Goal: Task Accomplishment & Management: Use online tool/utility

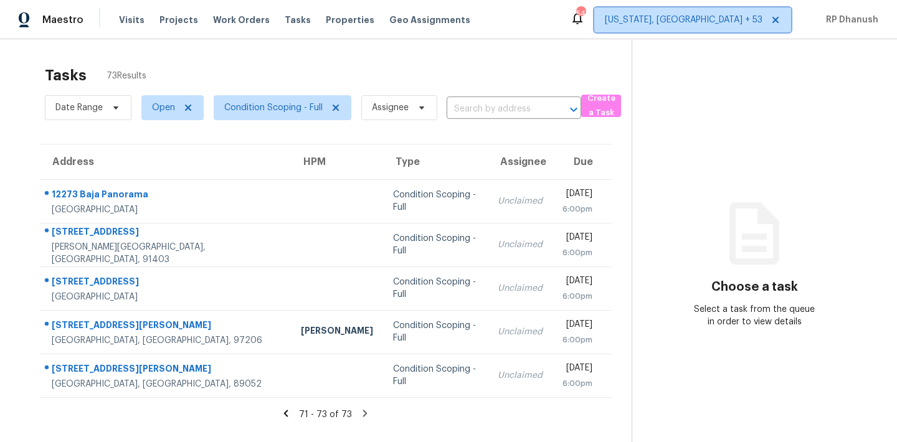
click at [702, 25] on span "[US_STATE], [GEOGRAPHIC_DATA] + 53" at bounding box center [684, 20] width 158 height 12
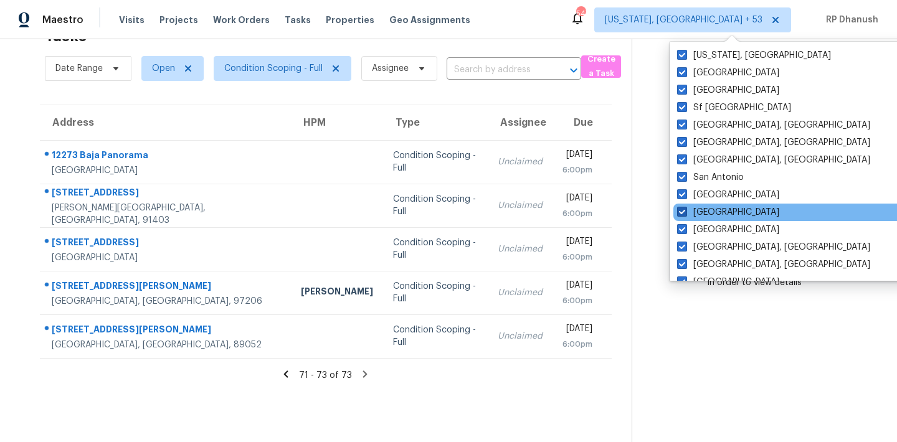
scroll to position [834, 0]
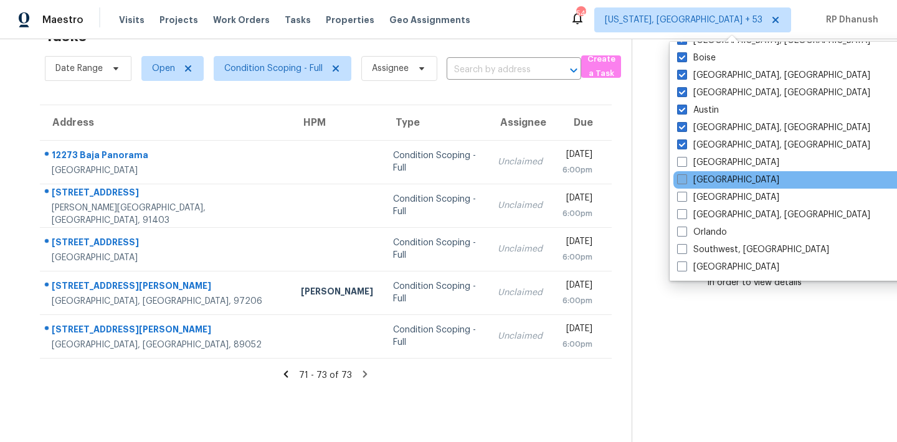
click at [699, 176] on label "[GEOGRAPHIC_DATA]" at bounding box center [728, 180] width 102 height 12
click at [685, 176] on input "[GEOGRAPHIC_DATA]" at bounding box center [681, 178] width 8 height 8
checkbox input "true"
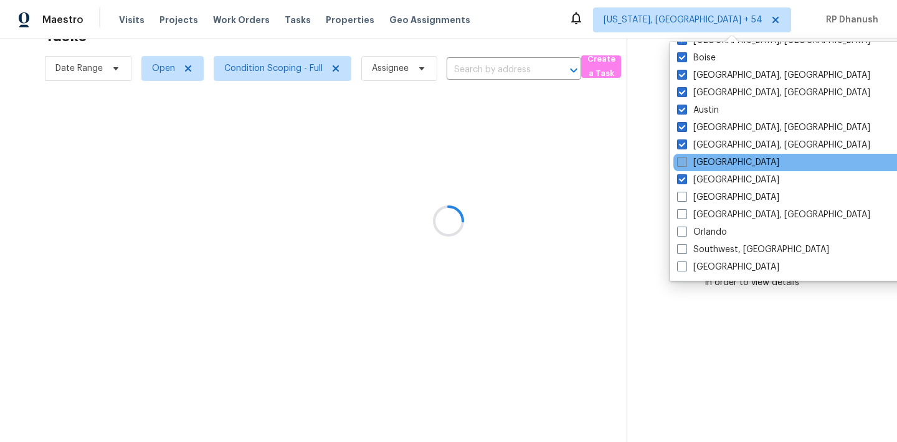
click at [698, 158] on label "Atlanta" at bounding box center [728, 162] width 102 height 12
click at [685, 158] on input "Atlanta" at bounding box center [681, 160] width 8 height 8
checkbox input "true"
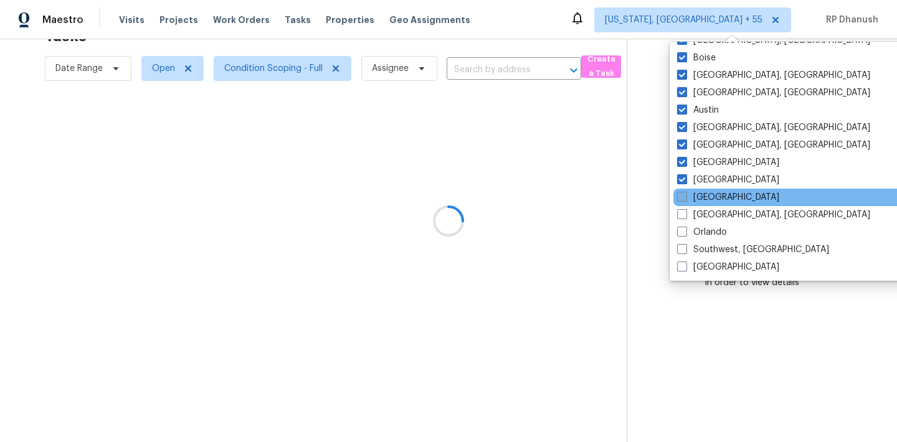
click at [692, 197] on label "Jacksonville" at bounding box center [728, 197] width 102 height 12
click at [685, 197] on input "Jacksonville" at bounding box center [681, 195] width 8 height 8
checkbox input "true"
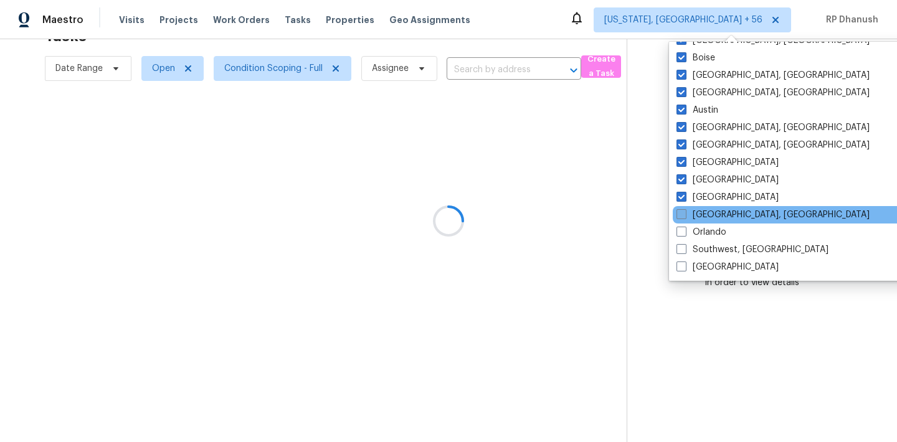
click at [689, 220] on label "Miami, FL" at bounding box center [772, 215] width 193 height 12
click at [684, 217] on input "Miami, FL" at bounding box center [680, 213] width 8 height 8
checkbox input "true"
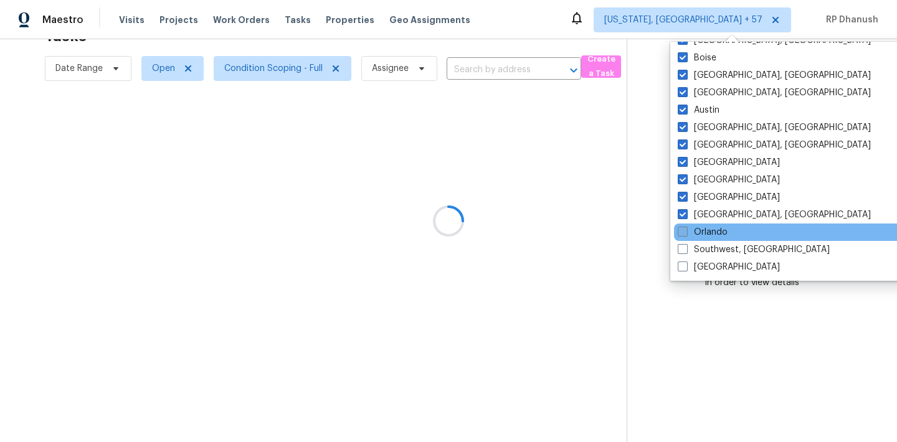
click at [689, 235] on label "Orlando" at bounding box center [702, 232] width 50 height 12
click at [686, 234] on input "Orlando" at bounding box center [681, 230] width 8 height 8
checkbox input "true"
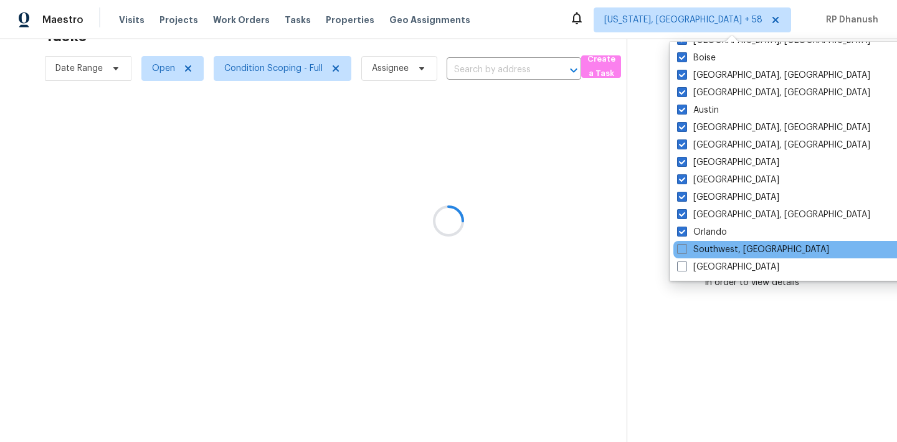
click at [689, 257] on div "Southwest, FL" at bounding box center [798, 249] width 251 height 17
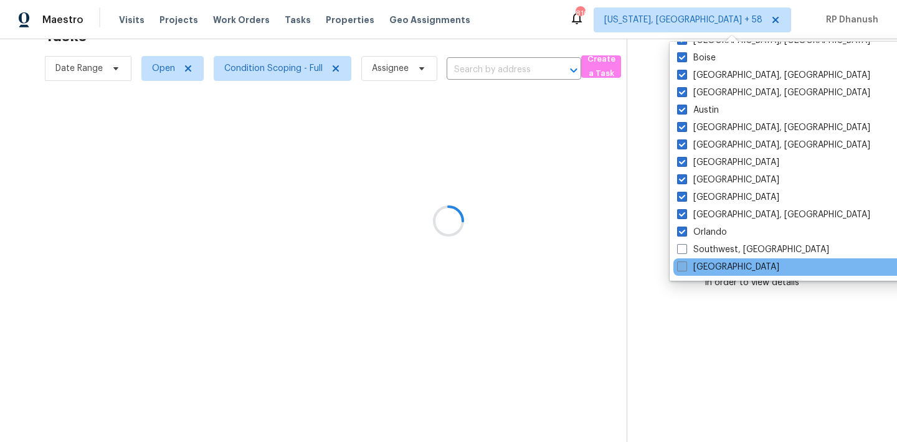
click at [689, 270] on label "Tampa" at bounding box center [728, 267] width 102 height 12
click at [685, 269] on input "Tampa" at bounding box center [681, 265] width 8 height 8
checkbox input "true"
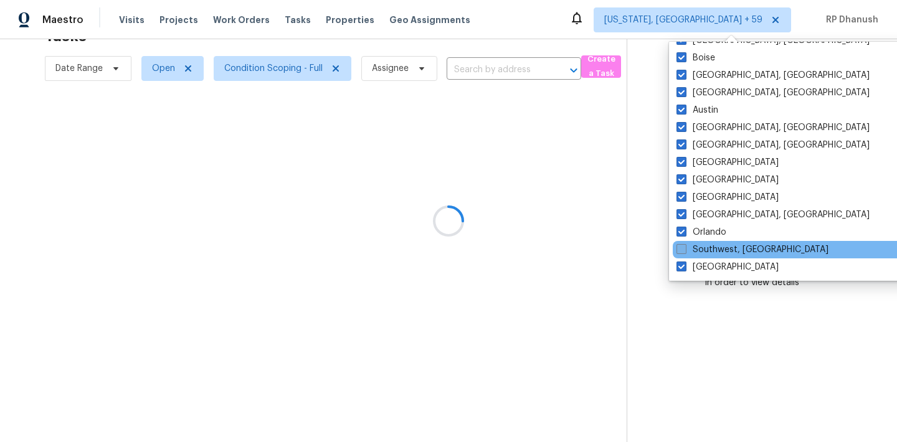
click at [689, 243] on label "Southwest, FL" at bounding box center [752, 249] width 152 height 12
click at [684, 243] on input "Southwest, FL" at bounding box center [680, 247] width 8 height 8
checkbox input "true"
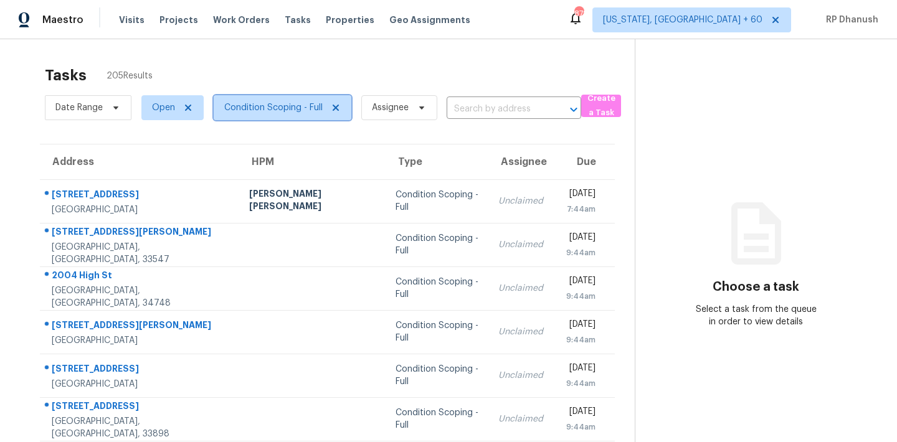
click at [285, 112] on span "Condition Scoping - Full" at bounding box center [273, 107] width 98 height 12
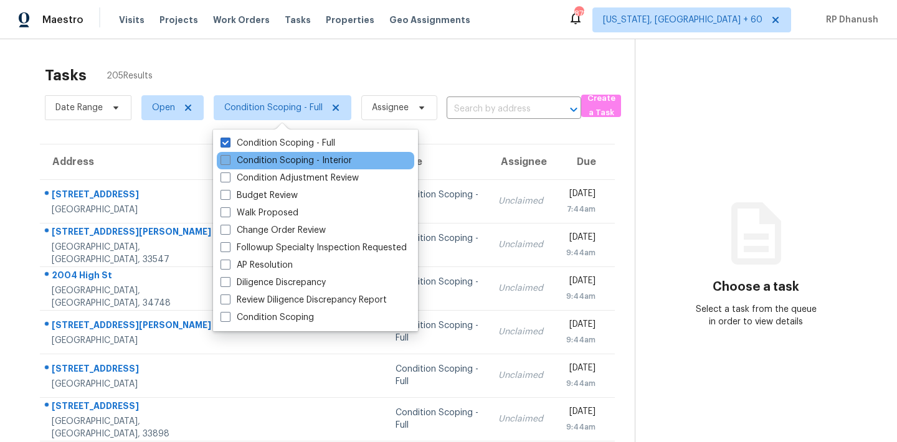
click at [279, 164] on label "Condition Scoping - Interior" at bounding box center [285, 160] width 131 height 12
click at [229, 163] on input "Condition Scoping - Interior" at bounding box center [224, 158] width 8 height 8
checkbox input "true"
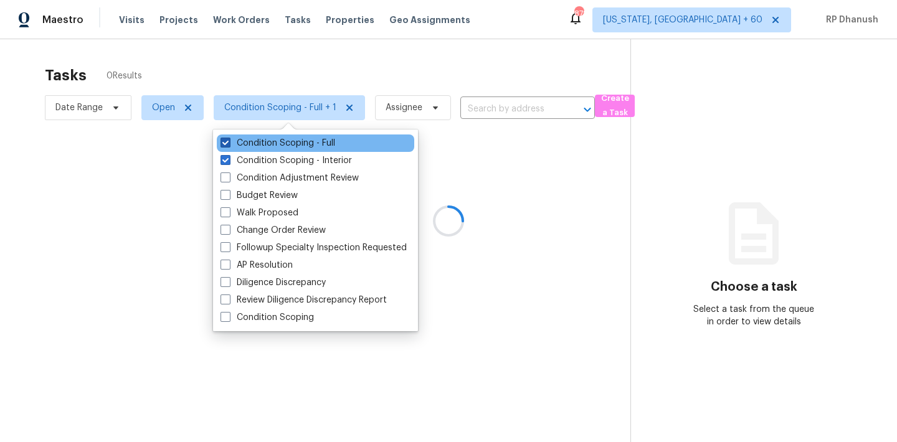
click at [278, 139] on label "Condition Scoping - Full" at bounding box center [277, 143] width 115 height 12
click at [229, 139] on input "Condition Scoping - Full" at bounding box center [224, 141] width 8 height 8
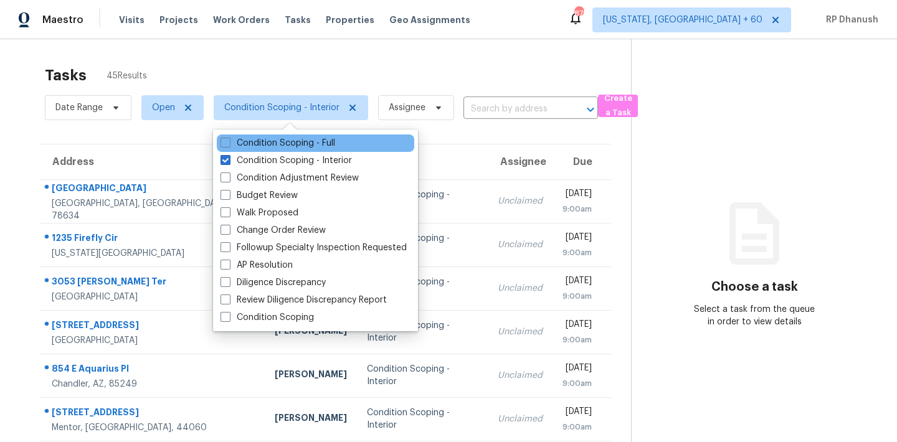
click at [281, 136] on div "Condition Scoping - Full" at bounding box center [315, 142] width 197 height 17
click at [283, 141] on label "Condition Scoping - Full" at bounding box center [277, 143] width 115 height 12
click at [229, 141] on input "Condition Scoping - Full" at bounding box center [224, 141] width 8 height 8
checkbox input "true"
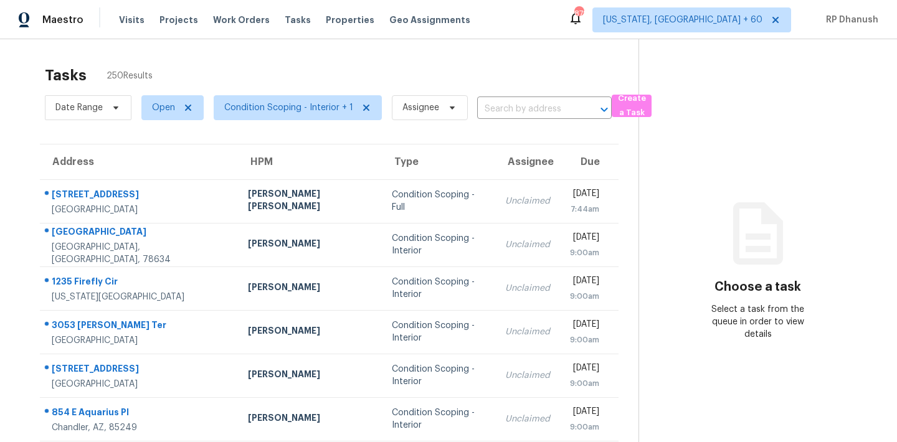
click at [385, 85] on div "Tasks 250 Results" at bounding box center [341, 75] width 593 height 32
click at [516, 100] on input "text" at bounding box center [527, 109] width 100 height 19
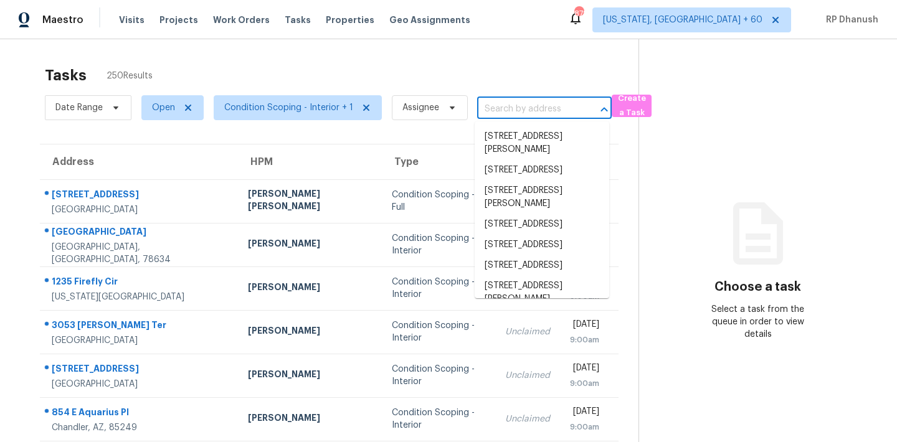
click at [516, 115] on input "text" at bounding box center [527, 109] width 100 height 19
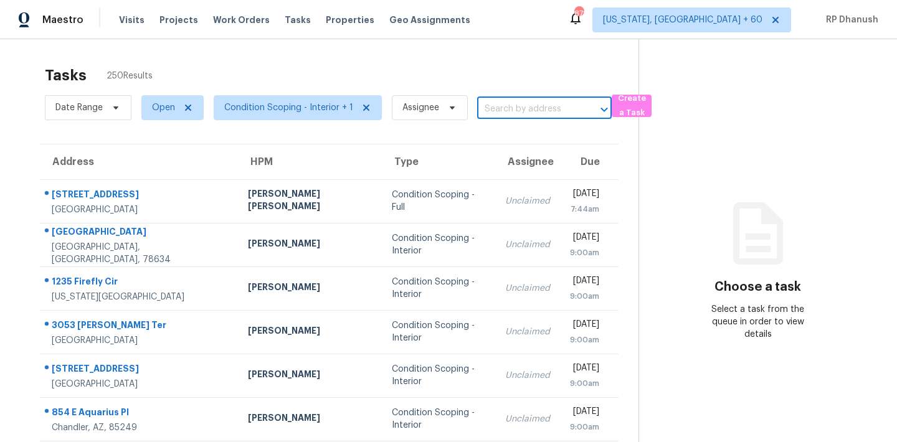
paste input "[STREET_ADDRESS]"
type input "[STREET_ADDRESS]"
click at [526, 126] on li "[STREET_ADDRESS]" at bounding box center [541, 136] width 134 height 21
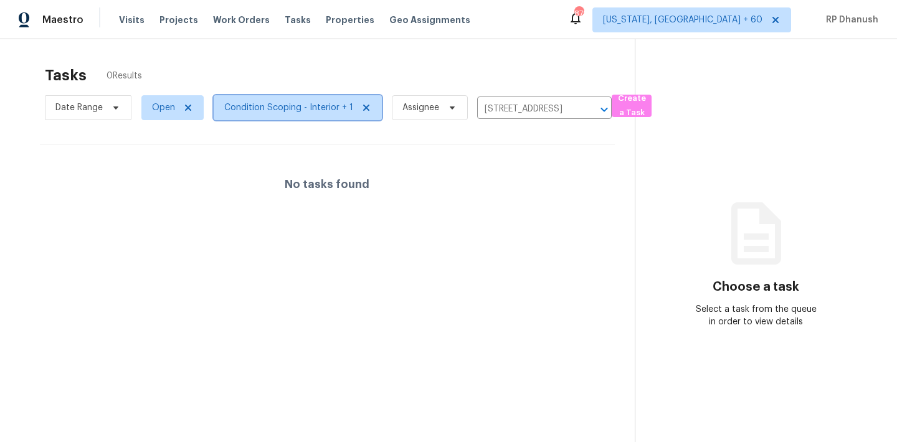
click at [295, 111] on span "Condition Scoping - Interior + 1" at bounding box center [288, 107] width 129 height 12
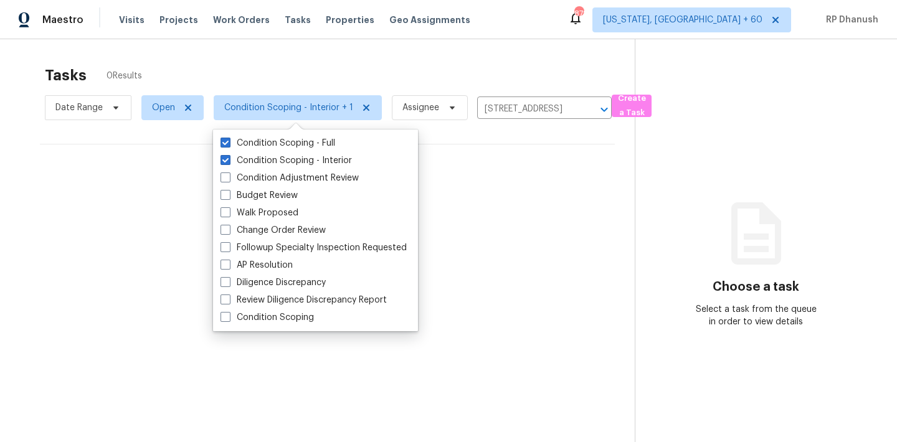
click at [403, 39] on div "Maestro Visits Projects Work Orders Tasks Properties Geo Assignments 872 [US_ST…" at bounding box center [448, 19] width 897 height 39
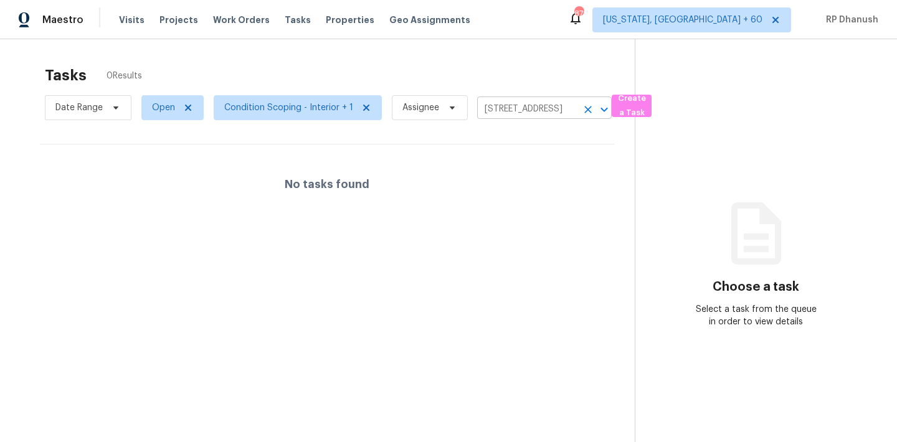
click at [506, 111] on input "[STREET_ADDRESS]" at bounding box center [527, 109] width 100 height 19
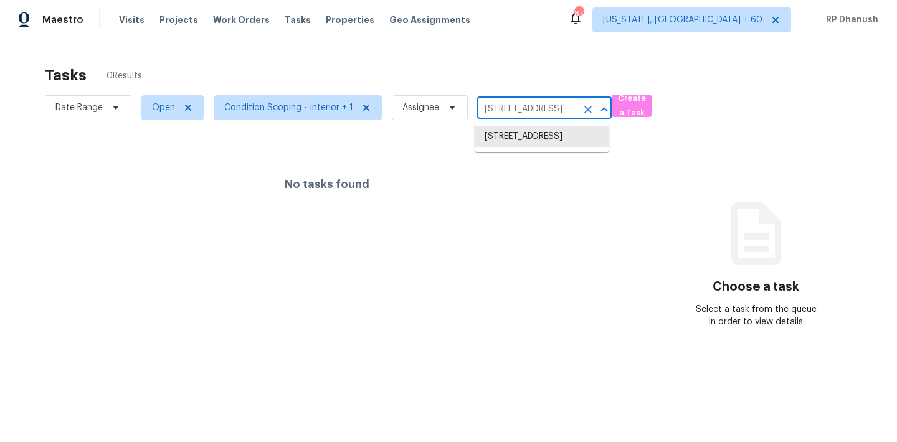
click at [506, 111] on input "[STREET_ADDRESS]" at bounding box center [527, 109] width 100 height 19
paste input ""[STREET_ADDRESS][PERSON_NAME]" Condition Scoping - Full Unclaimed "[DATE] 3:00…"
type input ""[STREET_ADDRESS][PERSON_NAME]" Condition Scoping - Full Unclaimed "[DATE] 3:00…"
click at [590, 107] on icon "Clear" at bounding box center [588, 109] width 12 height 12
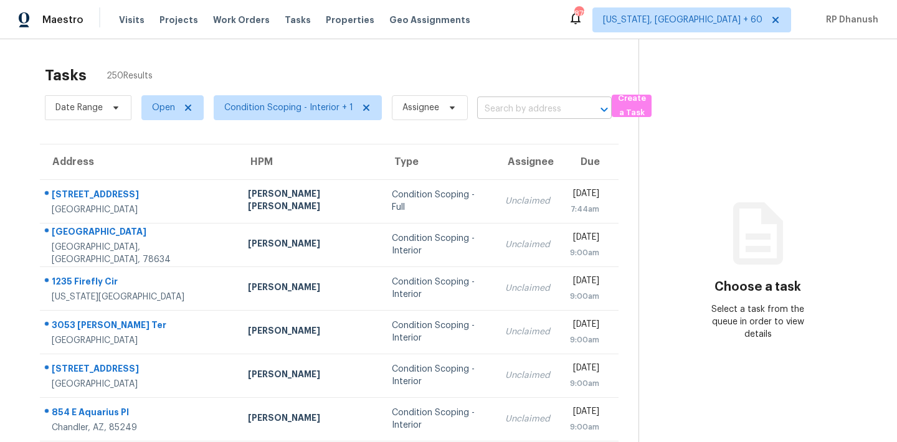
click at [516, 113] on input "text" at bounding box center [527, 109] width 100 height 19
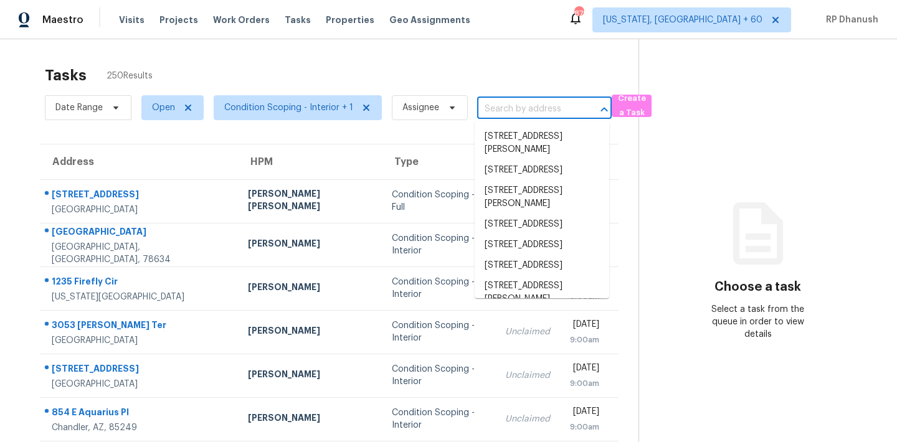
paste input "[STREET_ADDRESS]"
type input "[STREET_ADDRESS]"
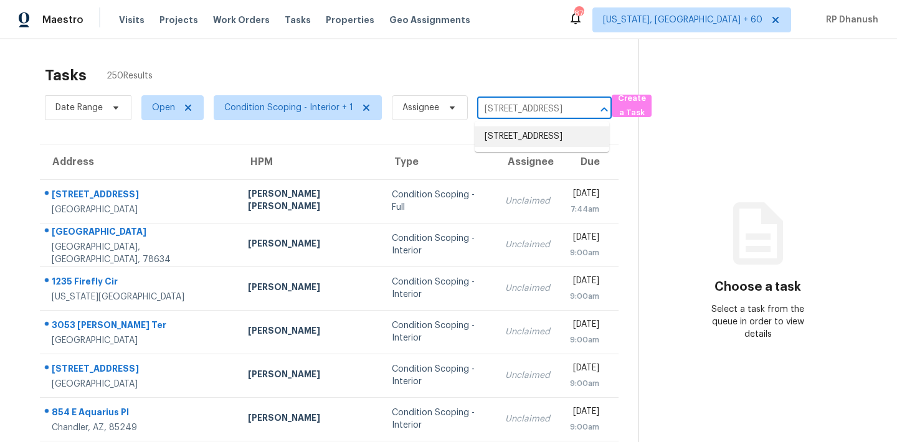
click at [535, 146] on li "[STREET_ADDRESS]" at bounding box center [541, 136] width 134 height 21
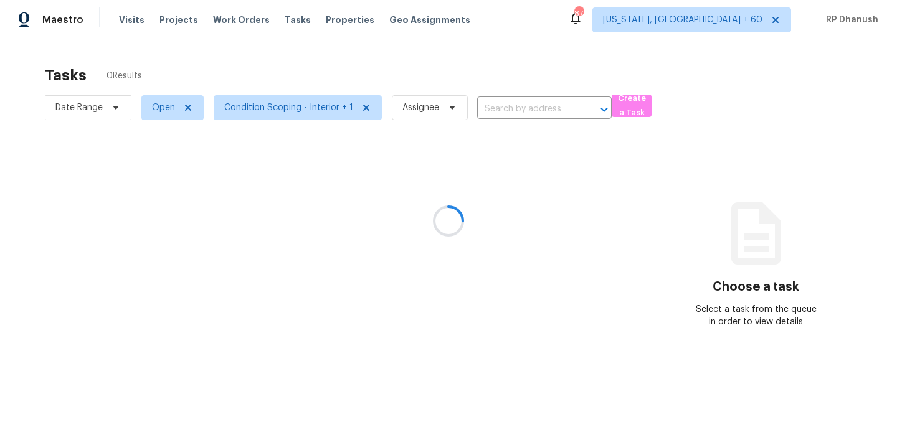
type input "[STREET_ADDRESS]"
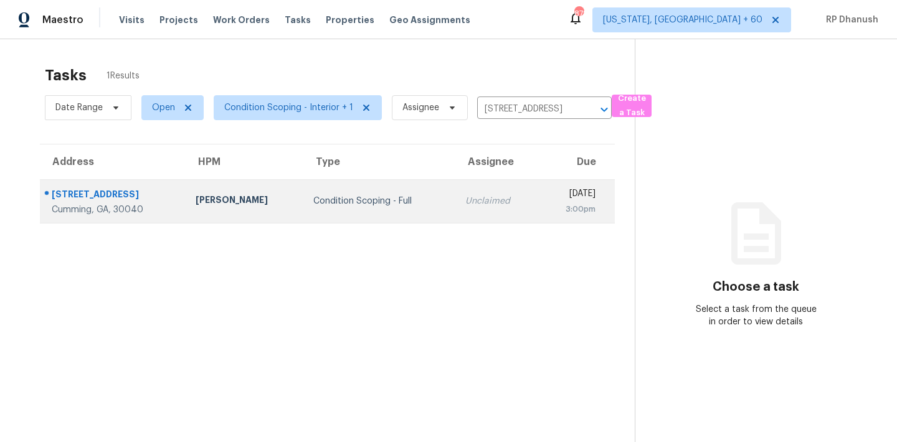
click at [549, 200] on div "[DATE]" at bounding box center [572, 195] width 47 height 16
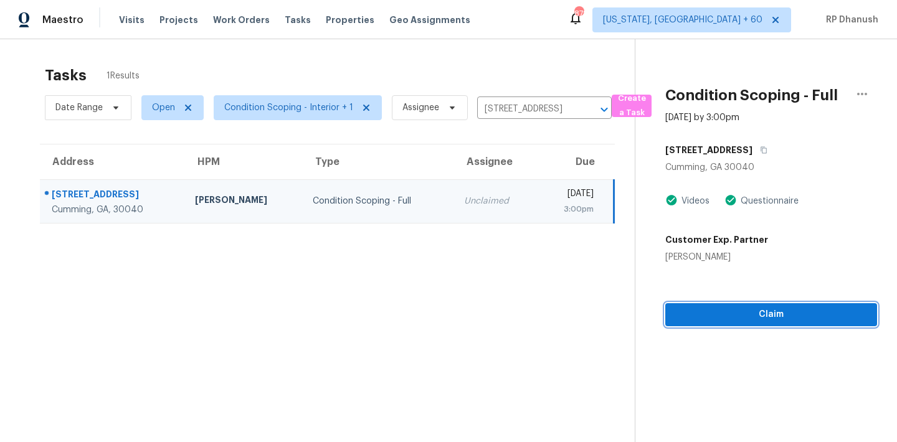
click at [672, 318] on button "Claim" at bounding box center [771, 314] width 212 height 23
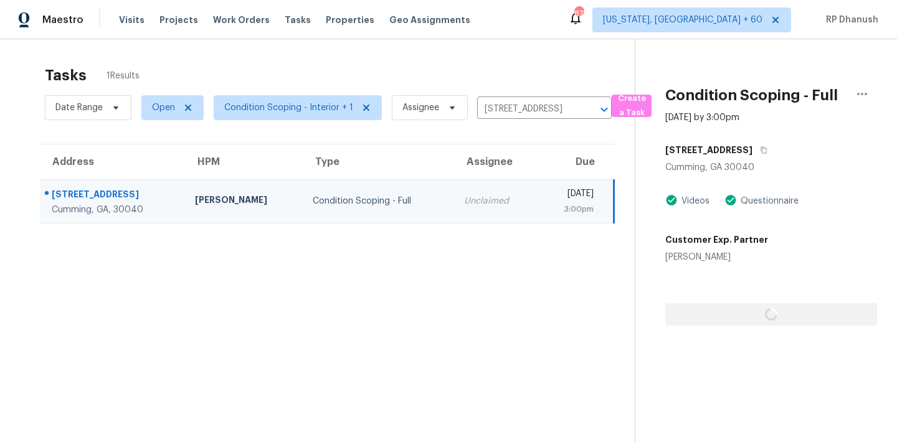
click at [672, 318] on div at bounding box center [771, 294] width 212 height 62
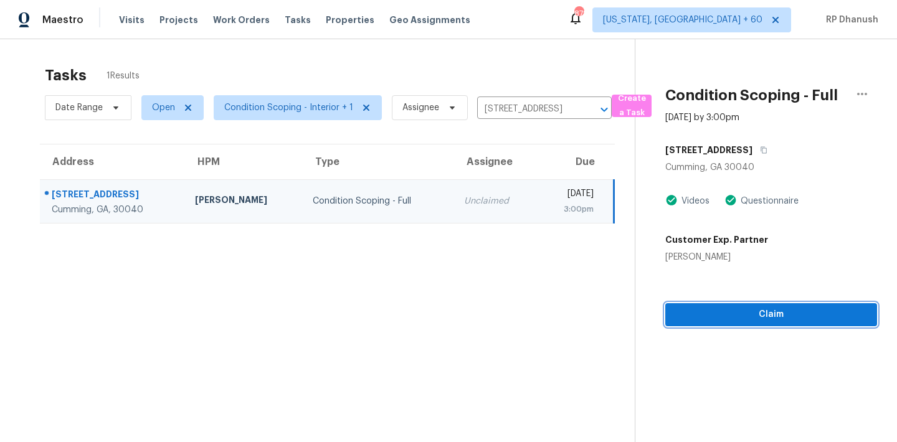
click at [672, 318] on button "Claim" at bounding box center [771, 314] width 212 height 23
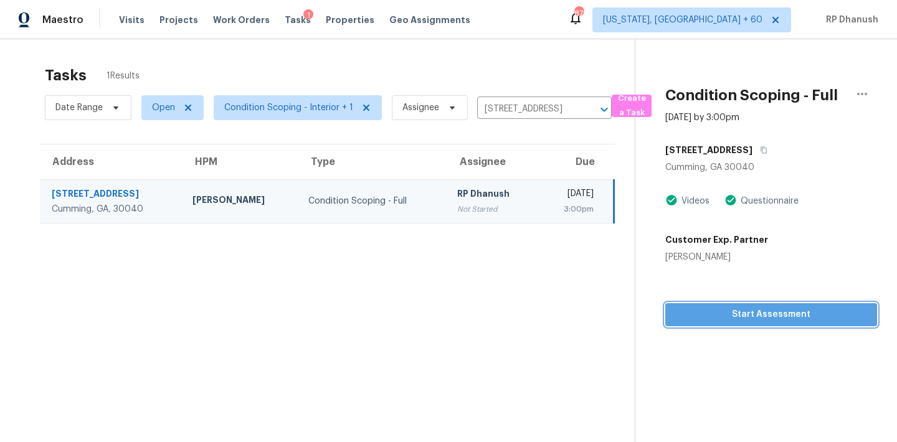
click at [672, 318] on button "Start Assessment" at bounding box center [771, 314] width 212 height 23
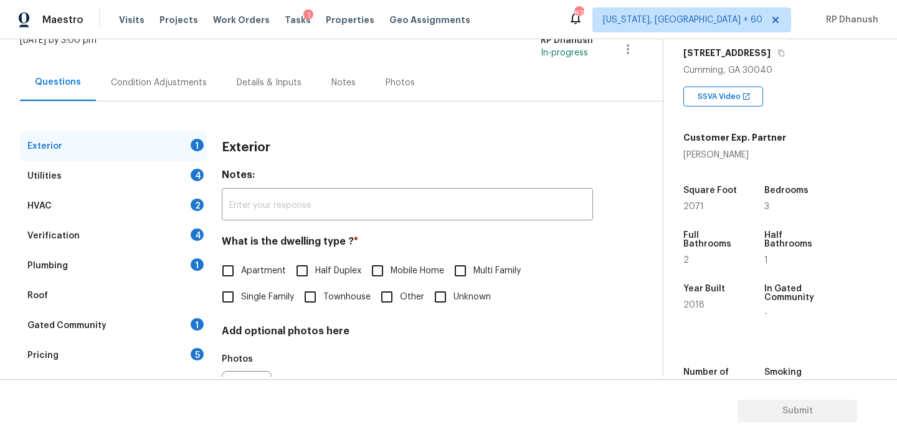
scroll to position [153, 0]
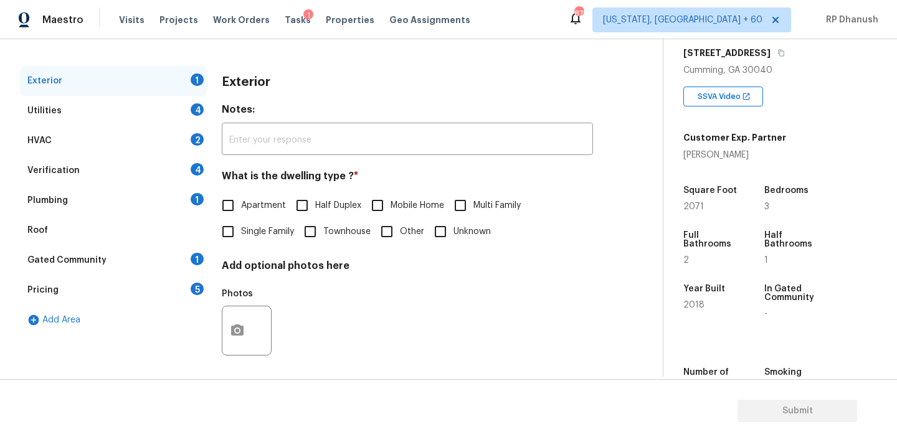
click at [325, 230] on span "Townhouse" at bounding box center [346, 231] width 47 height 13
click at [323, 230] on input "Townhouse" at bounding box center [310, 232] width 26 height 26
checkbox input "true"
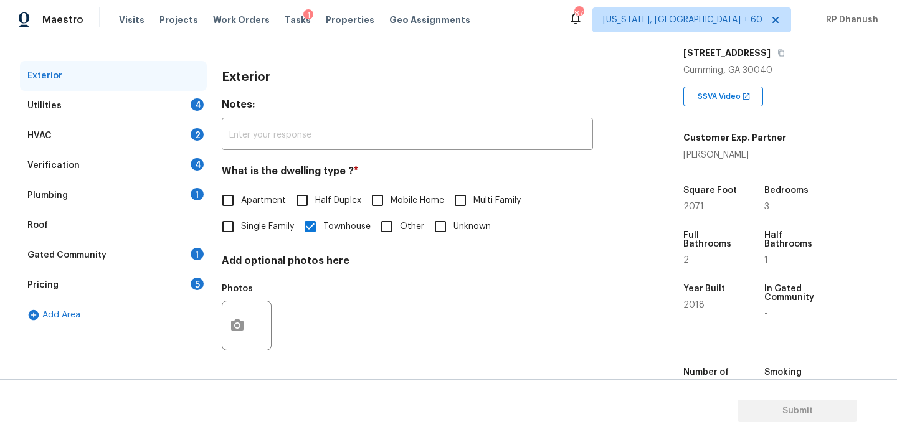
click at [160, 100] on div "Utilities 4" at bounding box center [113, 106] width 187 height 30
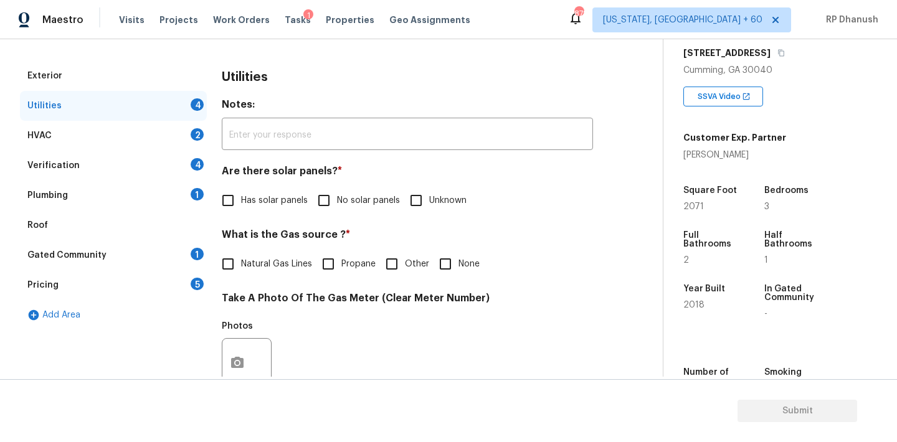
scroll to position [158, 0]
click at [339, 188] on label "No solar panels" at bounding box center [355, 200] width 89 height 26
click at [337, 188] on input "No solar panels" at bounding box center [324, 200] width 26 height 26
checkbox input "true"
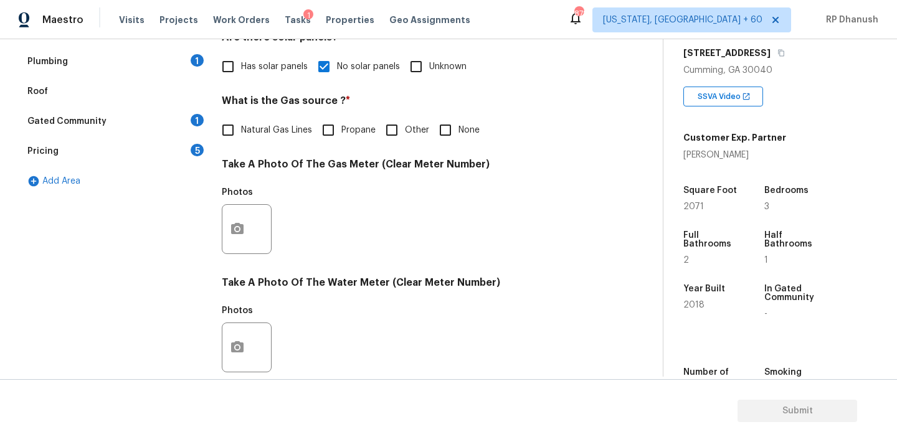
click at [194, 127] on div "Gated Community 1" at bounding box center [113, 121] width 187 height 30
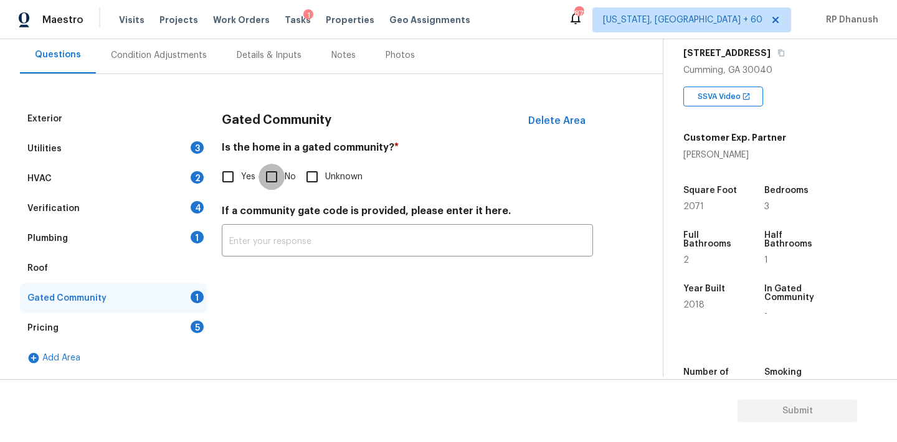
click at [280, 184] on input "No" at bounding box center [271, 177] width 26 height 26
checkbox input "true"
click at [189, 240] on div "Plumbing 1" at bounding box center [113, 239] width 187 height 30
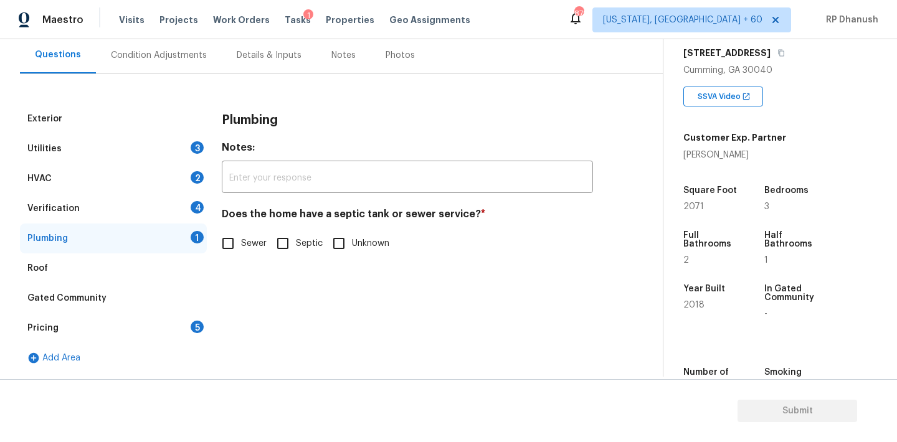
click at [245, 241] on span "Sewer" at bounding box center [254, 243] width 26 height 13
click at [241, 241] on input "Sewer" at bounding box center [228, 243] width 26 height 26
checkbox input "true"
click at [194, 205] on div "4" at bounding box center [197, 207] width 13 height 12
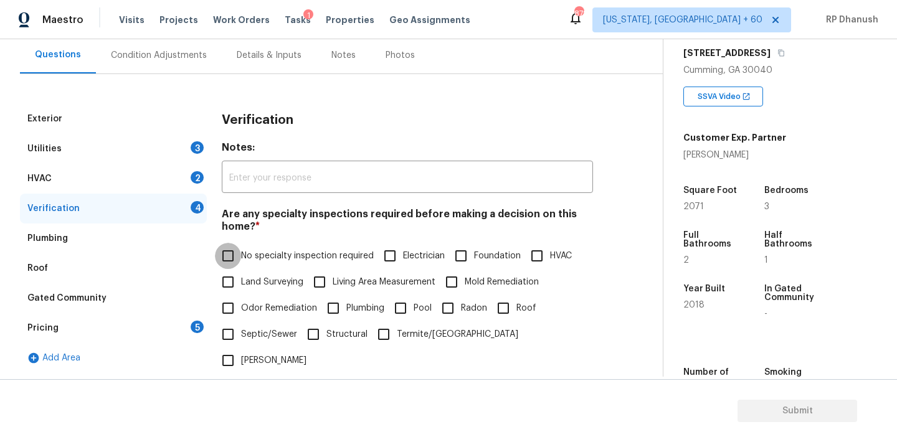
click at [240, 259] on input "No specialty inspection required" at bounding box center [228, 256] width 26 height 26
checkbox input "true"
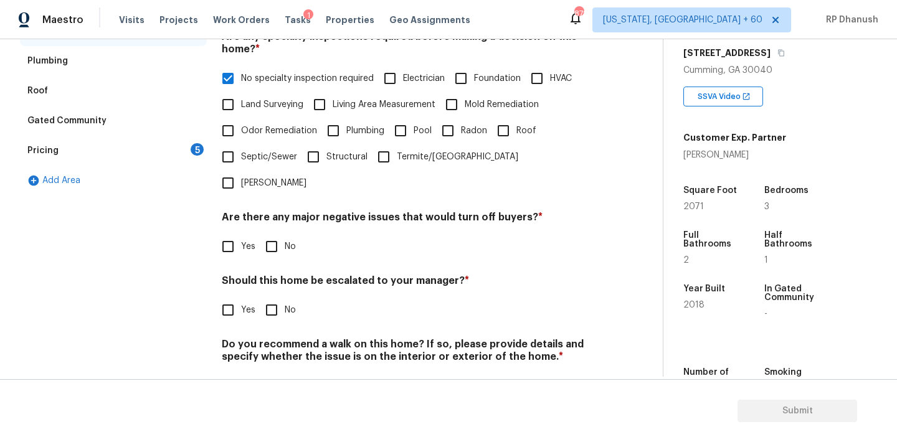
click at [275, 233] on input "No" at bounding box center [271, 246] width 26 height 26
checkbox input "true"
click at [271, 276] on div "Should this home be escalated to your manager? * Yes No" at bounding box center [407, 300] width 371 height 49
click at [273, 297] on input "No" at bounding box center [271, 310] width 26 height 26
checkbox input "true"
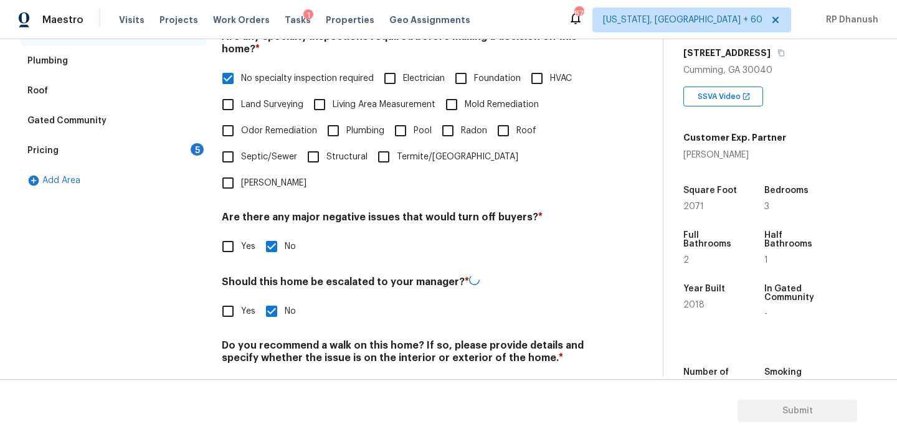
click at [273, 347] on div "Do you recommend a walk on this home? If so, please provide details and specify…" at bounding box center [407, 369] width 371 height 61
click at [273, 373] on input "No" at bounding box center [271, 386] width 26 height 26
checkbox input "true"
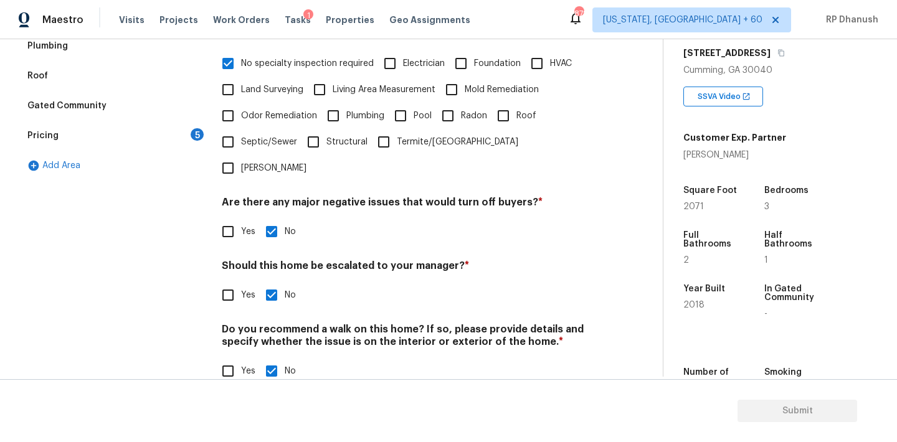
click at [204, 135] on div "Pricing 5" at bounding box center [113, 136] width 187 height 30
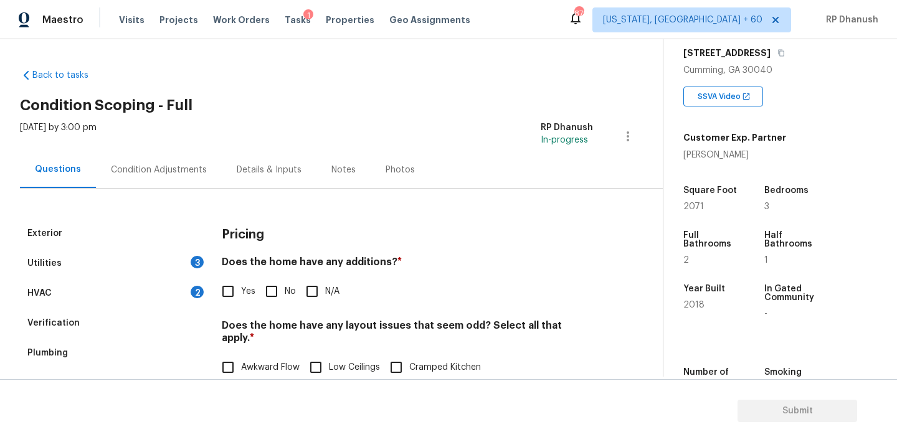
scroll to position [156, 0]
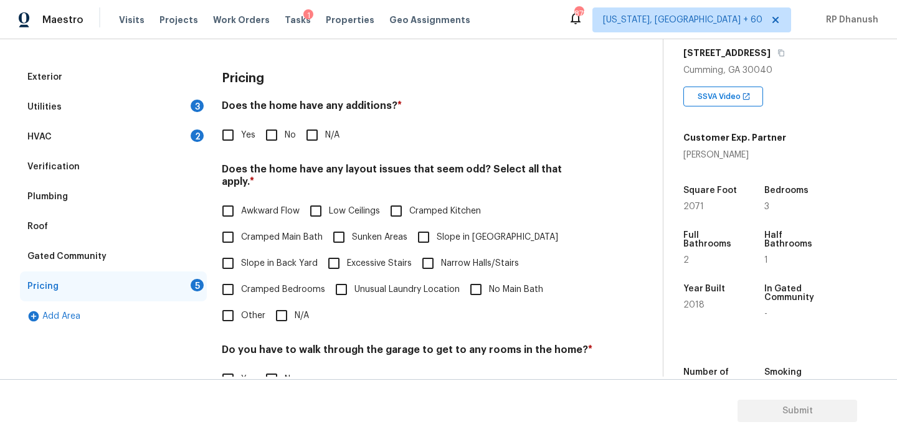
click at [277, 143] on input "No" at bounding box center [271, 135] width 26 height 26
checkbox input "true"
click at [234, 250] on input "Slope in Back Yard" at bounding box center [228, 263] width 26 height 26
checkbox input "true"
click at [448, 224] on label "Slope in [GEOGRAPHIC_DATA]" at bounding box center [484, 237] width 148 height 26
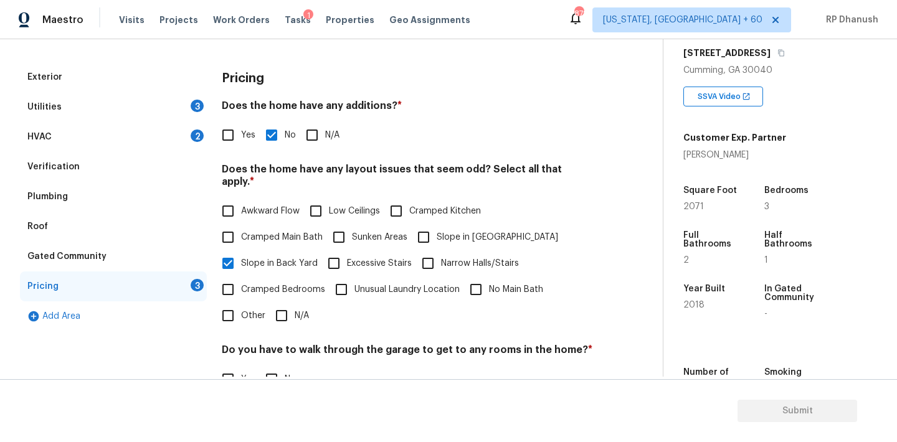
click at [436, 224] on input "Slope in [GEOGRAPHIC_DATA]" at bounding box center [423, 237] width 26 height 26
checkbox input "true"
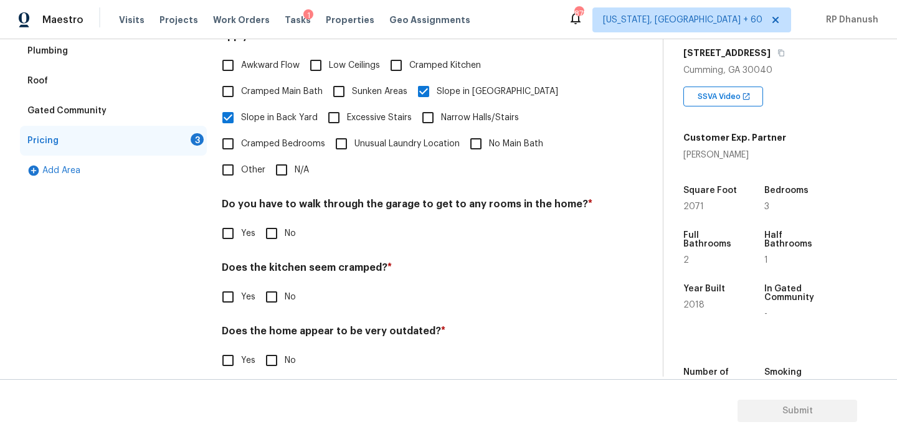
scroll to position [305, 0]
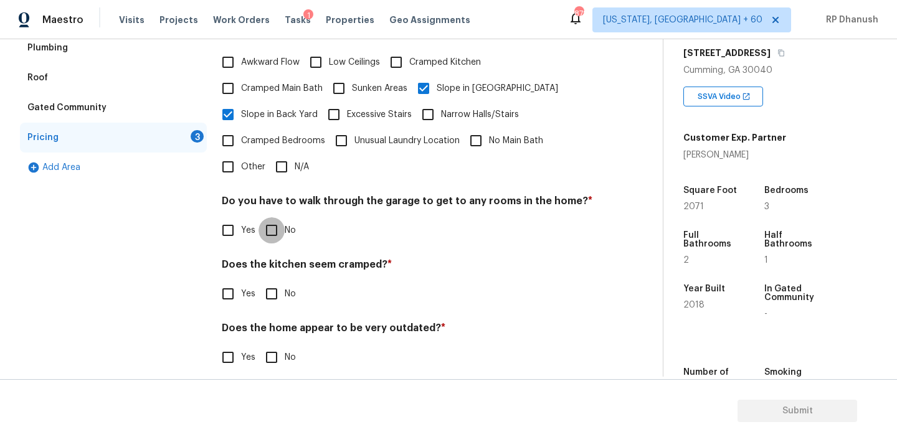
click at [281, 222] on input "No" at bounding box center [271, 230] width 26 height 26
checkbox input "true"
drag, startPoint x: 279, startPoint y: 289, endPoint x: 279, endPoint y: 303, distance: 14.3
click at [279, 289] on input "No" at bounding box center [271, 294] width 26 height 26
checkbox input "true"
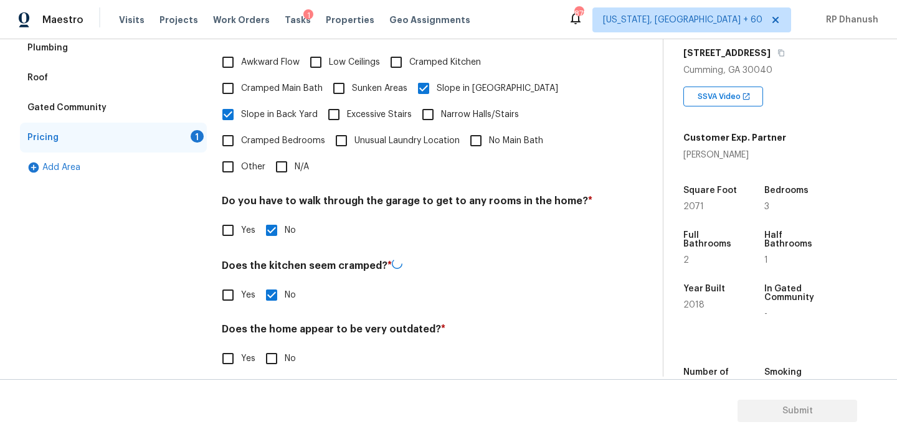
click at [278, 350] on input "No" at bounding box center [271, 359] width 26 height 26
checkbox input "true"
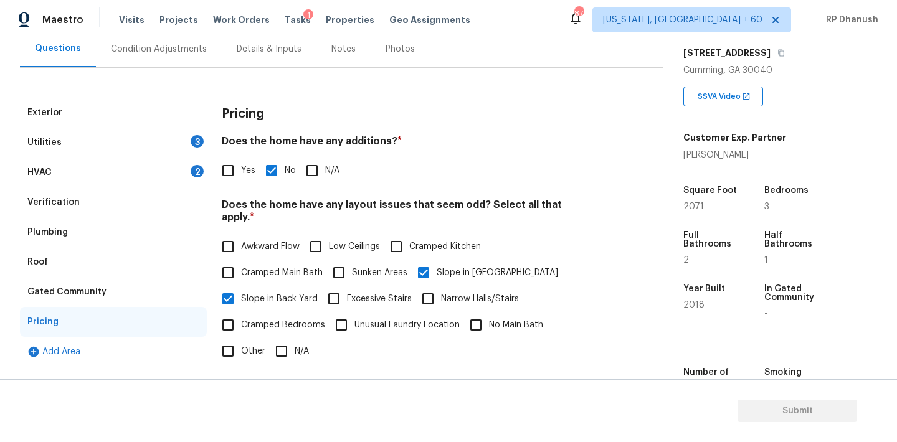
scroll to position [77, 0]
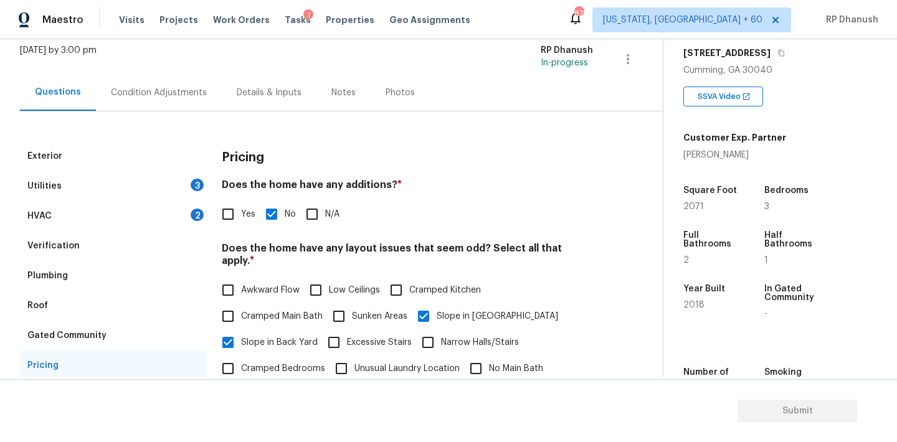
click at [181, 220] on div "HVAC 2" at bounding box center [113, 216] width 187 height 30
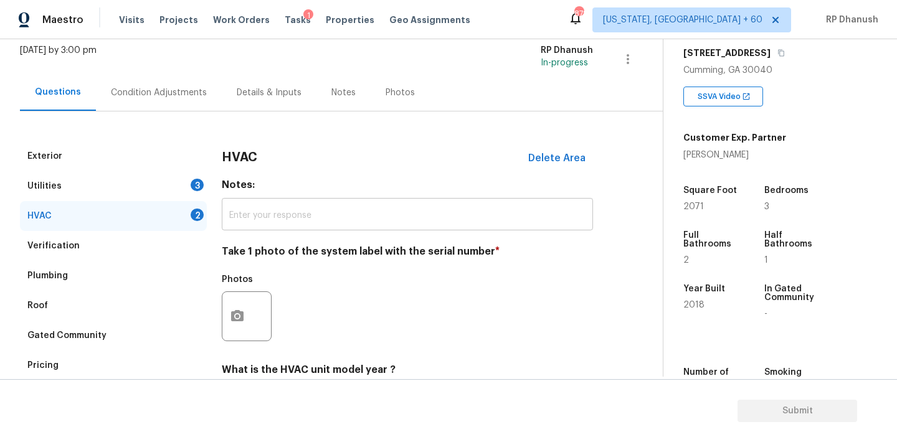
scroll to position [71, 0]
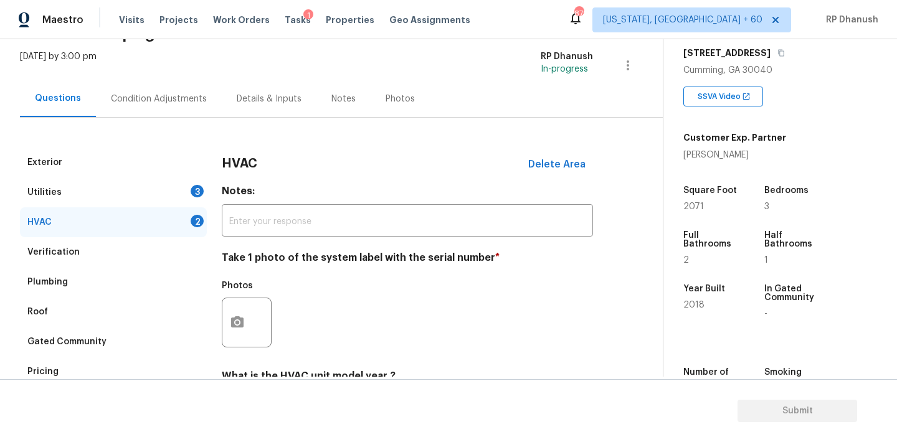
click at [413, 172] on div "HVAC Delete Area" at bounding box center [407, 164] width 371 height 32
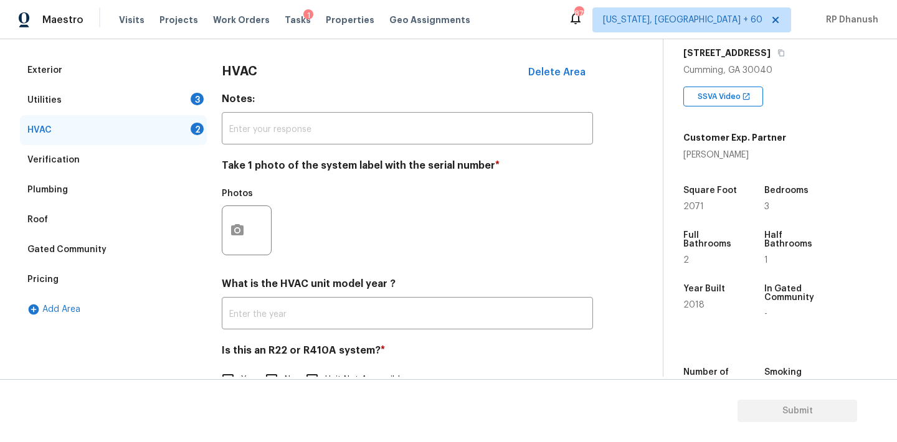
scroll to position [199, 0]
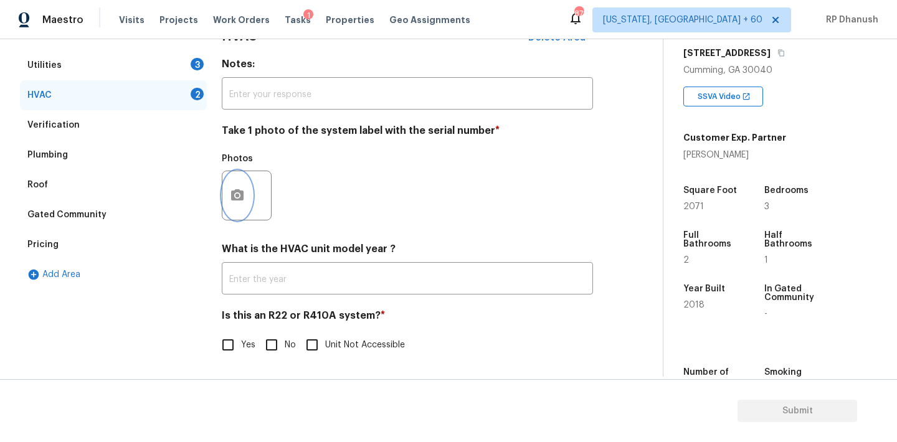
click at [238, 195] on circle "button" at bounding box center [237, 196] width 4 height 4
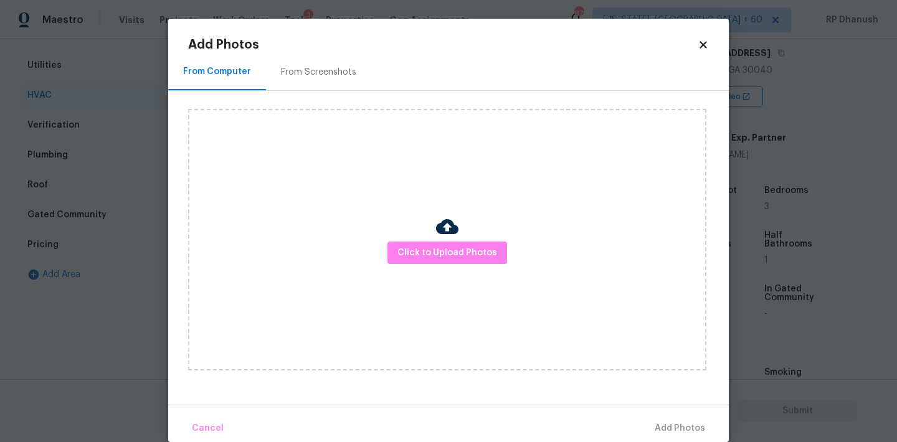
click at [294, 82] on div "From Screenshots" at bounding box center [318, 72] width 105 height 37
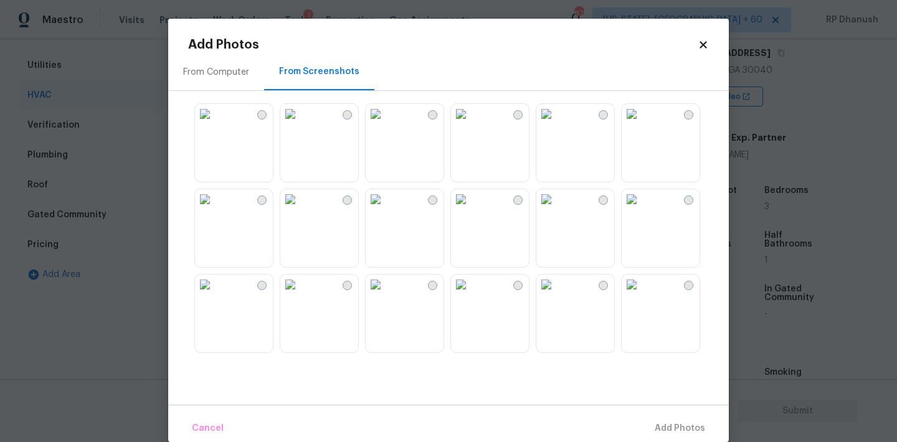
click at [300, 124] on img at bounding box center [290, 114] width 20 height 20
click at [645, 412] on div "Cancel Add 1 Photo(s)" at bounding box center [448, 423] width 560 height 37
click at [648, 421] on span "Add 1 Photo(s)" at bounding box center [674, 429] width 62 height 16
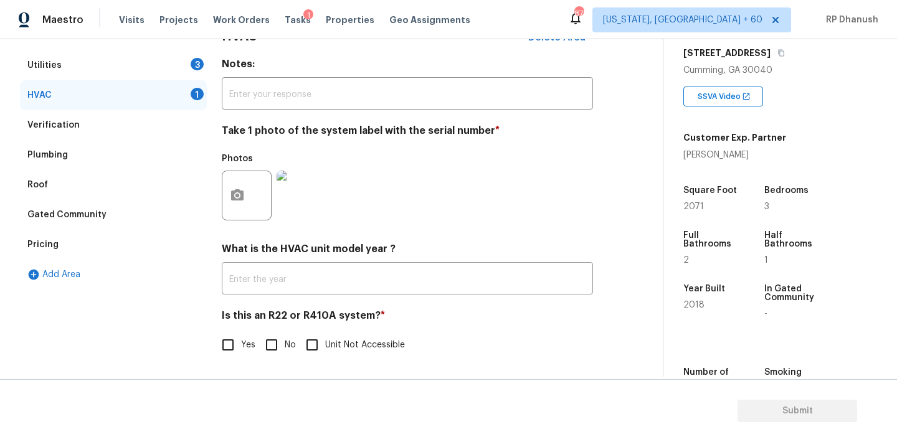
click at [267, 348] on input "No" at bounding box center [271, 345] width 26 height 26
checkbox input "true"
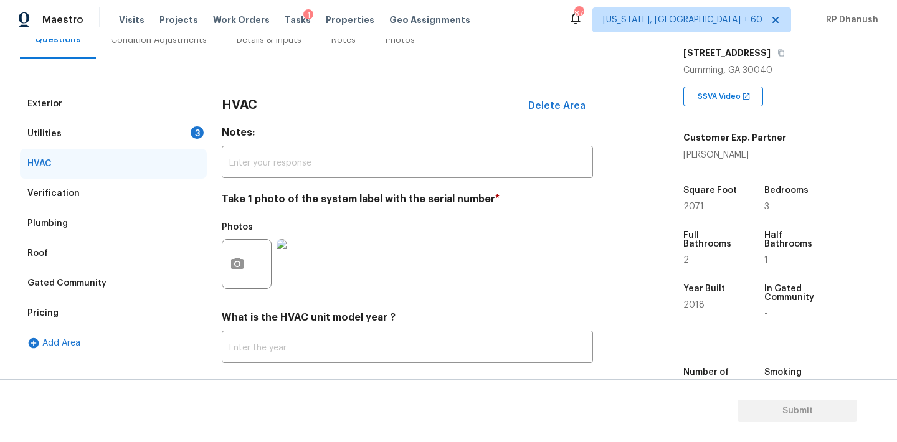
scroll to position [120, 0]
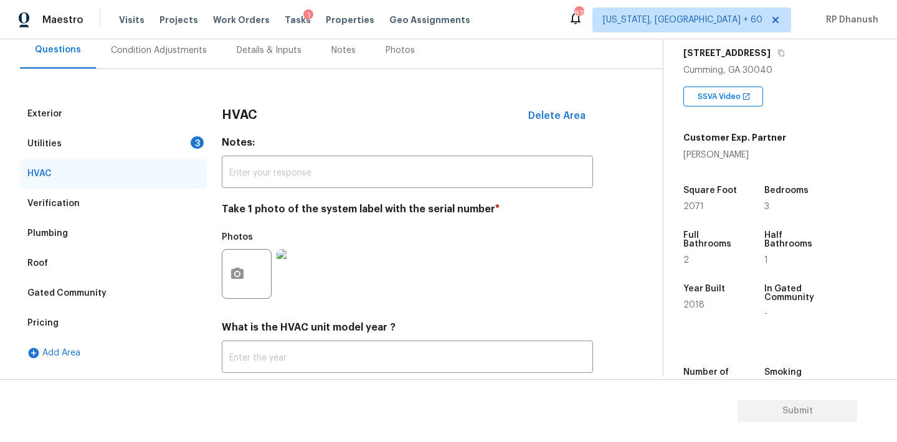
click at [199, 153] on div "Utilities 3" at bounding box center [113, 144] width 187 height 30
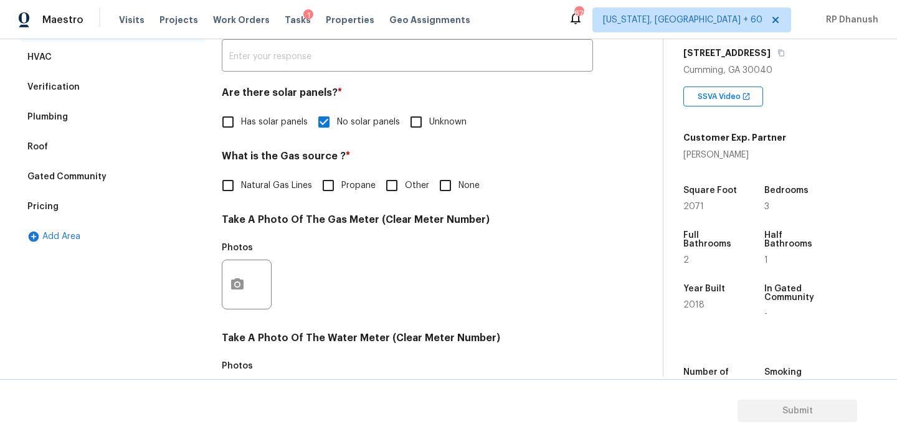
scroll to position [495, 0]
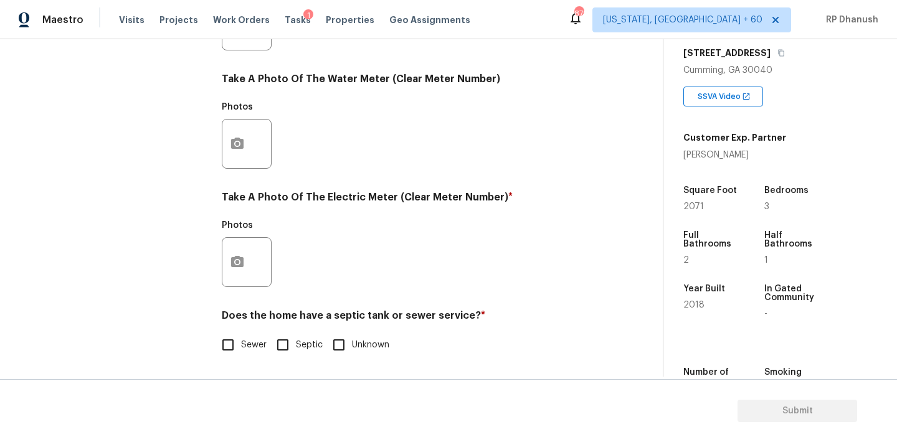
click at [233, 339] on input "Sewer" at bounding box center [228, 345] width 26 height 26
checkbox input "true"
click at [246, 260] on button "button" at bounding box center [237, 262] width 30 height 49
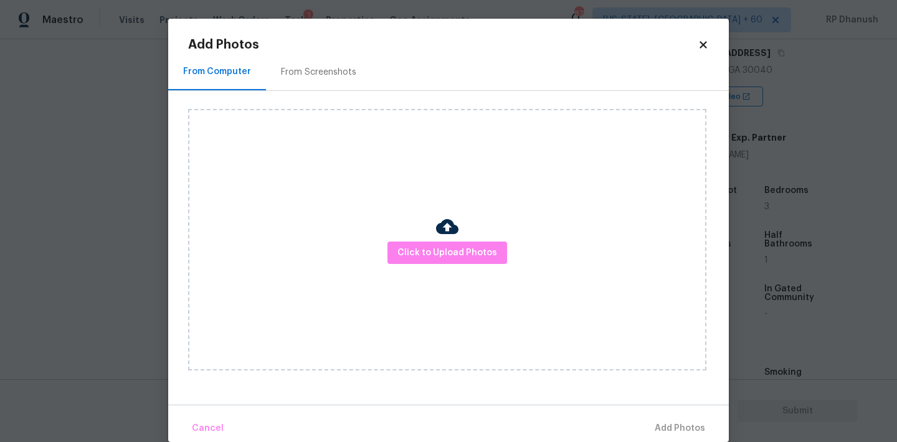
click at [304, 76] on div "From Screenshots" at bounding box center [318, 72] width 75 height 12
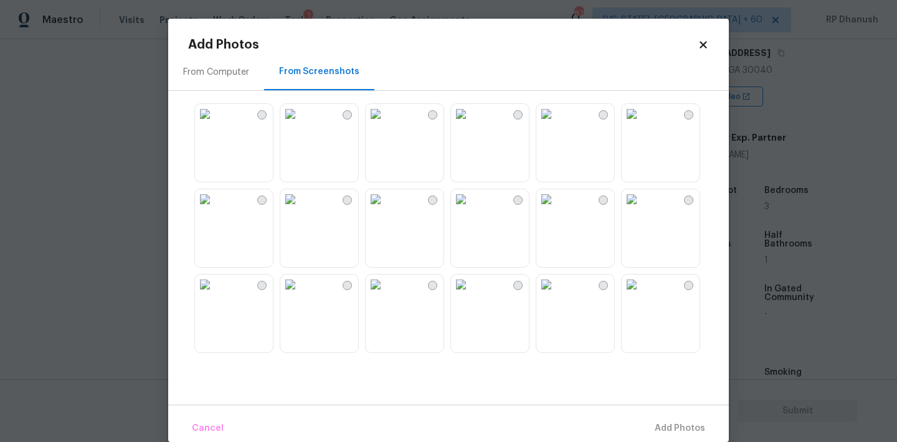
click at [300, 124] on img at bounding box center [290, 114] width 20 height 20
click at [662, 425] on span "Add 1 Photo(s)" at bounding box center [674, 429] width 62 height 16
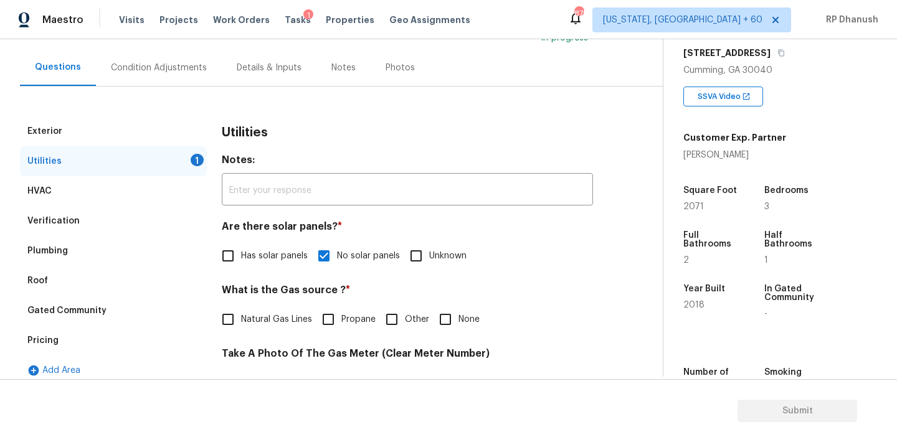
scroll to position [93, 0]
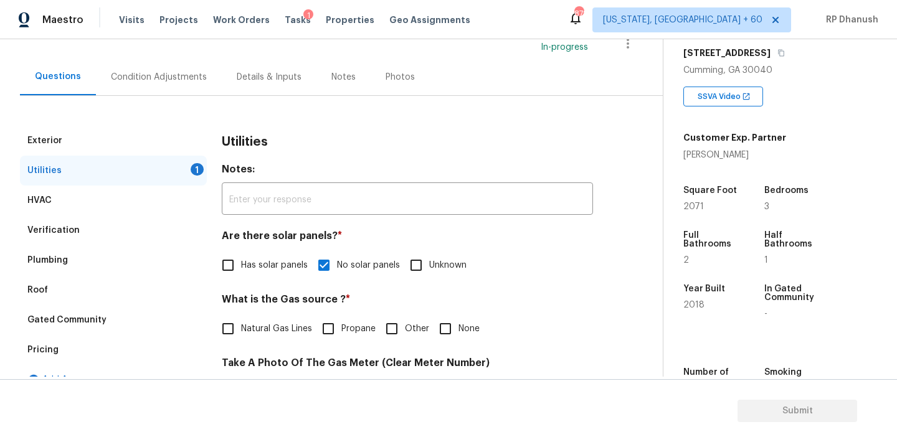
click at [163, 85] on div "Condition Adjustments" at bounding box center [159, 77] width 126 height 37
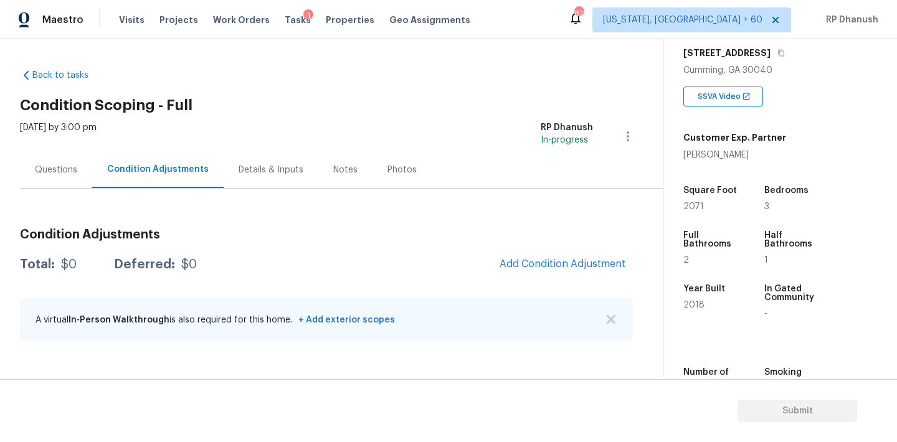
click at [68, 169] on div "Questions" at bounding box center [56, 170] width 42 height 12
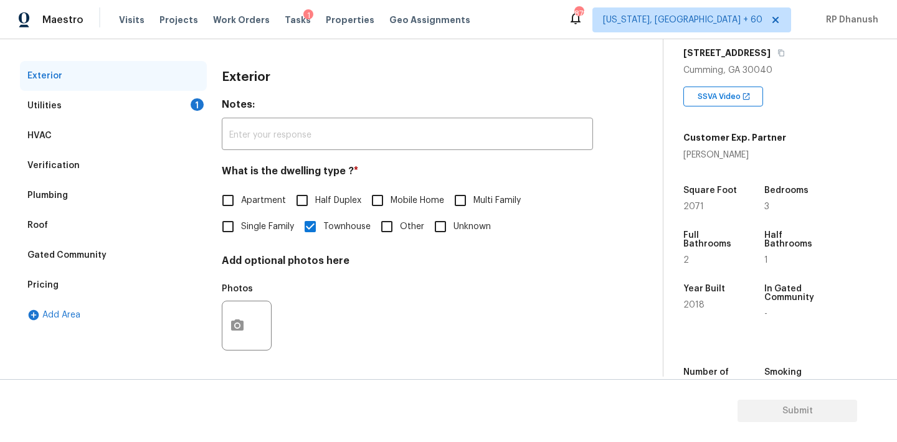
click at [57, 250] on div "Gated Community" at bounding box center [66, 255] width 79 height 12
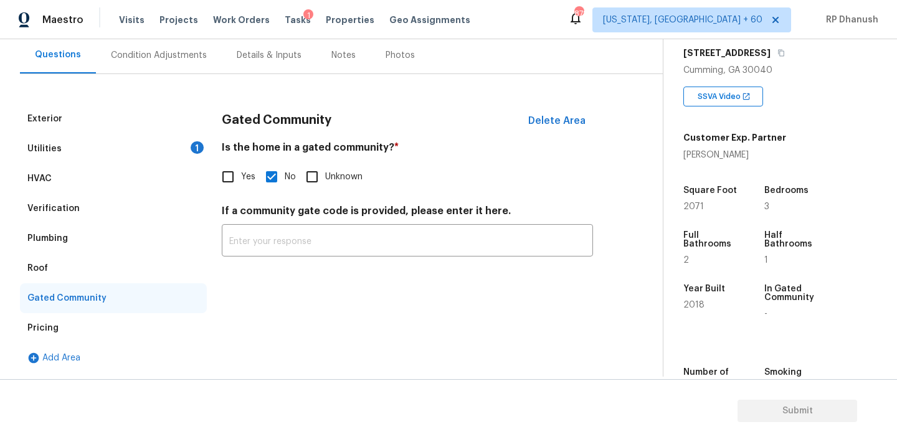
scroll to position [115, 0]
drag, startPoint x: 233, startPoint y: 190, endPoint x: 239, endPoint y: 200, distance: 12.3
click at [233, 189] on div "Gated Community Delete Area Is the home in a gated community? * Yes No Unknown …" at bounding box center [407, 187] width 371 height 167
click at [244, 227] on div "If a community gate code is provided, please enter it here. ​" at bounding box center [407, 231] width 371 height 52
click at [234, 183] on input "Yes" at bounding box center [228, 177] width 26 height 26
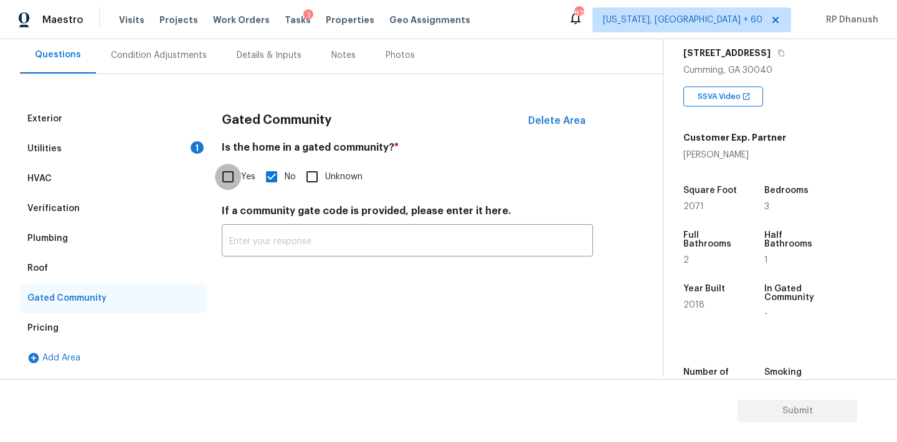
checkbox input "true"
checkbox input "false"
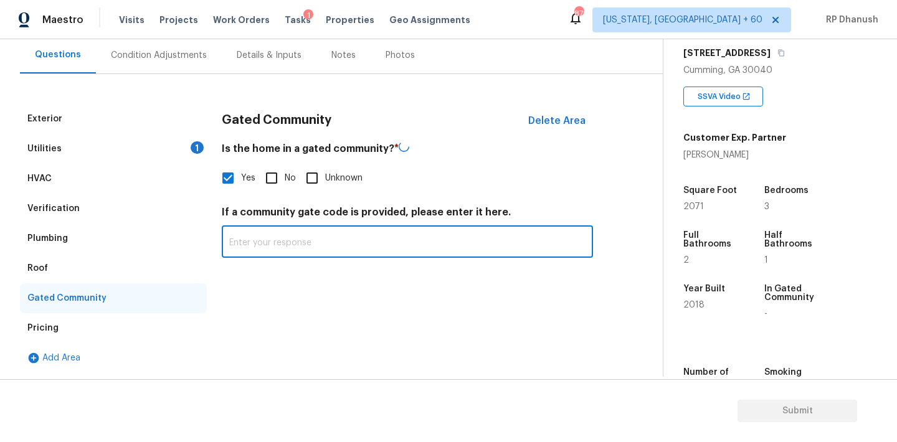
click at [238, 235] on input "text" at bounding box center [407, 243] width 371 height 29
paste input "Gated (access via call-box)"
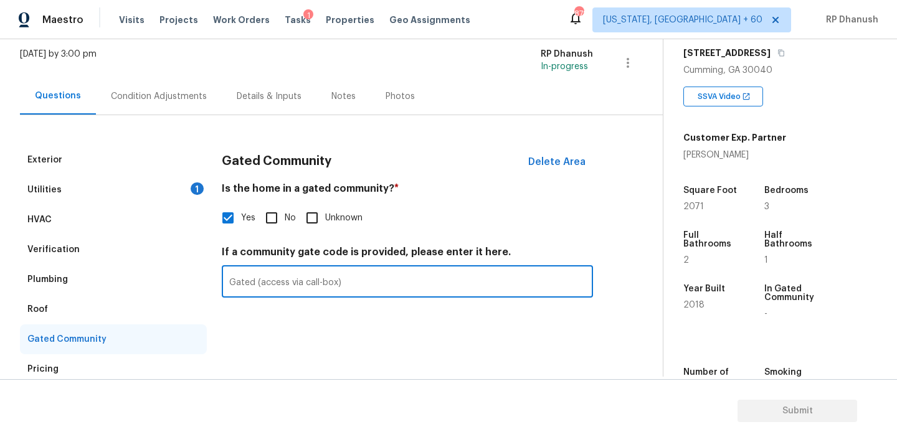
type input "Gated (access via call-box)"
click at [190, 205] on div "HVAC" at bounding box center [113, 220] width 187 height 30
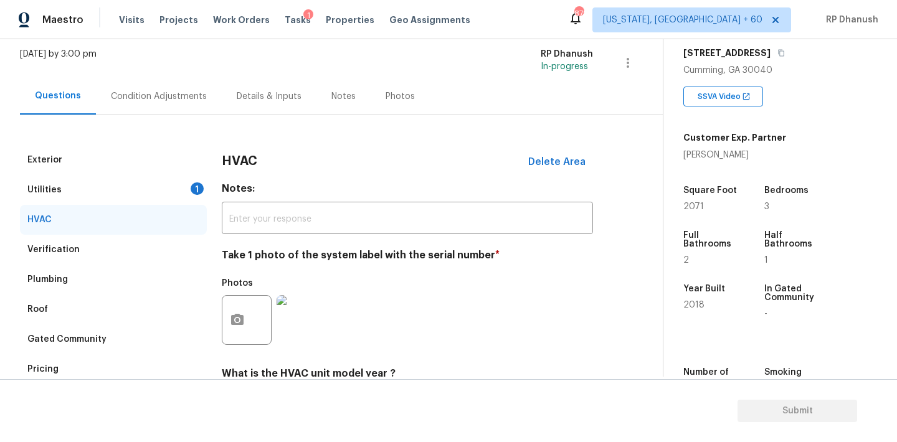
click at [191, 189] on div "1" at bounding box center [197, 188] width 13 height 12
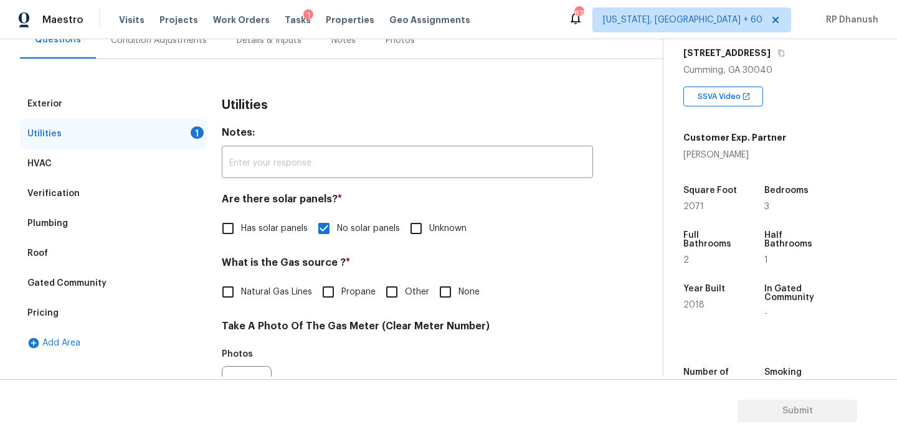
scroll to position [23, 0]
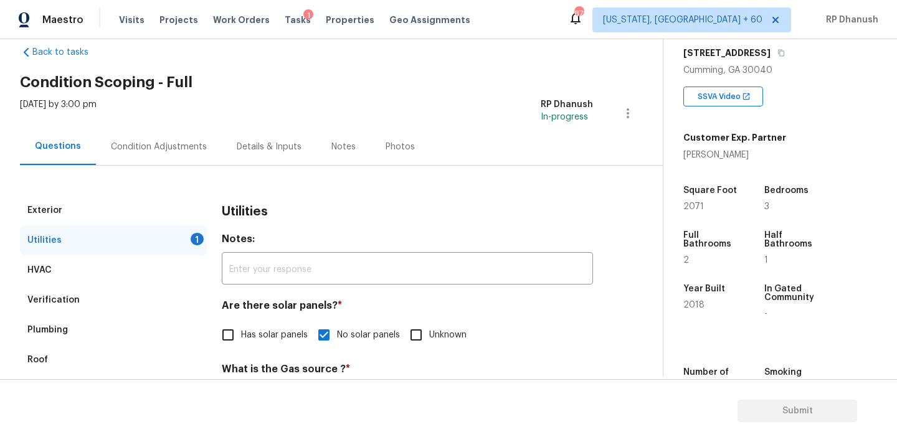
click at [118, 143] on div "Condition Adjustments" at bounding box center [159, 147] width 96 height 12
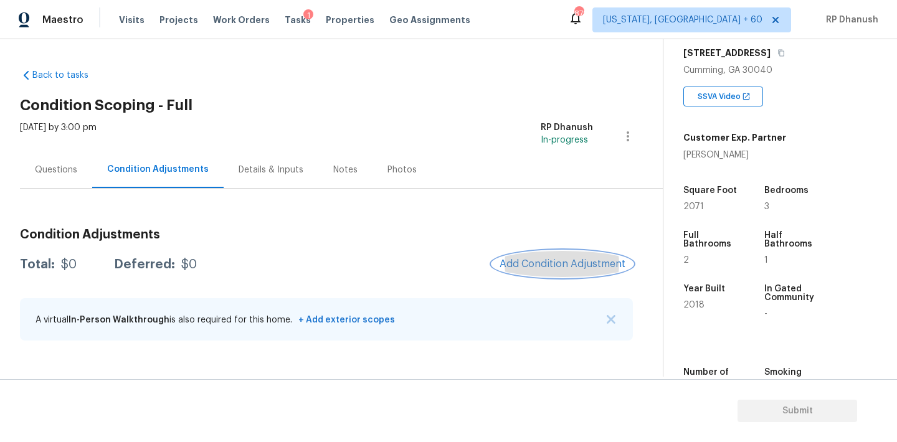
click at [572, 263] on span "Add Condition Adjustment" at bounding box center [562, 263] width 126 height 11
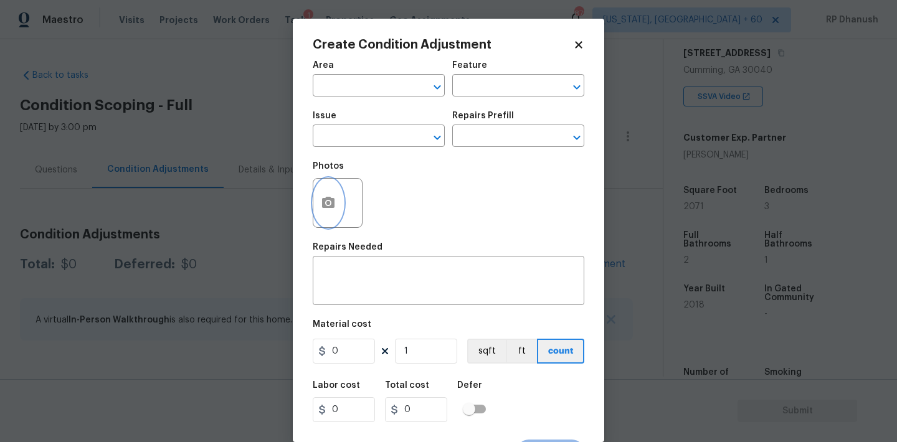
click at [338, 188] on button "button" at bounding box center [328, 203] width 30 height 49
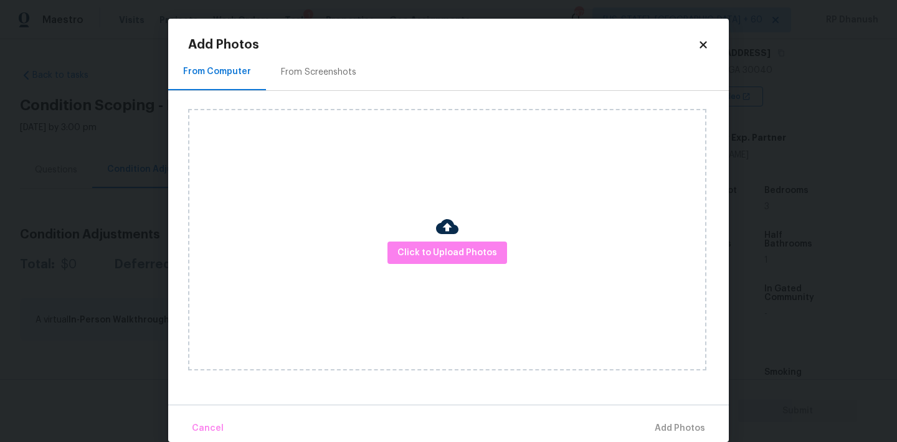
click at [353, 51] on div "Add Photos From Computer From Screenshots Click to Upload Photos Cancel Add Pho…" at bounding box center [448, 240] width 521 height 403
click at [342, 66] on div "From Screenshots" at bounding box center [318, 72] width 75 height 12
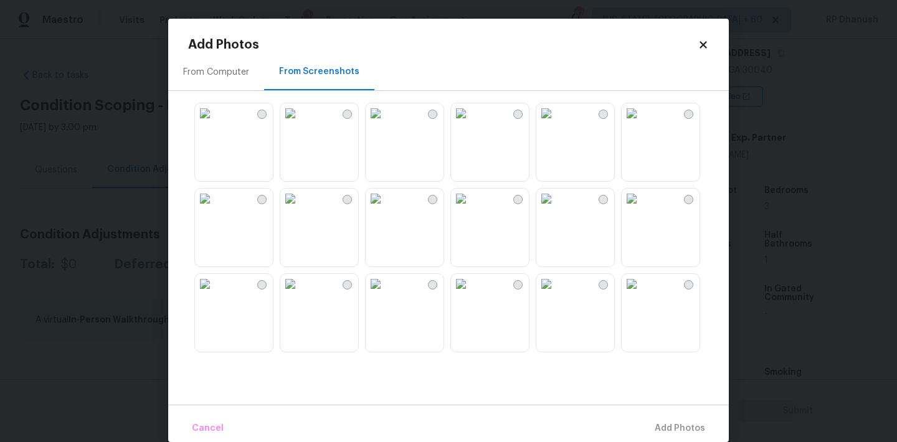
scroll to position [1024, 0]
click at [95, 262] on body "Maestro Visits Projects Work Orders Tasks 1 Properties Geo Assignments 872 [US_…" at bounding box center [448, 221] width 897 height 442
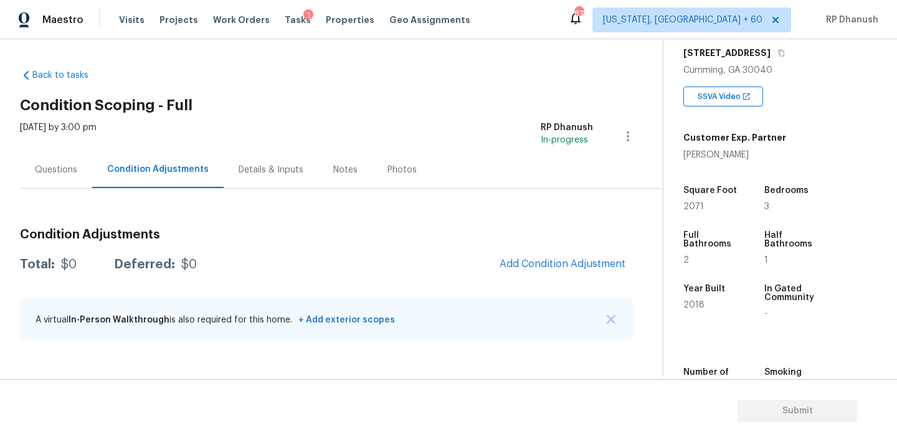
click at [174, 299] on body "Maestro Visits Projects Work Orders Tasks 1 Properties Geo Assignments 872 [US_…" at bounding box center [448, 221] width 897 height 442
click at [552, 275] on button "Add Condition Adjustment" at bounding box center [562, 264] width 141 height 26
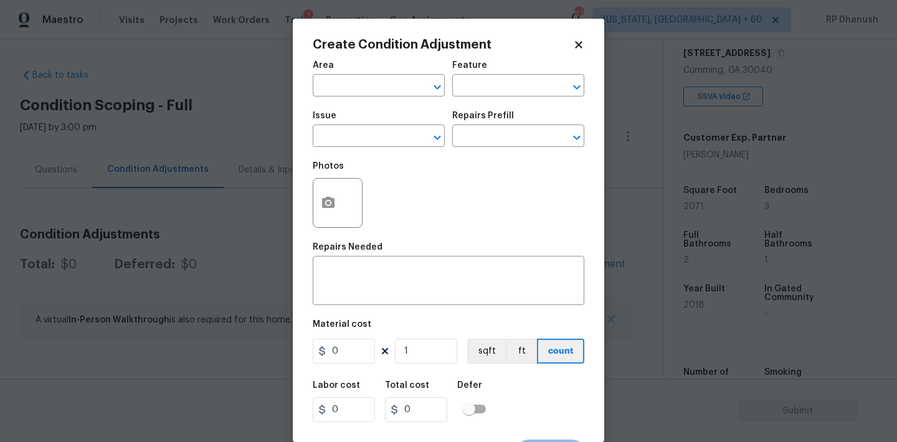
click at [400, 102] on span "Area ​" at bounding box center [379, 79] width 132 height 50
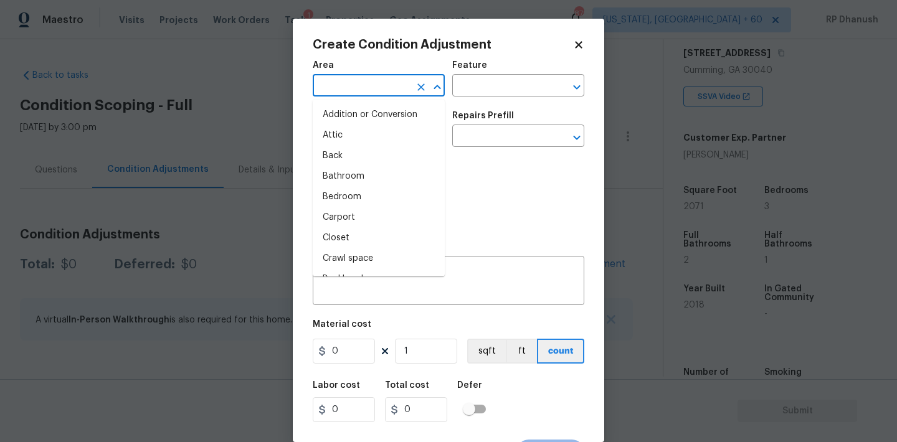
click at [397, 85] on input "text" at bounding box center [361, 86] width 97 height 19
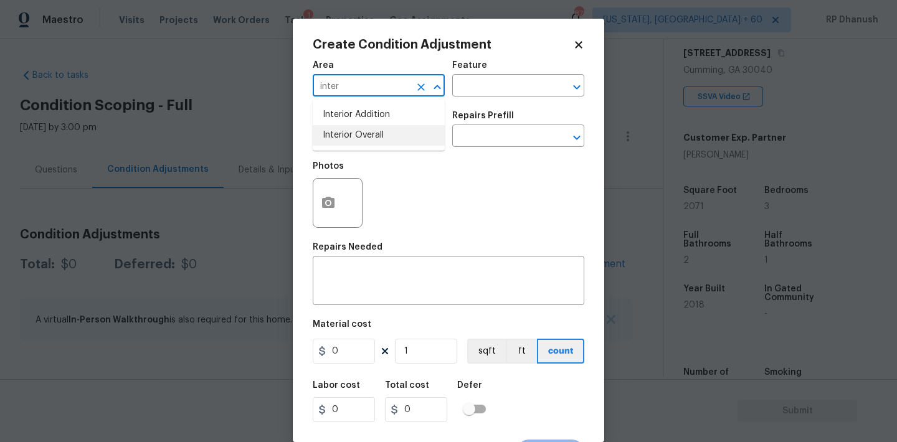
click at [385, 133] on li "Interior Overall" at bounding box center [379, 135] width 132 height 21
type input "Interior Overall"
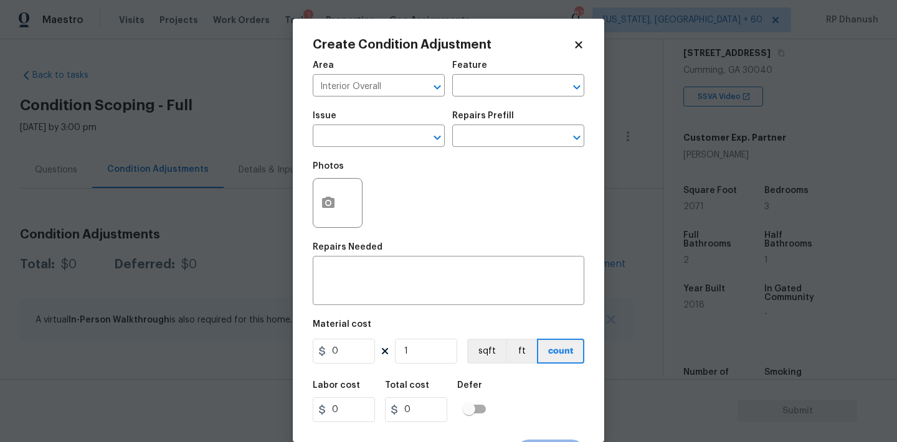
click at [536, 65] on div "Feature" at bounding box center [518, 69] width 132 height 16
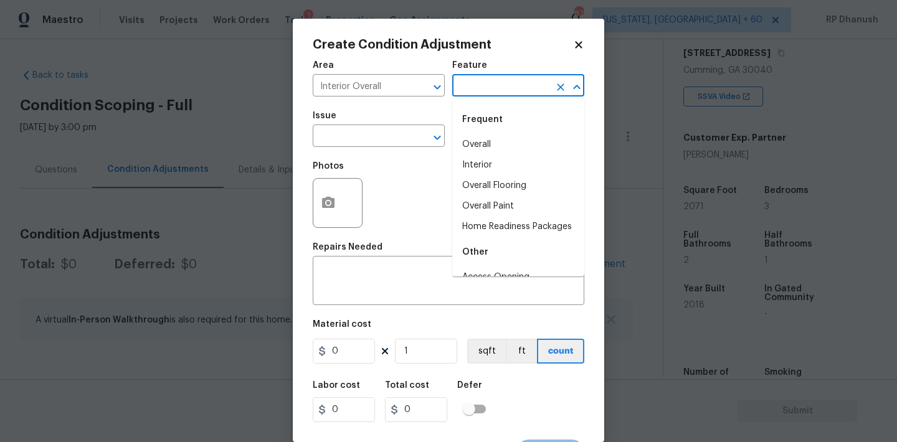
click at [518, 88] on input "text" at bounding box center [500, 86] width 97 height 19
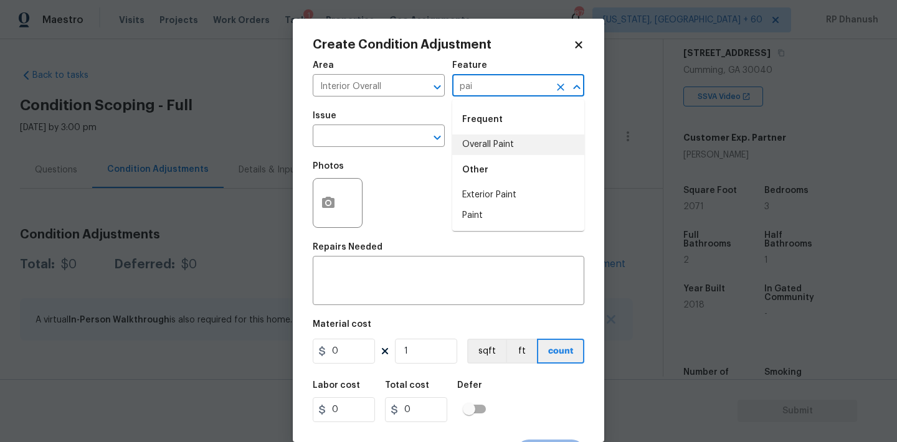
click at [481, 139] on li "Overall Paint" at bounding box center [518, 144] width 132 height 21
type input "Overall Paint"
click at [372, 139] on input "text" at bounding box center [361, 137] width 97 height 19
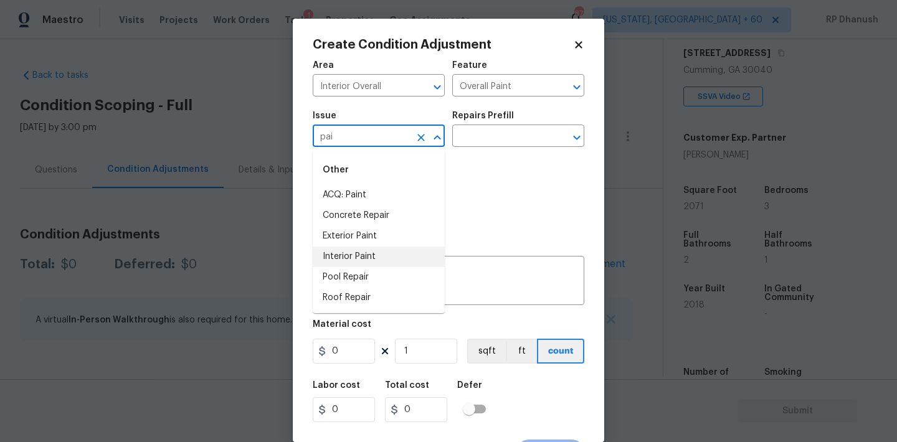
click at [364, 254] on li "Interior Paint" at bounding box center [379, 257] width 132 height 21
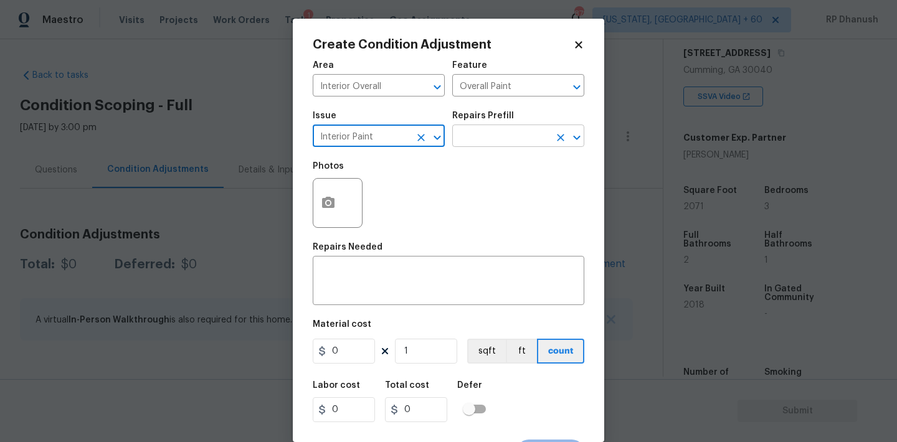
click at [554, 147] on div "​" at bounding box center [518, 137] width 132 height 19
type input "Interior Paint"
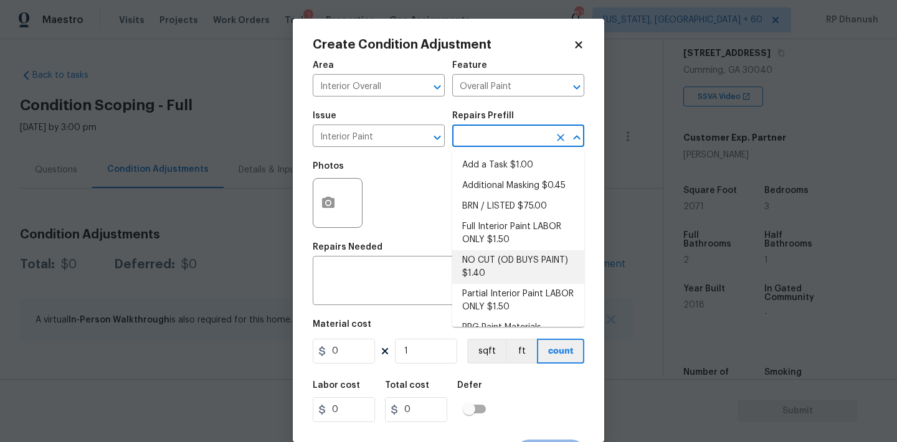
scroll to position [50, 0]
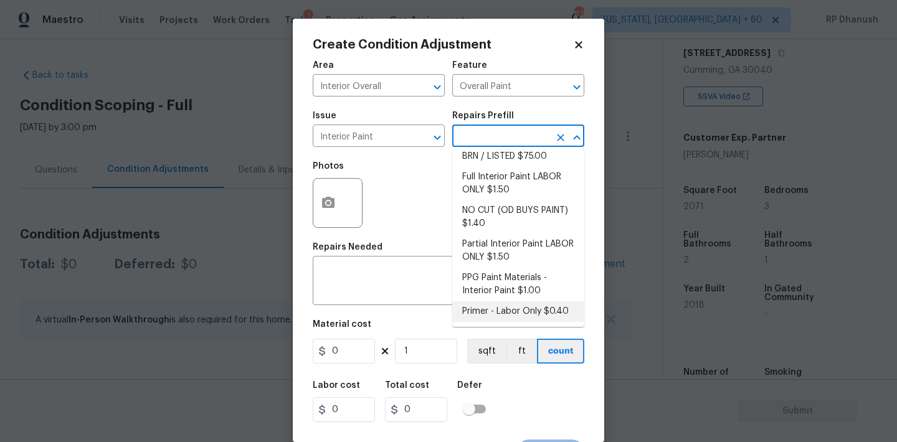
click at [491, 309] on li "Primer - Labor Only $0.40" at bounding box center [518, 311] width 132 height 21
type textarea "Interior primer - PRIMER PROVIDED BY OPENDOOR - All nails, screws, drywall anch…"
type input "0.4"
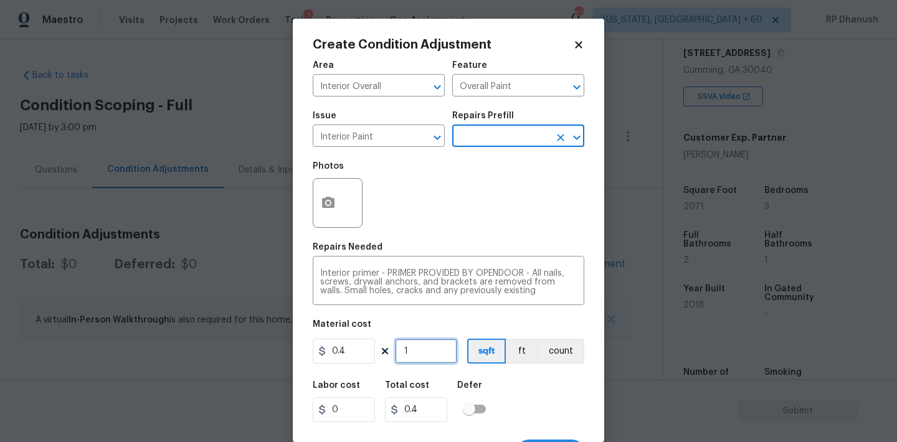
click at [440, 357] on input "1" at bounding box center [426, 351] width 62 height 25
type input "0"
type input "5"
type input "2"
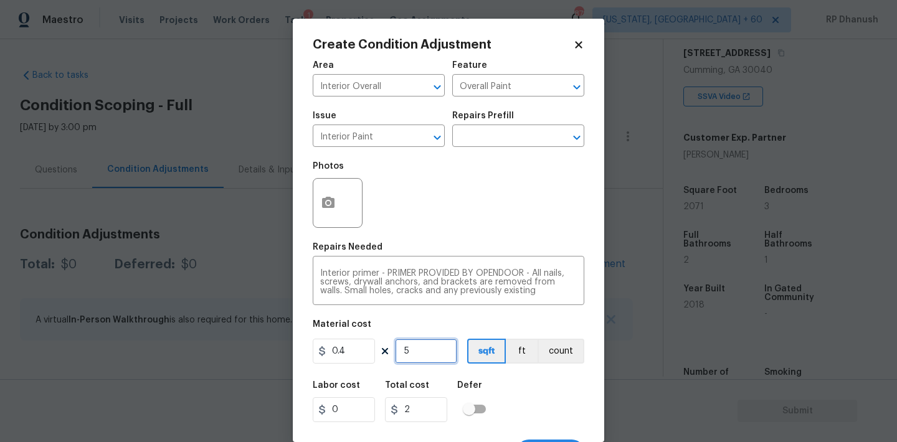
type input "50"
type input "20"
type input "500"
type input "200"
type input "500"
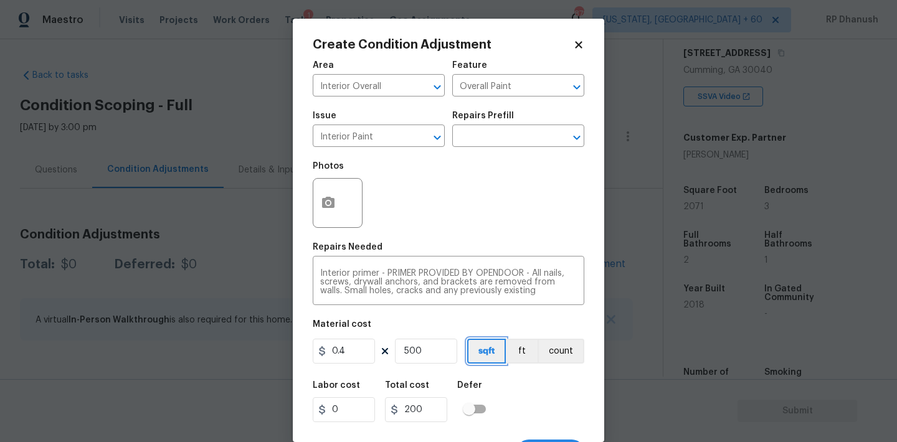
scroll to position [23, 0]
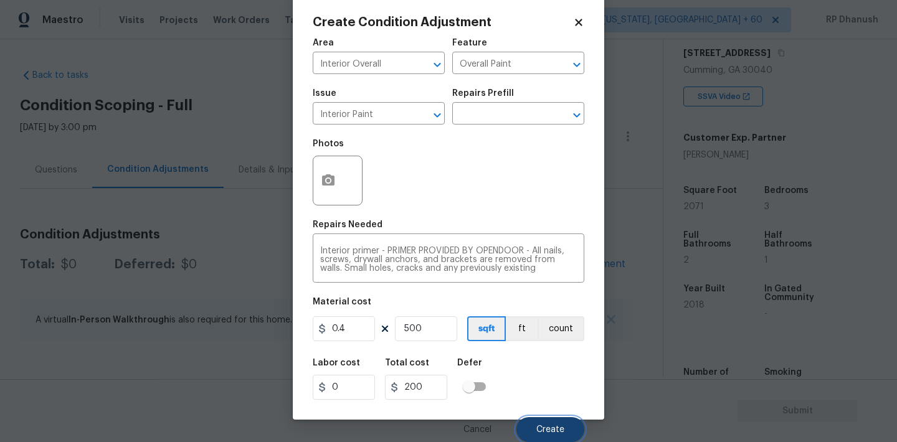
click at [564, 425] on button "Create" at bounding box center [550, 429] width 68 height 25
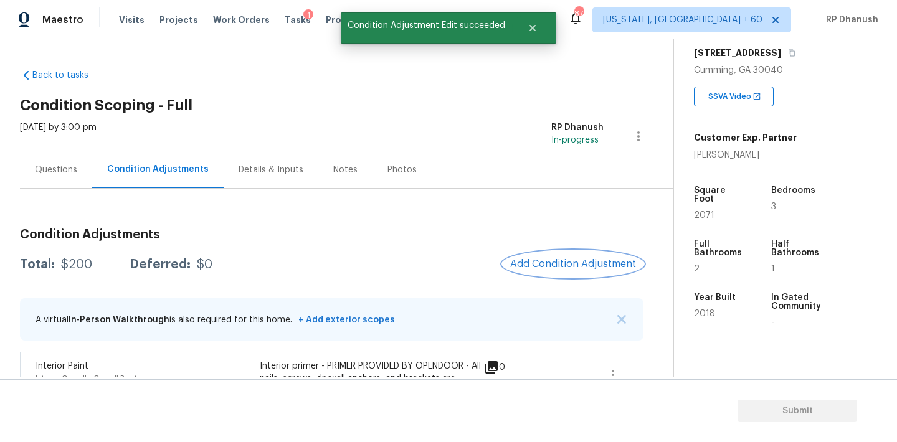
scroll to position [95, 0]
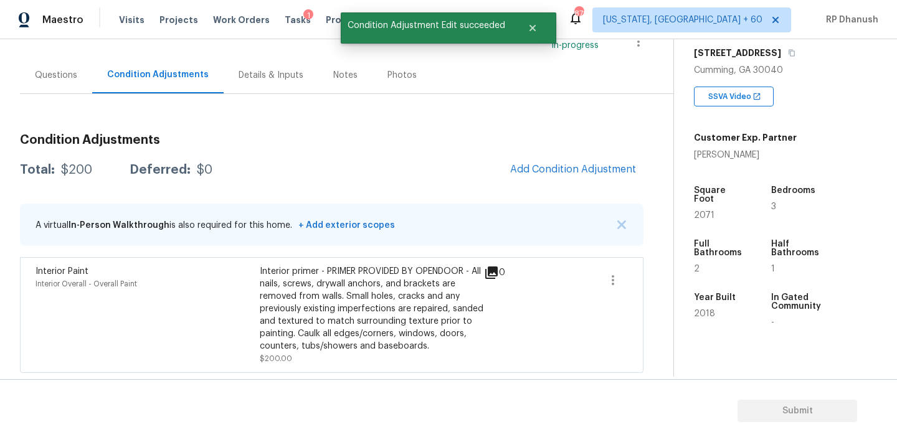
click at [548, 184] on div "Condition Adjustments Total: $200 Deferred: $0 Add Condition Adjustment A virtu…" at bounding box center [331, 248] width 623 height 249
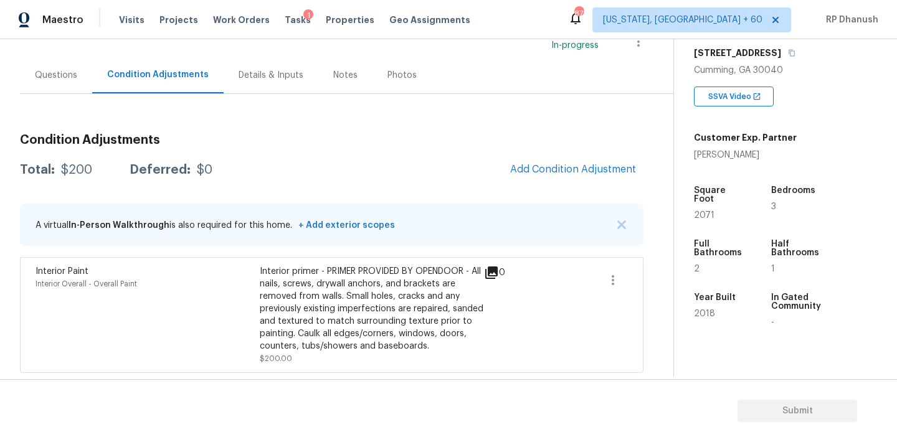
scroll to position [0, 0]
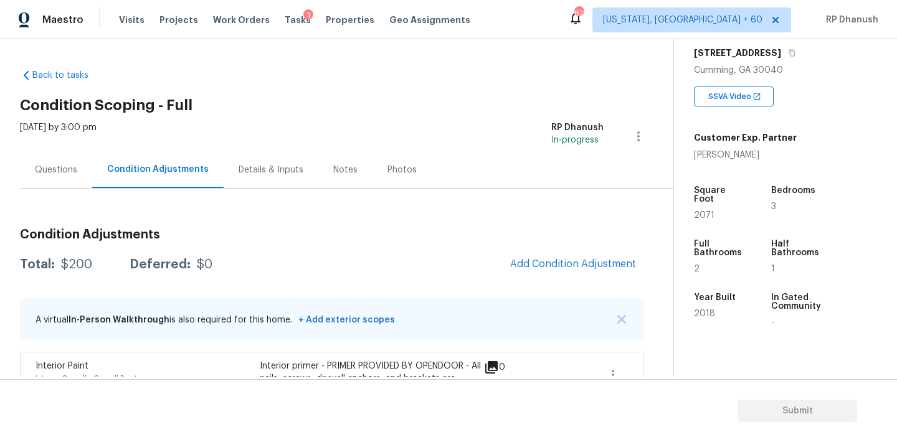
click at [41, 170] on div "Questions" at bounding box center [56, 170] width 42 height 12
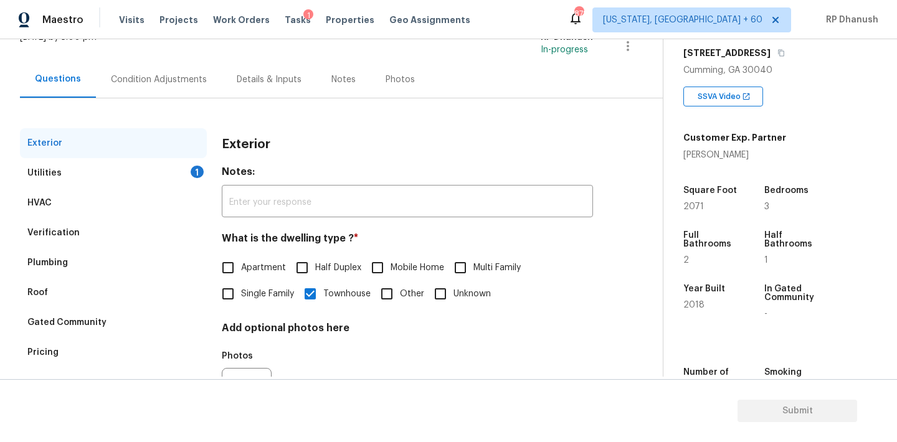
scroll to position [125, 0]
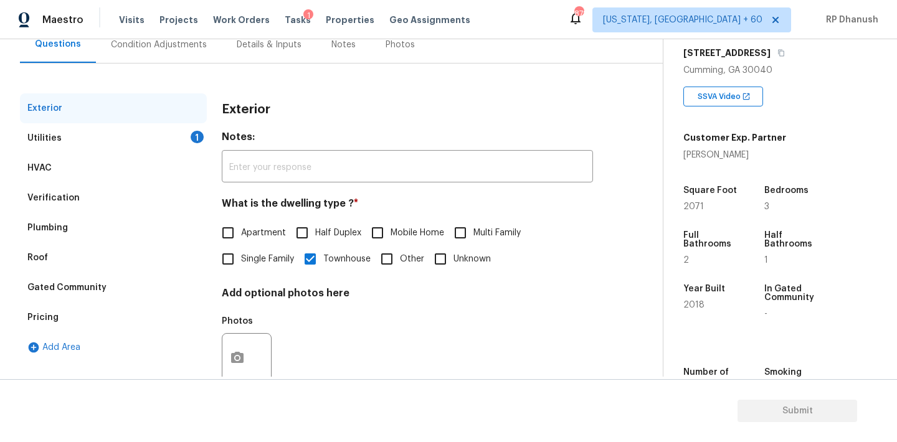
click at [47, 312] on div "Pricing" at bounding box center [42, 317] width 31 height 12
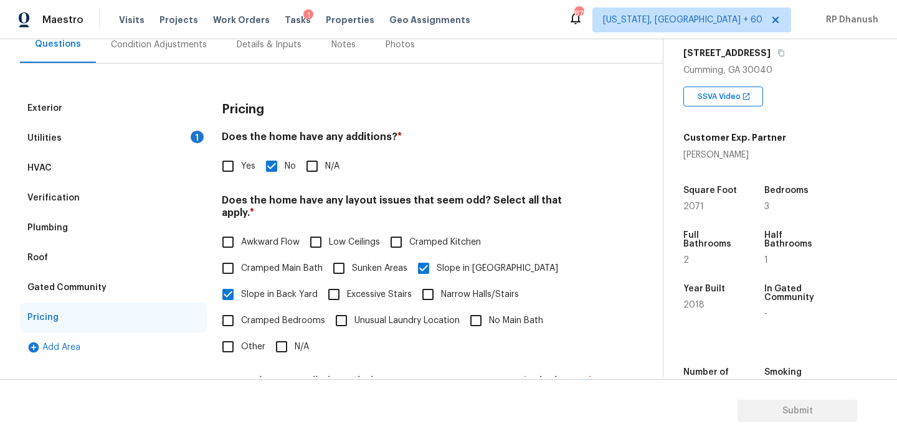
scroll to position [305, 0]
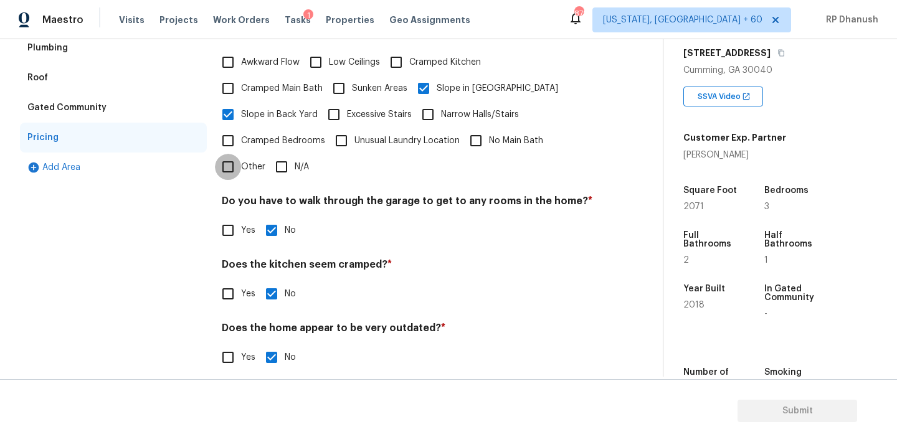
click at [233, 154] on input "Other" at bounding box center [228, 167] width 26 height 26
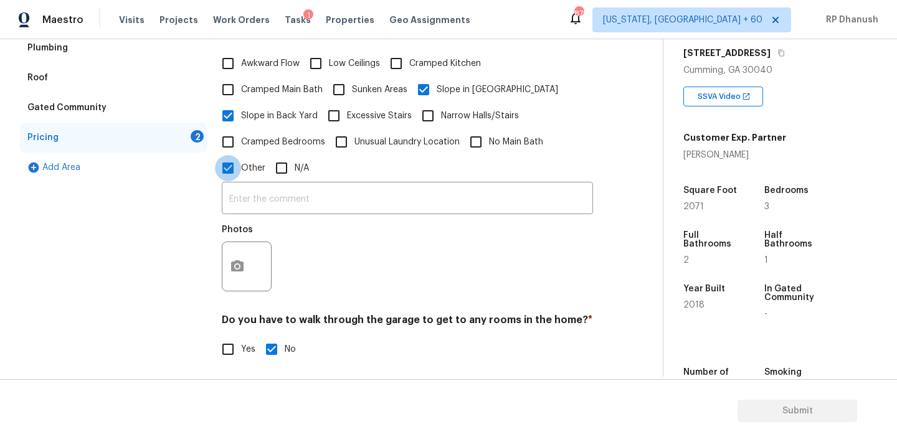
click at [233, 178] on input "Other" at bounding box center [228, 168] width 26 height 26
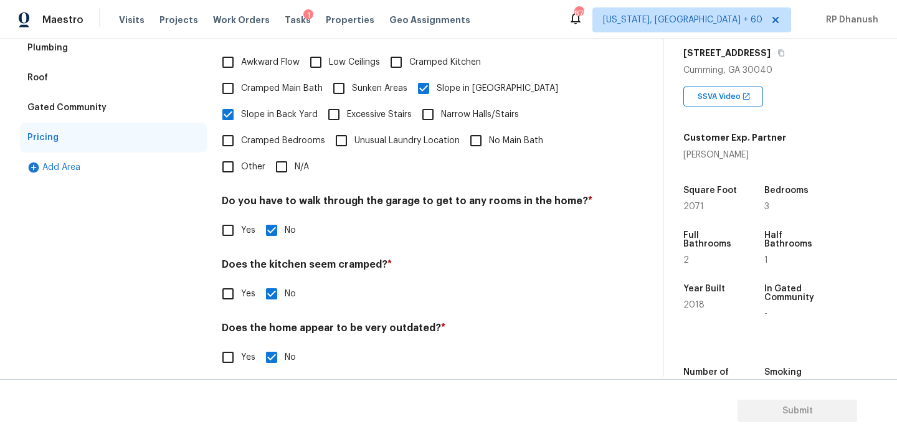
click at [230, 161] on input "Other" at bounding box center [228, 167] width 26 height 26
checkbox input "true"
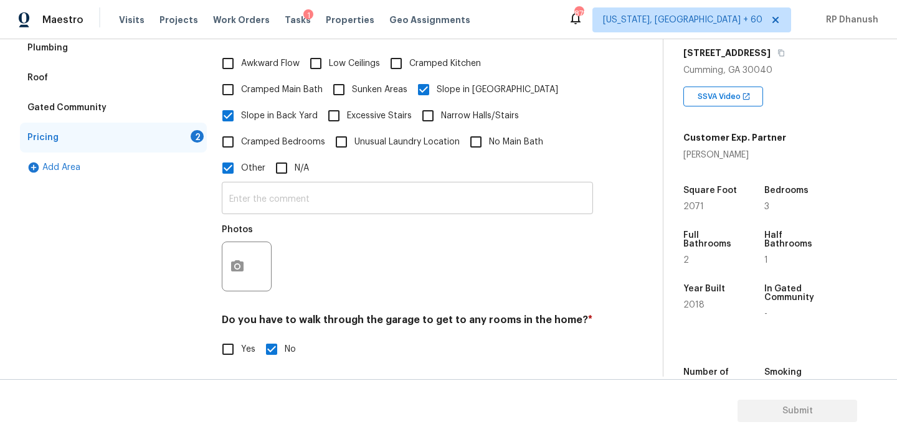
click at [230, 200] on input "text" at bounding box center [407, 199] width 371 height 29
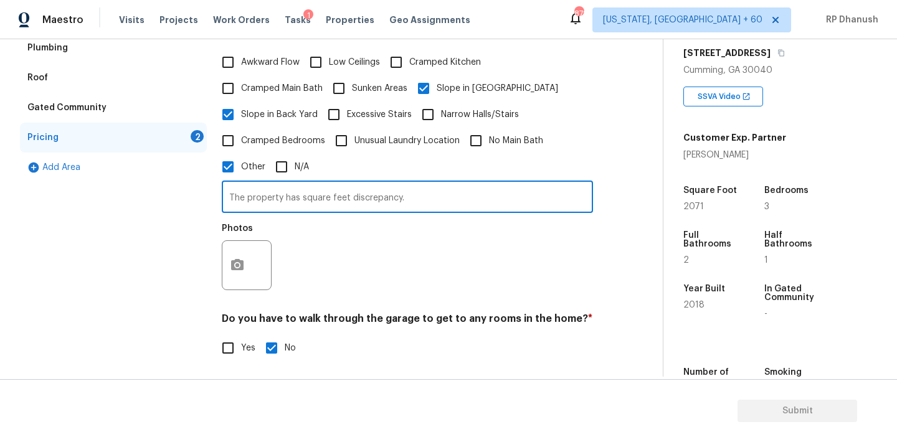
type input "The property has square feet discrepancy."
click at [241, 248] on button "button" at bounding box center [237, 265] width 30 height 49
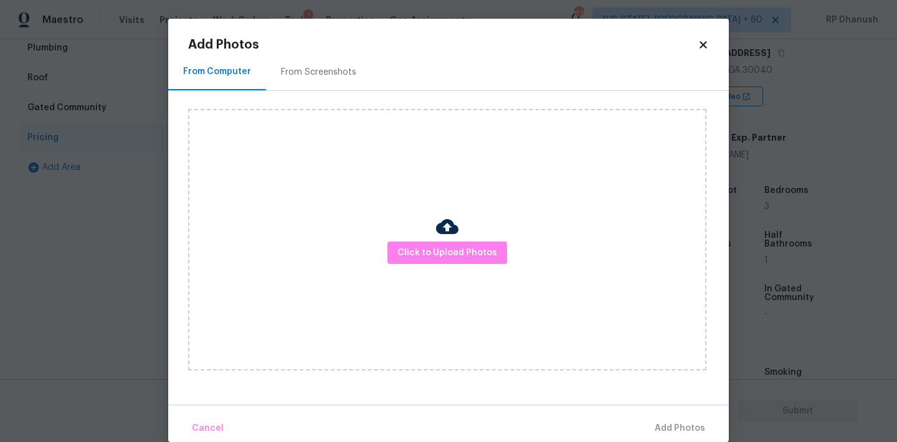
click at [339, 74] on div "From Screenshots" at bounding box center [318, 72] width 75 height 12
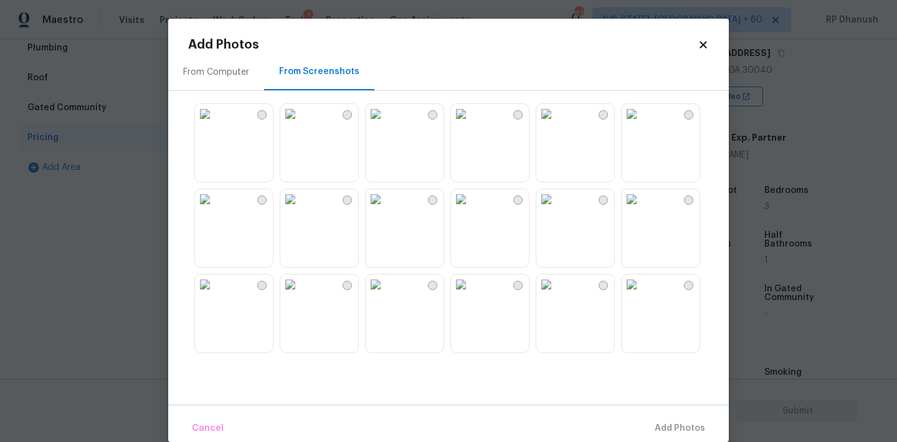
click at [300, 124] on img at bounding box center [290, 114] width 20 height 20
click at [658, 424] on span "Add 1 Photo(s)" at bounding box center [674, 429] width 62 height 16
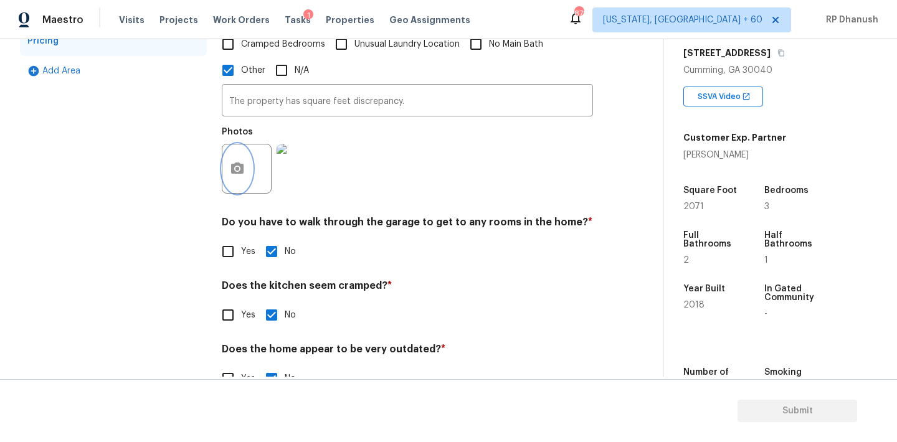
scroll to position [423, 0]
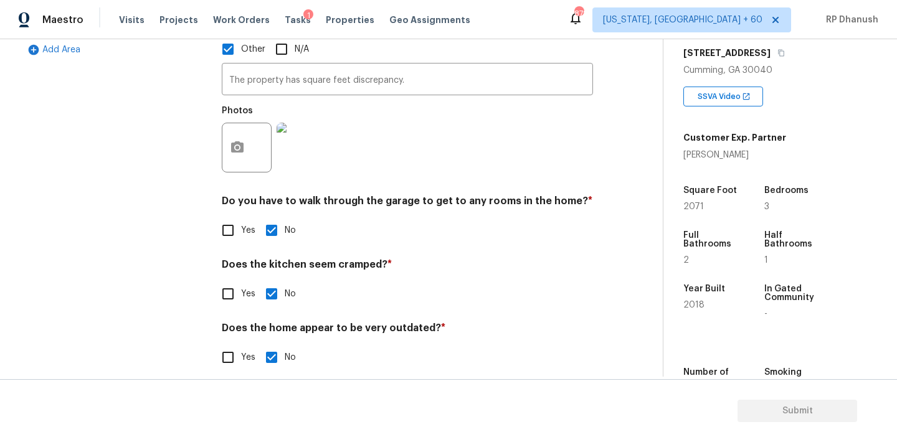
click at [453, 258] on h4 "Does the kitchen seem cramped? *" at bounding box center [407, 266] width 371 height 17
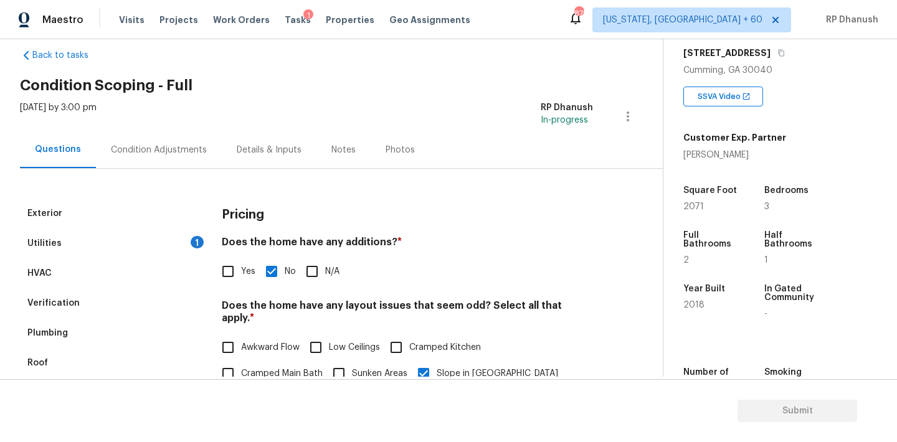
scroll to position [0, 0]
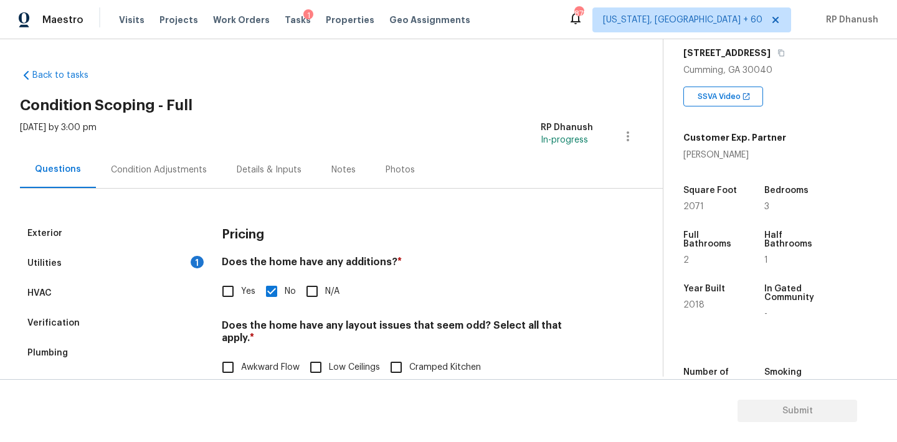
click at [144, 256] on div "Utilities 1" at bounding box center [113, 263] width 187 height 30
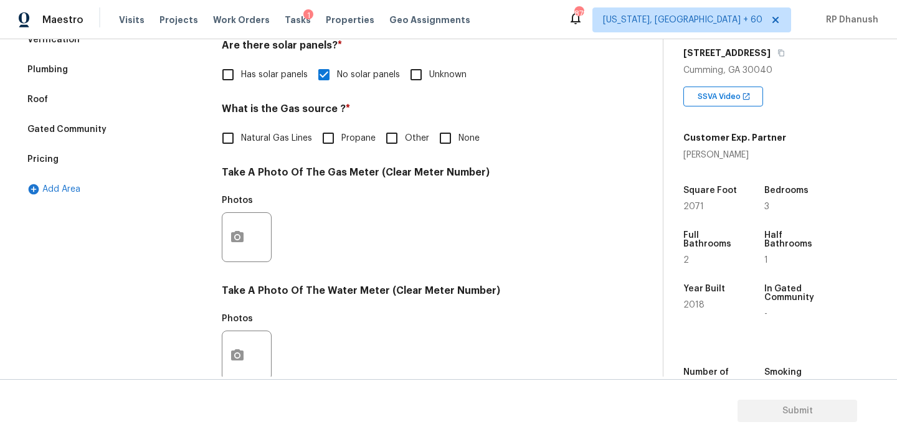
scroll to position [495, 0]
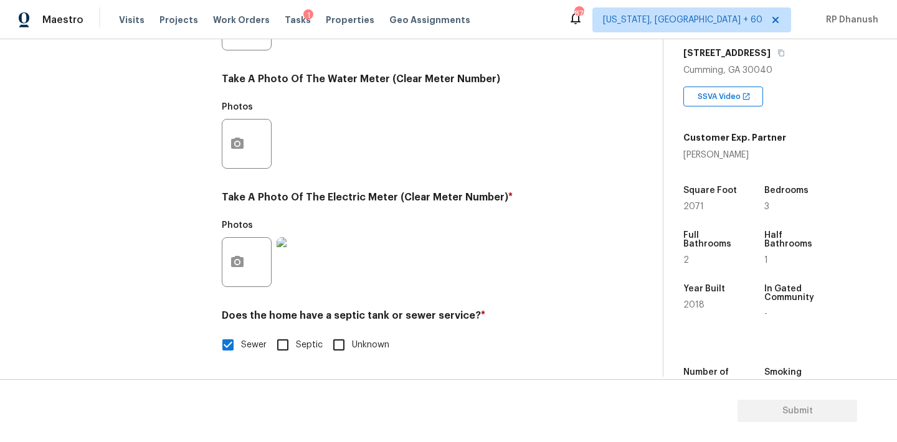
click at [578, 105] on div "Photos" at bounding box center [407, 135] width 371 height 81
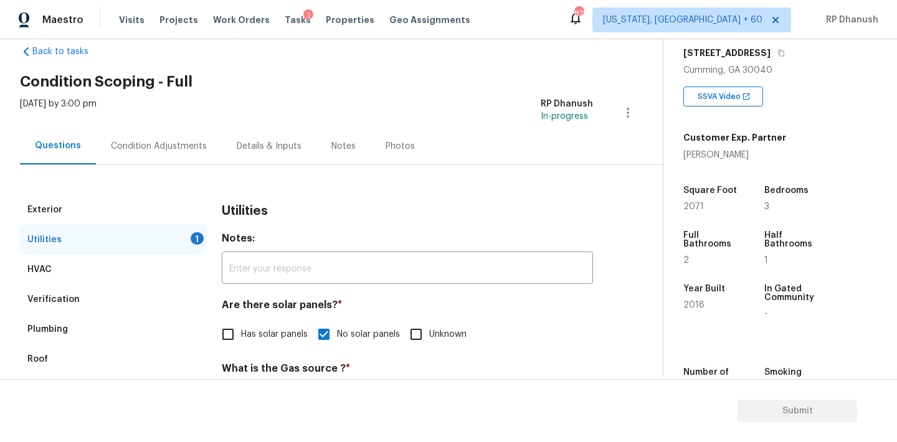
scroll to position [0, 0]
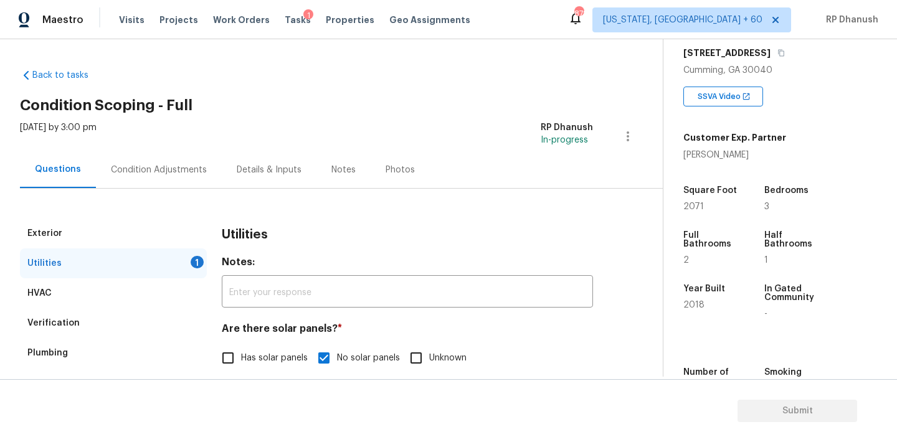
click at [155, 180] on div "Condition Adjustments" at bounding box center [159, 169] width 126 height 37
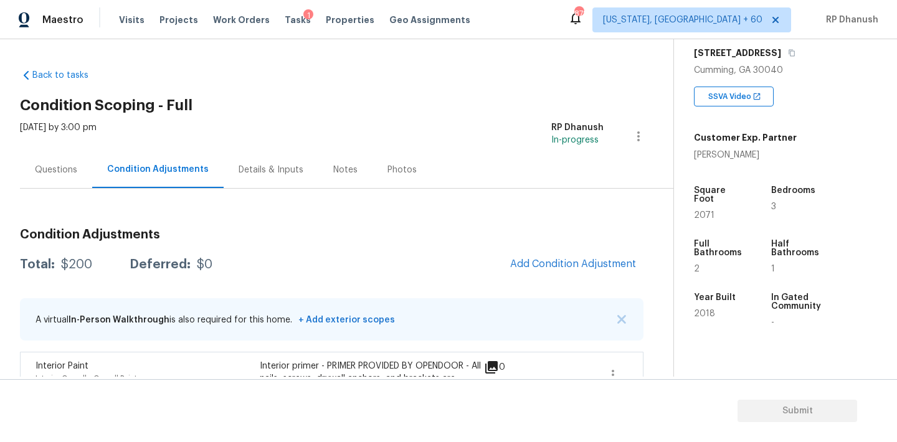
click at [570, 248] on div "Condition Adjustments Total: $200 Deferred: $0 Add Condition Adjustment A virtu…" at bounding box center [331, 343] width 623 height 249
click at [597, 260] on span "Add Condition Adjustment" at bounding box center [573, 263] width 126 height 11
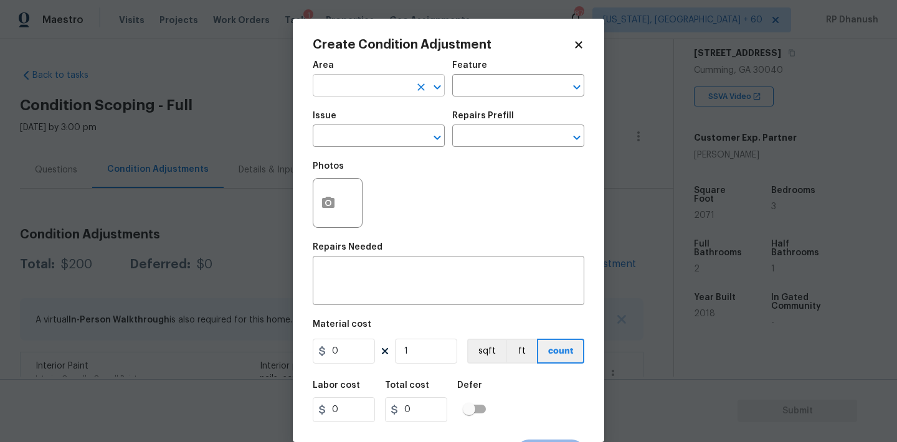
click at [330, 86] on input "text" at bounding box center [361, 86] width 97 height 19
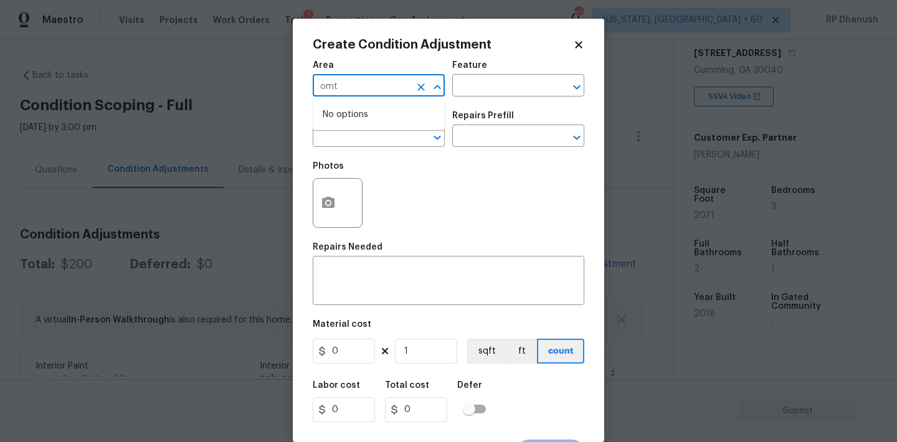
type input "omt"
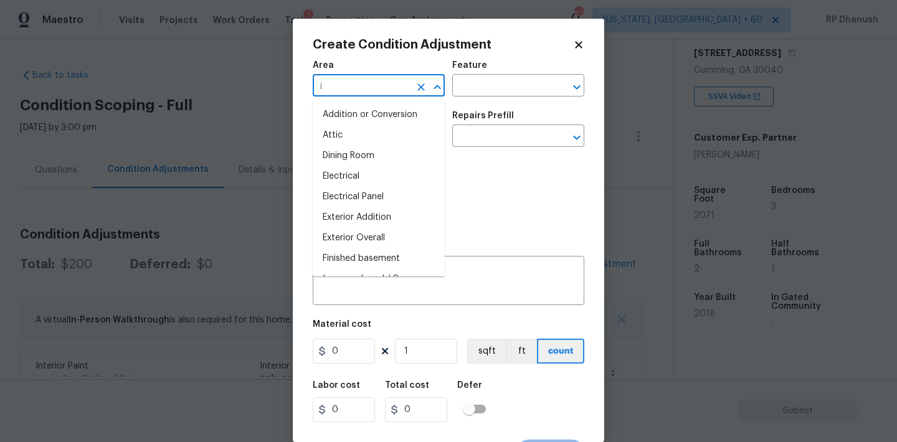
type input "it"
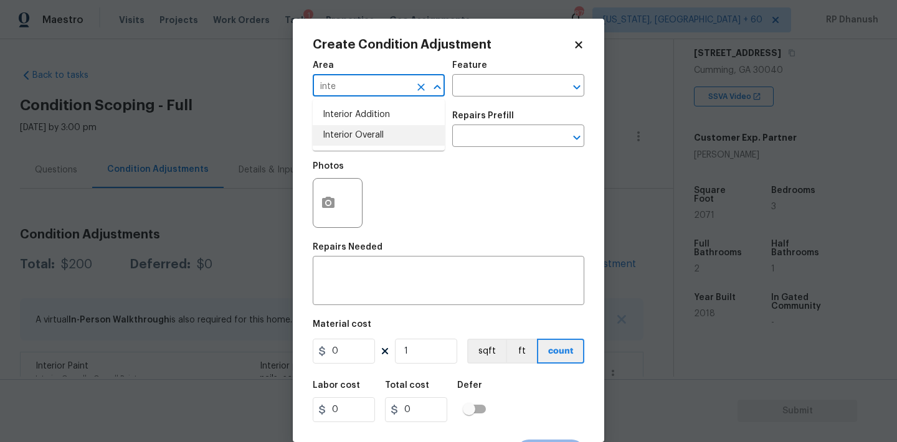
click at [344, 131] on li "Interior Overall" at bounding box center [379, 135] width 132 height 21
type input "Interior Overall"
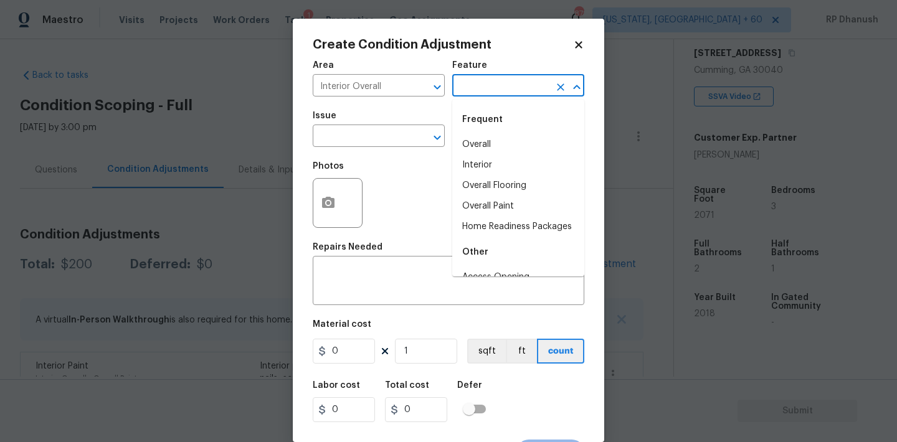
click at [474, 91] on input "text" at bounding box center [500, 86] width 97 height 19
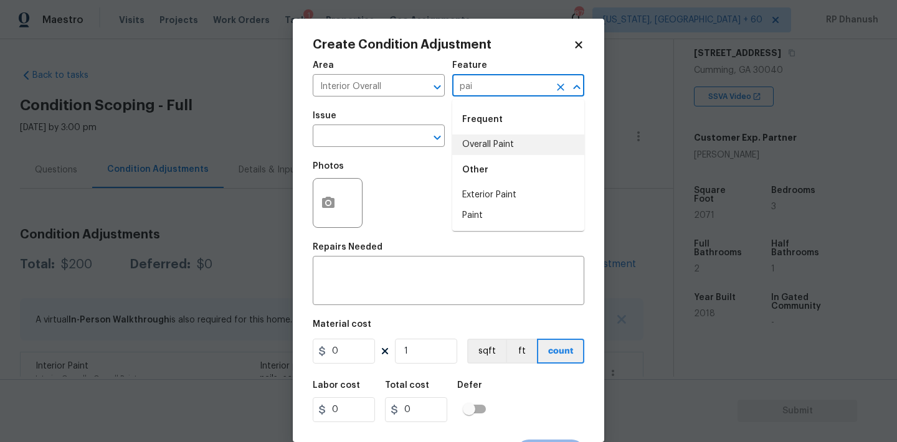
click at [478, 141] on li "Overall Paint" at bounding box center [518, 144] width 132 height 21
type input "Overall Paint"
click at [351, 138] on input "text" at bounding box center [361, 137] width 97 height 19
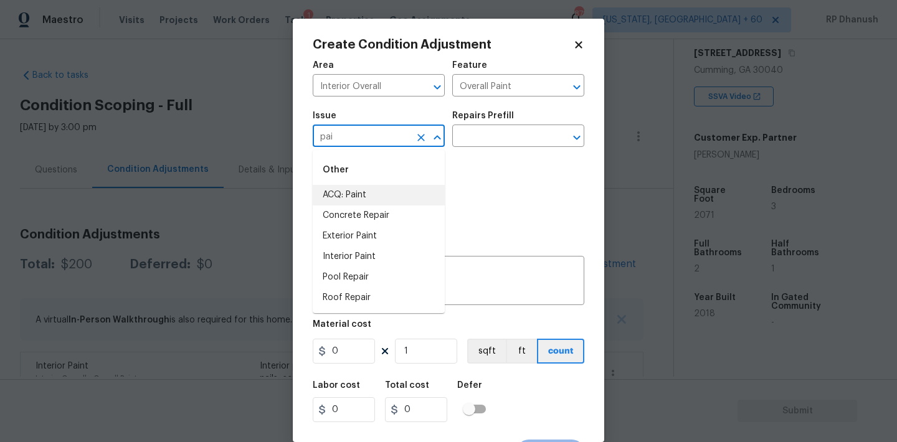
click at [351, 199] on li "ACQ: Paint" at bounding box center [379, 195] width 132 height 21
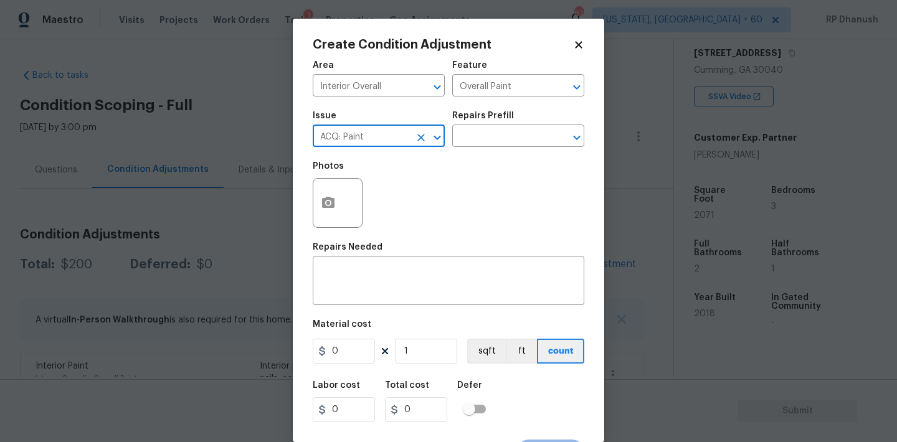
type input "ACQ: Paint"
click at [575, 125] on div "Repairs Prefill" at bounding box center [518, 119] width 132 height 16
click at [554, 132] on button "Clear" at bounding box center [560, 137] width 17 height 17
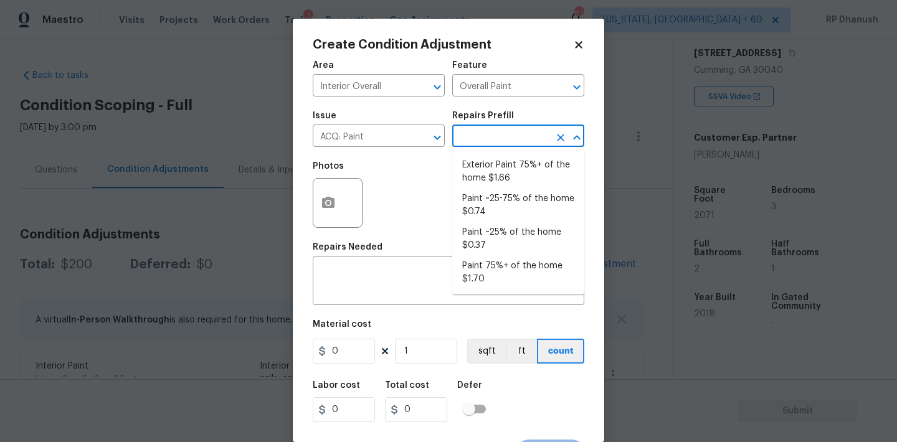
click at [493, 133] on input "text" at bounding box center [500, 137] width 97 height 19
click at [491, 194] on li "Paint ~25-75% of the home $0.74" at bounding box center [518, 206] width 132 height 34
type input "Acquisition"
type textarea "Acquisition Scope: ~25 - 75% of the home needs interior paint"
type input "0.74"
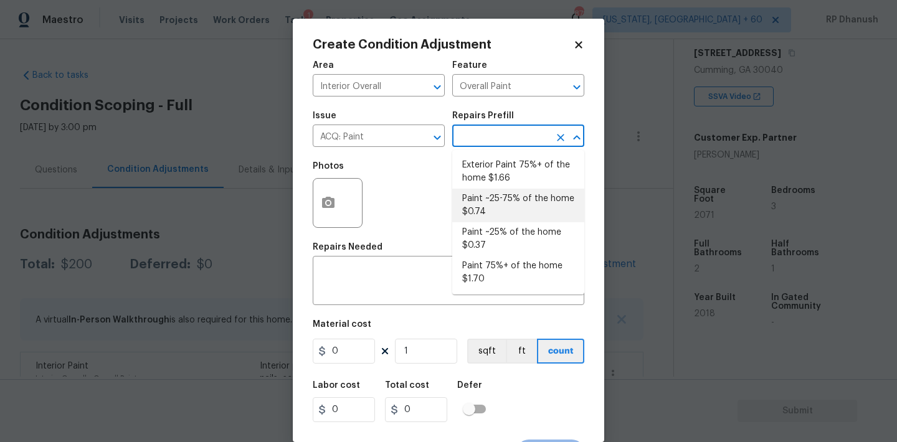
type input "0.74"
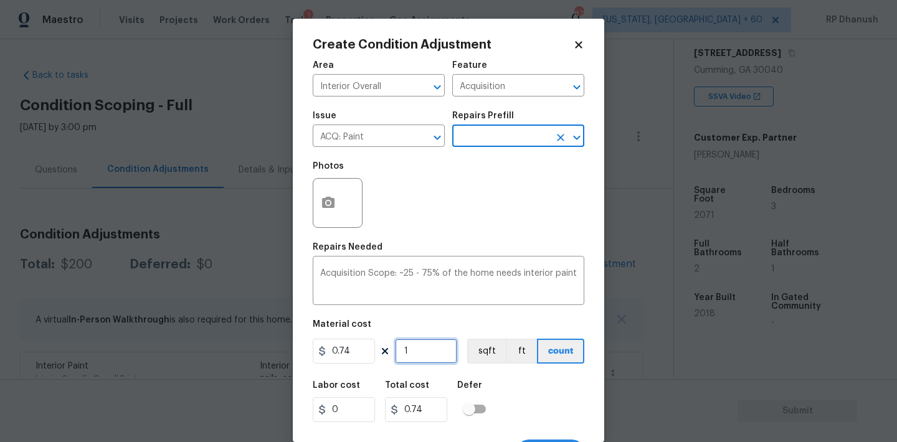
click at [423, 354] on input "1" at bounding box center [426, 351] width 62 height 25
type input "0"
type input "2"
type input "1.48"
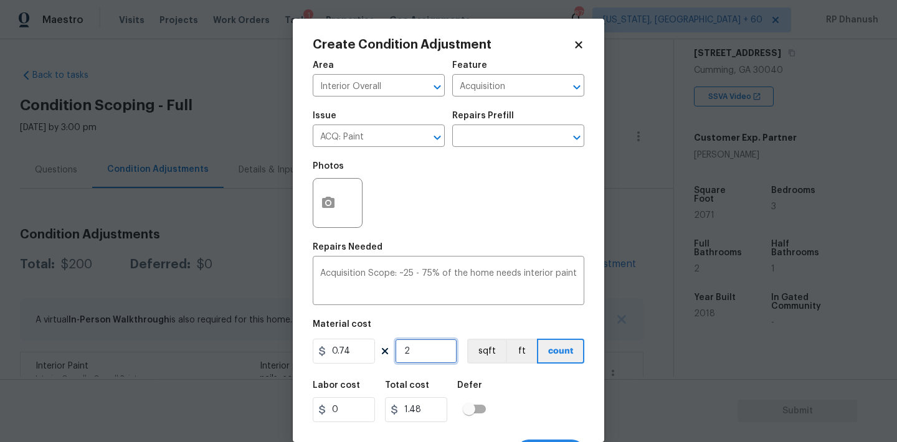
type input "20"
type input "14.8"
type input "207"
type input "153.18"
type input "2071"
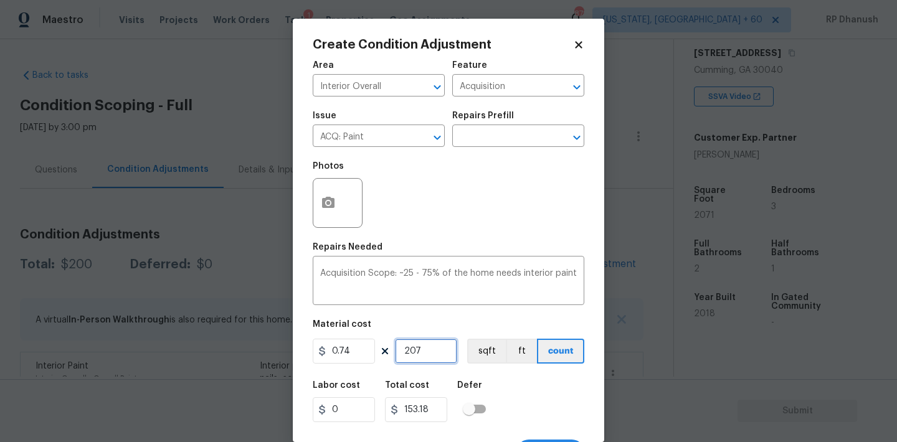
type input "1532.54"
type input "2071"
click at [501, 133] on input "text" at bounding box center [500, 137] width 97 height 19
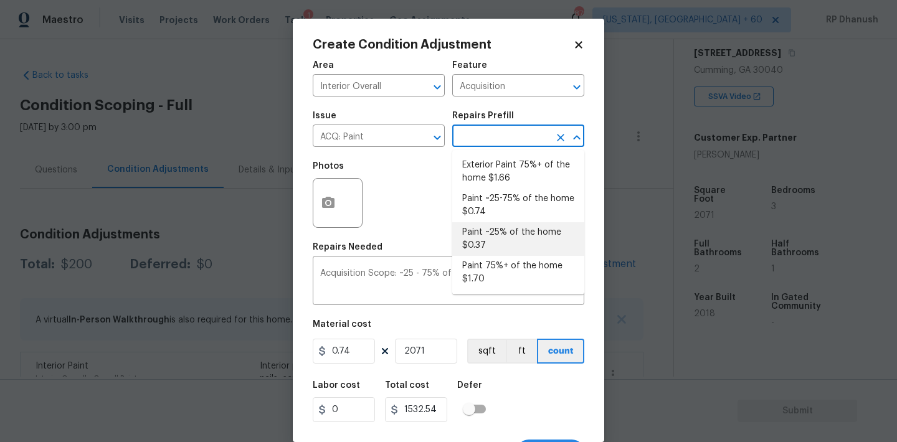
click at [495, 233] on li "Paint ~25% of the home $0.37" at bounding box center [518, 239] width 132 height 34
type textarea "Acquisition Scope: ~25% of the home needs interior paint"
type input "0.37"
type input "766.27"
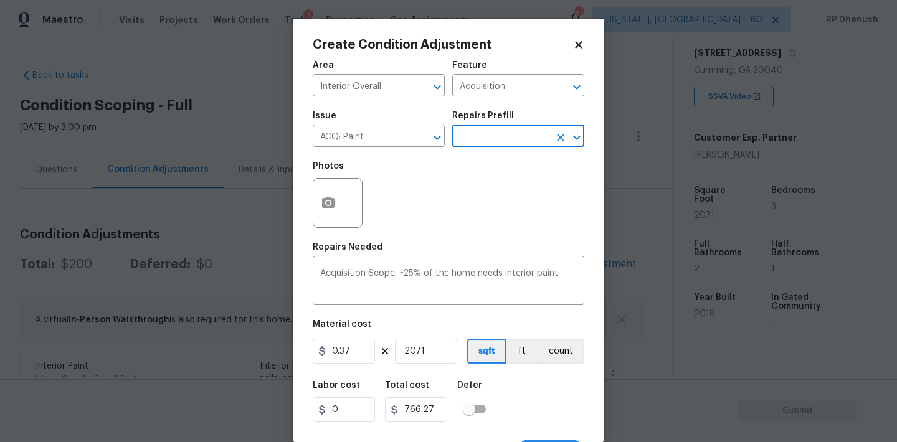
scroll to position [23, 0]
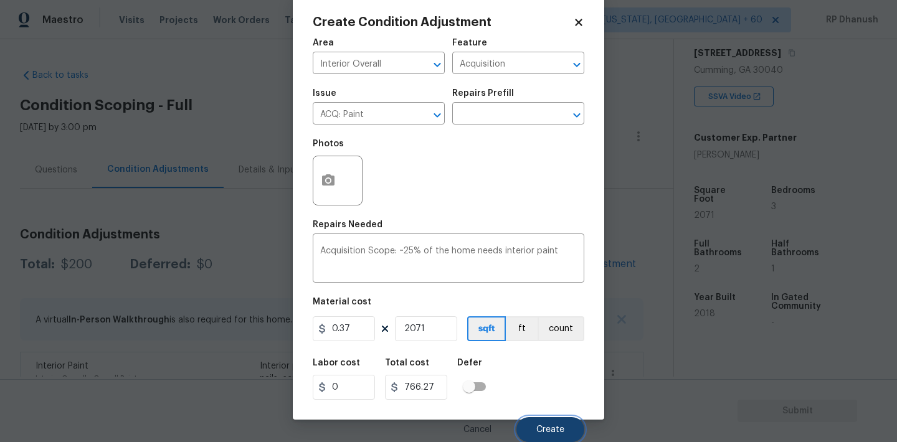
click at [535, 431] on button "Create" at bounding box center [550, 429] width 68 height 25
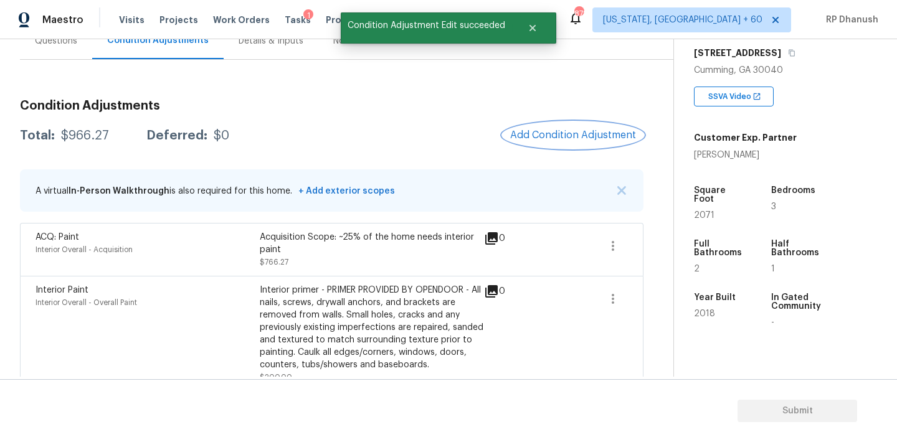
scroll to position [148, 0]
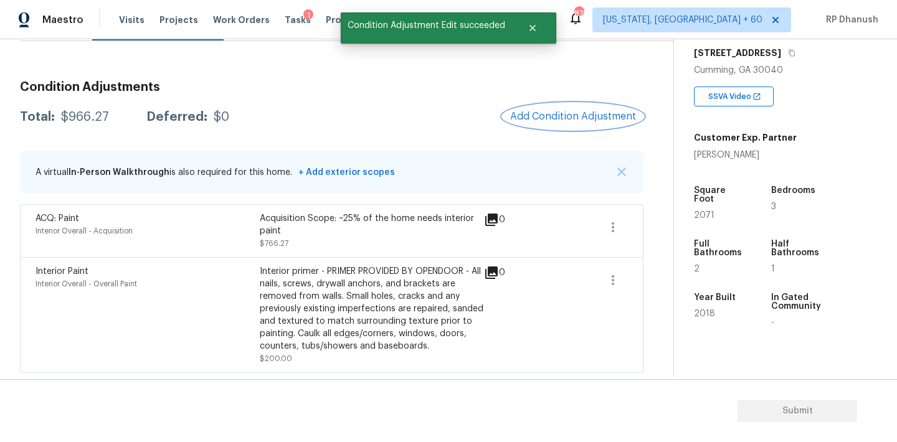
click at [582, 125] on button "Add Condition Adjustment" at bounding box center [572, 116] width 141 height 26
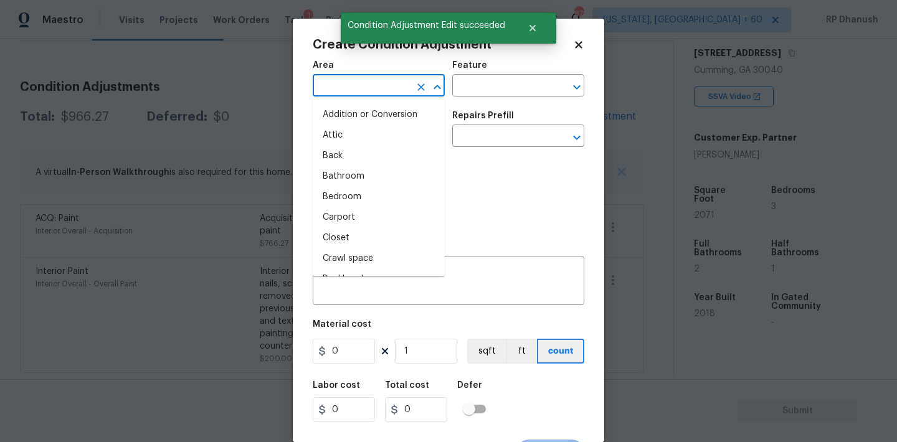
click at [360, 92] on input "text" at bounding box center [361, 86] width 97 height 19
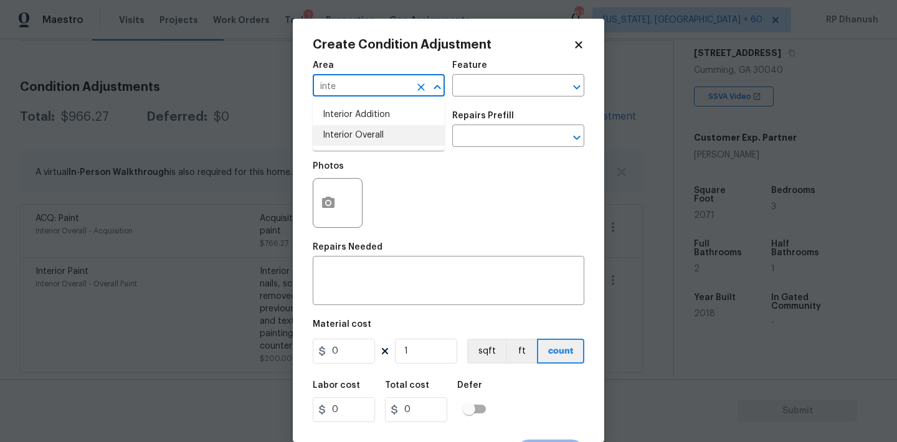
click at [359, 126] on li "Interior Overall" at bounding box center [379, 135] width 132 height 21
type input "Interior Overall"
click at [528, 80] on input "text" at bounding box center [500, 86] width 97 height 19
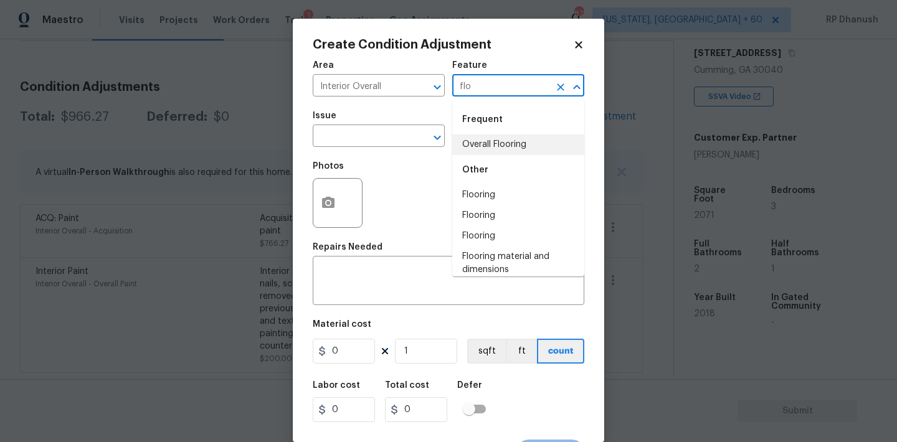
click at [521, 144] on li "Overall Flooring" at bounding box center [518, 144] width 132 height 21
type input "Overall Flooring"
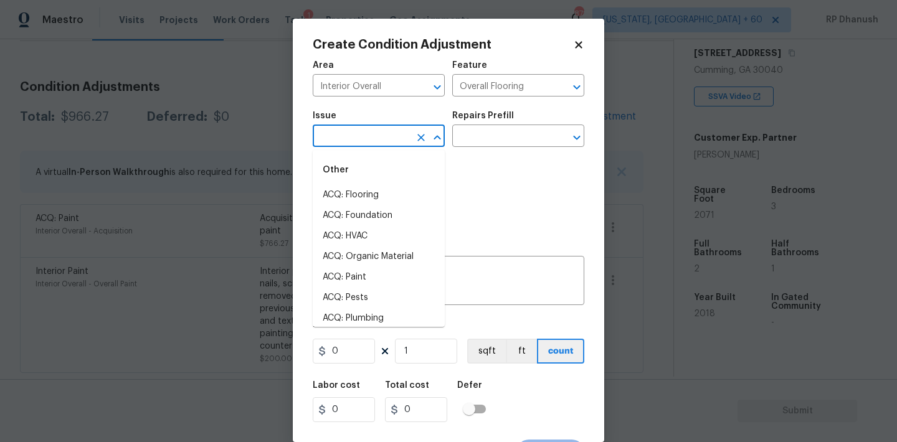
click at [388, 139] on input "text" at bounding box center [361, 137] width 97 height 19
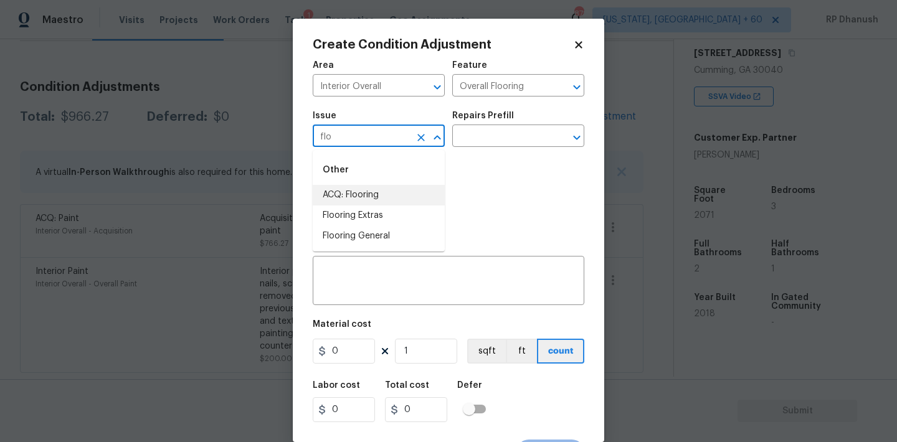
click at [356, 197] on li "ACQ: Flooring" at bounding box center [379, 195] width 132 height 21
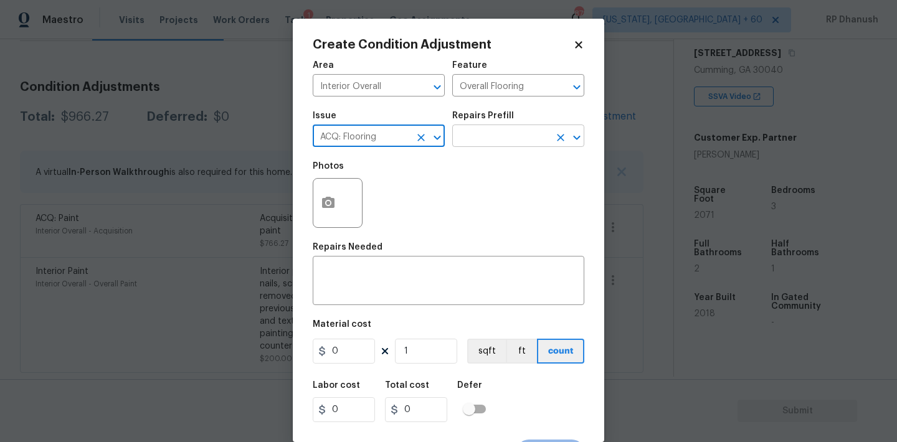
type input "ACQ: Flooring"
click at [505, 136] on input "text" at bounding box center [500, 137] width 97 height 19
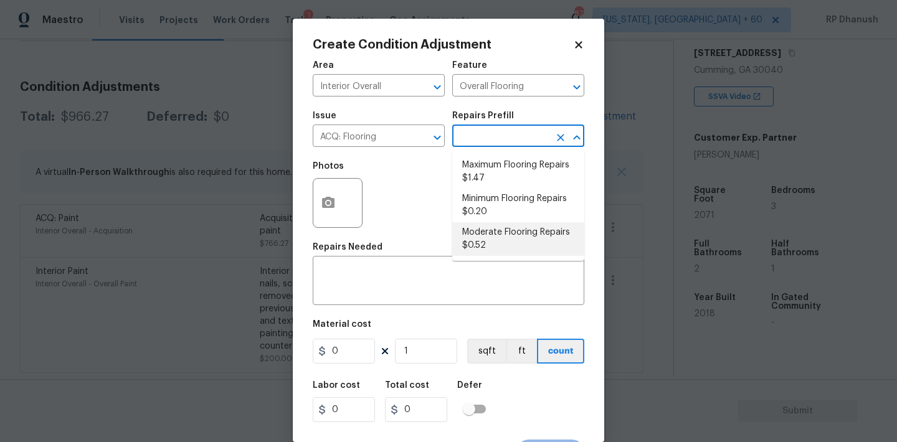
drag, startPoint x: 475, startPoint y: 236, endPoint x: 431, endPoint y: 324, distance: 98.9
click at [473, 240] on li "Moderate Flooring Repairs $0.52" at bounding box center [518, 239] width 132 height 34
type input "Acquisition"
type textarea "Acquisition Scope: Moderate flooring repairs"
type input "0.52"
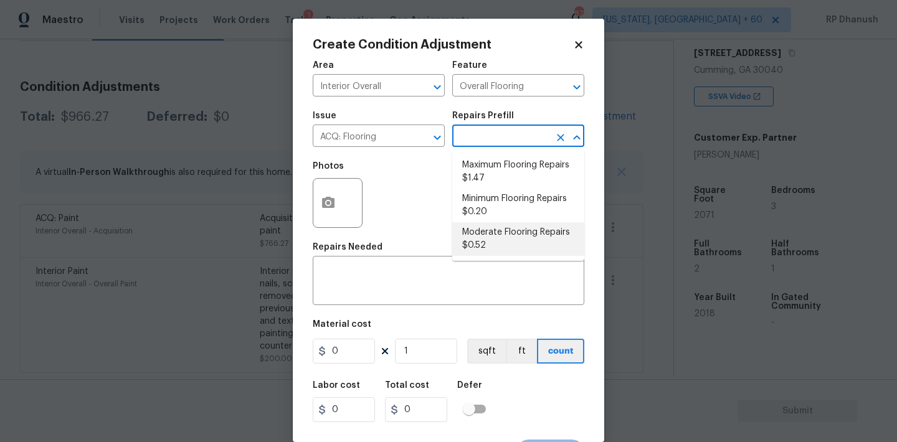
type input "0.52"
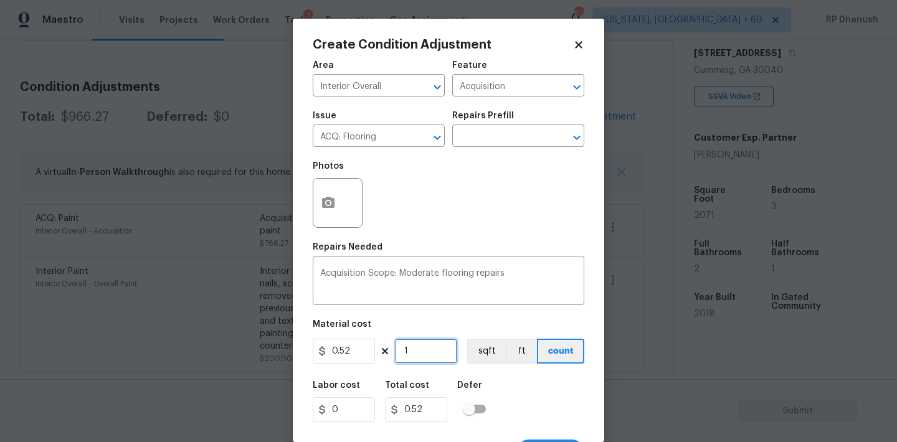
click at [429, 344] on input "1" at bounding box center [426, 351] width 62 height 25
type input "0"
type input "2"
type input "1.04"
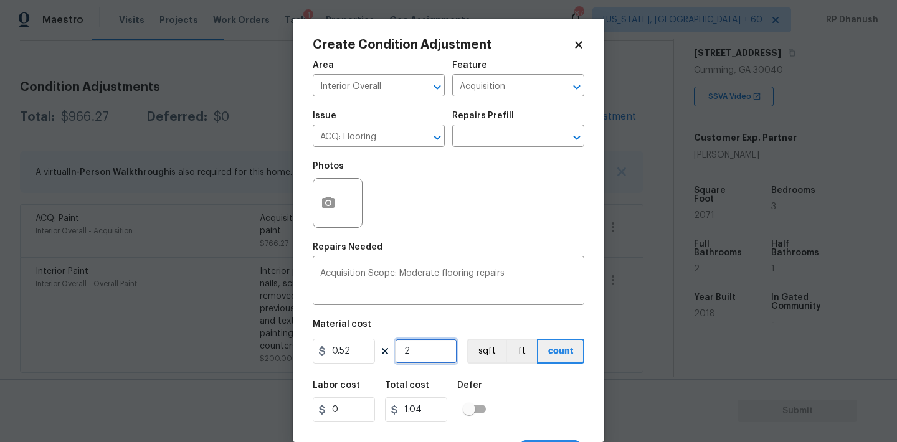
type input "20"
type input "10.4"
type input "207"
type input "107.64"
type input "2071"
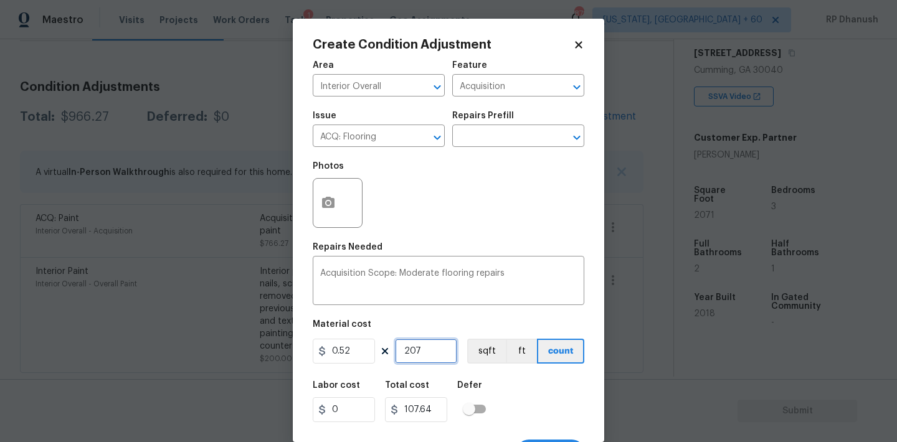
type input "1076.92"
type input "2071"
click at [329, 199] on icon "button" at bounding box center [328, 202] width 12 height 11
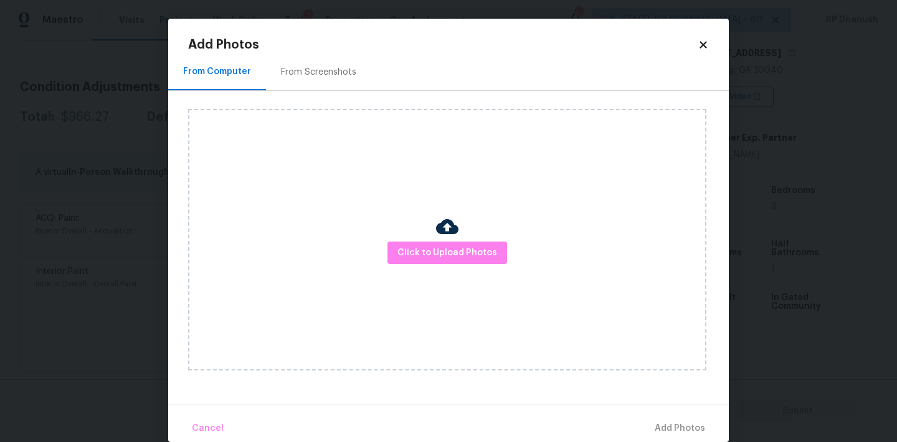
click at [347, 80] on div "From Screenshots" at bounding box center [318, 72] width 105 height 37
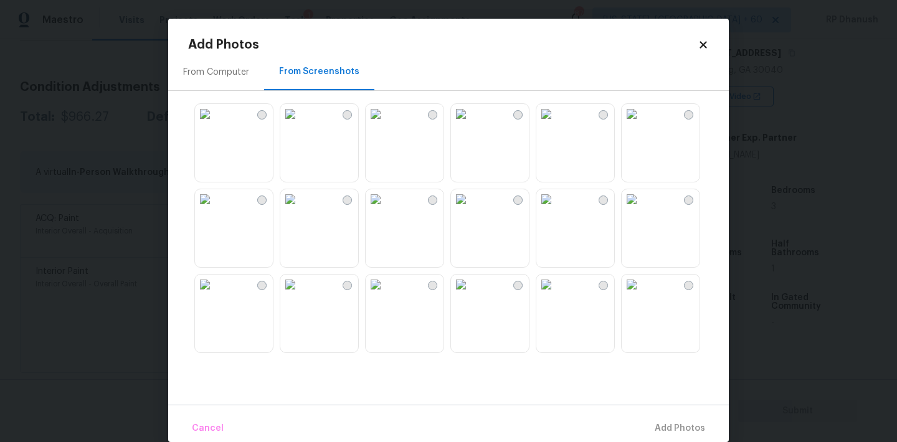
click at [385, 124] on img at bounding box center [375, 114] width 20 height 20
click at [215, 124] on img at bounding box center [205, 114] width 20 height 20
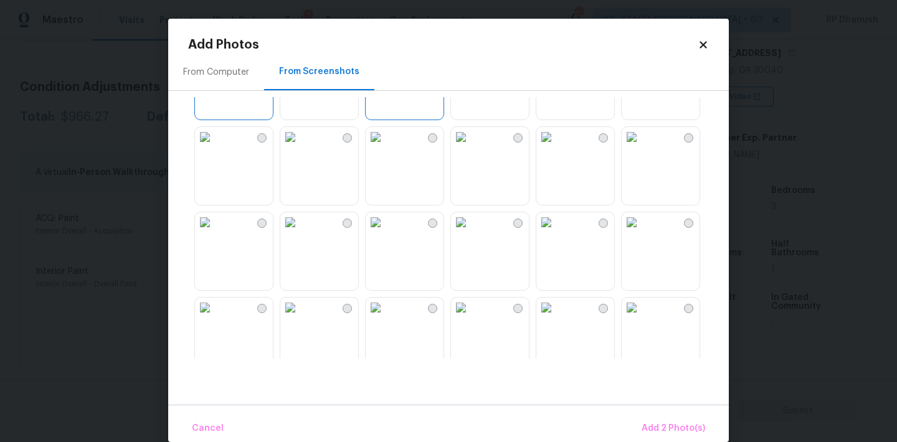
scroll to position [120, 0]
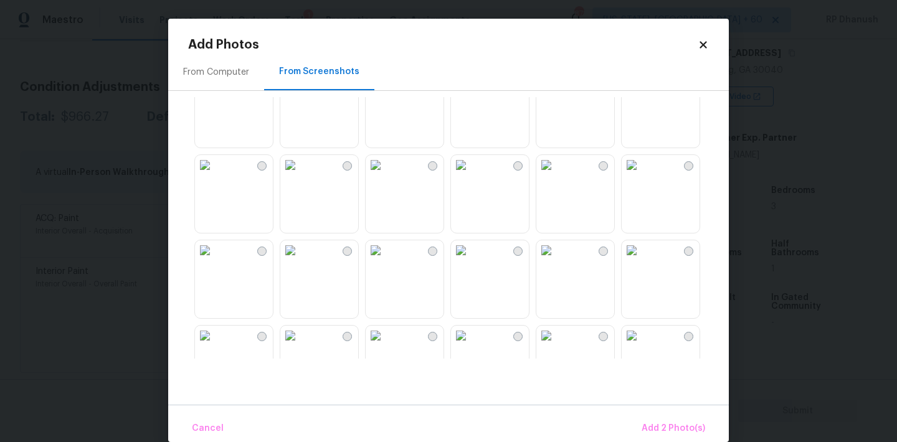
click at [556, 175] on img at bounding box center [546, 165] width 20 height 20
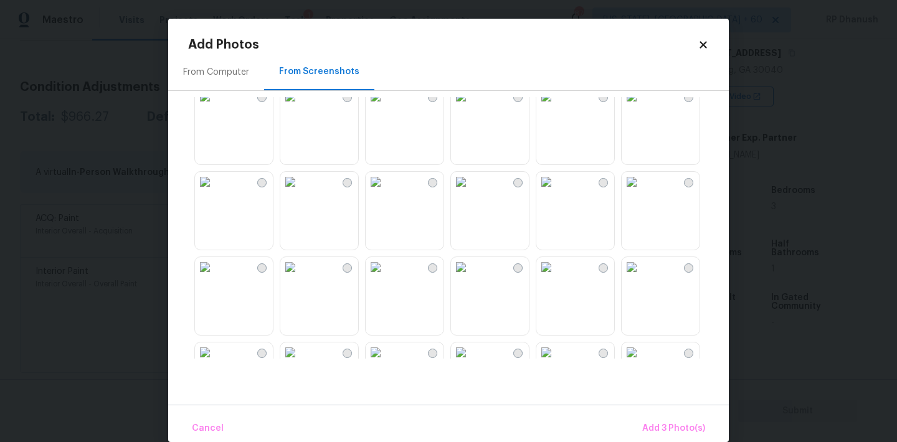
scroll to position [539, 0]
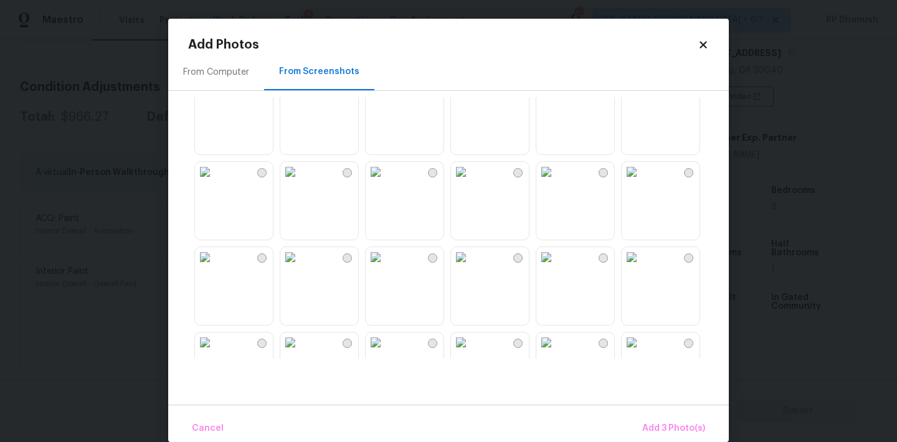
click at [300, 182] on img at bounding box center [290, 172] width 20 height 20
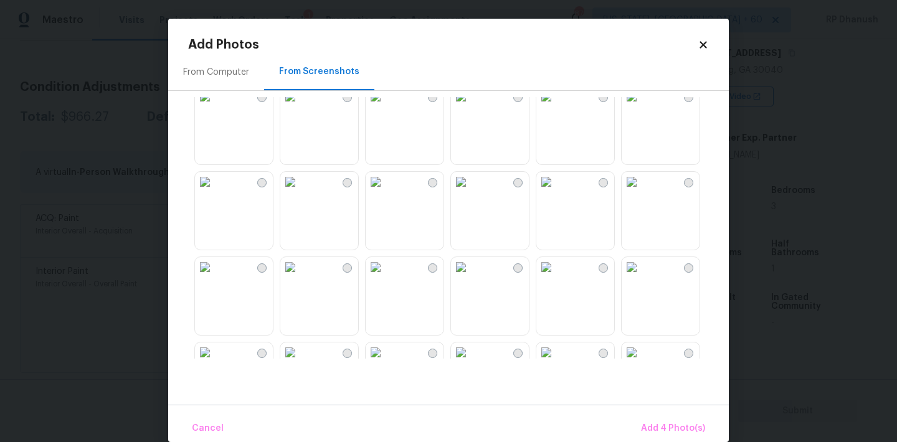
scroll to position [960, 0]
click at [385, 188] on img at bounding box center [375, 178] width 20 height 20
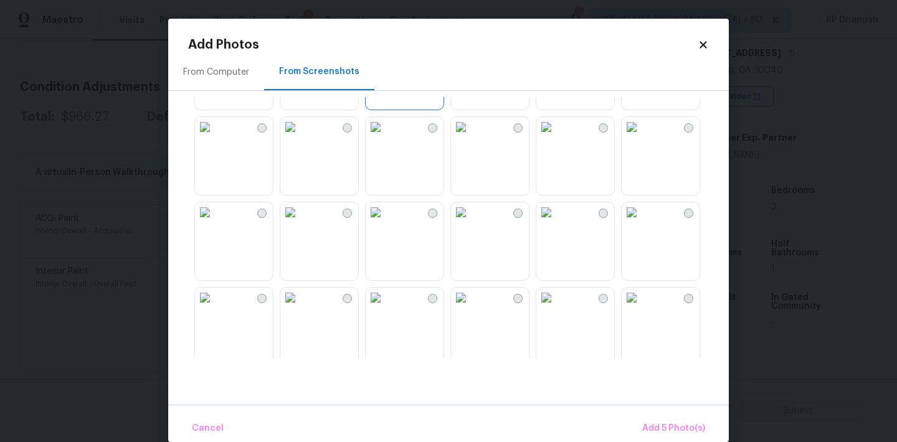
click at [300, 137] on img at bounding box center [290, 127] width 20 height 20
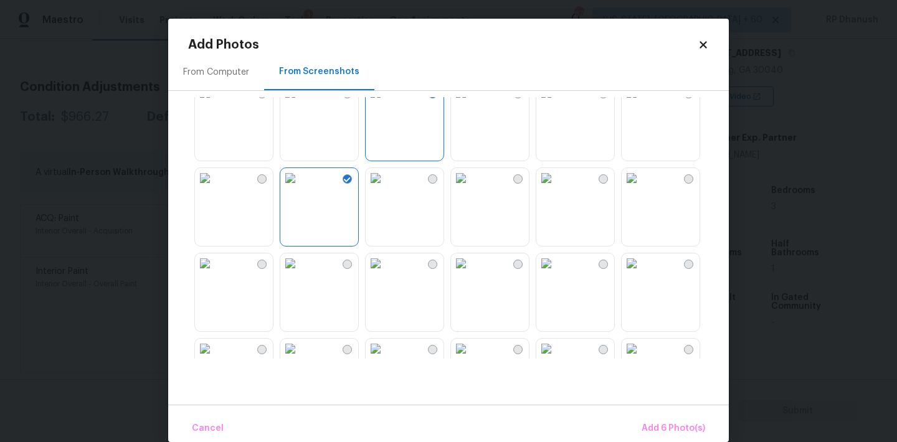
scroll to position [1013, 0]
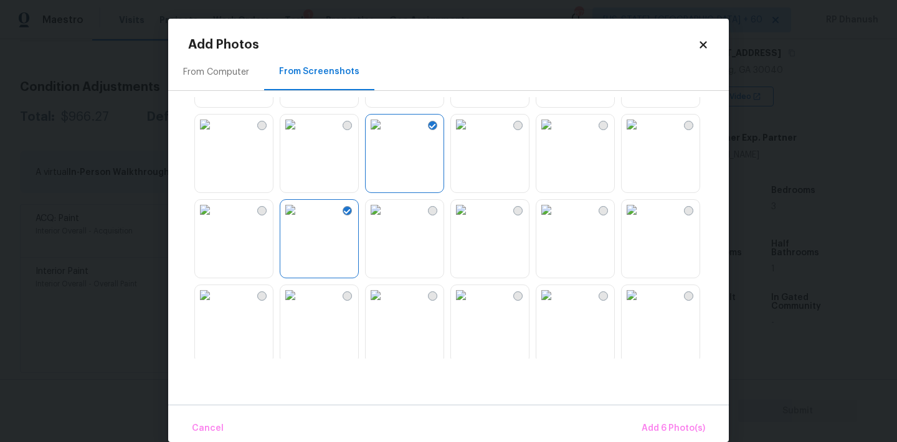
click at [385, 134] on img at bounding box center [375, 125] width 20 height 20
click at [669, 427] on span "Add 6 Photo(s)" at bounding box center [673, 429] width 64 height 16
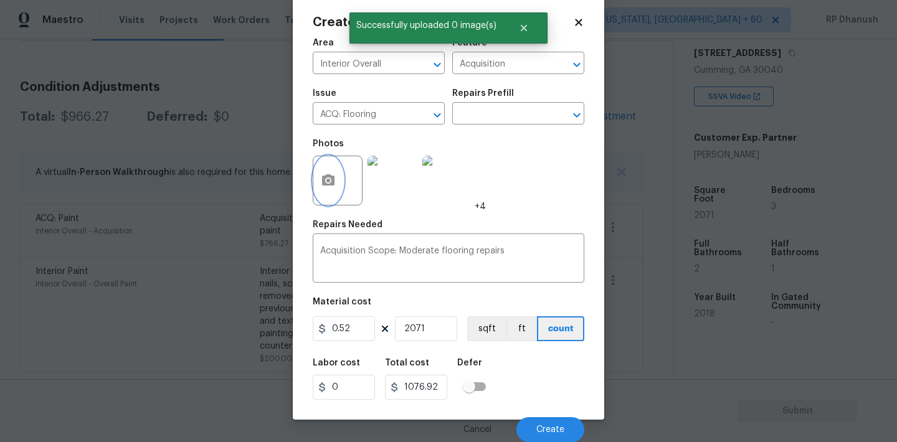
scroll to position [23, 0]
click at [544, 433] on span "Create" at bounding box center [550, 429] width 28 height 9
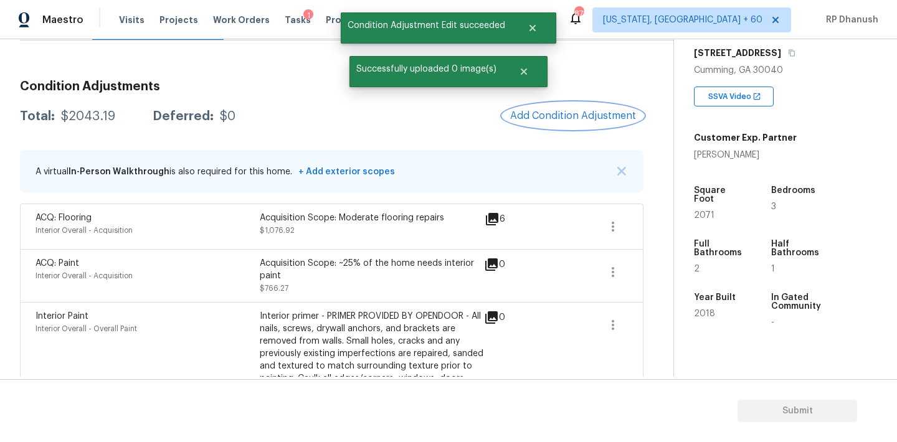
scroll to position [194, 0]
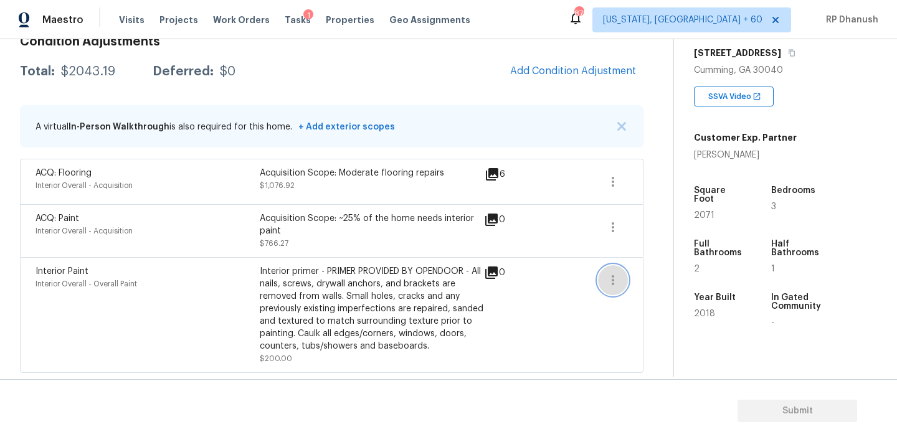
click at [616, 269] on button "button" at bounding box center [613, 280] width 30 height 30
click at [670, 269] on link "Edit" at bounding box center [684, 277] width 106 height 19
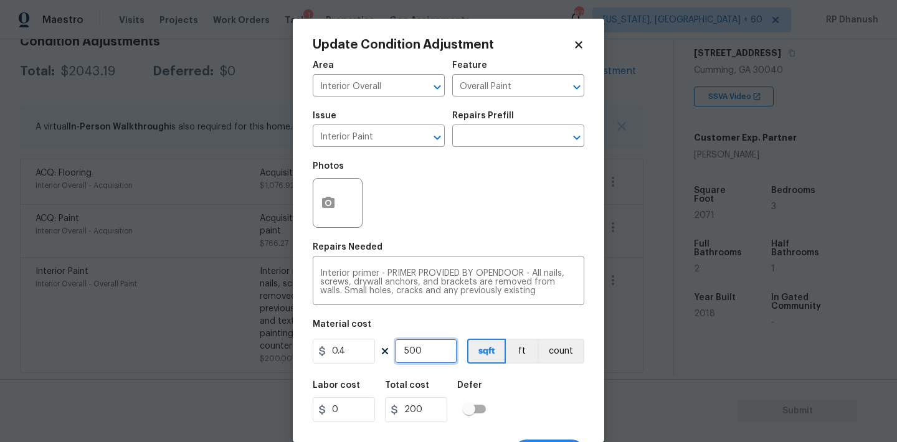
click at [437, 351] on input "500" at bounding box center [426, 351] width 62 height 25
type input "1"
type input "0.4"
type input "10"
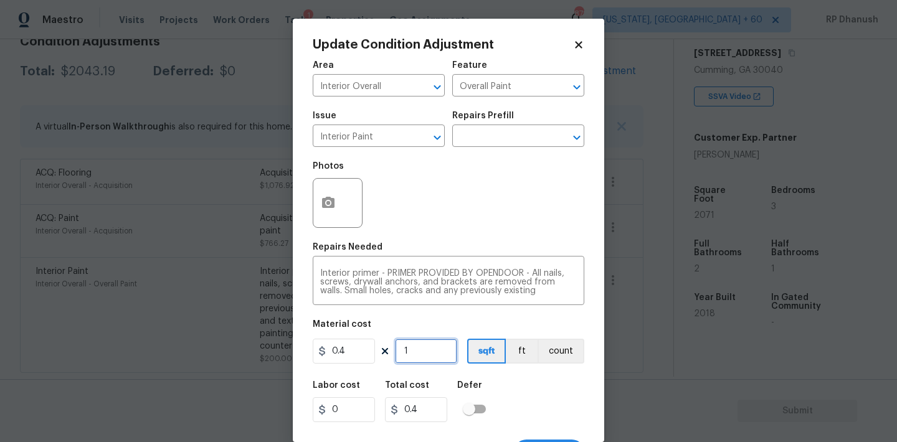
type input "4"
type input "100"
type input "40"
type input "1000"
type input "400"
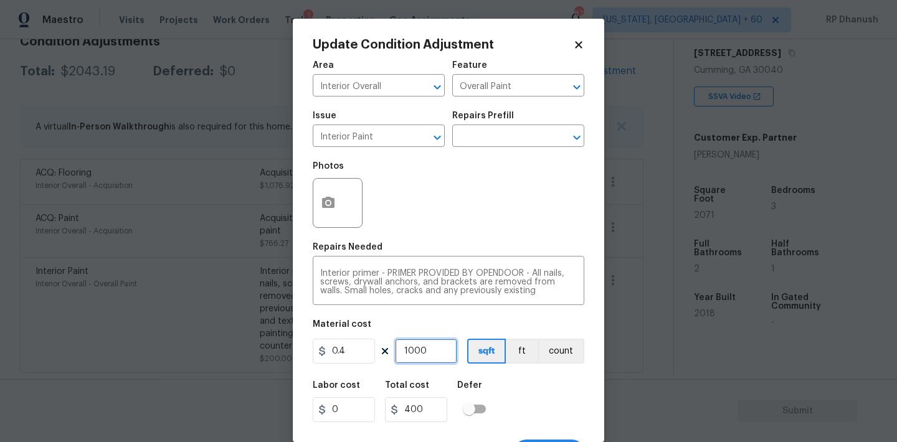
type input "1000"
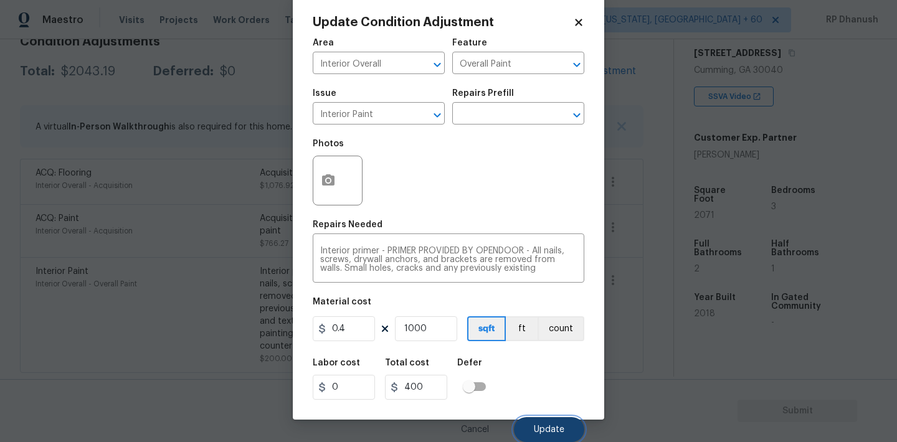
click at [537, 427] on span "Update" at bounding box center [549, 429] width 31 height 9
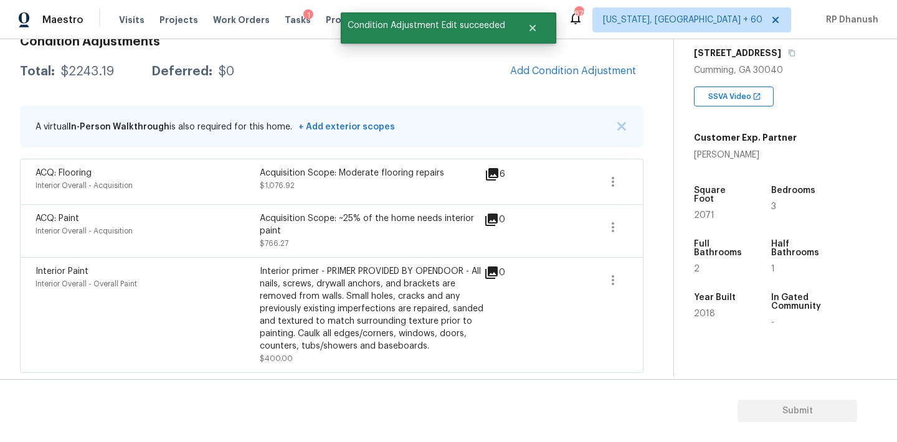
scroll to position [0, 0]
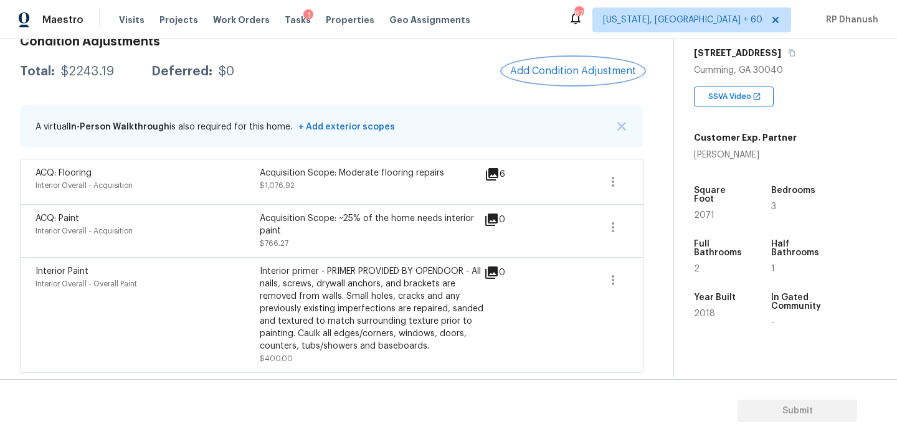
click at [557, 72] on span "Add Condition Adjustment" at bounding box center [573, 70] width 126 height 11
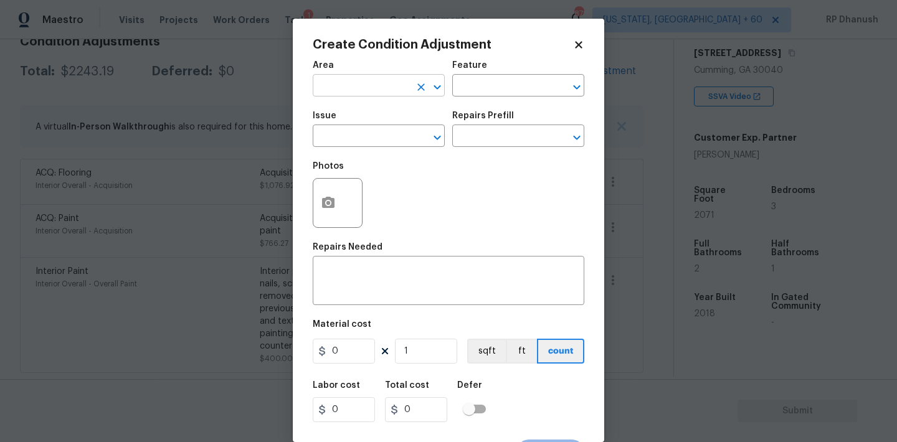
click at [352, 90] on input "text" at bounding box center [361, 86] width 97 height 19
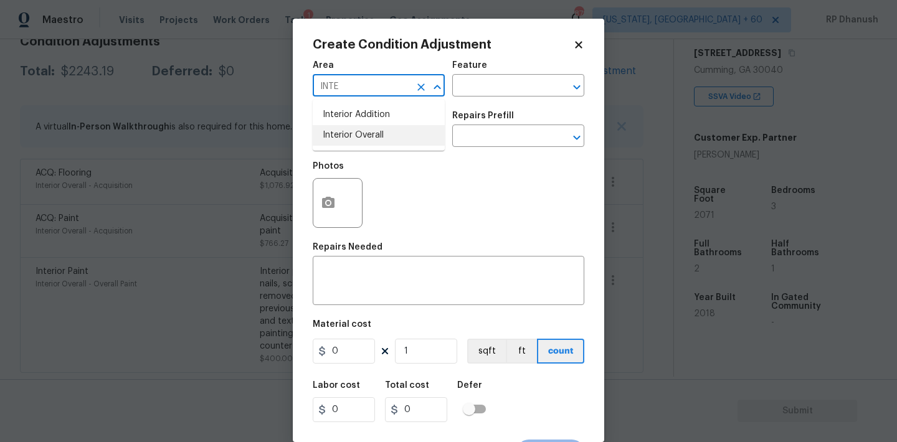
click at [346, 131] on li "Interior Overall" at bounding box center [379, 135] width 132 height 21
type input "Interior Overall"
click at [346, 285] on textarea at bounding box center [448, 282] width 257 height 26
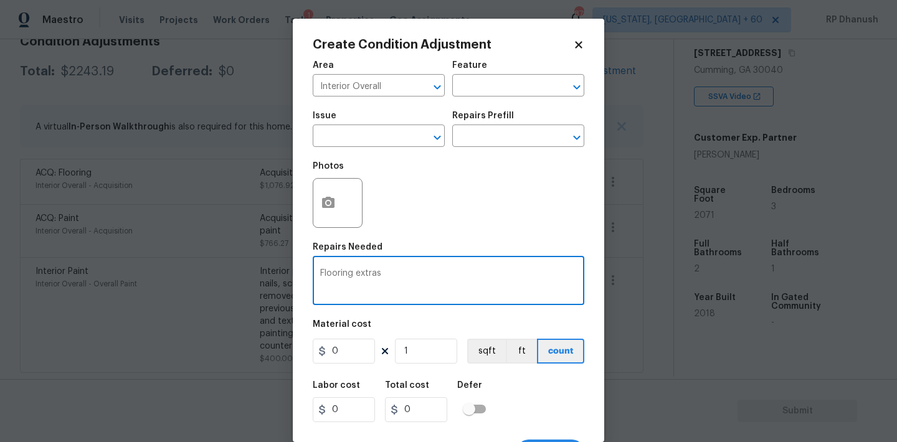
type textarea "Flooring extras"
click at [355, 353] on input "0" at bounding box center [344, 351] width 62 height 25
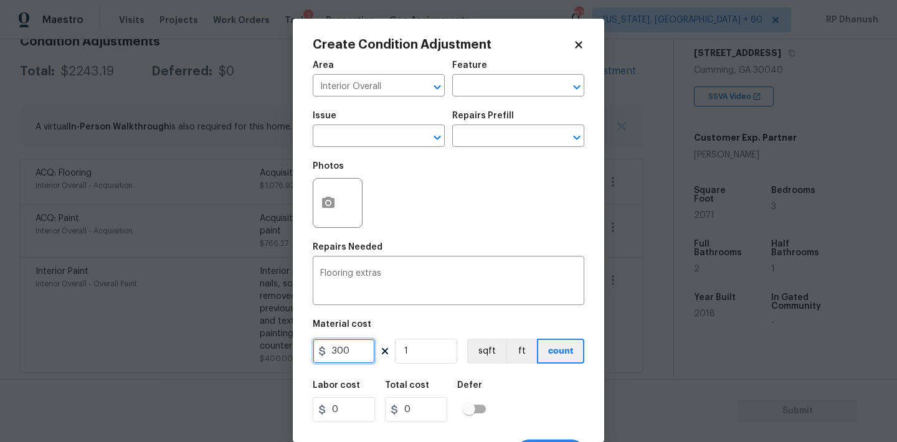
type input "300"
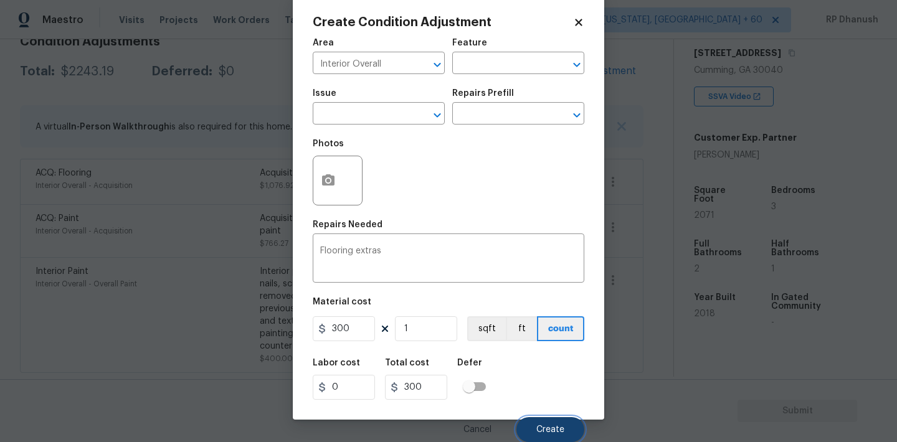
click at [562, 431] on span "Create" at bounding box center [550, 429] width 28 height 9
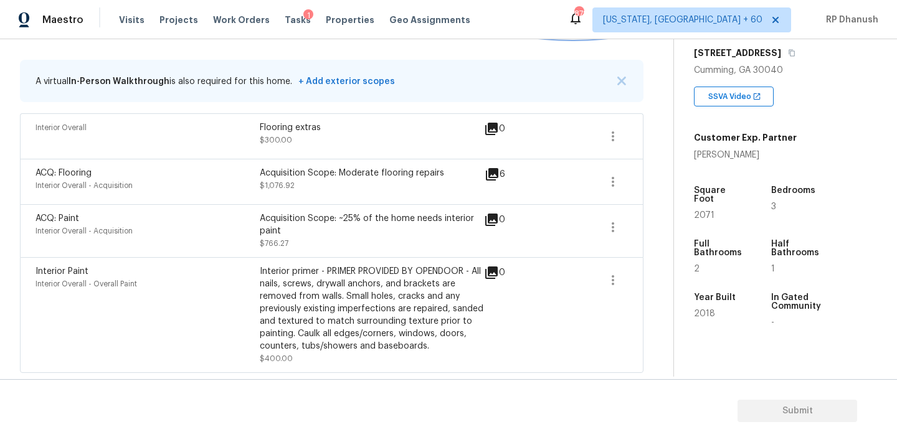
scroll to position [212, 0]
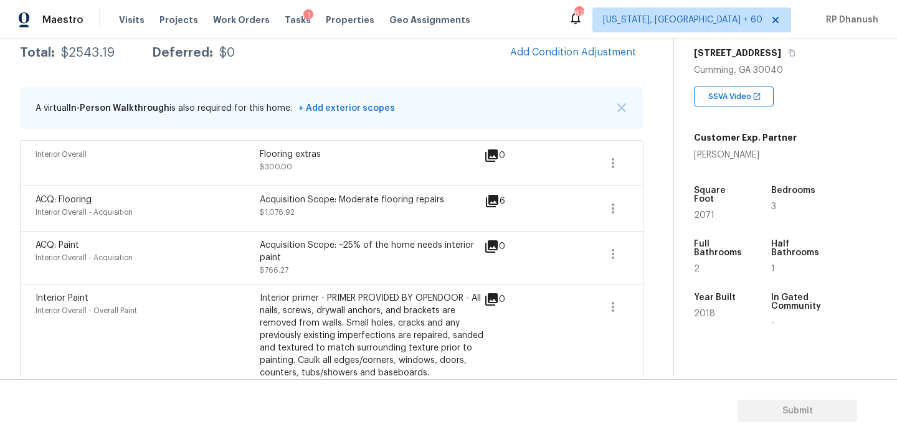
click at [88, 52] on div "$2543.19" at bounding box center [88, 53] width 54 height 12
copy div "$2543.19"
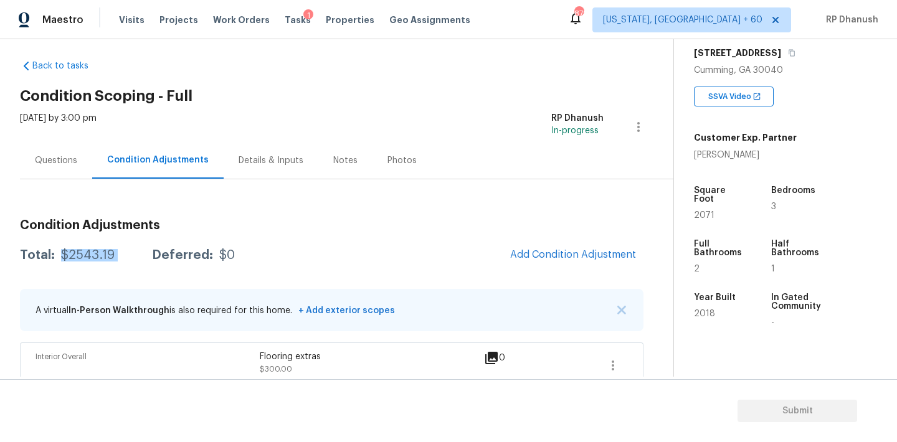
scroll to position [0, 0]
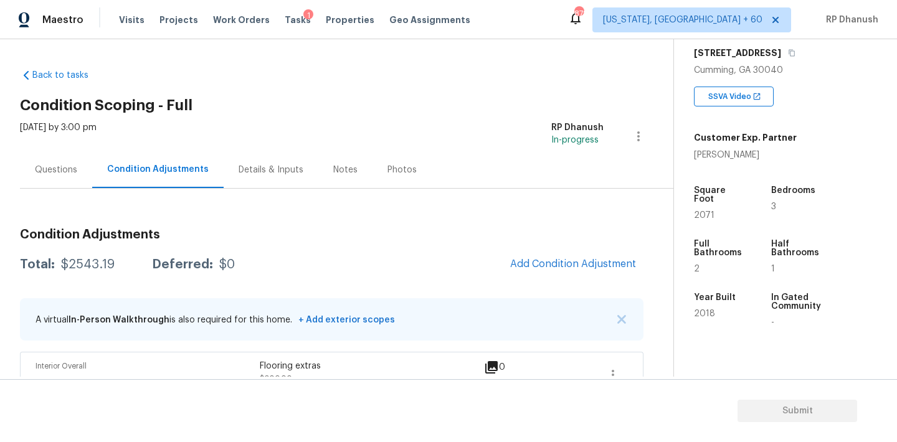
click at [55, 166] on div "Questions" at bounding box center [56, 170] width 42 height 12
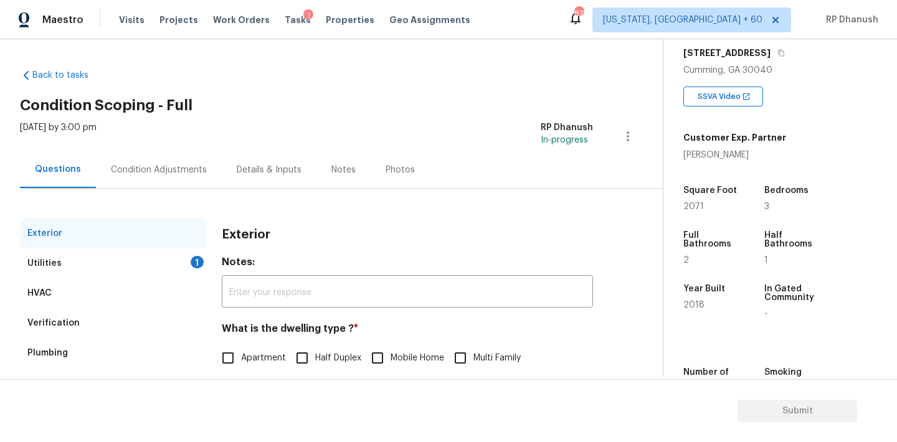
scroll to position [158, 0]
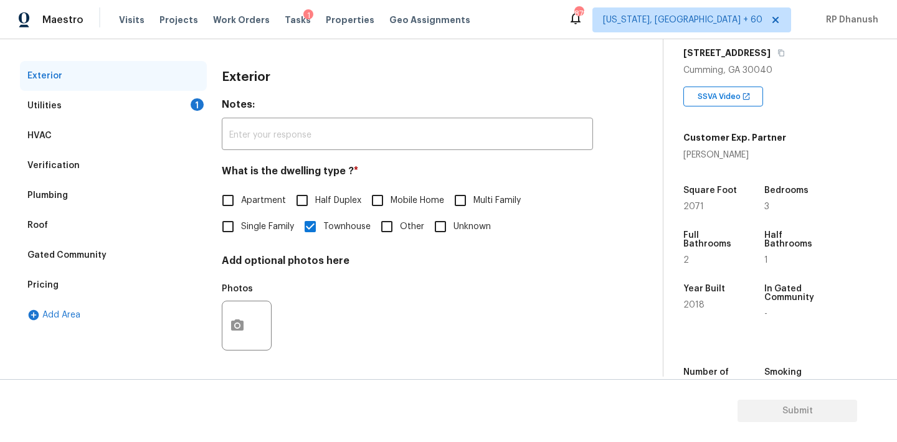
click at [158, 115] on div "Utilities 1" at bounding box center [113, 106] width 187 height 30
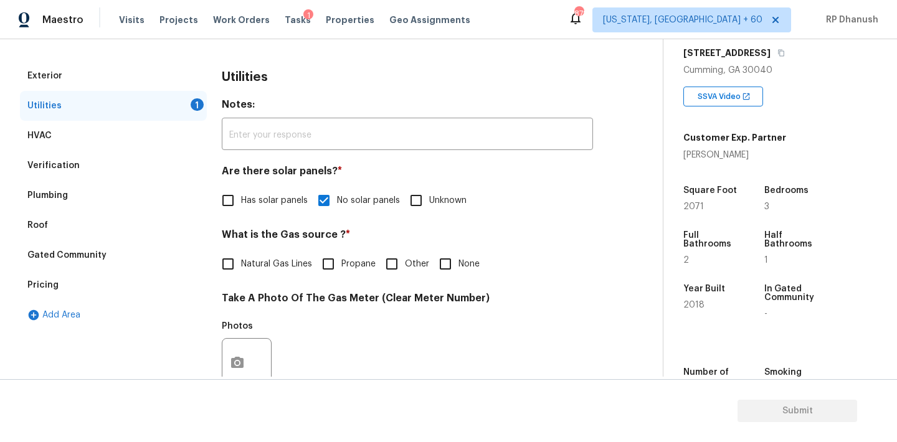
click at [245, 262] on span "Natural Gas Lines" at bounding box center [276, 264] width 71 height 13
click at [241, 262] on input "Natural Gas Lines" at bounding box center [228, 264] width 26 height 26
checkbox input "true"
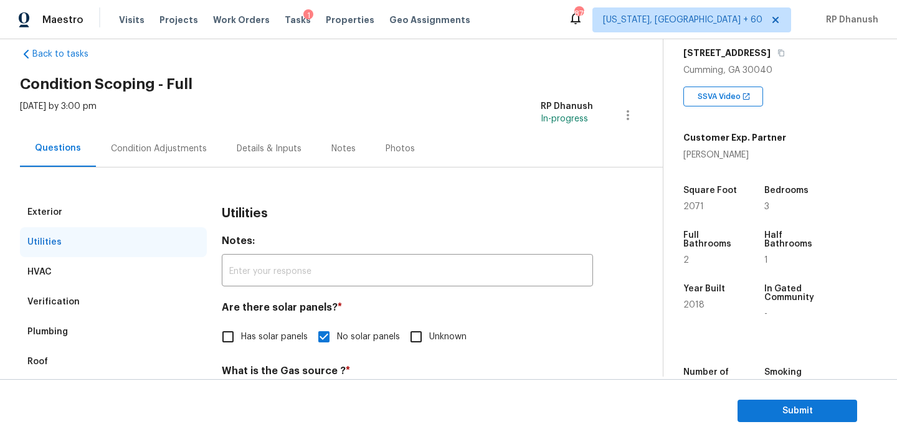
scroll to position [0, 0]
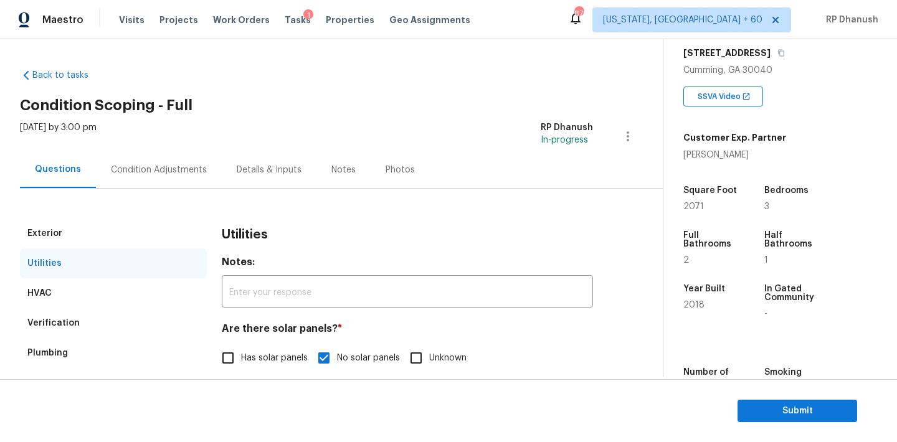
click at [126, 167] on div "Condition Adjustments" at bounding box center [159, 170] width 96 height 12
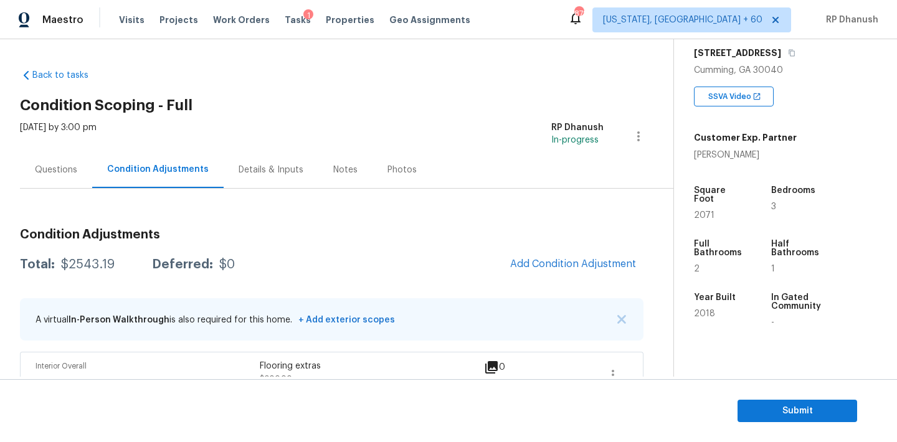
click at [63, 176] on div "Questions" at bounding box center [56, 169] width 72 height 37
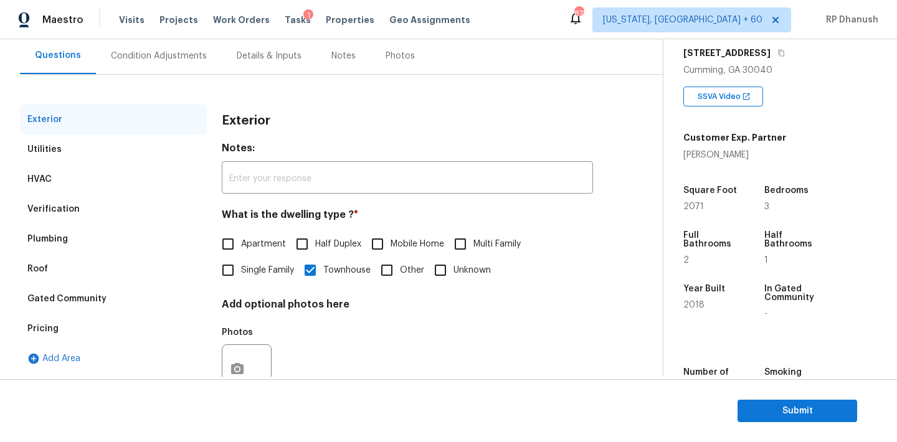
scroll to position [92, 0]
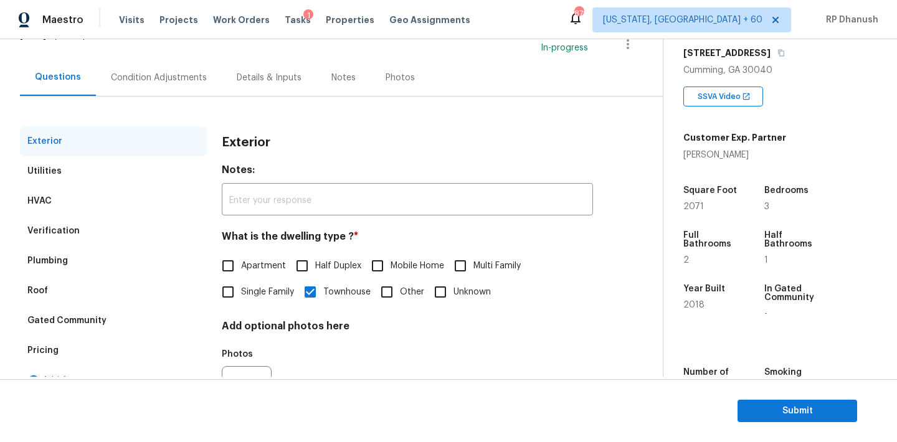
click at [167, 85] on div "Condition Adjustments" at bounding box center [159, 77] width 126 height 37
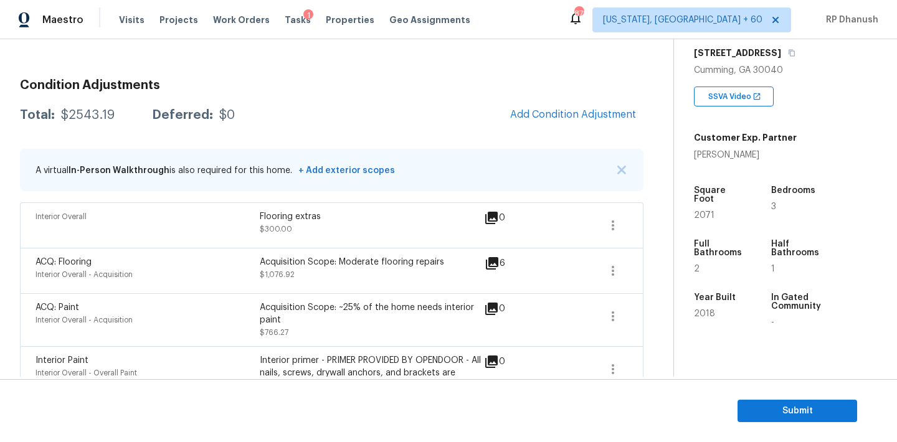
scroll to position [239, 0]
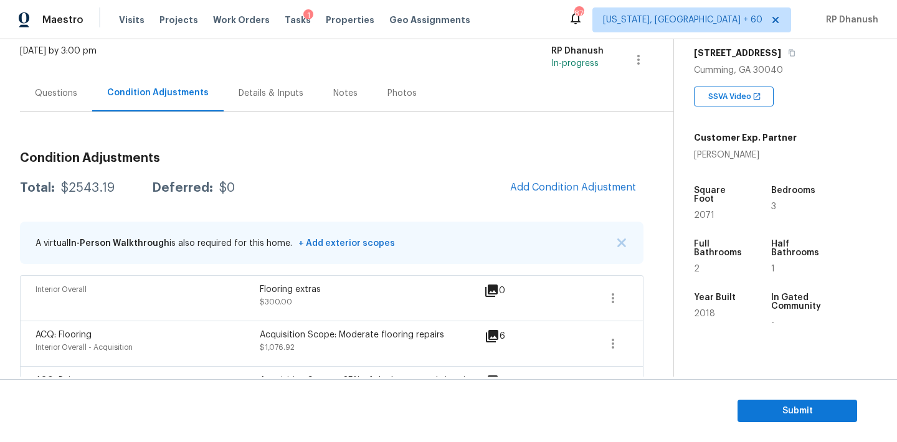
click at [49, 88] on div "Questions" at bounding box center [56, 93] width 42 height 12
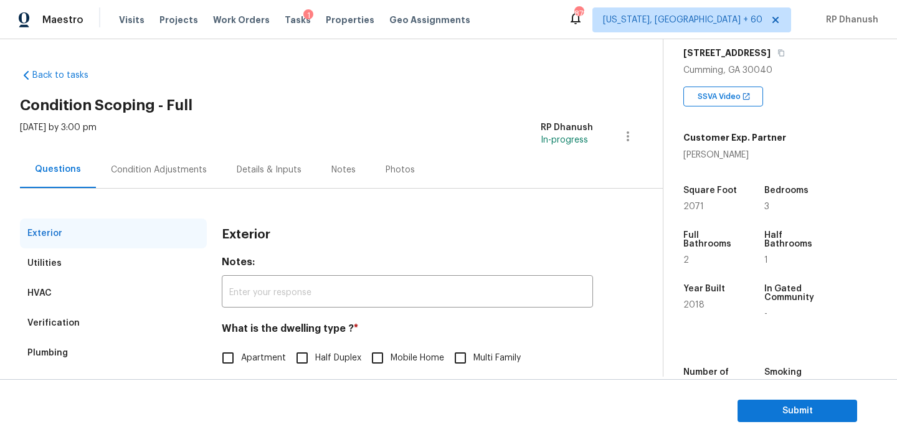
click at [194, 189] on div "Exterior Utilities HVAC Verification Plumbing Roof Gated Community Pricing Add …" at bounding box center [326, 360] width 613 height 342
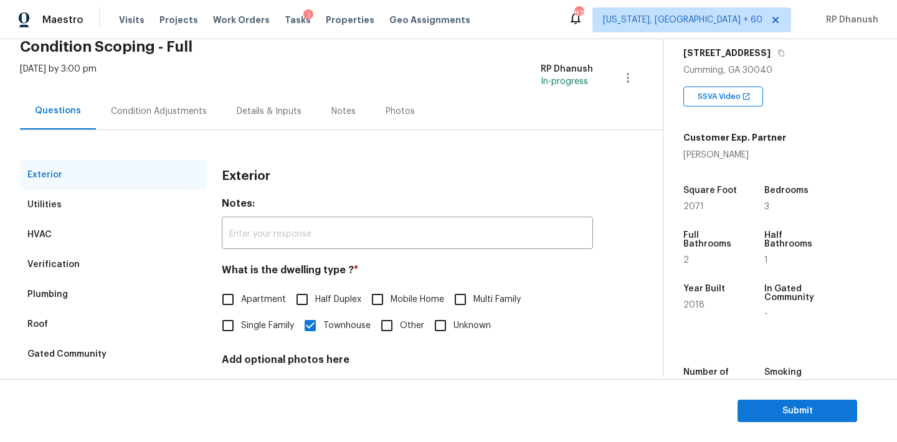
scroll to position [35, 0]
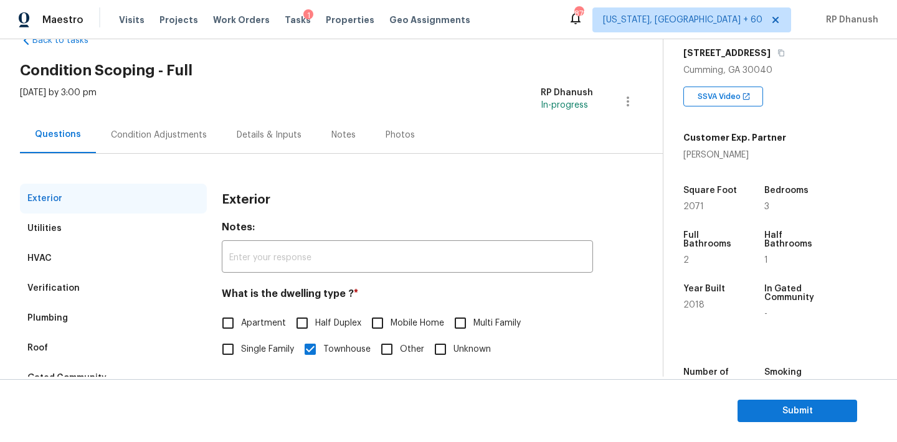
click at [153, 146] on div "Condition Adjustments" at bounding box center [159, 134] width 126 height 37
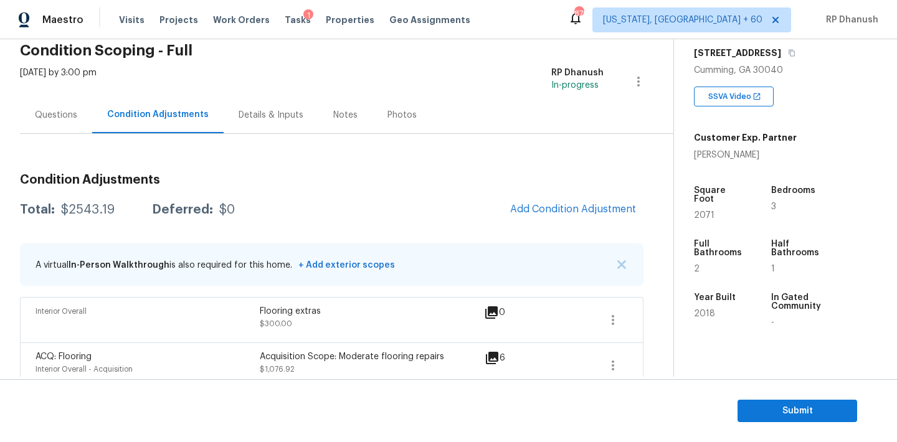
scroll to position [54, 0]
click at [81, 128] on div "Questions" at bounding box center [56, 115] width 72 height 37
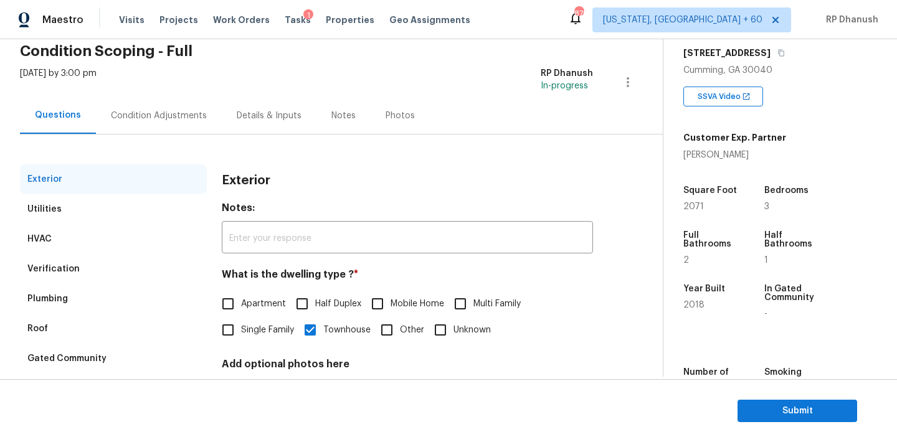
scroll to position [158, 0]
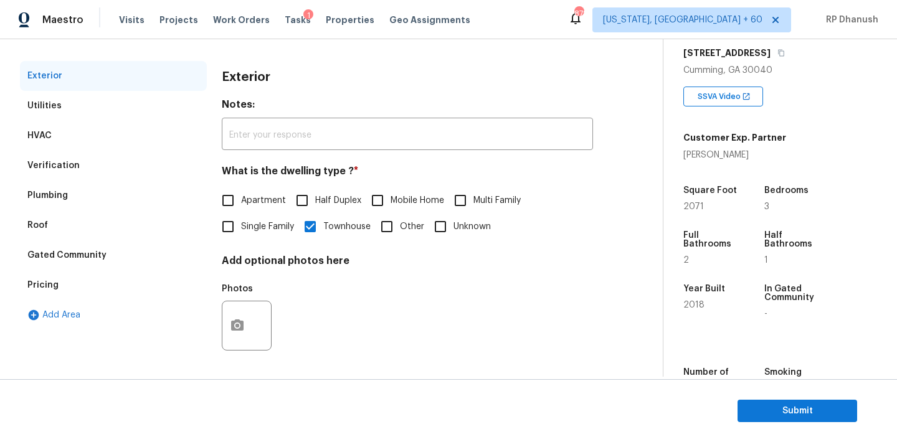
click at [50, 281] on div "Pricing" at bounding box center [42, 285] width 31 height 12
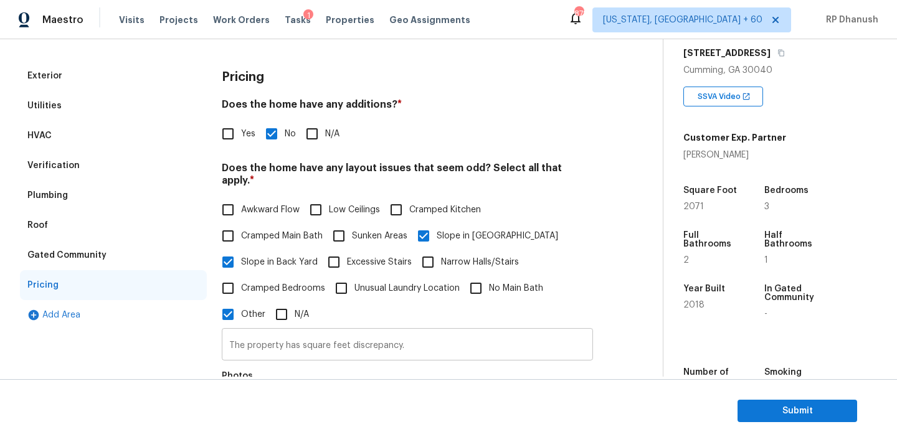
click at [423, 331] on input "The property has square feet discrepancy." at bounding box center [407, 345] width 371 height 29
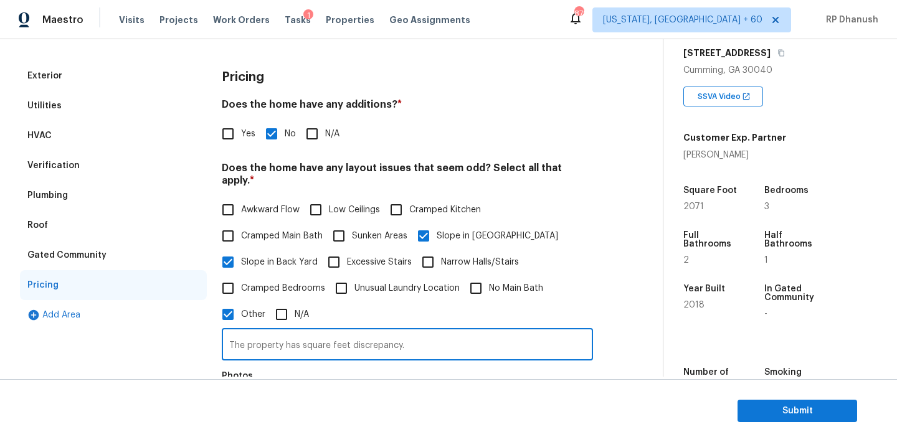
click at [423, 331] on input "The property has square feet discrepancy." at bounding box center [407, 345] width 371 height 29
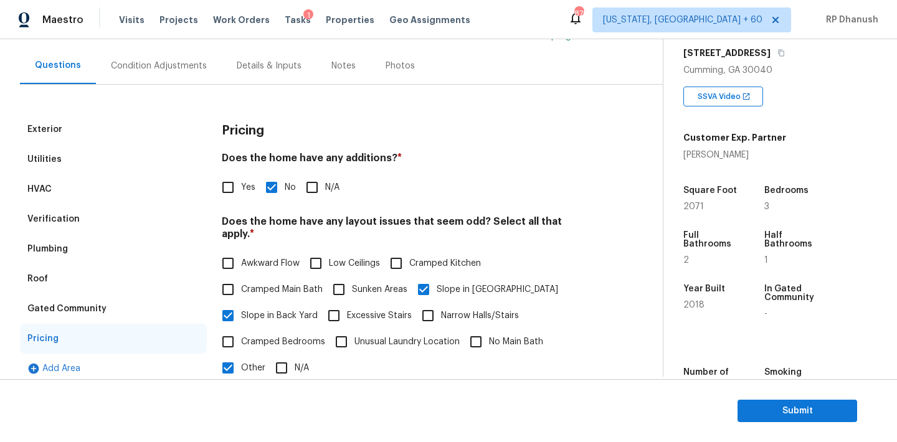
scroll to position [61, 0]
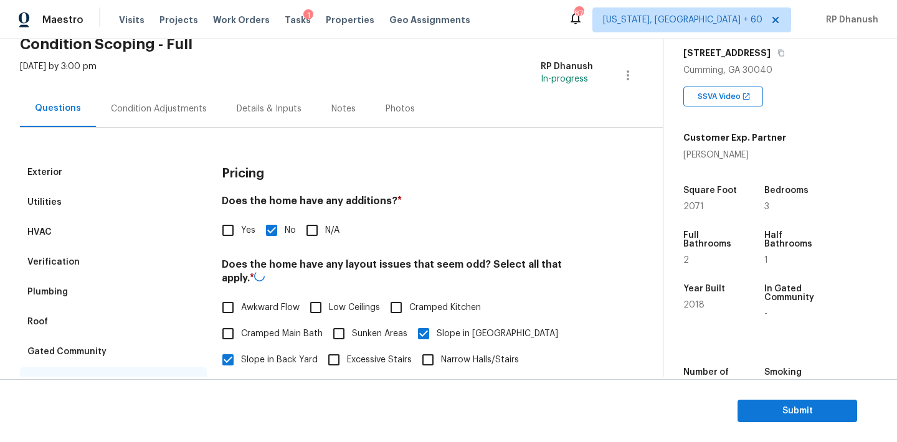
click at [126, 110] on div "Condition Adjustments" at bounding box center [159, 109] width 96 height 12
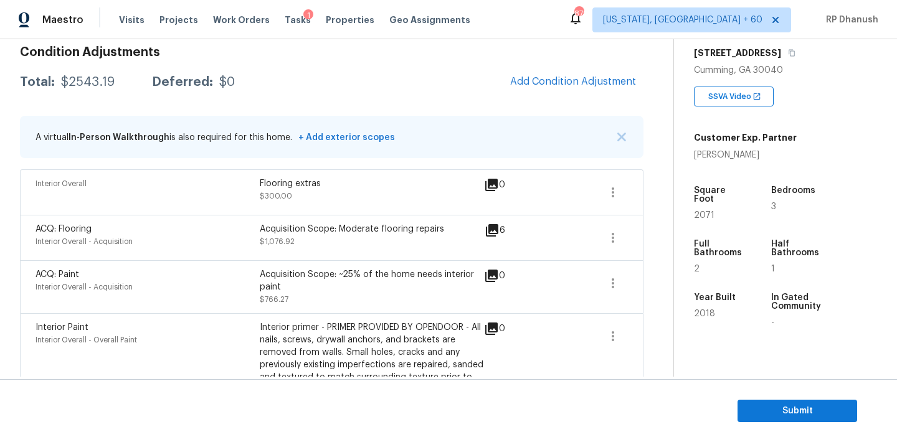
scroll to position [239, 0]
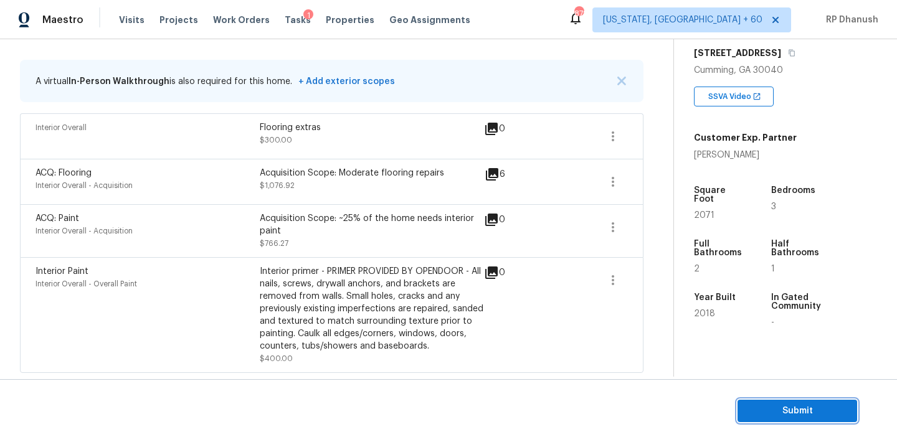
click at [788, 400] on button "Submit" at bounding box center [797, 411] width 120 height 23
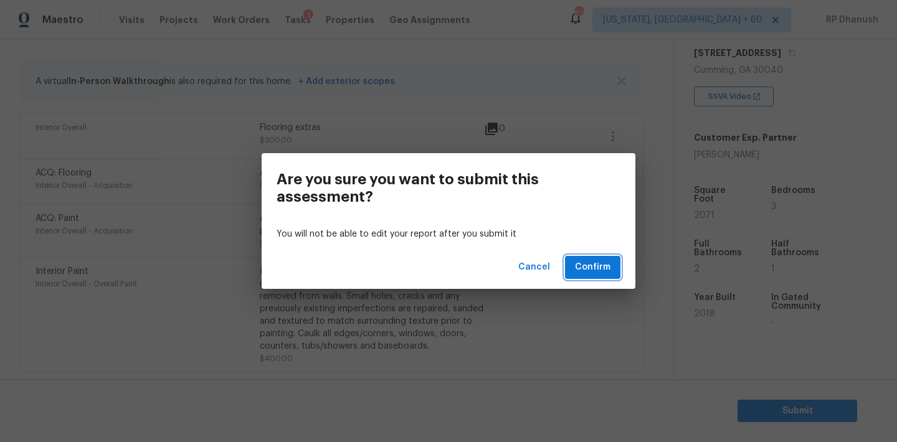
click at [596, 268] on span "Confirm" at bounding box center [592, 268] width 35 height 16
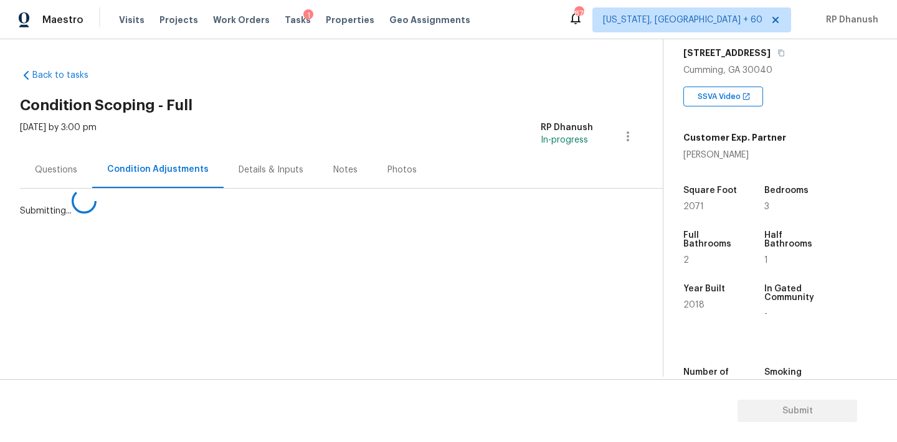
scroll to position [0, 0]
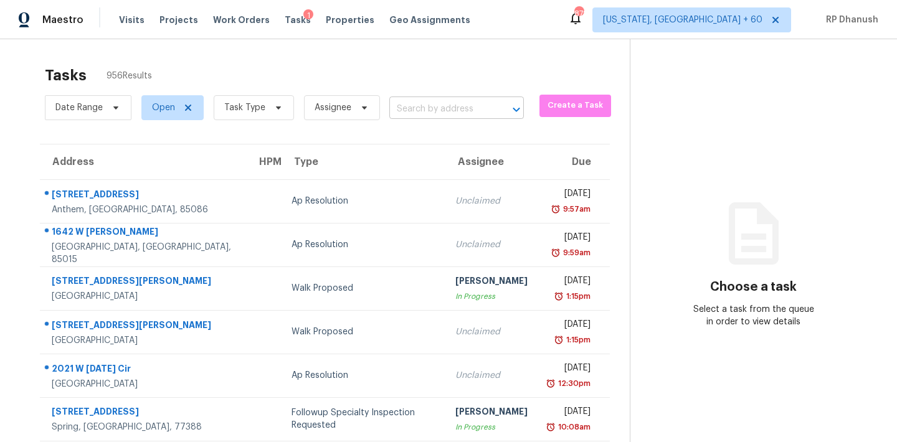
click at [461, 113] on input "text" at bounding box center [439, 109] width 100 height 19
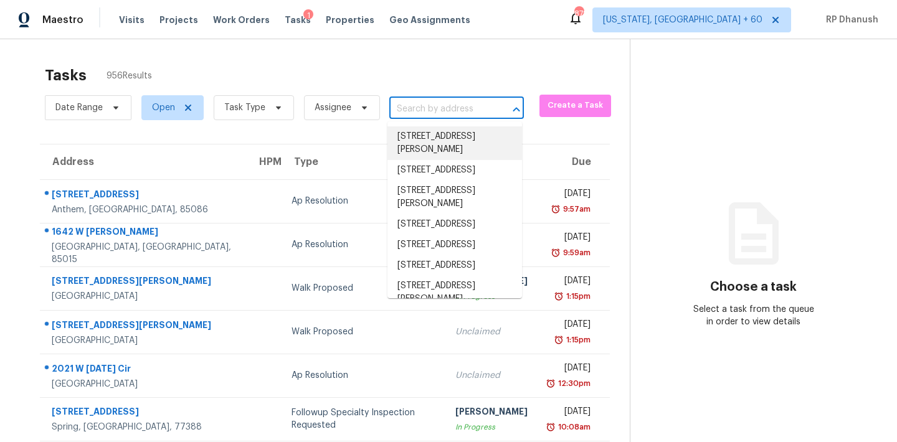
click at [417, 87] on div "Tasks 956 Results" at bounding box center [337, 75] width 585 height 32
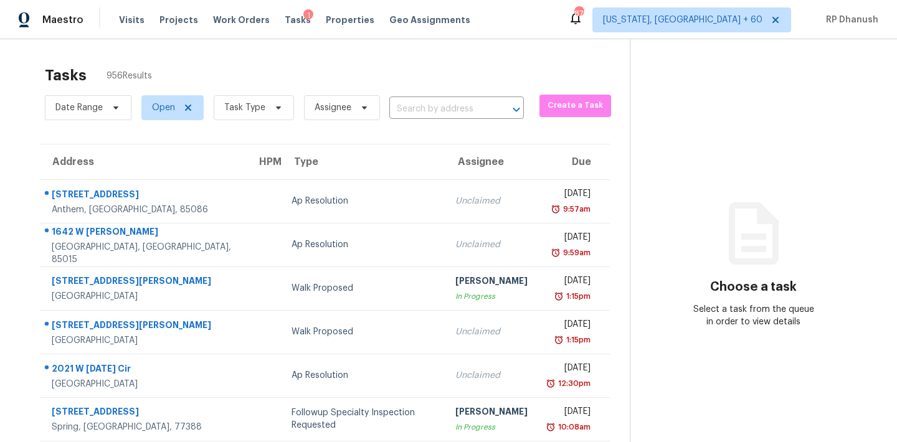
click at [415, 98] on div "Date Range Open Task Type Assignee ​" at bounding box center [284, 108] width 479 height 32
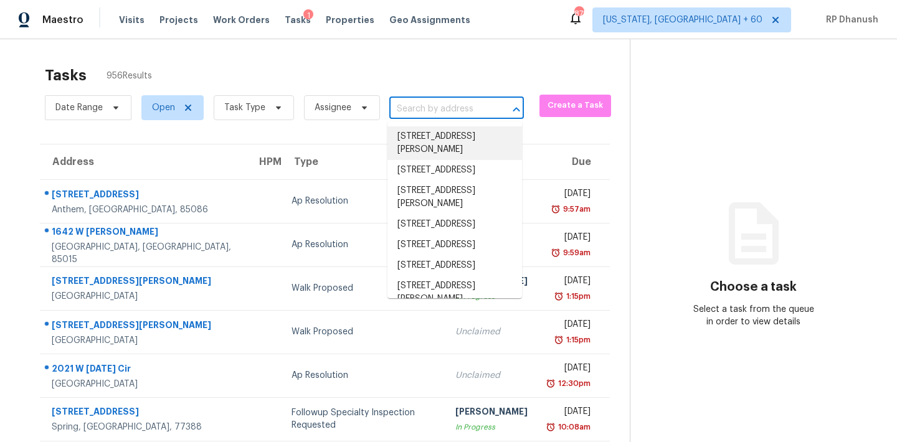
click at [415, 101] on input "text" at bounding box center [439, 109] width 100 height 19
paste input "[STREET_ADDRESS][PERSON_NAME]"
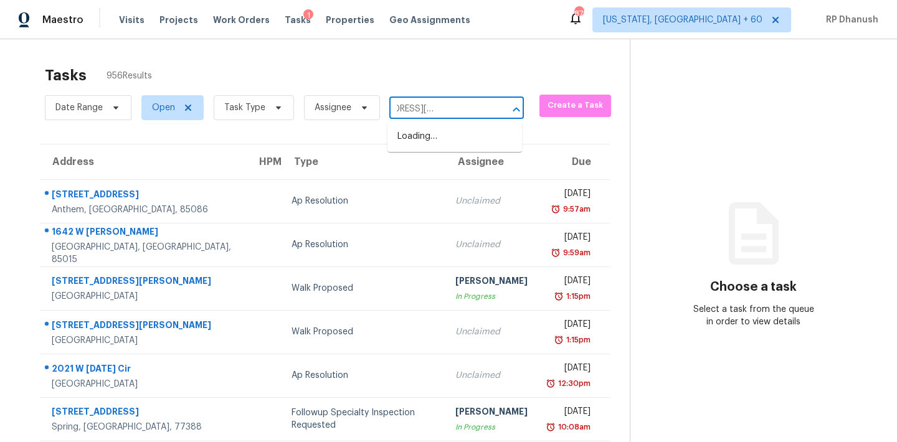
type input "[STREET_ADDRESS][PERSON_NAME]"
click at [395, 152] on ul "[STREET_ADDRESS]" at bounding box center [454, 136] width 134 height 31
click at [408, 139] on li "[STREET_ADDRESS]" at bounding box center [454, 136] width 134 height 21
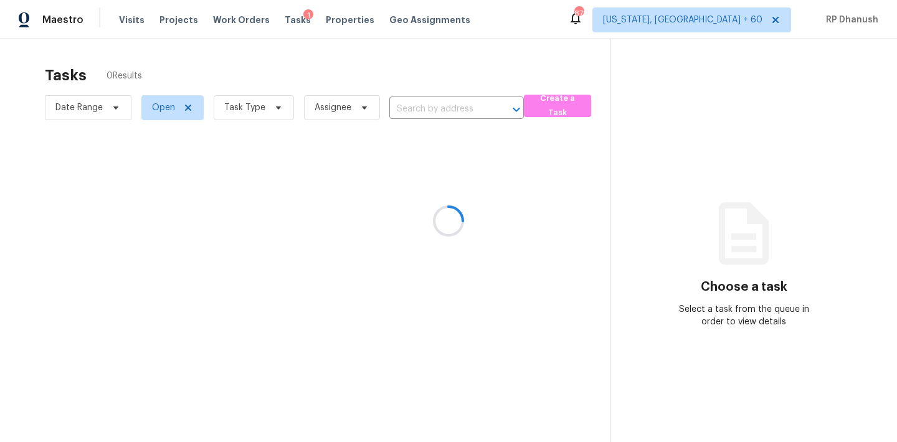
type input "[STREET_ADDRESS]"
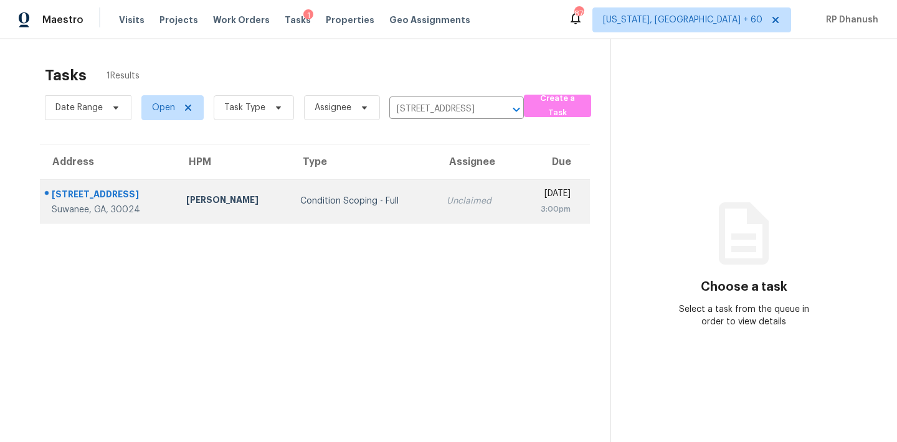
click at [448, 186] on td "Unclaimed" at bounding box center [476, 201] width 80 height 44
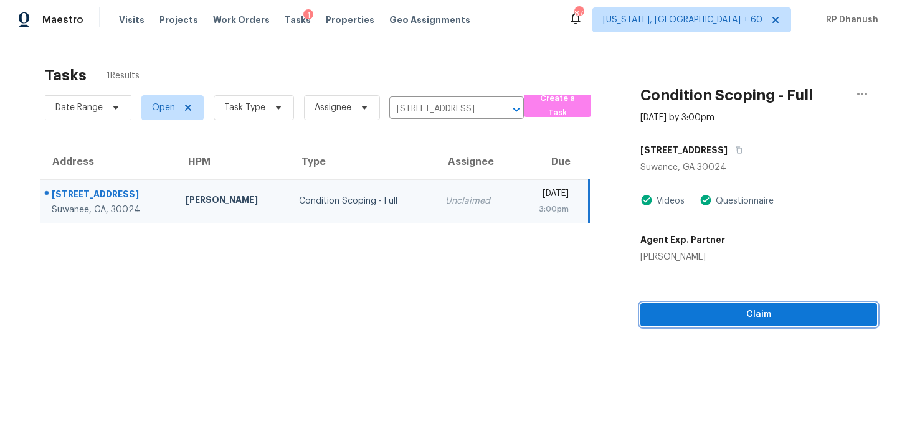
click at [684, 314] on span "Claim" at bounding box center [758, 315] width 217 height 16
click at [743, 314] on span "Start Assessment" at bounding box center [758, 315] width 217 height 16
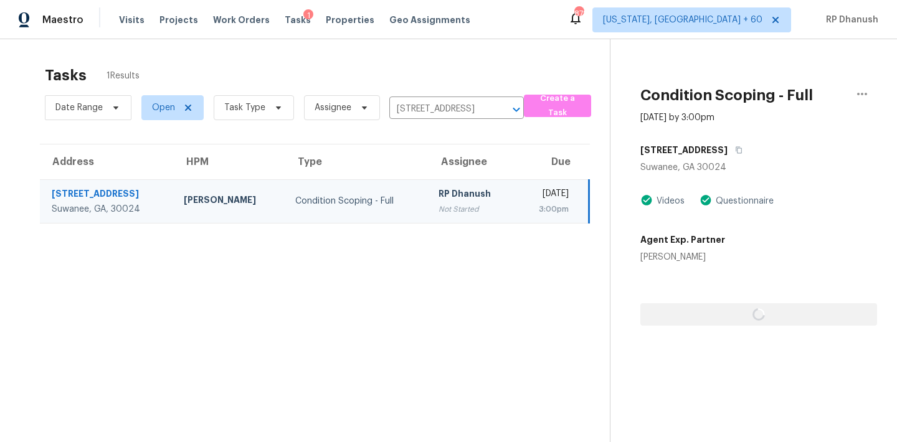
scroll to position [39, 0]
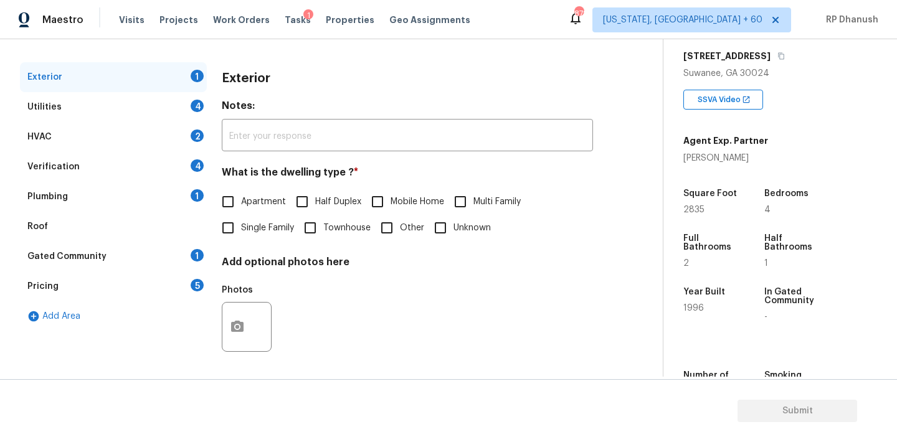
scroll to position [158, 0]
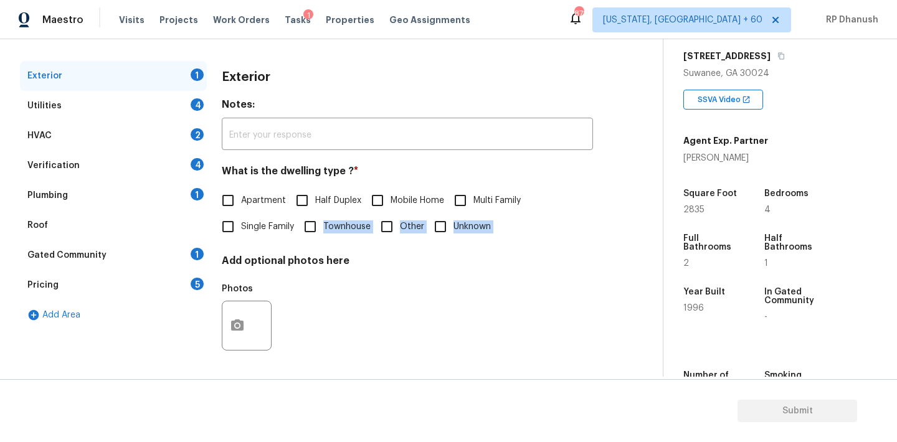
click at [260, 239] on div "Exterior Notes: ​ What is the dwelling type ? * Apartment Half Duplex Mobile Ho…" at bounding box center [407, 217] width 371 height 312
click at [258, 227] on span "Single Family" at bounding box center [267, 226] width 53 height 13
click at [241, 227] on input "Single Family" at bounding box center [228, 227] width 26 height 26
checkbox input "true"
click at [121, 276] on div "Pricing 5" at bounding box center [113, 285] width 187 height 30
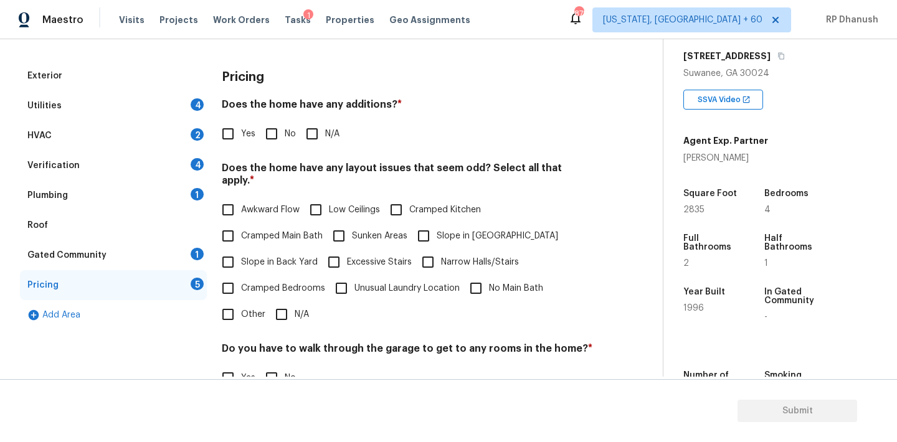
scroll to position [252, 0]
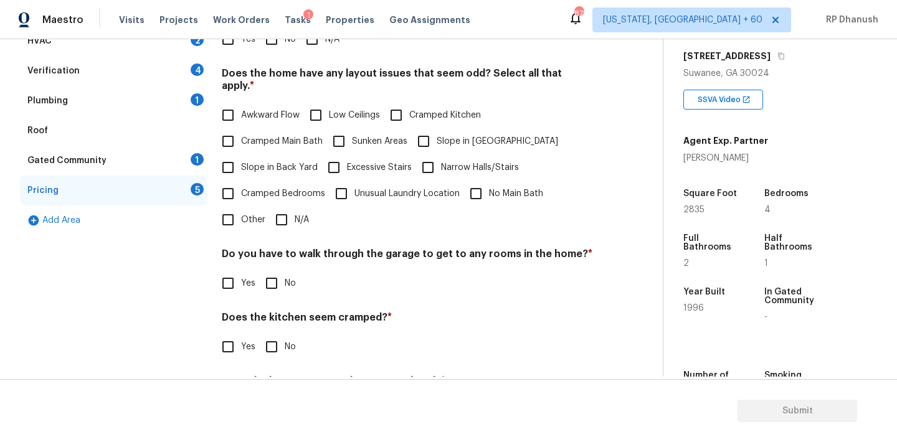
click at [232, 210] on input "Other" at bounding box center [228, 220] width 26 height 26
checkbox input "true"
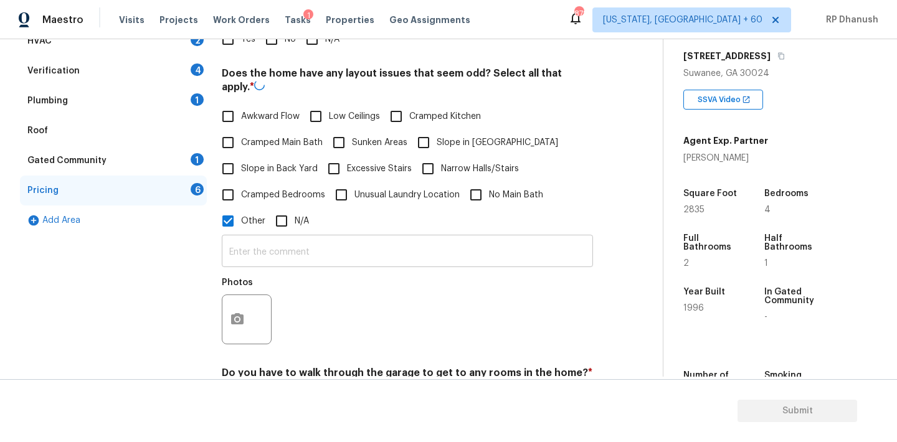
click at [232, 250] on input "text" at bounding box center [407, 252] width 371 height 29
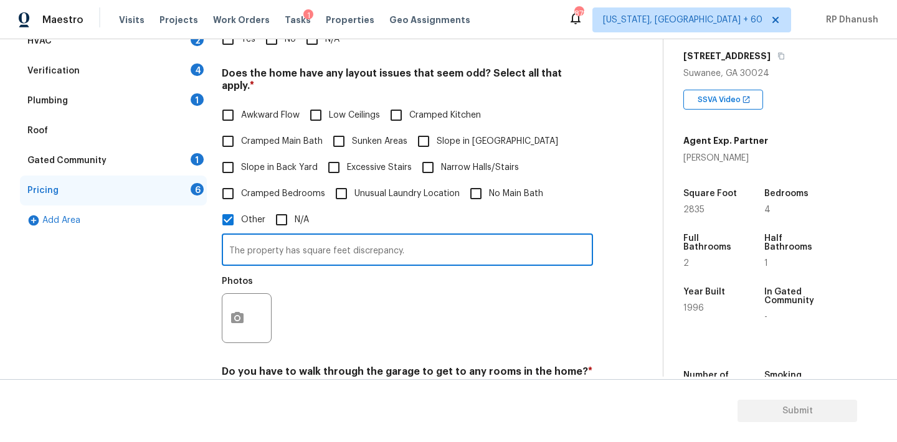
type input "The property has square feet discrepancy."
click at [242, 303] on button "button" at bounding box center [237, 318] width 30 height 49
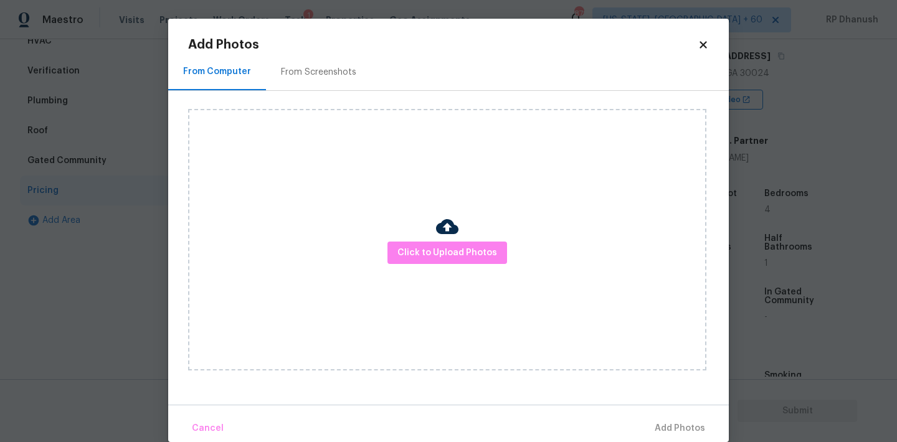
click at [334, 81] on div "From Screenshots" at bounding box center [318, 72] width 105 height 37
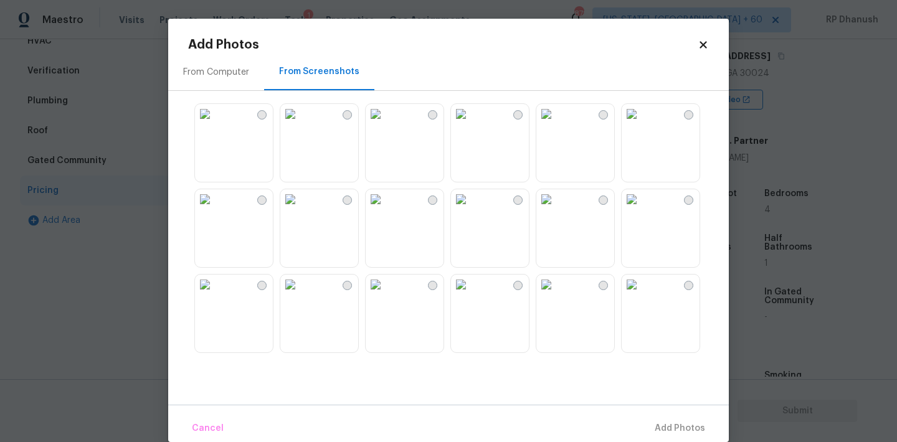
click at [556, 124] on img at bounding box center [546, 114] width 20 height 20
click at [671, 416] on button "Add 1 Photo(s)" at bounding box center [674, 428] width 72 height 27
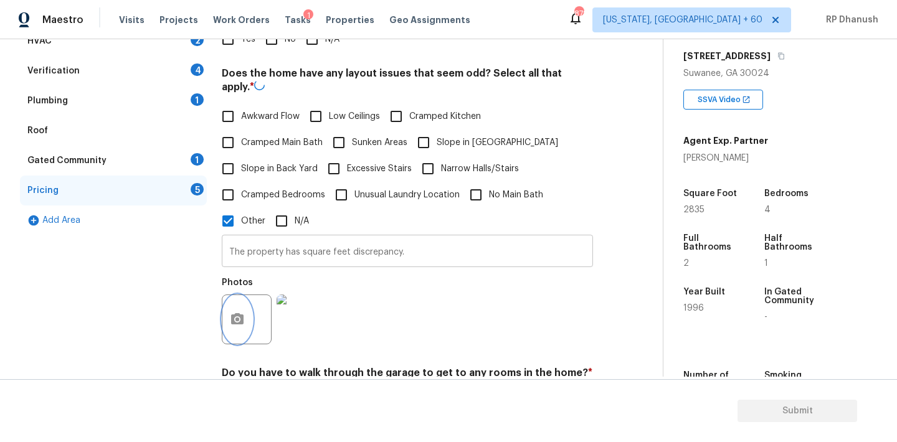
scroll to position [423, 0]
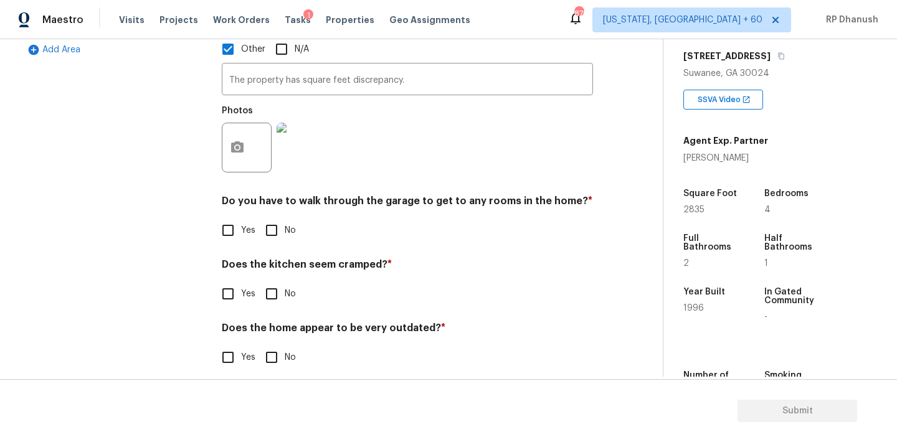
click at [260, 222] on input "No" at bounding box center [271, 230] width 26 height 26
checkbox input "true"
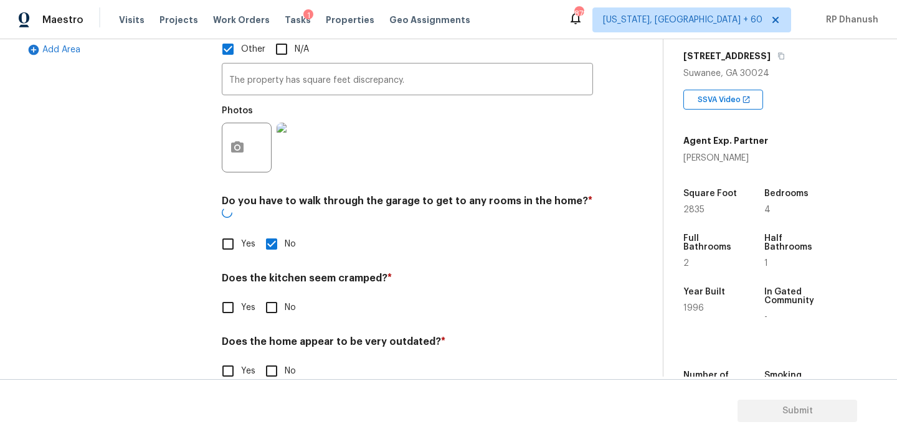
click at [275, 295] on input "No" at bounding box center [271, 308] width 26 height 26
checkbox input "true"
click at [275, 359] on input "No" at bounding box center [271, 372] width 26 height 26
checkbox input "true"
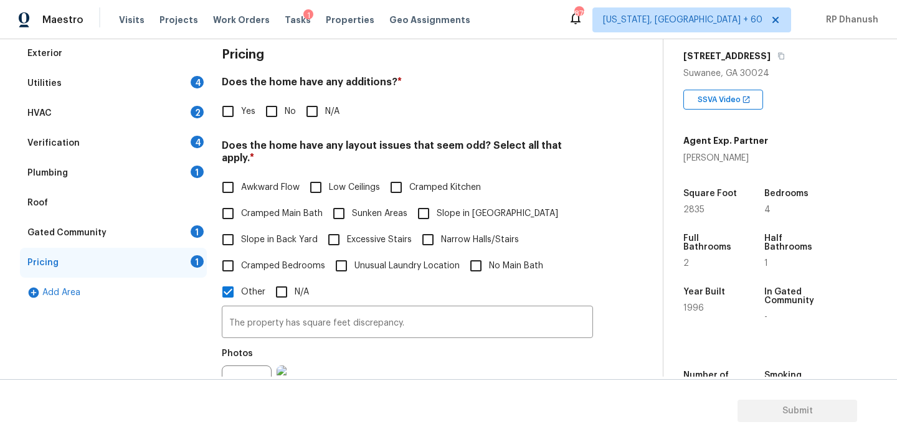
scroll to position [179, 0]
click at [265, 116] on input "No" at bounding box center [271, 112] width 26 height 26
checkbox input "true"
click at [199, 220] on div "Gated Community 1" at bounding box center [113, 234] width 187 height 30
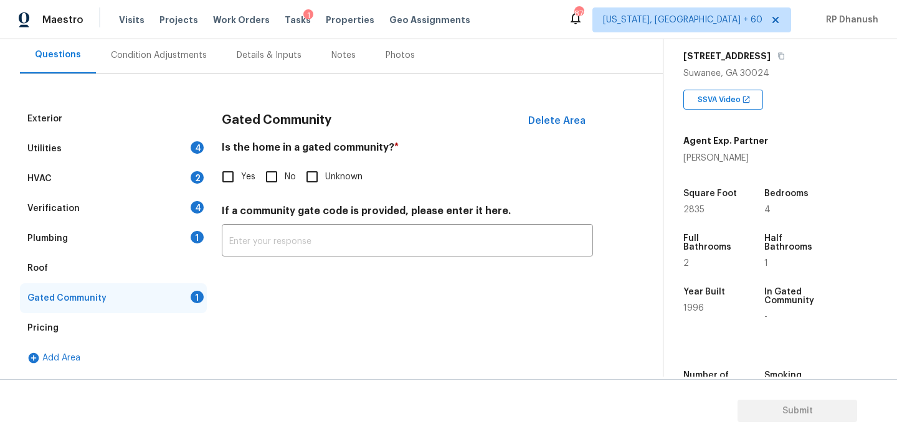
scroll to position [115, 0]
click at [275, 169] on input "No" at bounding box center [271, 177] width 26 height 26
checkbox input "true"
click at [186, 235] on div "Plumbing 1" at bounding box center [113, 239] width 187 height 30
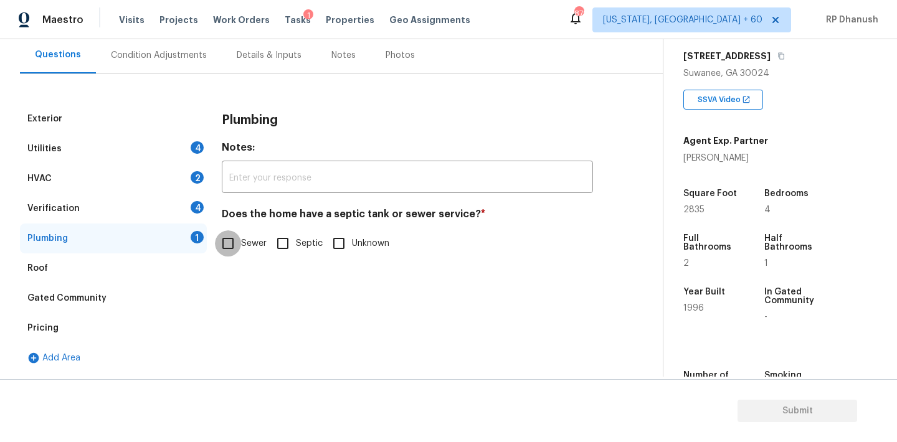
click at [228, 256] on input "Sewer" at bounding box center [228, 243] width 26 height 26
checkbox input "true"
click at [187, 217] on div "Verification 4" at bounding box center [113, 209] width 187 height 30
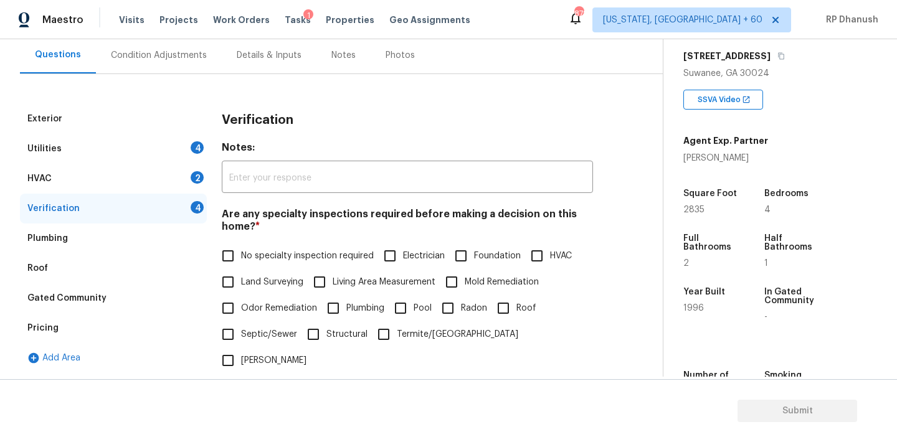
click at [237, 257] on input "No specialty inspection required" at bounding box center [228, 256] width 26 height 26
checkbox input "true"
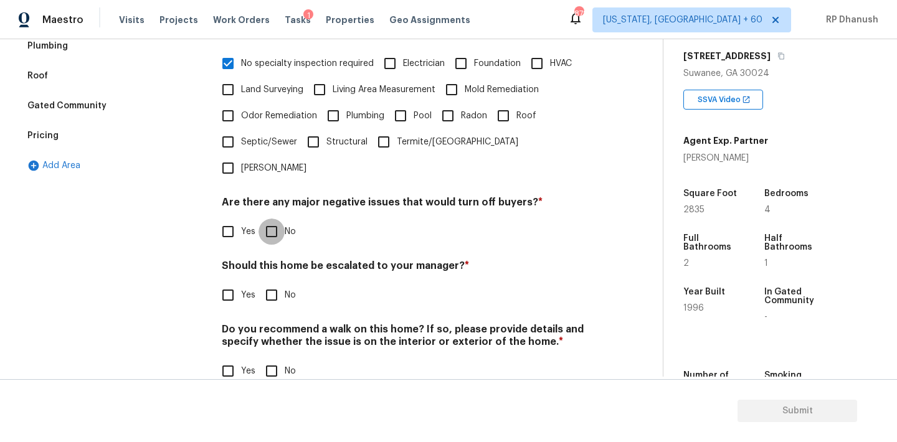
click at [260, 219] on input "No" at bounding box center [271, 232] width 26 height 26
checkbox input "true"
click at [266, 261] on h4 "Should this home be escalated to your manager? *" at bounding box center [407, 269] width 371 height 17
click at [266, 324] on h4 "Do you recommend a walk on this home? If so, please provide details and specify…" at bounding box center [407, 339] width 371 height 30
click at [266, 282] on input "No" at bounding box center [271, 295] width 26 height 26
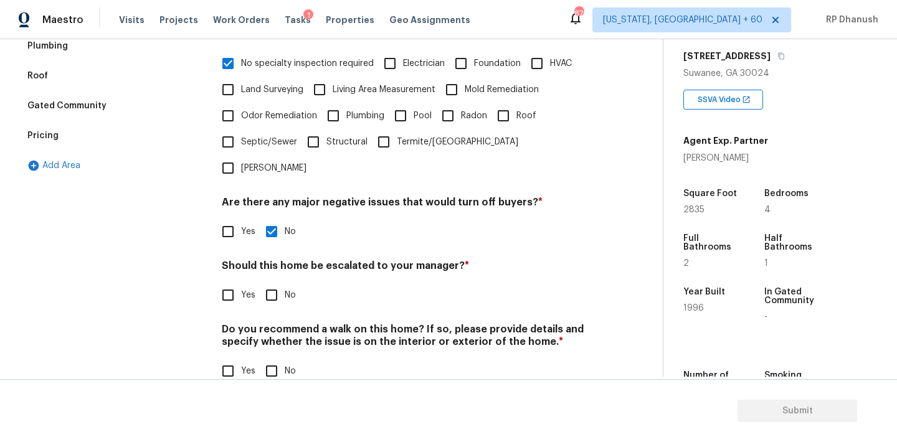
checkbox input "true"
click at [266, 359] on input "No" at bounding box center [271, 372] width 26 height 26
checkbox input "true"
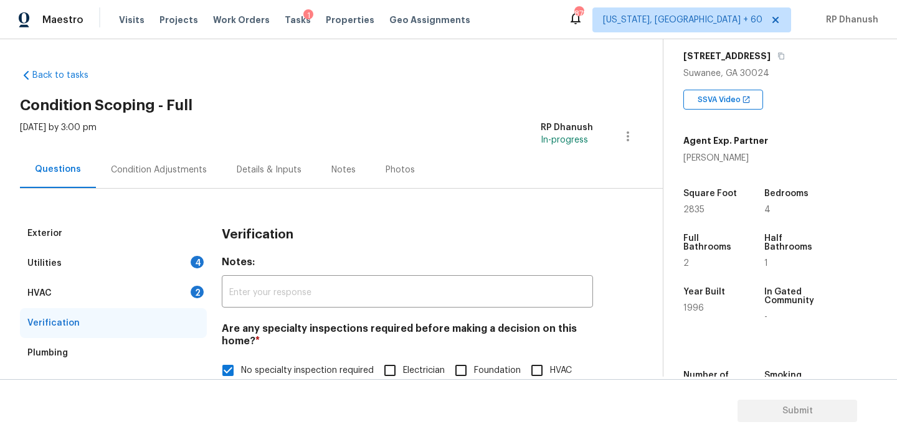
click at [176, 303] on div "HVAC 2" at bounding box center [113, 293] width 187 height 30
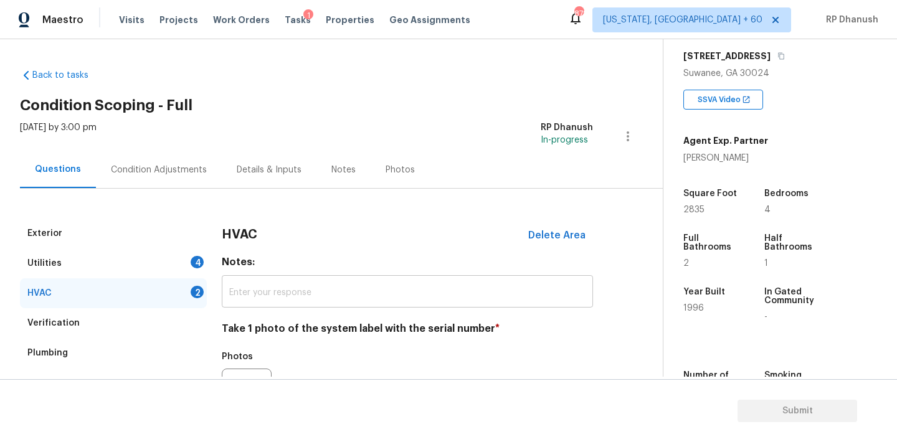
scroll to position [176, 0]
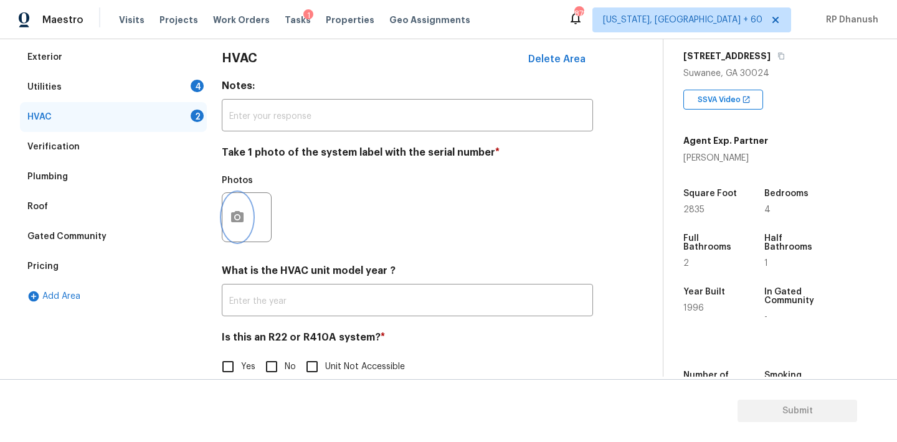
click at [227, 222] on button "button" at bounding box center [237, 217] width 30 height 49
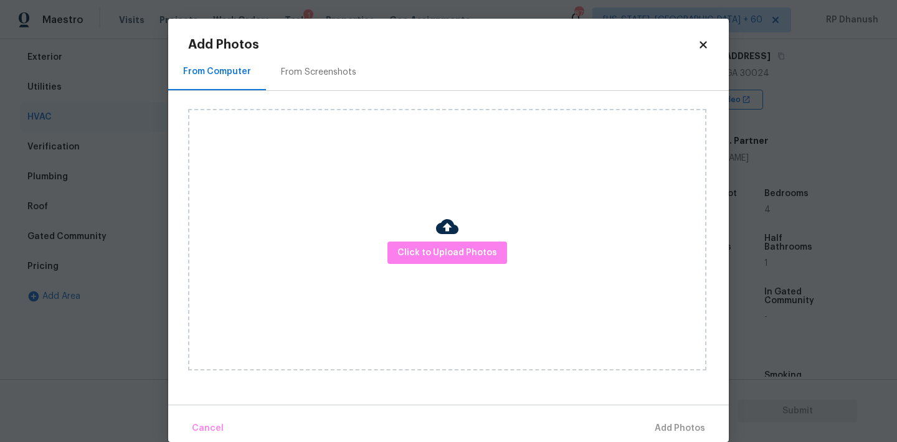
click at [307, 60] on div "From Screenshots" at bounding box center [318, 72] width 105 height 37
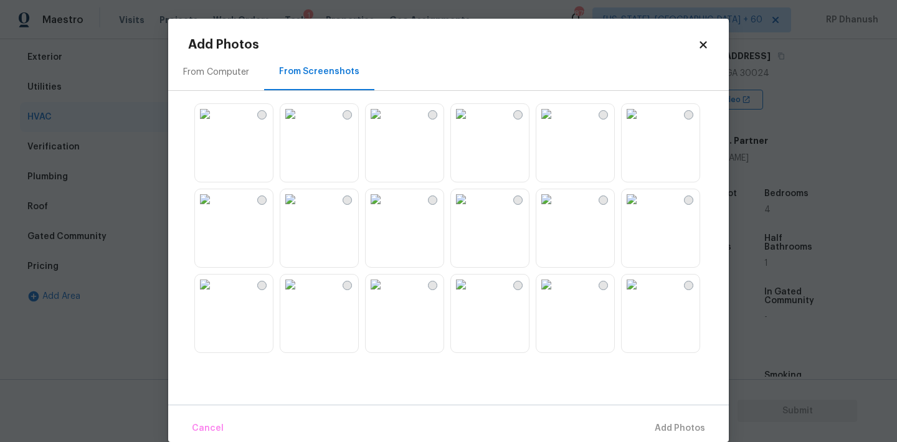
click at [556, 209] on img at bounding box center [546, 199] width 20 height 20
click at [675, 421] on span "Add 1 Photo(s)" at bounding box center [674, 429] width 62 height 16
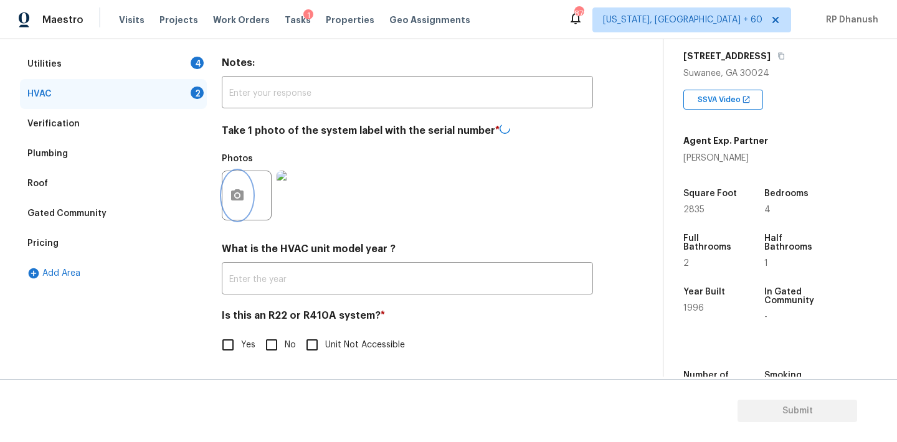
scroll to position [199, 0]
click at [271, 333] on input "No" at bounding box center [271, 345] width 26 height 26
checkbox input "true"
click at [176, 66] on div "Utilities 4" at bounding box center [113, 65] width 187 height 30
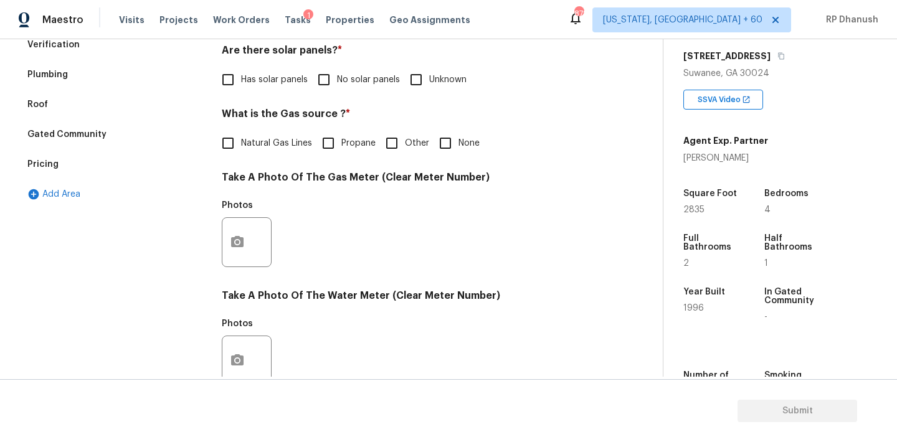
click at [331, 80] on input "No solar panels" at bounding box center [324, 80] width 26 height 26
checkbox input "true"
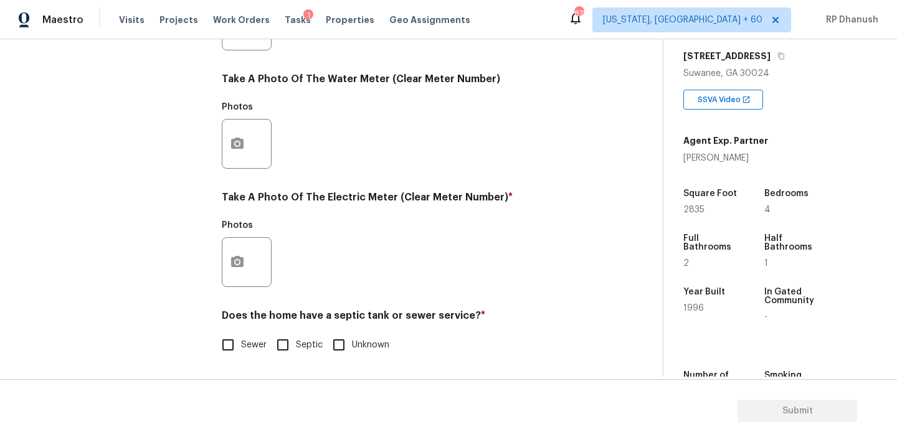
scroll to position [495, 0]
click at [243, 339] on span "Sewer" at bounding box center [254, 345] width 26 height 13
click at [241, 338] on input "Sewer" at bounding box center [228, 345] width 26 height 26
checkbox input "true"
click at [223, 244] on div at bounding box center [247, 262] width 50 height 50
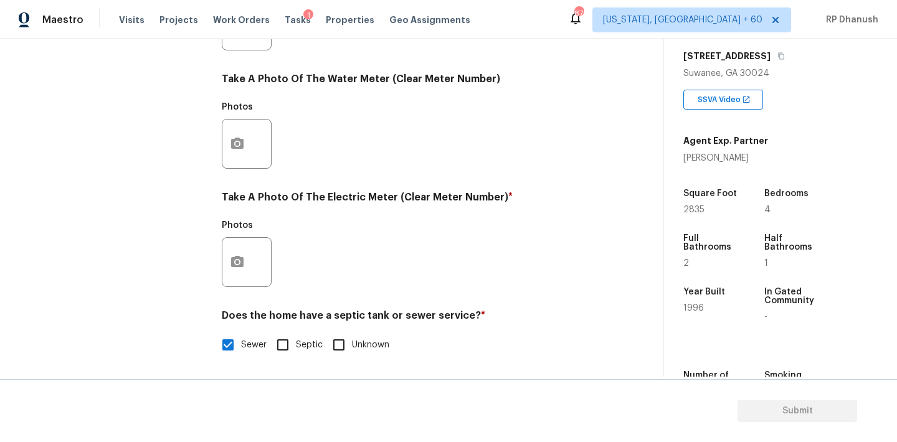
click at [253, 250] on div at bounding box center [247, 262] width 50 height 50
click at [246, 263] on button "button" at bounding box center [237, 262] width 30 height 49
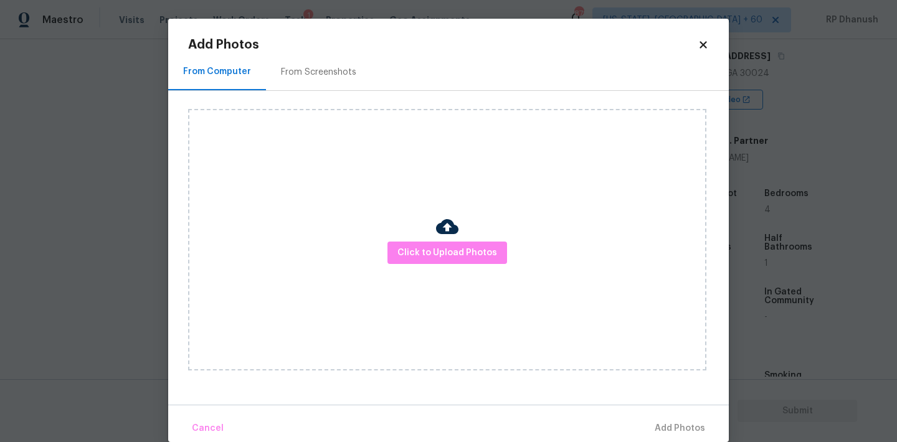
click at [313, 69] on div "From Screenshots" at bounding box center [318, 72] width 75 height 12
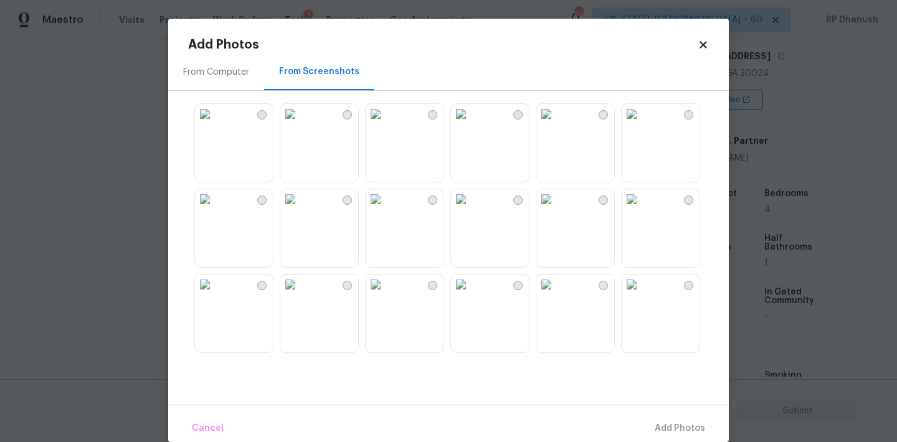
click at [385, 209] on img at bounding box center [375, 199] width 20 height 20
click at [556, 209] on img at bounding box center [546, 199] width 20 height 20
click at [671, 424] on span "Add 1 Photo(s)" at bounding box center [674, 429] width 62 height 16
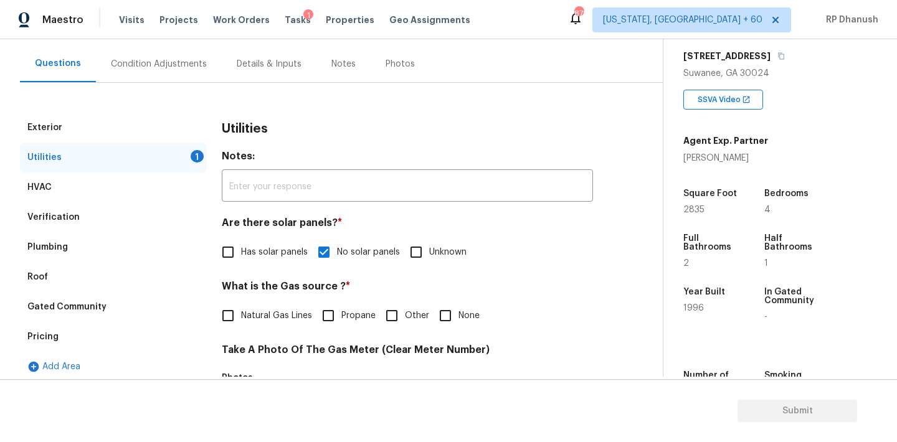
scroll to position [96, 0]
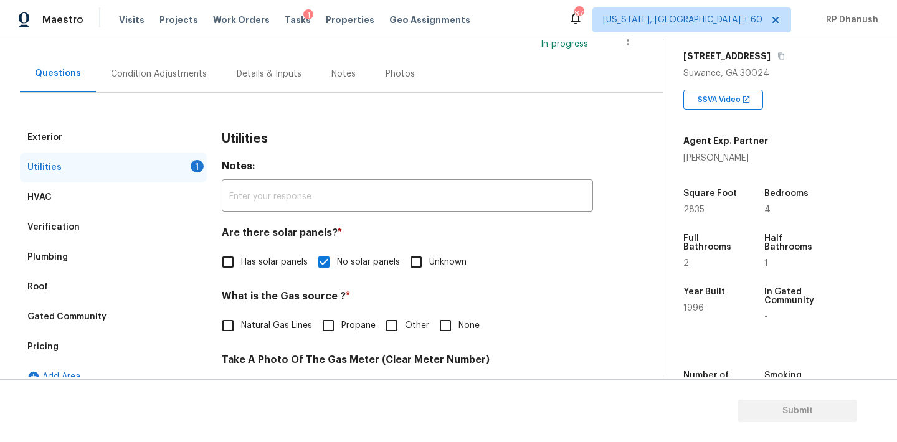
click at [156, 63] on div "Condition Adjustments" at bounding box center [159, 73] width 126 height 37
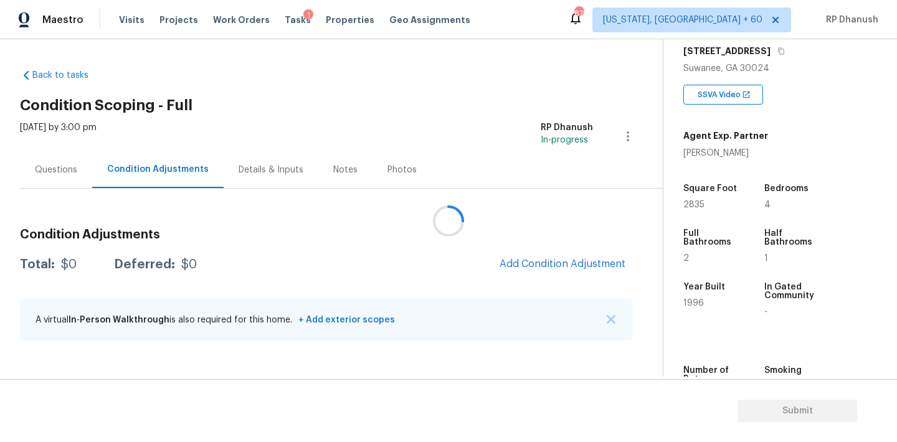
scroll to position [210, 0]
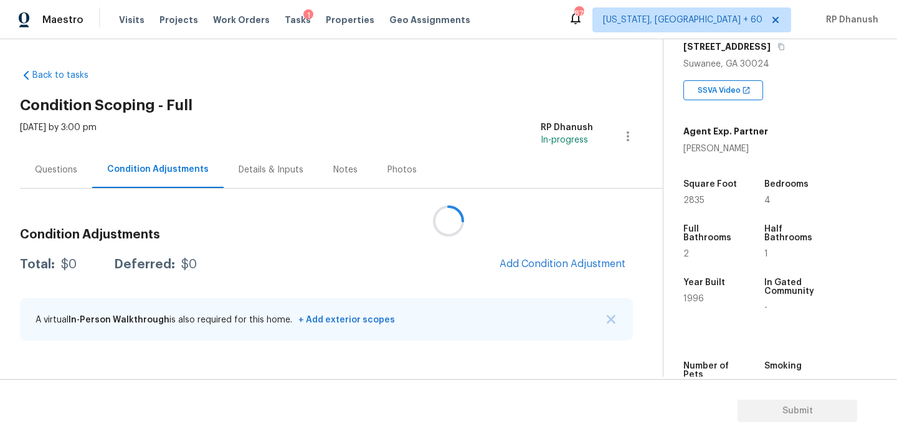
click at [544, 263] on div at bounding box center [448, 221] width 897 height 442
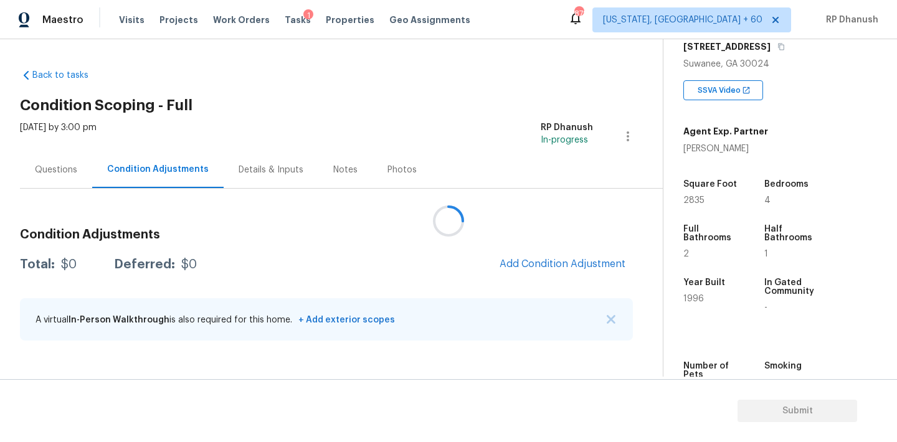
click at [544, 263] on div at bounding box center [448, 221] width 897 height 442
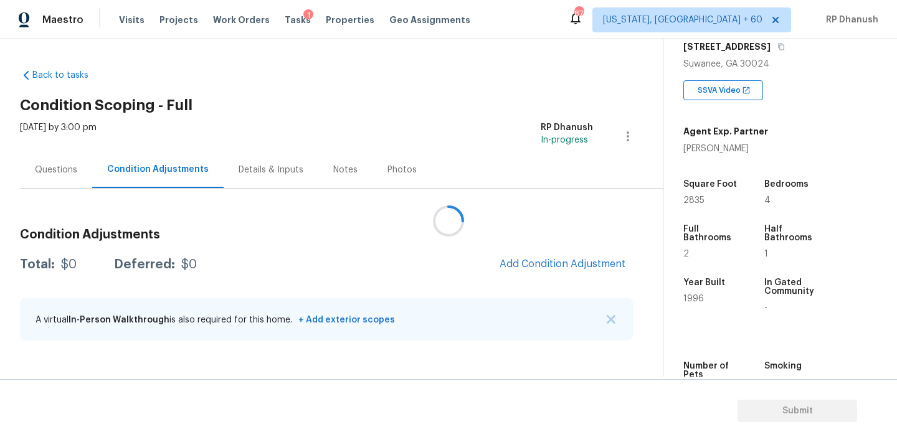
click at [544, 263] on div at bounding box center [448, 221] width 897 height 442
click at [559, 259] on span "Add Condition Adjustment" at bounding box center [562, 263] width 126 height 11
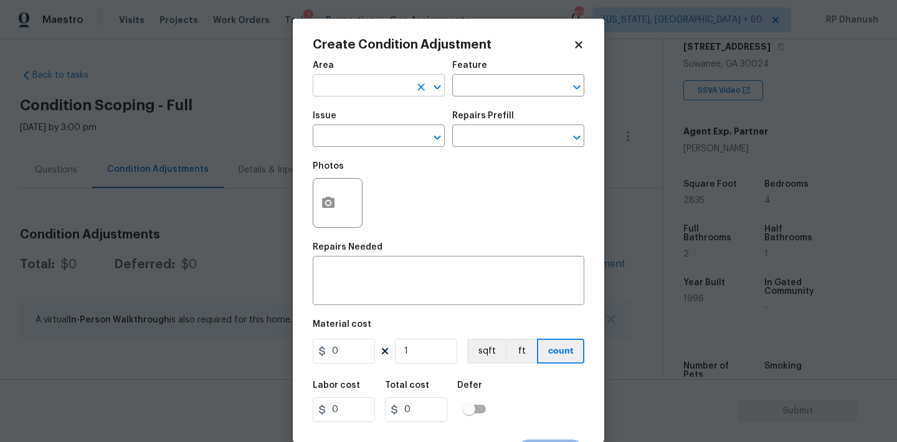
click at [395, 85] on input "text" at bounding box center [361, 86] width 97 height 19
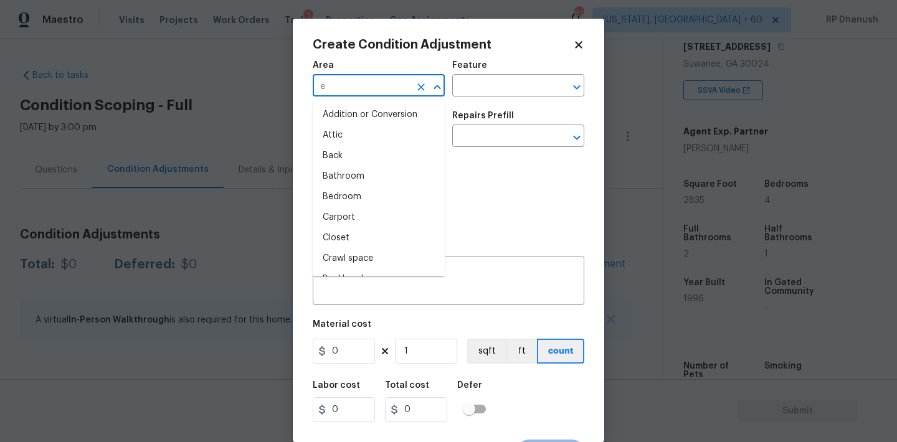
type input "ex"
click at [349, 138] on li "Attic" at bounding box center [379, 135] width 132 height 21
type input "Attic"
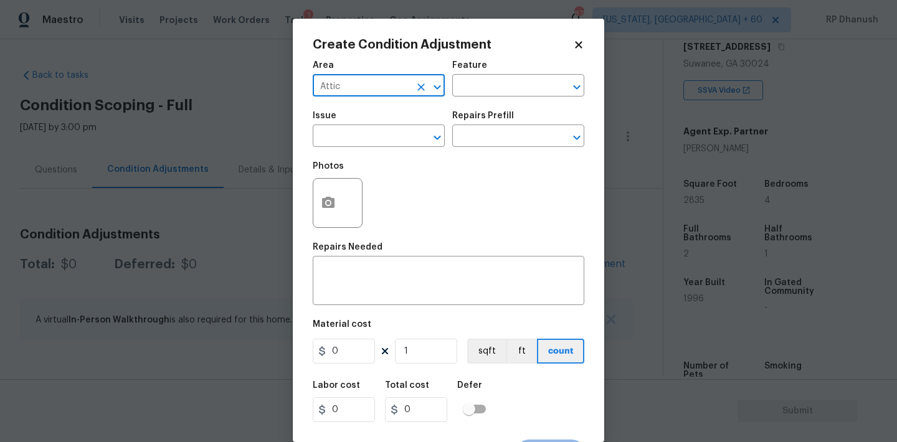
click at [410, 85] on div "Attic ​" at bounding box center [379, 86] width 132 height 19
click at [423, 85] on icon "Clear" at bounding box center [420, 86] width 7 height 7
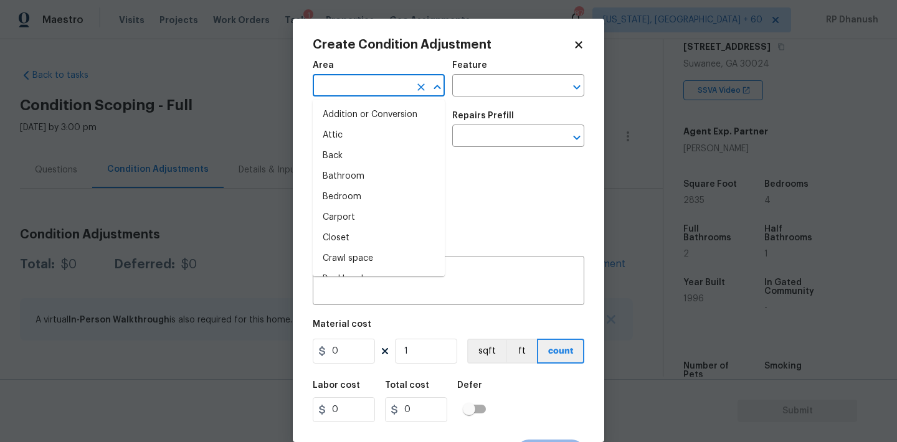
click at [392, 85] on input "text" at bounding box center [361, 86] width 97 height 19
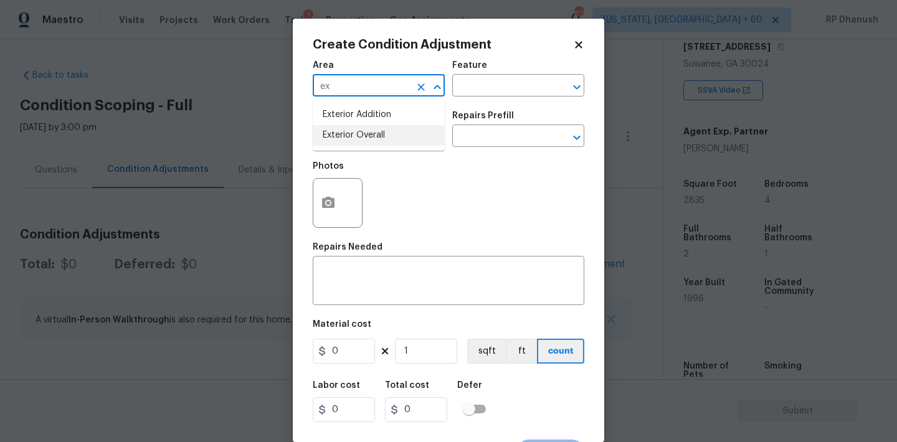
click at [345, 141] on li "Exterior Overall" at bounding box center [379, 135] width 132 height 21
type input "Exterior Overall"
click at [509, 83] on input "text" at bounding box center [500, 86] width 97 height 19
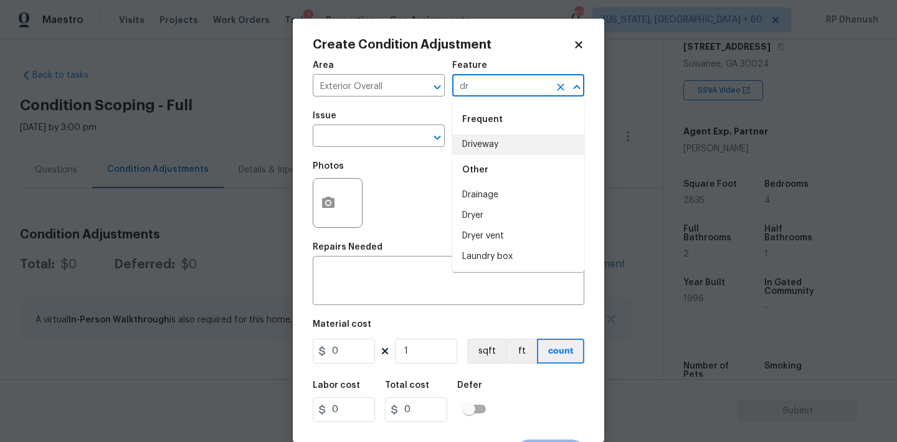
click at [476, 148] on li "Driveway" at bounding box center [518, 144] width 132 height 21
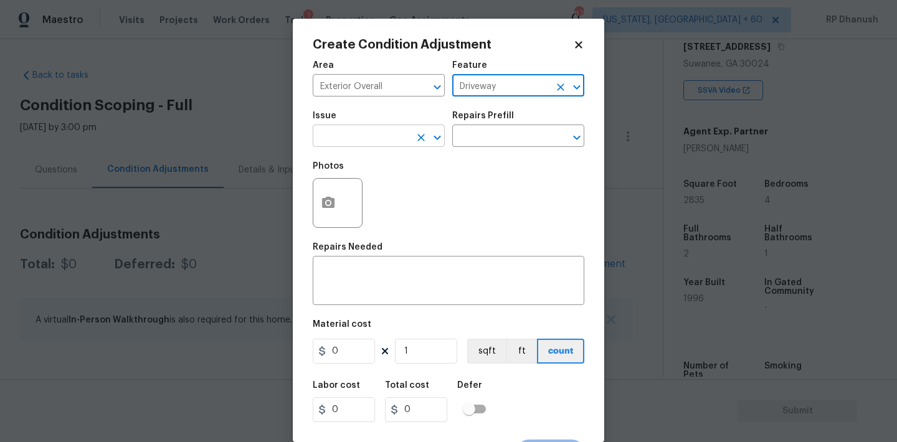
type input "Driveway"
click at [370, 146] on input "text" at bounding box center [361, 137] width 97 height 19
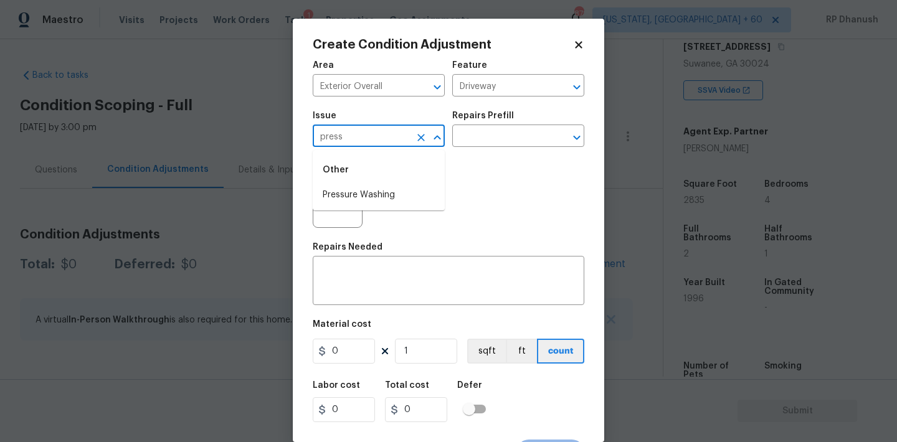
click at [364, 184] on div "Other" at bounding box center [379, 170] width 132 height 30
click at [419, 190] on li "Pressure Washing" at bounding box center [379, 195] width 132 height 21
click at [554, 128] on div "​" at bounding box center [518, 137] width 132 height 19
type input "Pressure Washing"
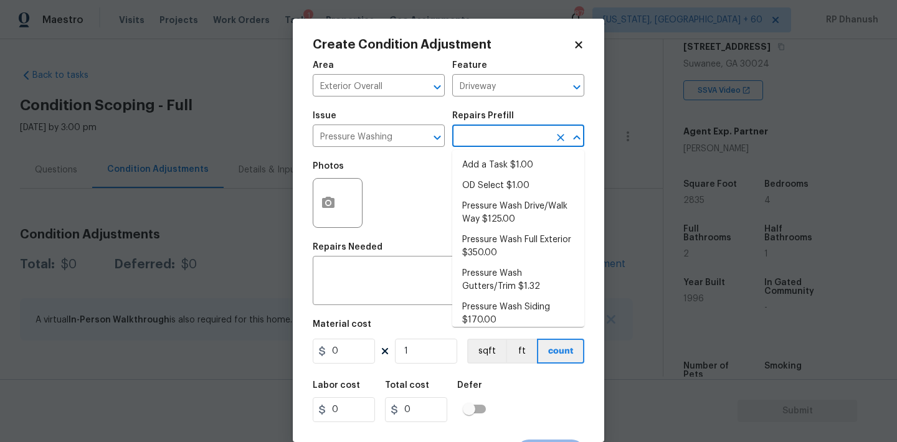
click at [529, 150] on ul "Add a Task $1.00 OD Select $1.00 Pressure Wash Drive/Walk Way $125.00 Pressure …" at bounding box center [518, 238] width 132 height 177
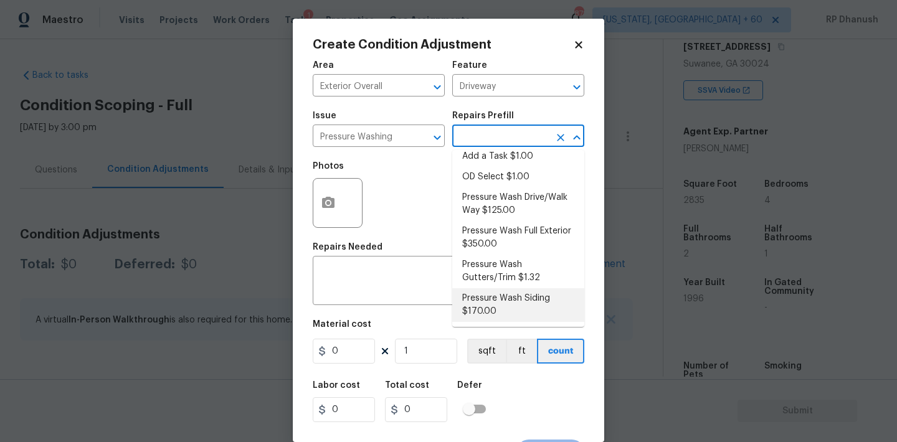
click at [479, 301] on li "Pressure Wash Siding $170.00" at bounding box center [518, 305] width 132 height 34
type input "Siding"
type textarea "Protect areas as needed for pressure washing. Pressure wash the siding on the h…"
type input "170"
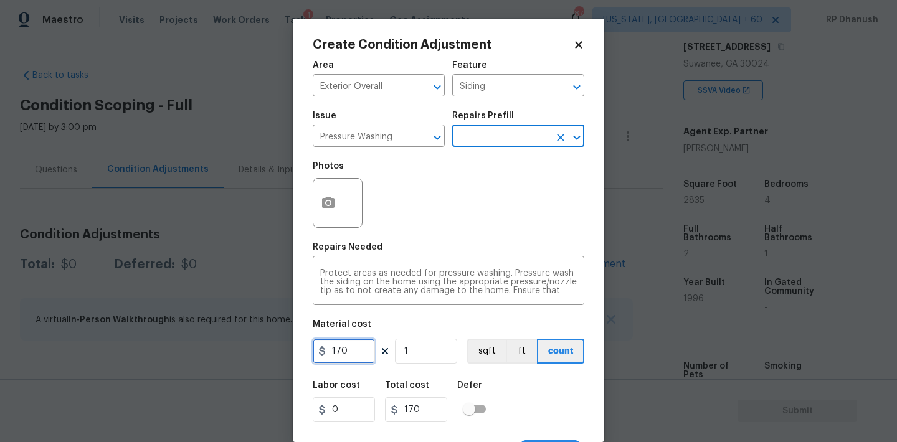
click at [348, 357] on input "170" at bounding box center [344, 351] width 62 height 25
type input "200"
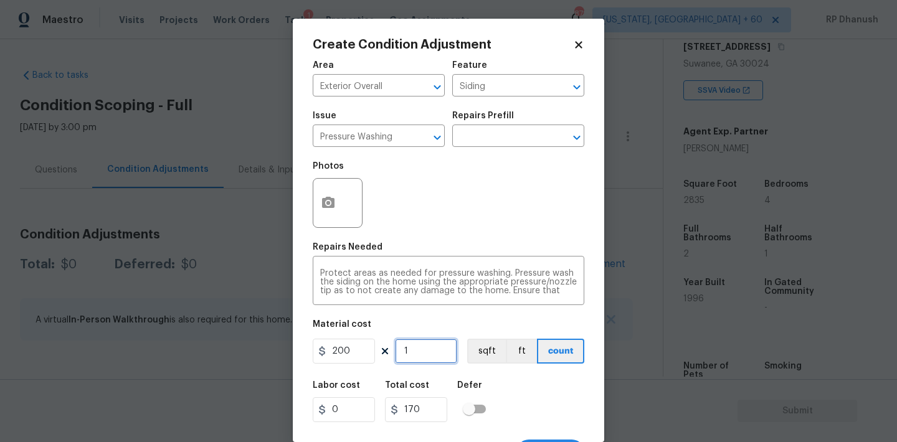
type input "200"
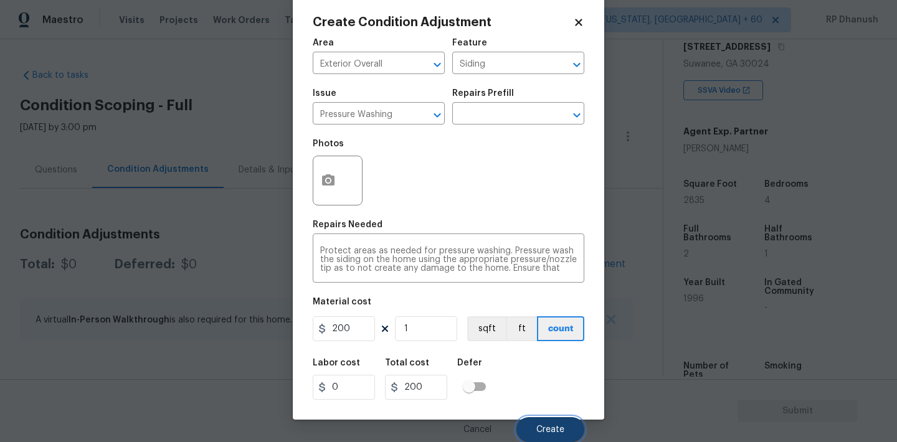
click at [521, 425] on button "Create" at bounding box center [550, 429] width 68 height 25
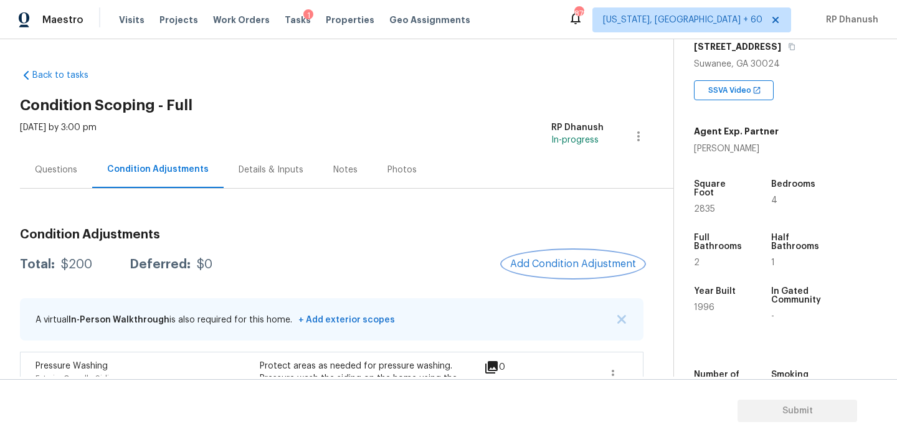
scroll to position [95, 0]
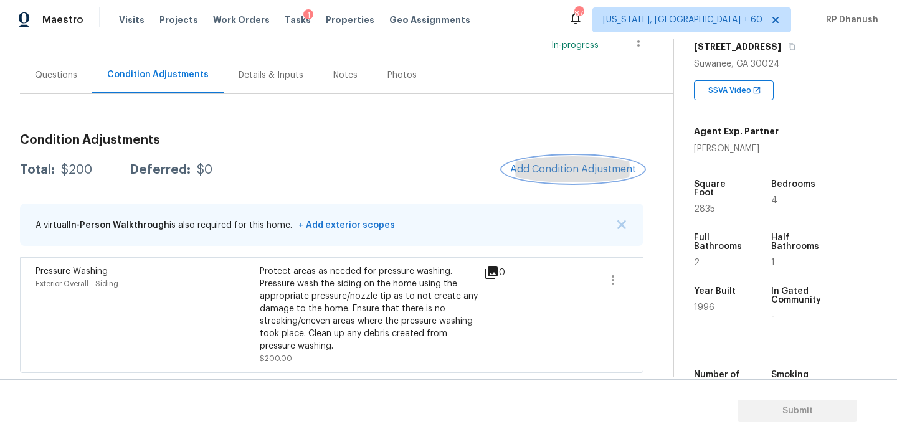
click at [600, 179] on button "Add Condition Adjustment" at bounding box center [572, 169] width 141 height 26
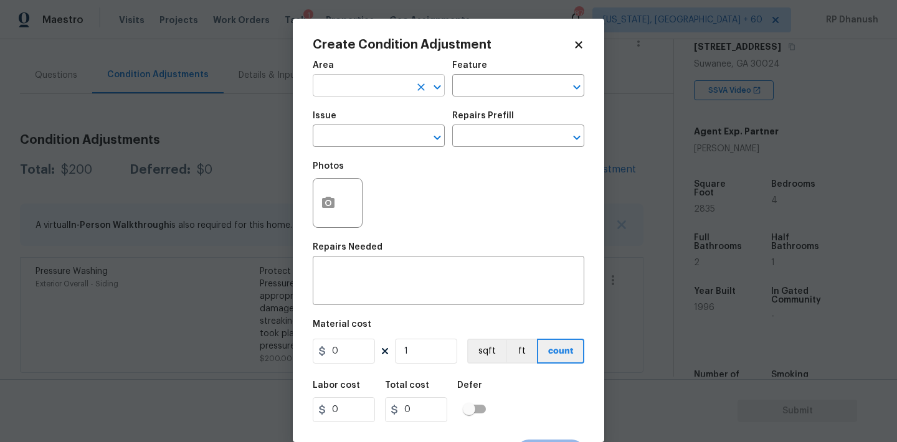
click at [364, 82] on input "text" at bounding box center [361, 86] width 97 height 19
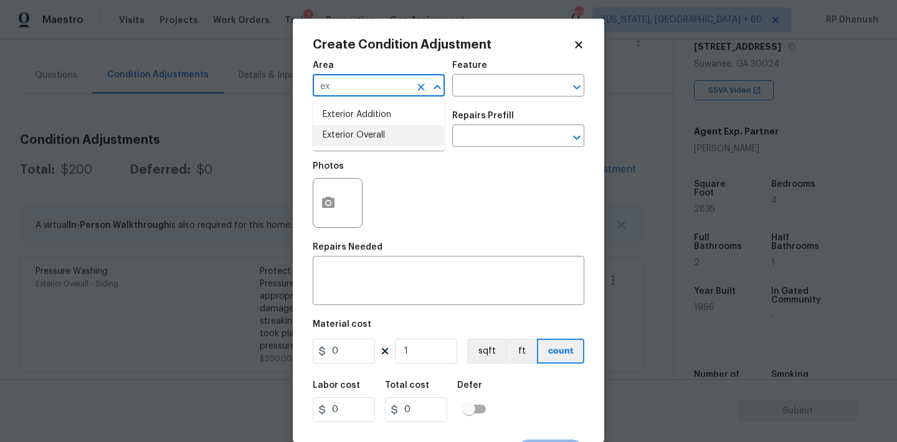
click at [326, 148] on ul "Exterior Addition Exterior Overall" at bounding box center [379, 125] width 132 height 51
click at [370, 121] on li "Exterior Addition" at bounding box center [379, 115] width 132 height 21
type input "Exterior Addition"
click at [414, 88] on button "Clear" at bounding box center [420, 86] width 17 height 17
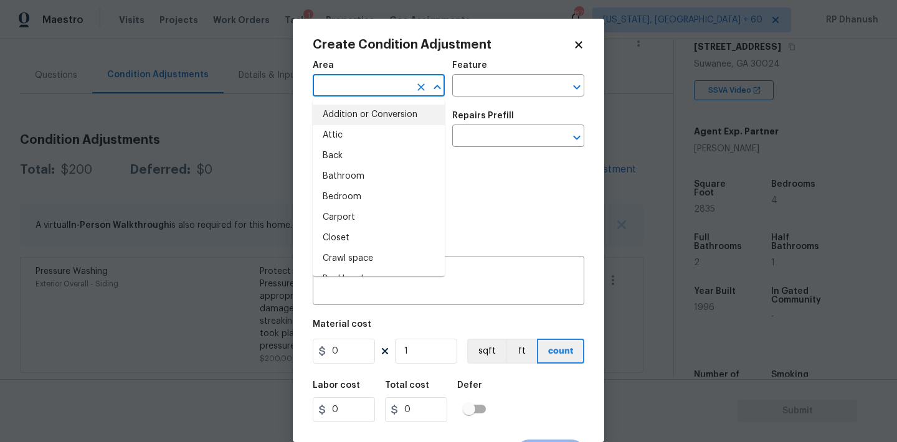
click at [396, 87] on input "text" at bounding box center [361, 86] width 97 height 19
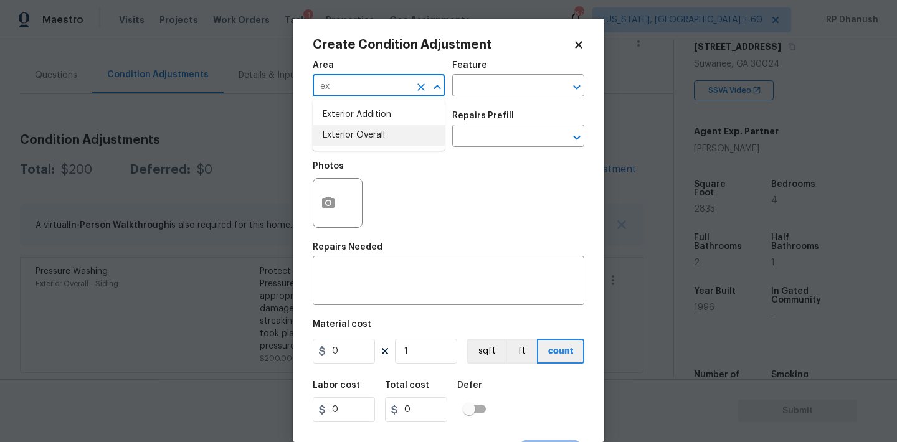
click at [337, 139] on li "Exterior Overall" at bounding box center [379, 135] width 132 height 21
type input "Exterior Overall"
click at [537, 87] on input "text" at bounding box center [500, 86] width 97 height 19
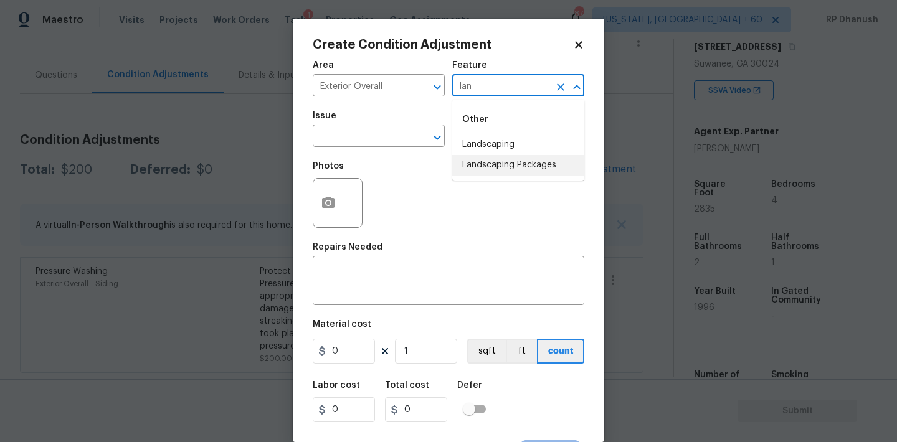
click at [522, 163] on li "Landscaping Packages" at bounding box center [518, 165] width 132 height 21
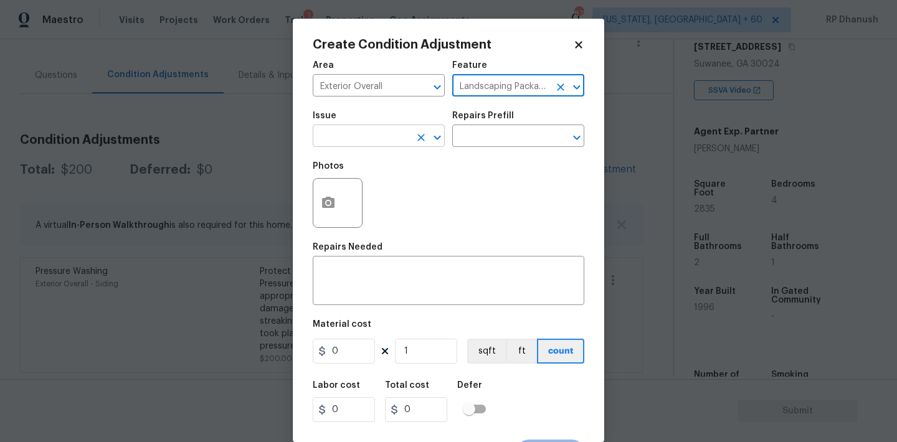
type input "Landscaping Packages"
click at [390, 142] on input "text" at bounding box center [361, 137] width 97 height 19
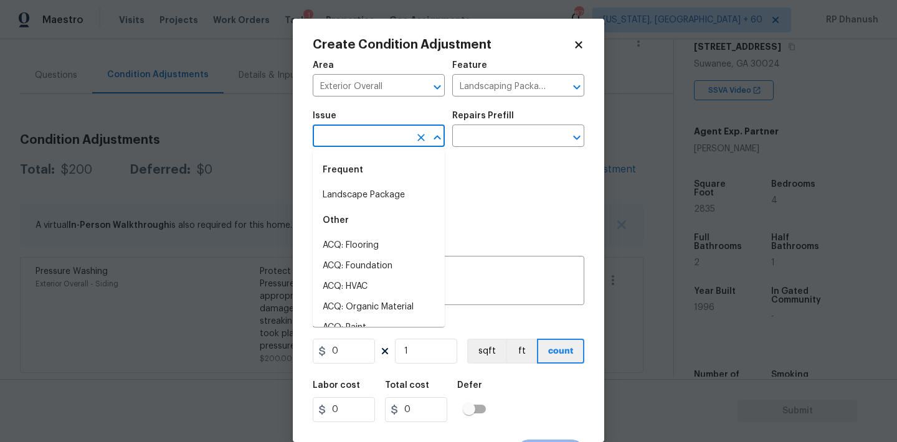
click at [372, 189] on li "Landscape Package" at bounding box center [379, 195] width 132 height 21
type input "Landscape Package"
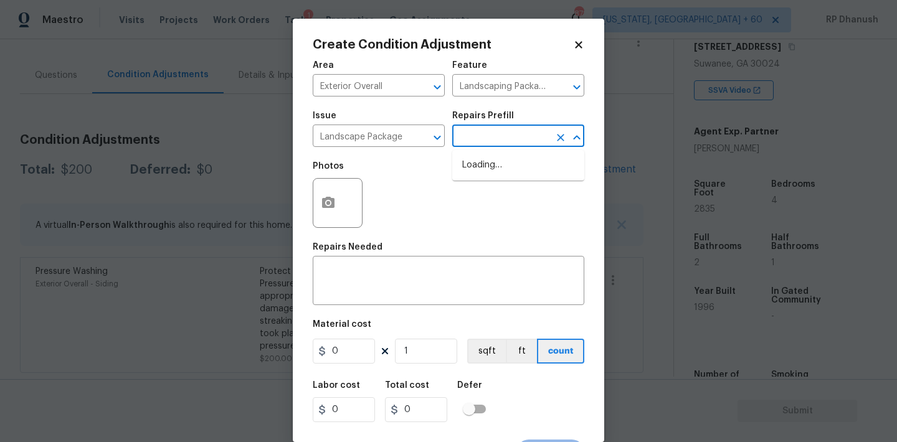
click at [510, 140] on input "text" at bounding box center [500, 137] width 97 height 19
click at [500, 192] on ul "Initial landscaping package $70.00" at bounding box center [518, 172] width 132 height 44
click at [494, 173] on li "Initial landscaping package $70.00" at bounding box center [518, 172] width 132 height 34
type input "Home Readiness Packages"
type textarea "Mowing of grass up to 6" in height. Mow, edge along driveways & sidewalks, trim…"
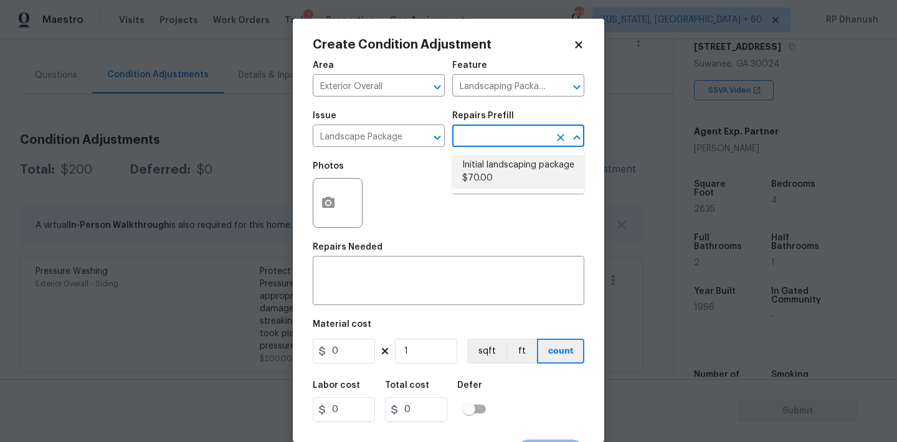
type input "70"
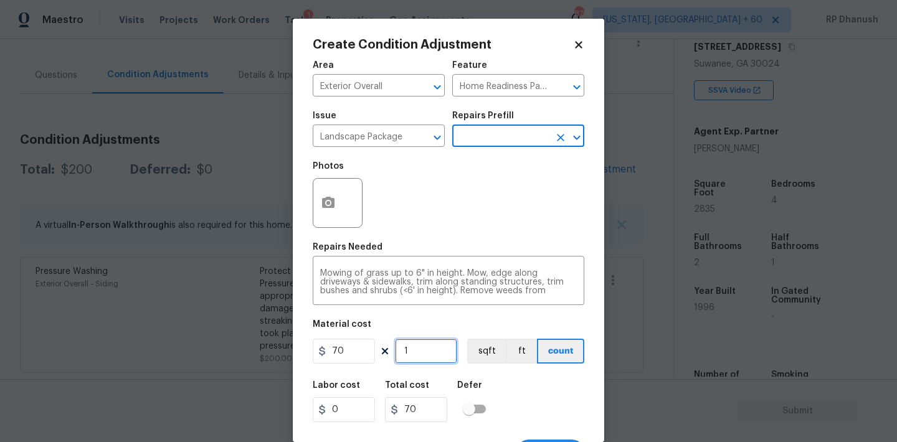
click at [423, 346] on input "1" at bounding box center [426, 351] width 62 height 25
type input "0"
type input "4"
type input "280"
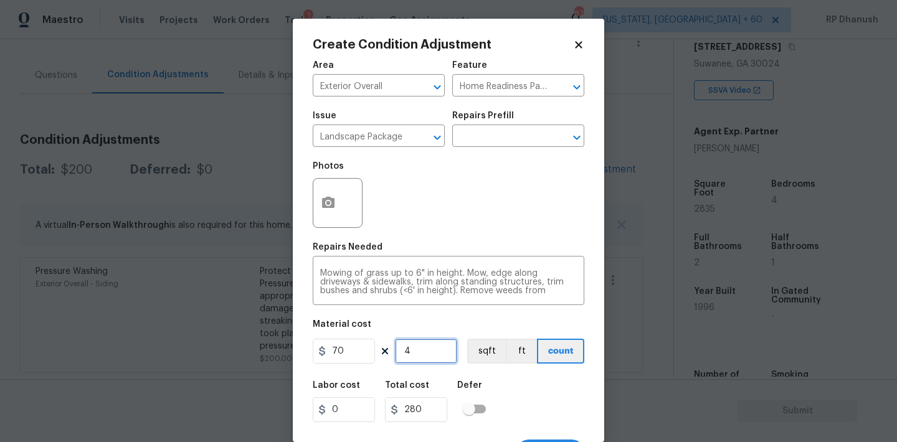
type input "0"
type input "3"
type input "210"
type input "3"
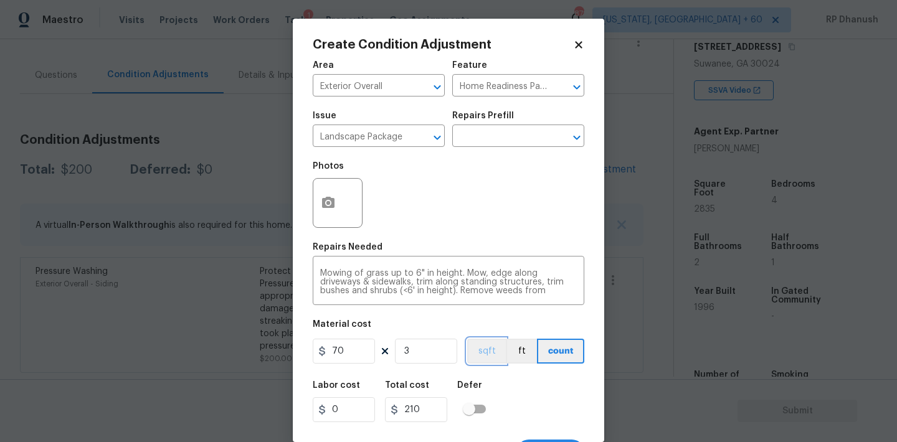
scroll to position [23, 0]
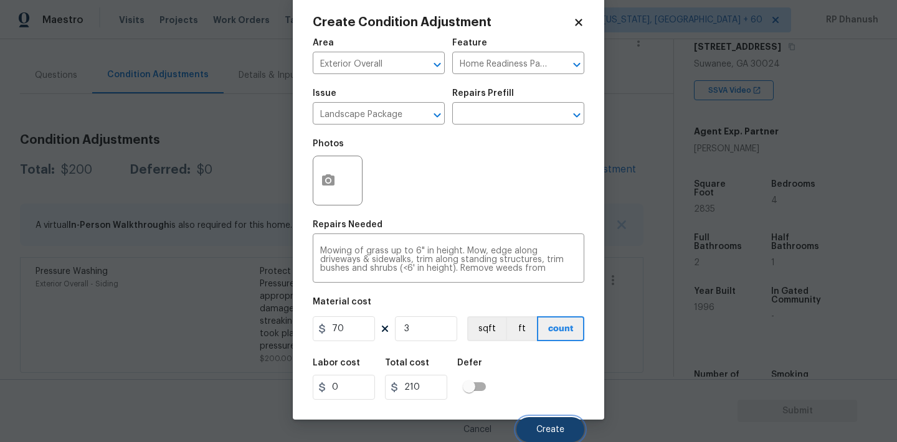
click at [544, 417] on button "Create" at bounding box center [550, 429] width 68 height 25
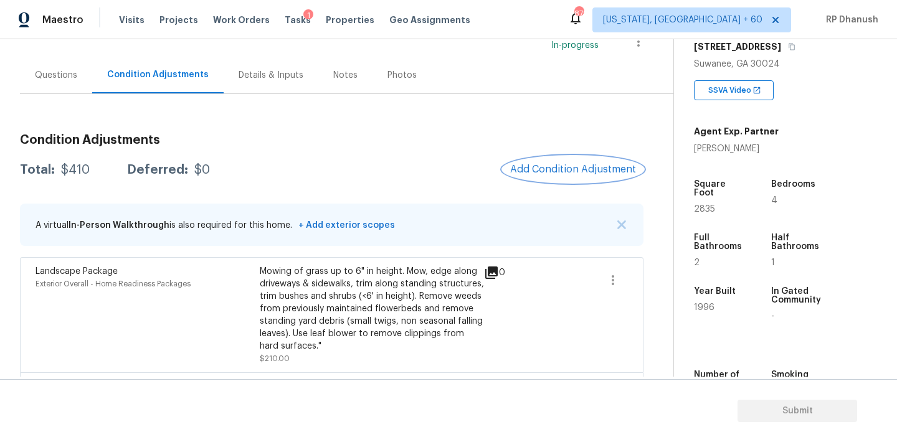
scroll to position [210, 0]
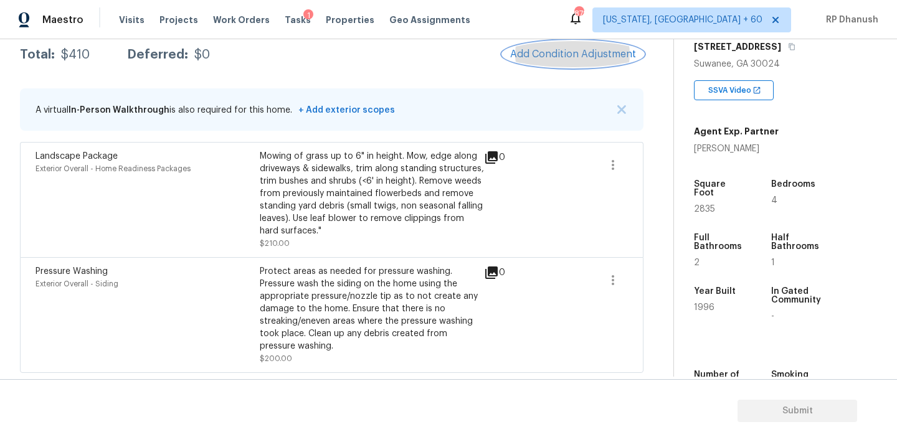
click at [544, 52] on span "Add Condition Adjustment" at bounding box center [573, 54] width 126 height 11
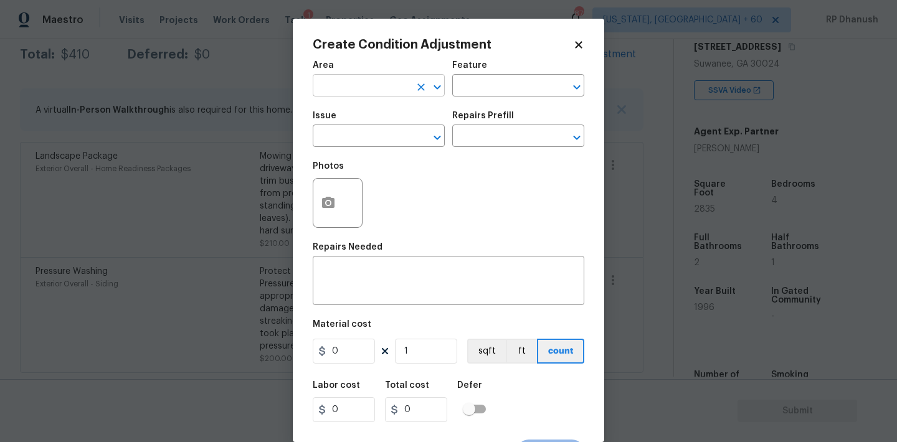
click at [332, 88] on input "text" at bounding box center [361, 86] width 97 height 19
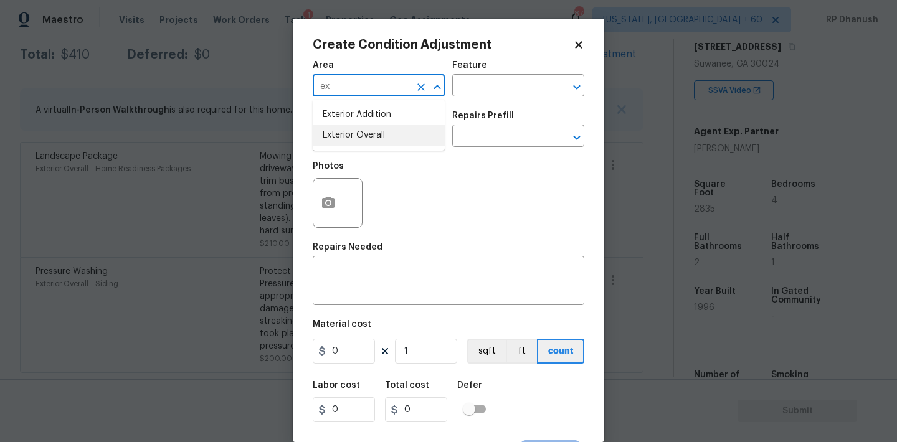
drag, startPoint x: 354, startPoint y: 134, endPoint x: 428, endPoint y: 109, distance: 78.8
click at [354, 133] on li "Exterior Overall" at bounding box center [379, 135] width 132 height 21
type input "Exterior Overall"
click at [518, 98] on div "Area Exterior Overall ​ Feature ​" at bounding box center [448, 79] width 271 height 50
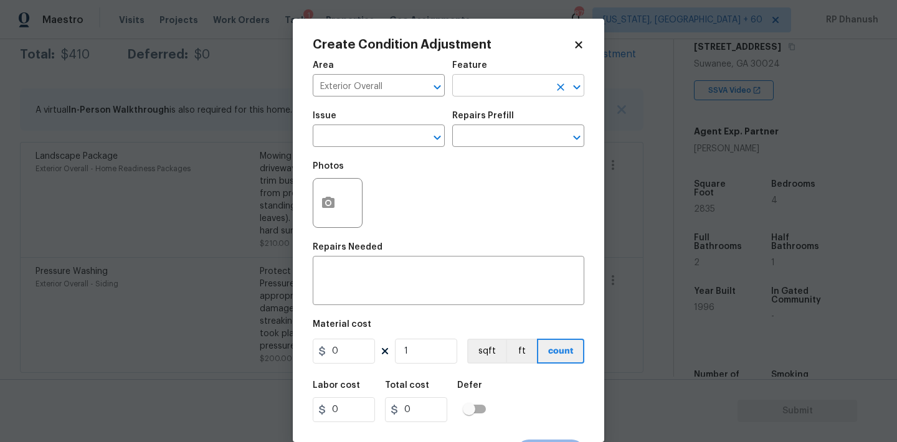
click at [518, 87] on input "text" at bounding box center [500, 86] width 97 height 19
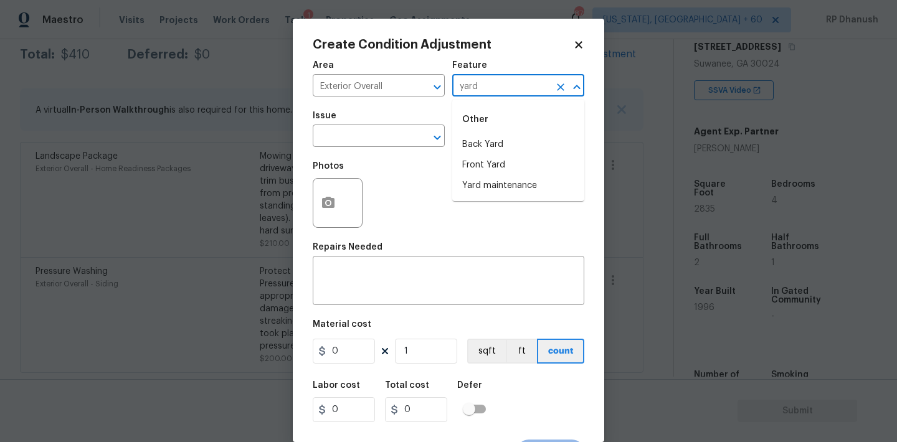
click at [501, 190] on li "Yard maintenance" at bounding box center [518, 186] width 132 height 21
type input "Yard maintenance"
click at [395, 139] on input "text" at bounding box center [361, 137] width 97 height 19
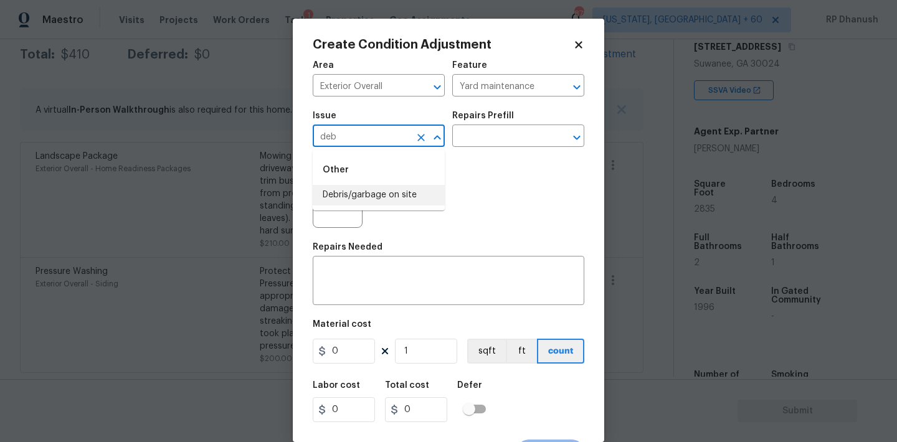
click at [394, 200] on li "Debris/garbage on site" at bounding box center [379, 195] width 132 height 21
type input "Debris/garbage on site"
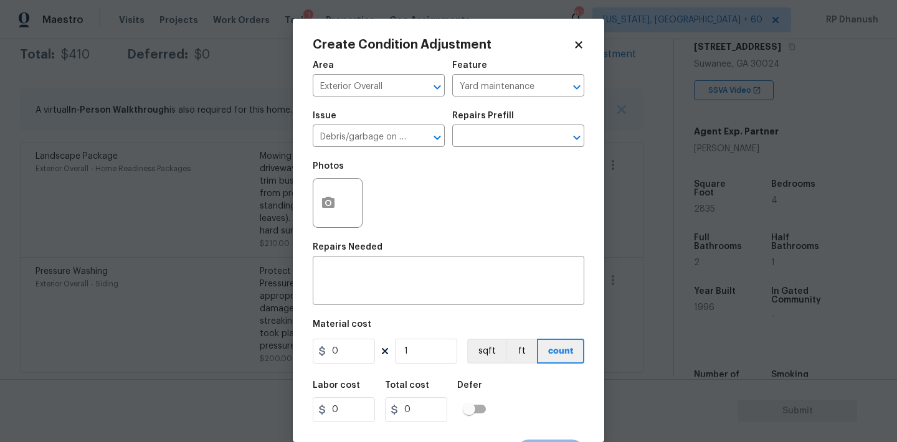
click at [514, 124] on div "Repairs Prefill" at bounding box center [518, 119] width 132 height 16
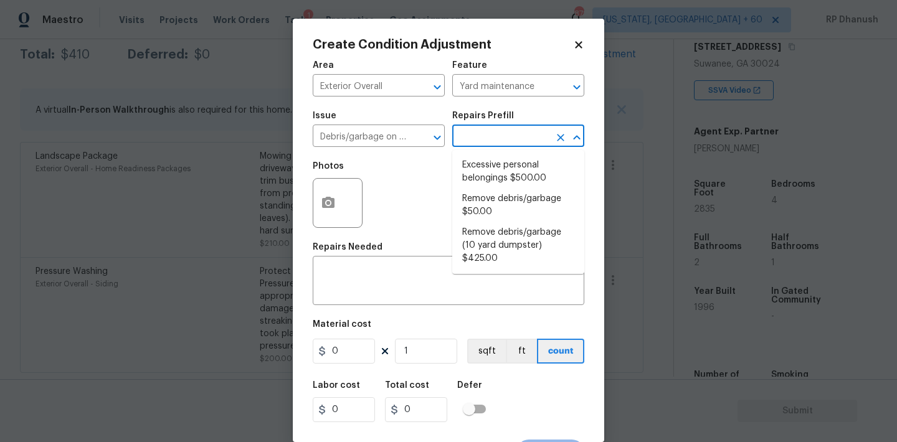
click at [514, 128] on input "text" at bounding box center [500, 137] width 97 height 19
click at [483, 209] on li "Remove debris/garbage $50.00" at bounding box center [518, 206] width 132 height 34
type textarea "Remove, haul off, and properly dispose of any debris left by seller to offsite …"
type input "50"
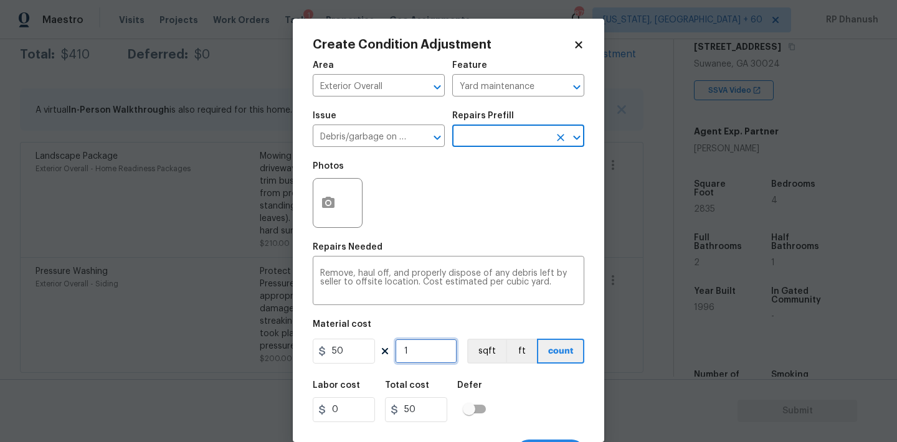
click at [418, 346] on input "1" at bounding box center [426, 351] width 62 height 25
type input "0"
type input "5"
type input "250"
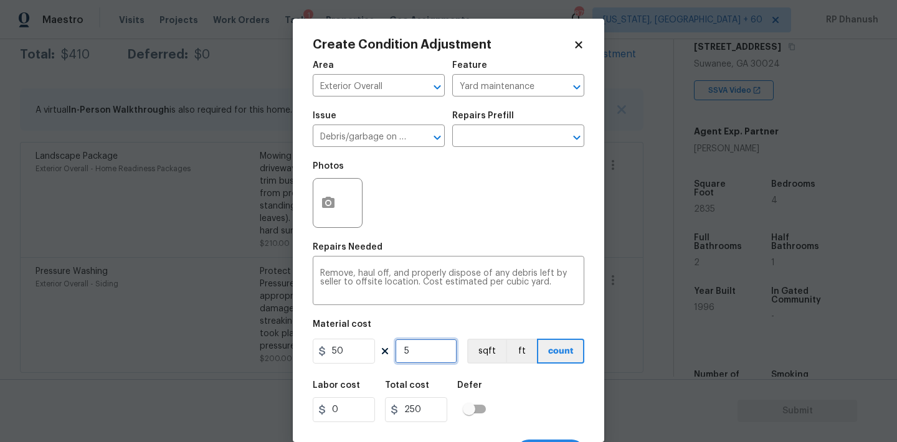
type input "5"
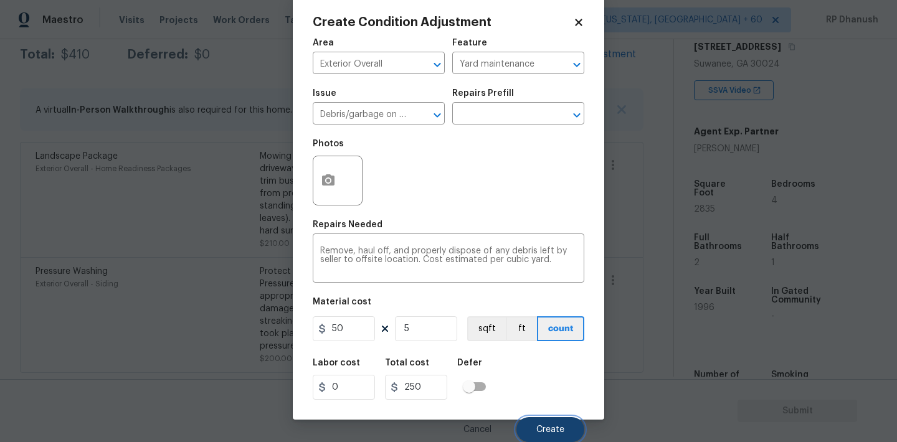
click at [529, 427] on button "Create" at bounding box center [550, 429] width 68 height 25
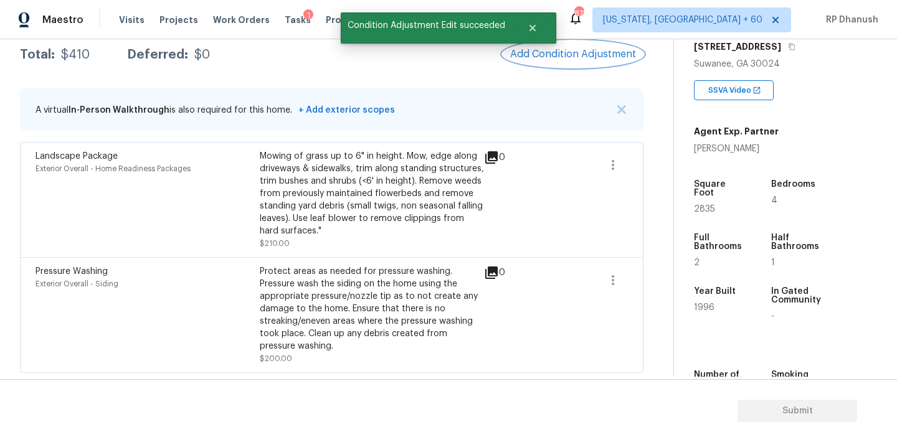
scroll to position [0, 0]
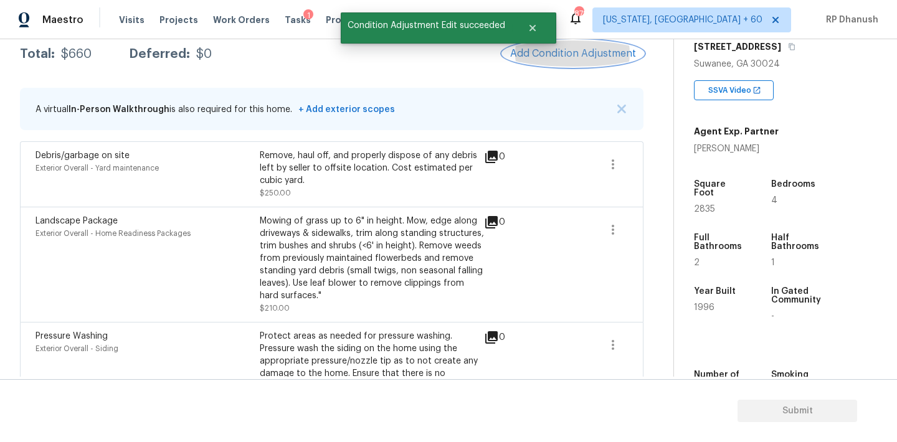
click at [597, 64] on button "Add Condition Adjustment" at bounding box center [572, 53] width 141 height 26
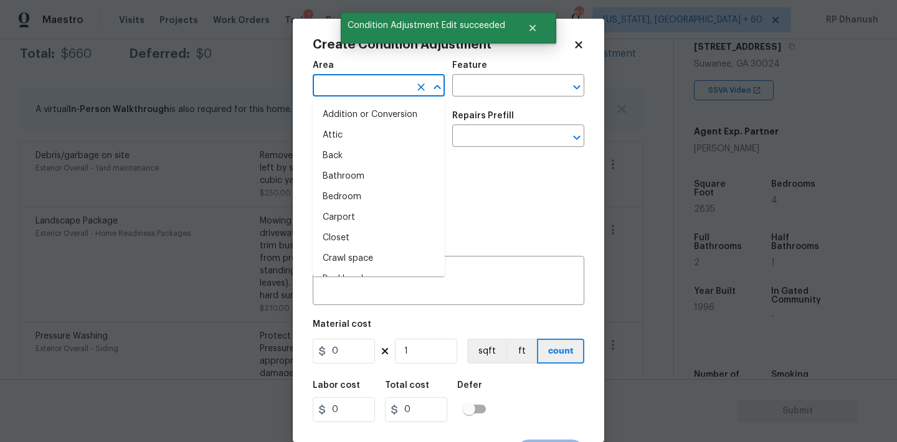
click at [380, 83] on input "text" at bounding box center [361, 86] width 97 height 19
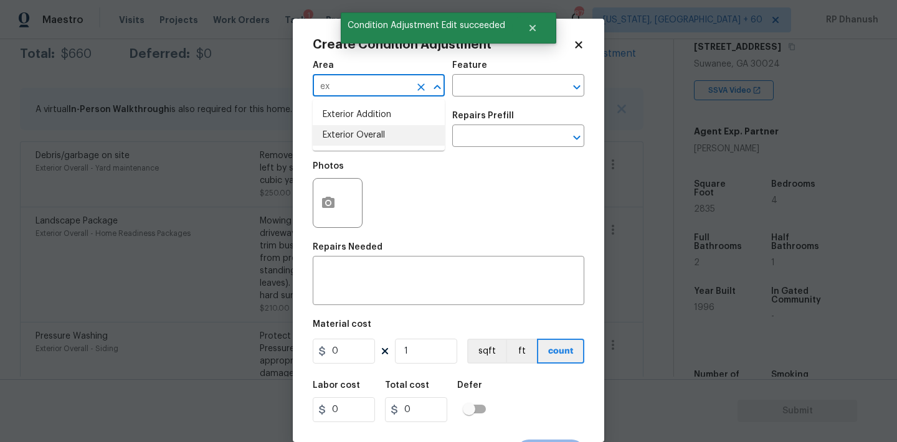
click at [346, 136] on li "Exterior Overall" at bounding box center [379, 135] width 132 height 21
type input "Exterior Overall"
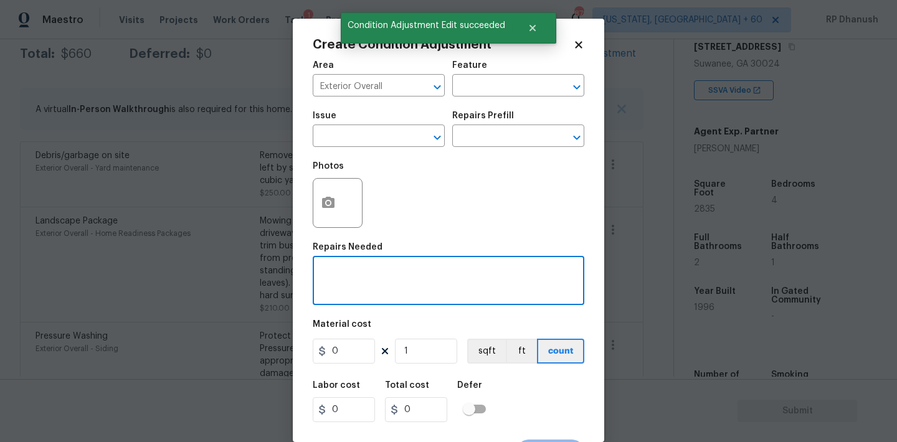
click at [346, 290] on textarea at bounding box center [448, 282] width 257 height 26
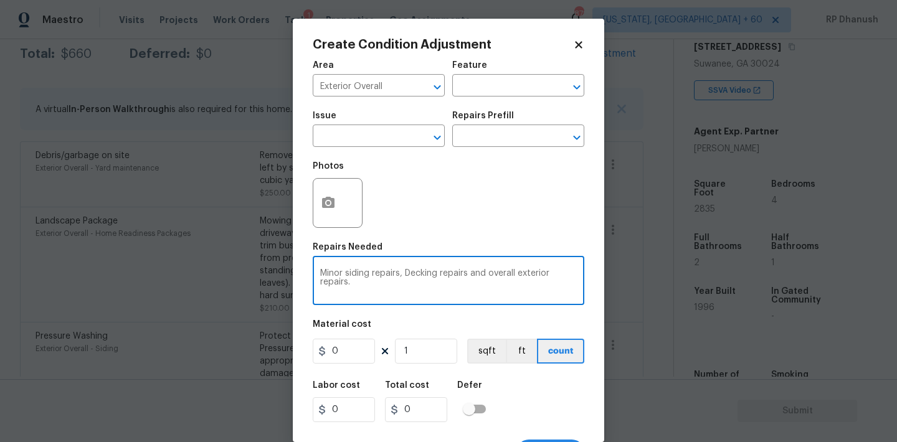
type textarea "Minor siding repairs, Decking repairs and overall exterior repairs."
click at [351, 349] on input "0" at bounding box center [344, 351] width 62 height 25
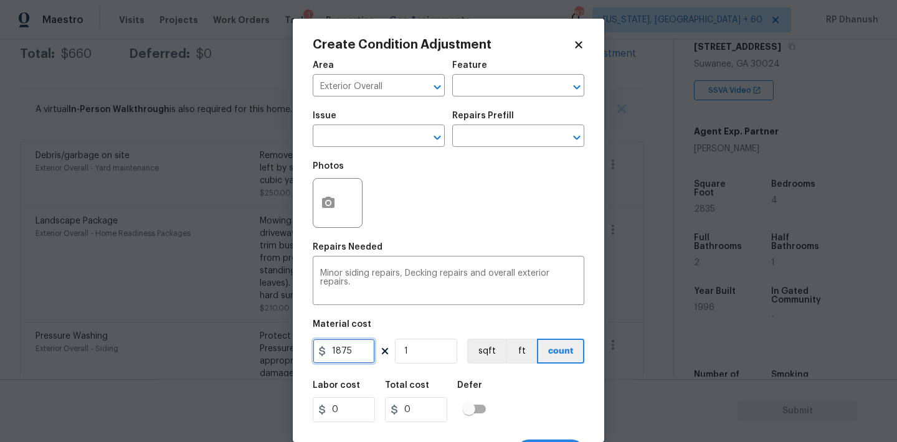
type input "1875"
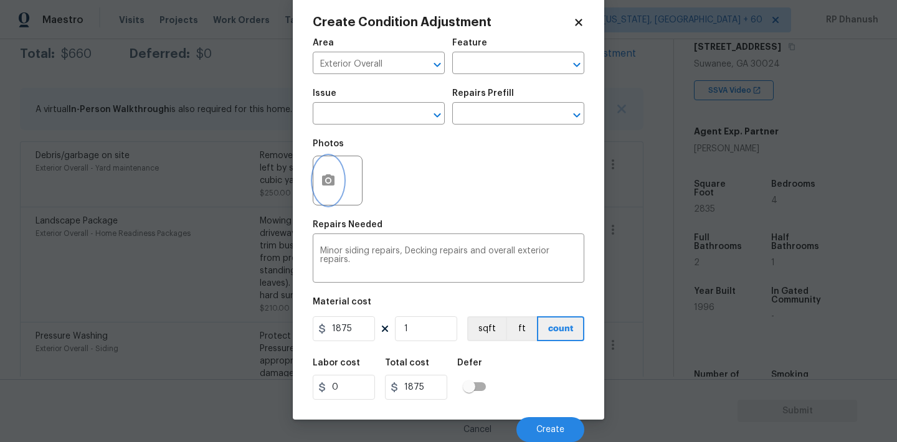
click at [318, 174] on button "button" at bounding box center [328, 180] width 30 height 49
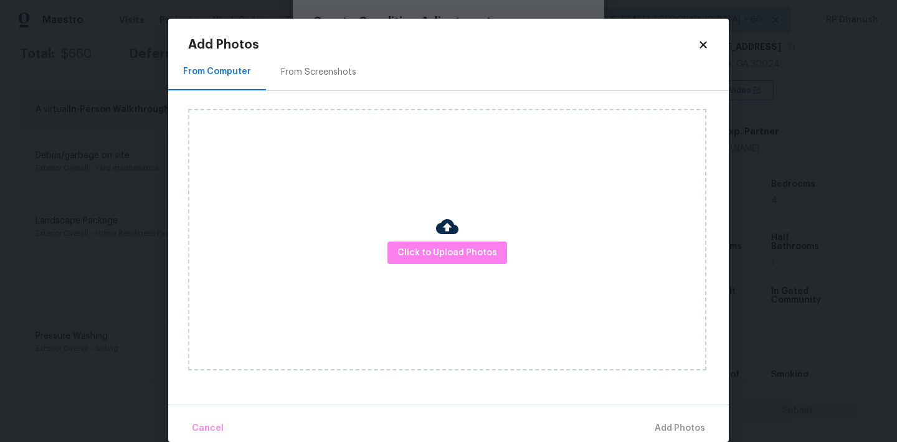
click at [334, 54] on div "From Screenshots" at bounding box center [318, 72] width 105 height 37
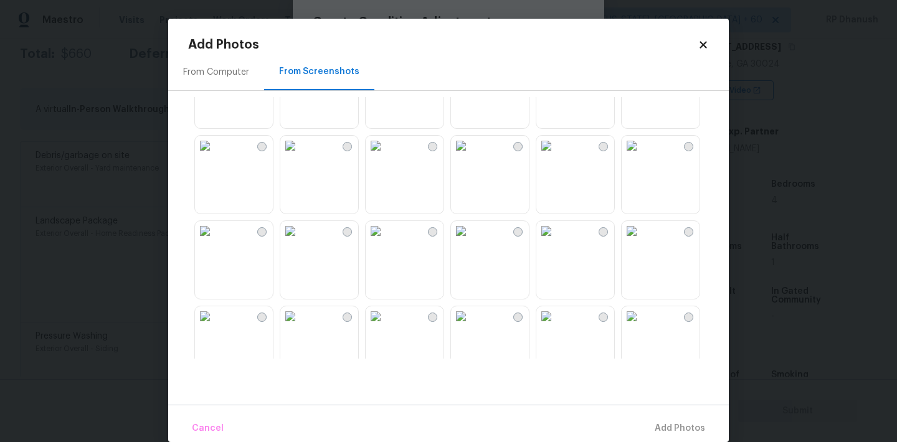
click at [556, 156] on img at bounding box center [546, 146] width 20 height 20
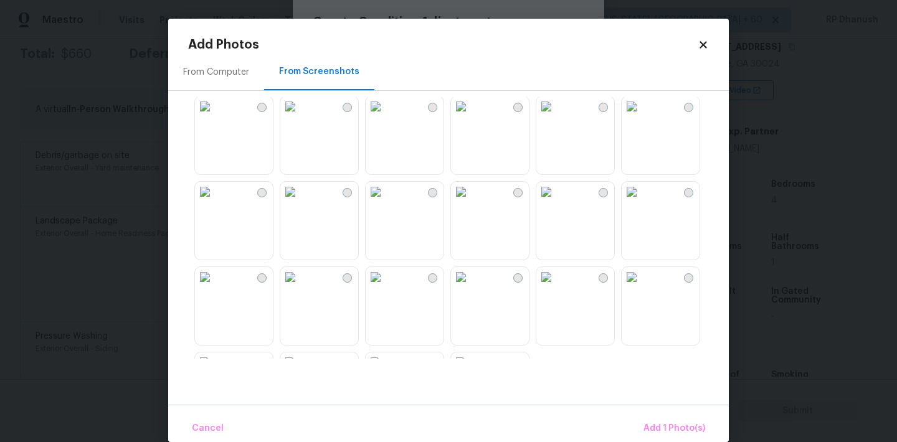
scroll to position [1189, 0]
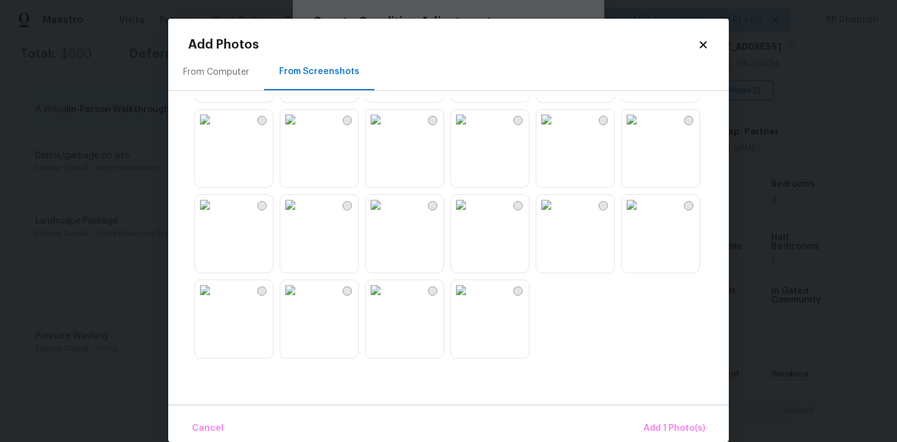
click at [641, 215] on img at bounding box center [631, 205] width 20 height 20
drag, startPoint x: 656, startPoint y: 431, endPoint x: 643, endPoint y: 425, distance: 14.5
click at [656, 431] on span "Add 2 Photo(s)" at bounding box center [673, 429] width 64 height 16
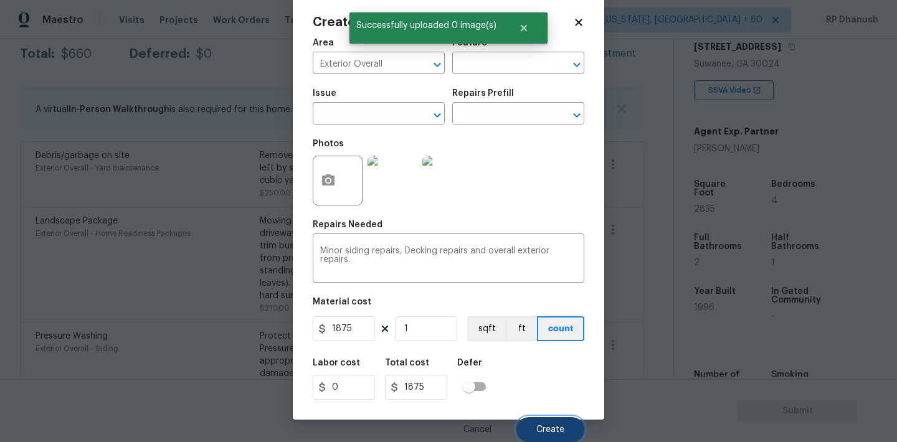
click at [552, 429] on span "Create" at bounding box center [550, 429] width 28 height 9
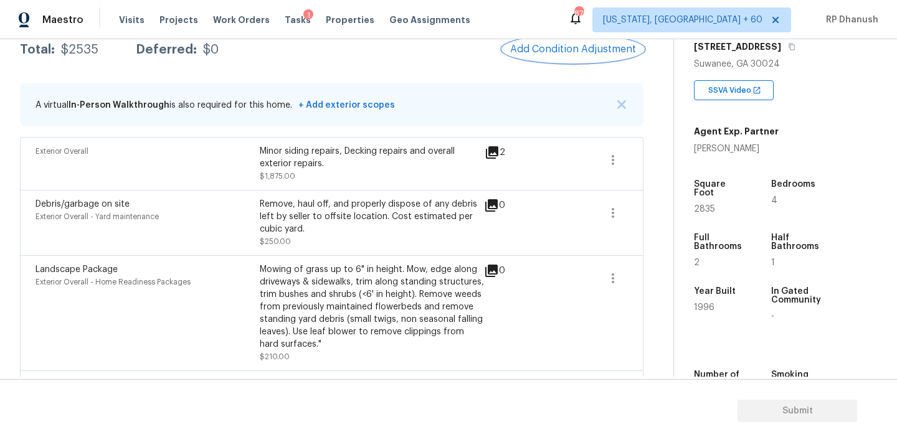
scroll to position [190, 0]
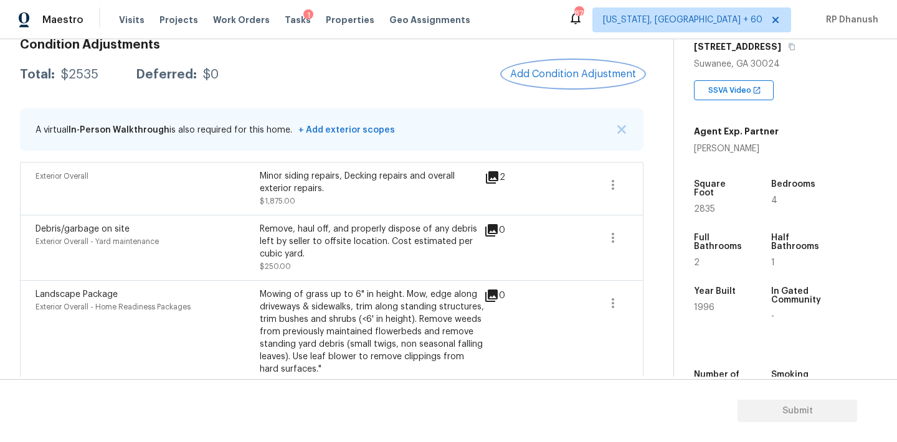
click at [555, 85] on button "Add Condition Adjustment" at bounding box center [572, 74] width 141 height 26
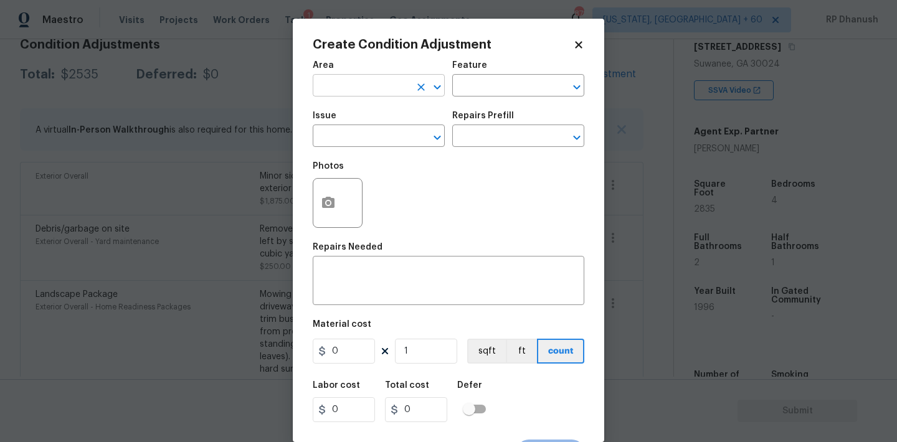
click at [365, 85] on input "text" at bounding box center [361, 86] width 97 height 19
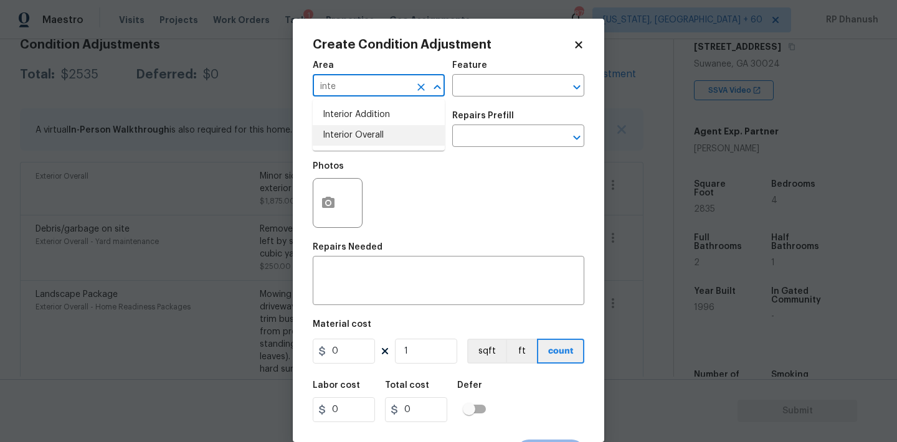
click at [341, 132] on li "Interior Overall" at bounding box center [379, 135] width 132 height 21
type input "Interior Overall"
click at [480, 90] on input "text" at bounding box center [500, 86] width 97 height 19
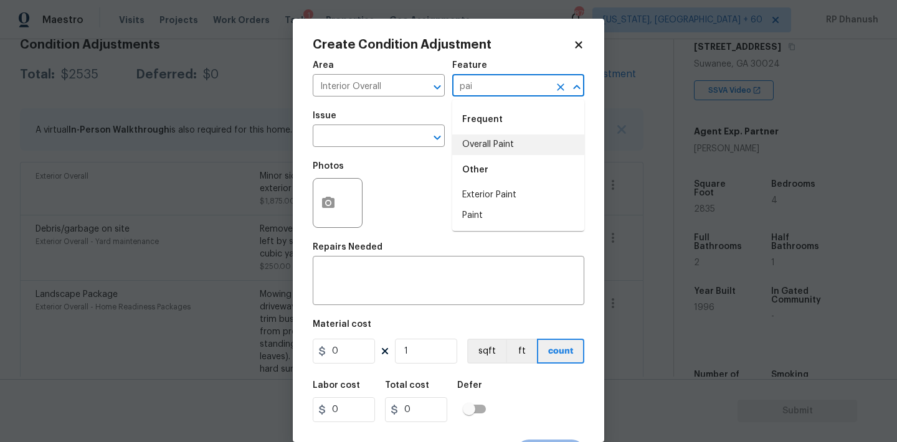
click at [474, 149] on li "Overall Paint" at bounding box center [518, 144] width 132 height 21
type input "Overall Paint"
click at [362, 139] on input "text" at bounding box center [361, 137] width 97 height 19
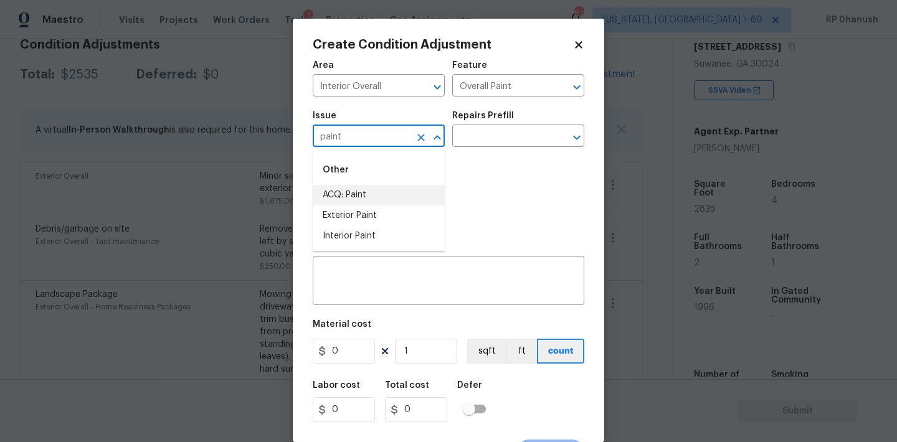
click at [362, 194] on li "ACQ: Paint" at bounding box center [379, 195] width 132 height 21
type input "ACQ: Paint"
click at [493, 136] on input "text" at bounding box center [500, 137] width 97 height 19
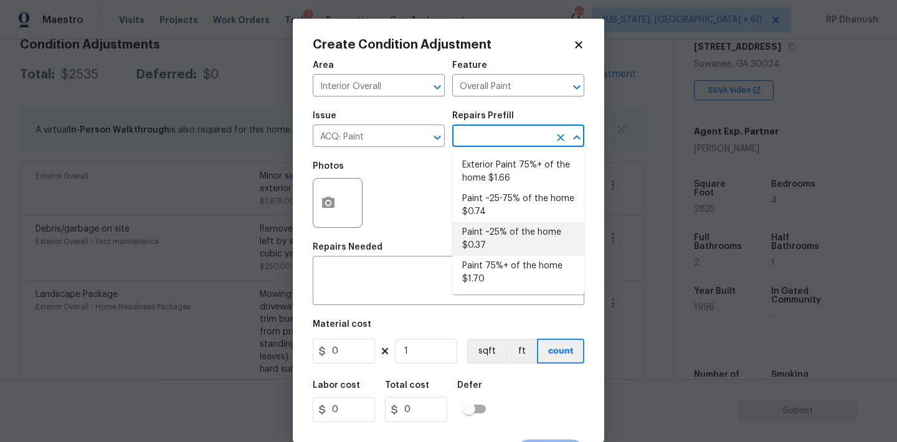
click at [492, 237] on li "Paint ~25% of the home $0.37" at bounding box center [518, 239] width 132 height 34
type input "Acquisition"
type textarea "Acquisition Scope: ~25% of the home needs interior paint"
type input "0.37"
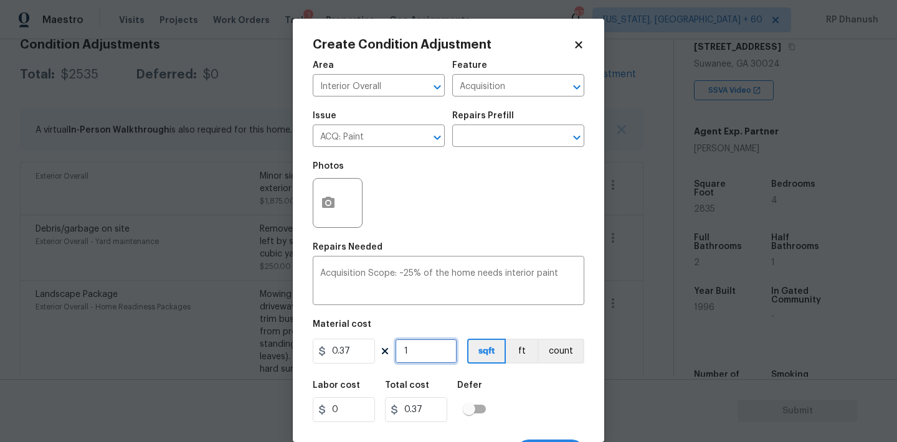
click at [431, 341] on input "1" at bounding box center [426, 351] width 62 height 25
type input "0"
type input "2"
type input "0.74"
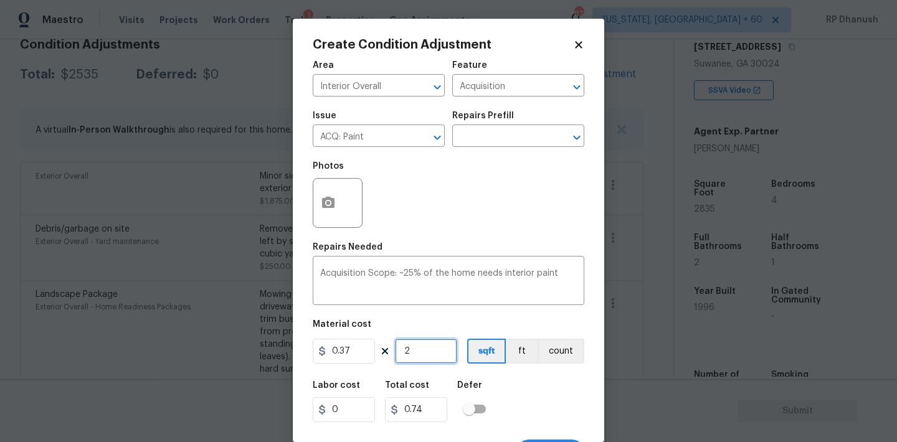
type input "28"
type input "10.36"
type input "283"
type input "104.71"
type input "2835"
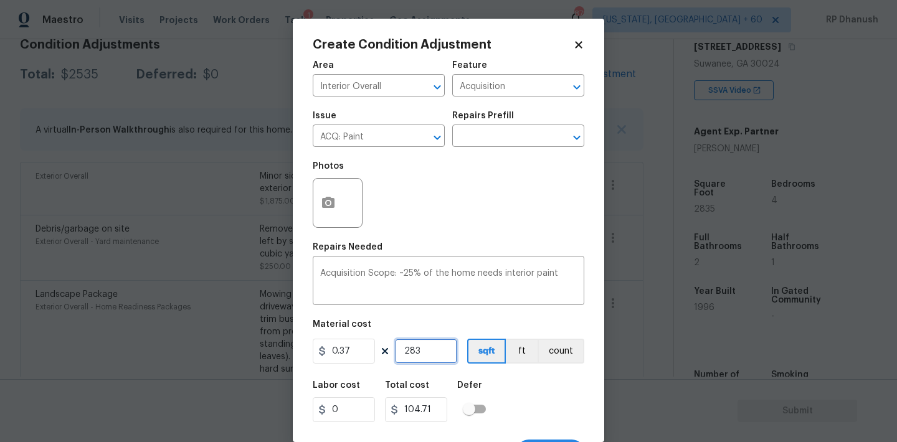
type input "1048.95"
type input "2835"
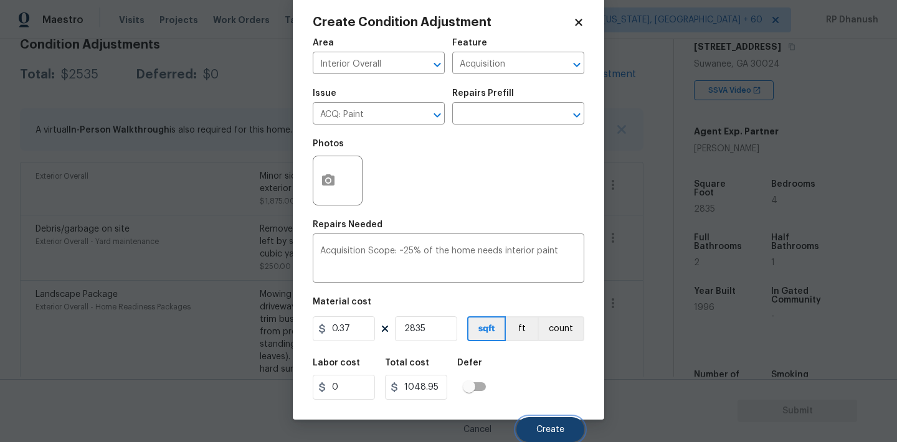
click at [544, 433] on span "Create" at bounding box center [550, 429] width 28 height 9
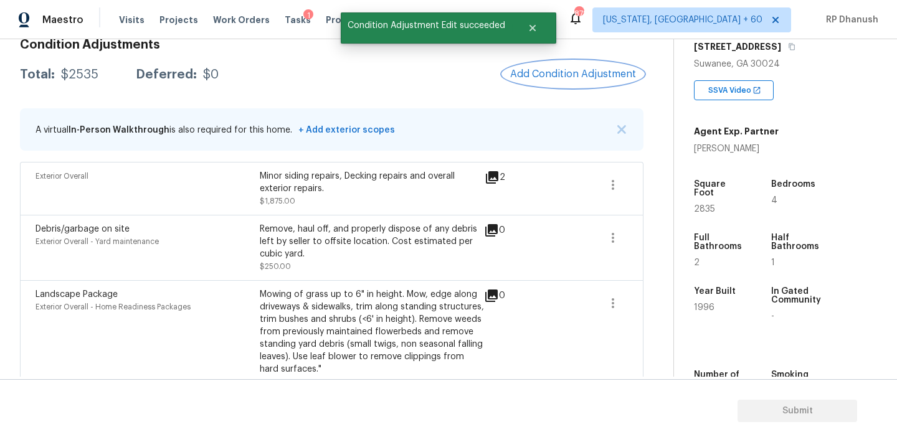
scroll to position [0, 0]
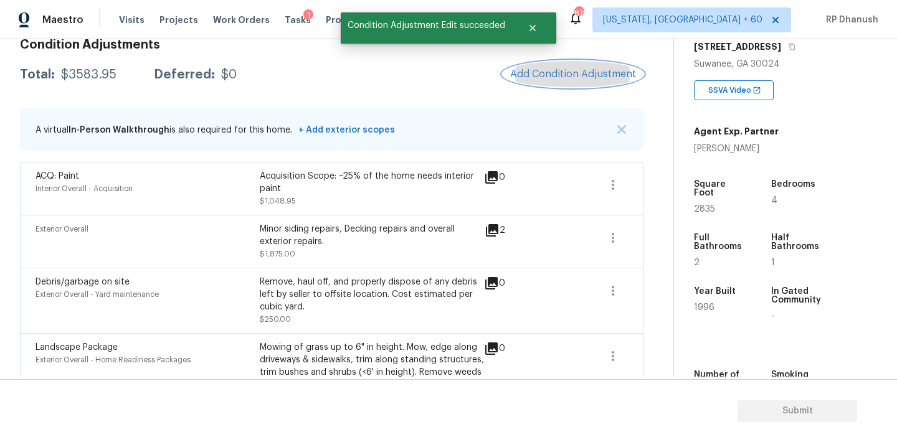
click at [564, 74] on span "Add Condition Adjustment" at bounding box center [573, 73] width 126 height 11
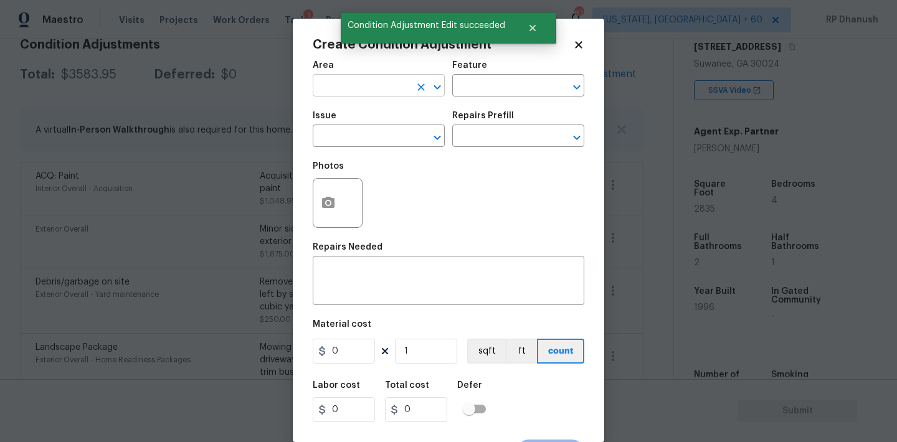
click at [359, 85] on input "text" at bounding box center [361, 86] width 97 height 19
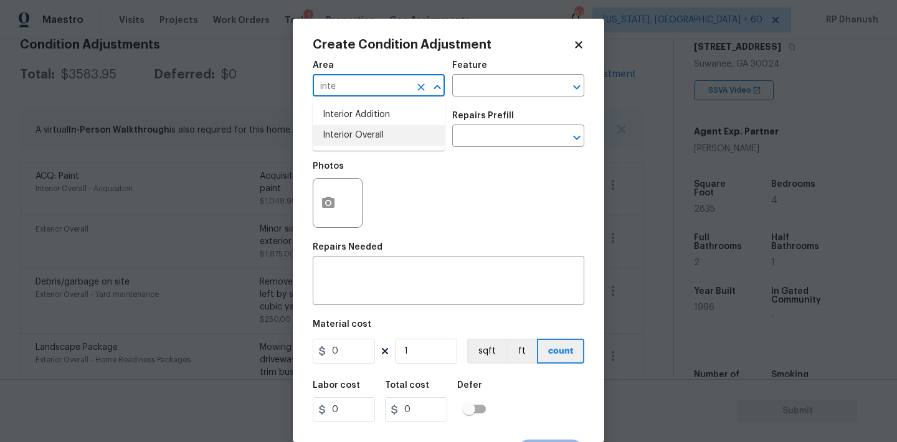
click at [357, 138] on li "Interior Overall" at bounding box center [379, 135] width 132 height 21
type input "Interior Overall"
click at [480, 83] on input "text" at bounding box center [500, 86] width 97 height 19
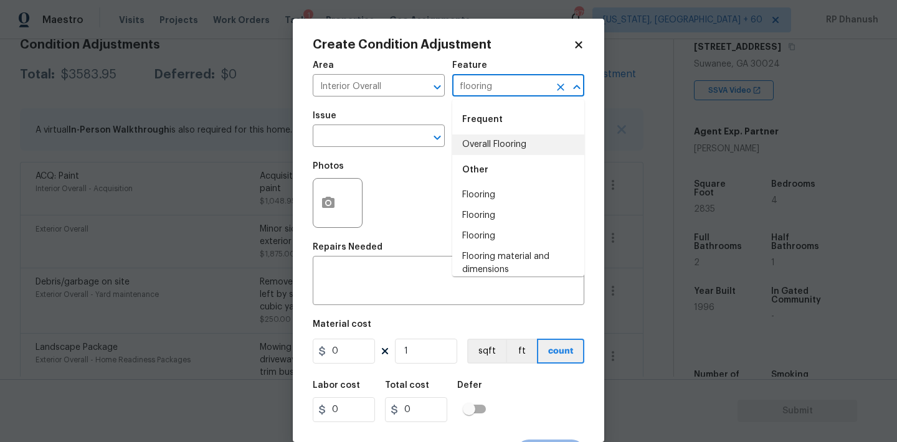
click at [476, 138] on li "Overall Flooring" at bounding box center [518, 144] width 132 height 21
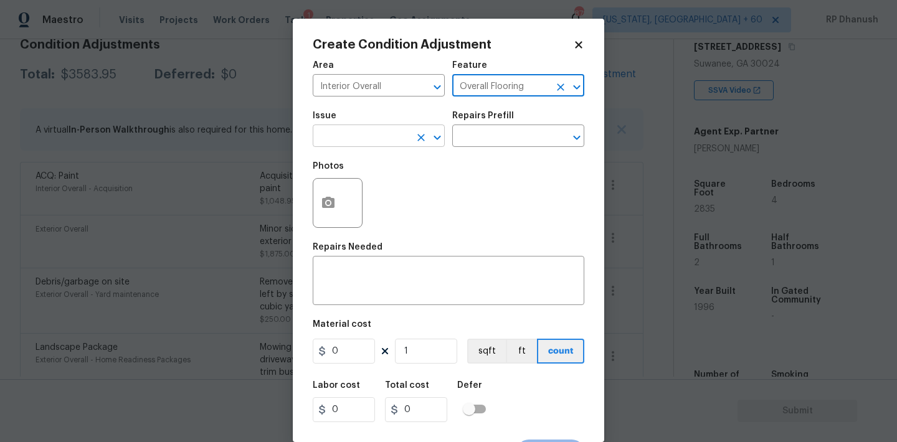
type input "Overall Flooring"
click at [368, 128] on input "text" at bounding box center [361, 137] width 97 height 19
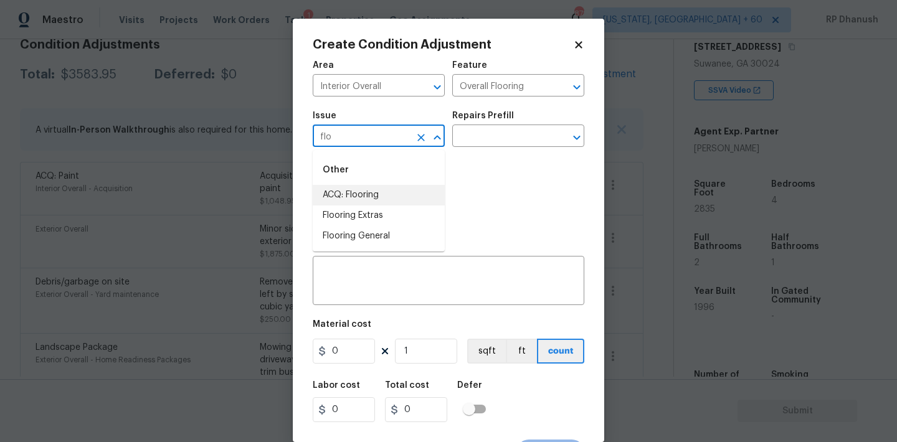
drag, startPoint x: 352, startPoint y: 195, endPoint x: 418, endPoint y: 161, distance: 74.1
click at [352, 195] on li "ACQ: Flooring" at bounding box center [379, 195] width 132 height 21
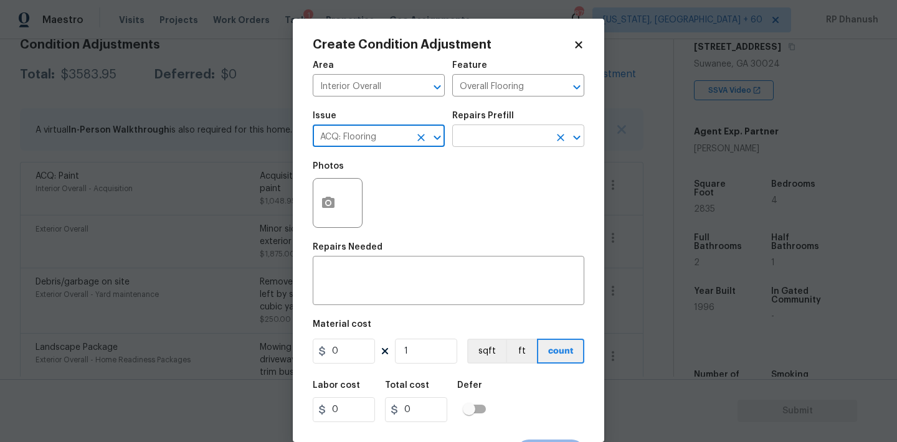
type input "ACQ: Flooring"
click at [533, 144] on input "text" at bounding box center [500, 137] width 97 height 19
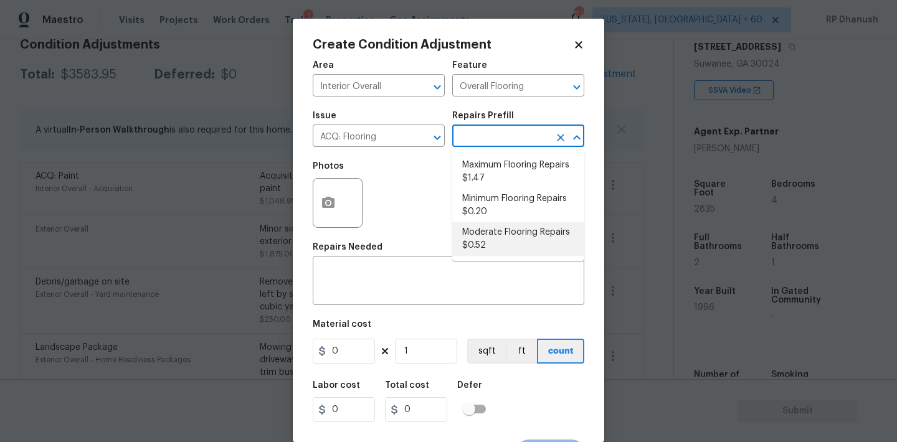
click at [510, 248] on li "Moderate Flooring Repairs $0.52" at bounding box center [518, 239] width 132 height 34
type input "Acquisition"
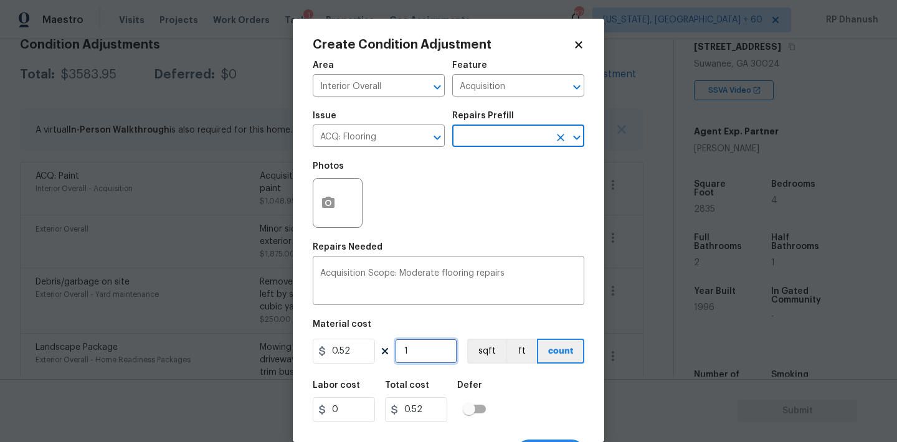
click at [422, 356] on input "1" at bounding box center [426, 351] width 62 height 25
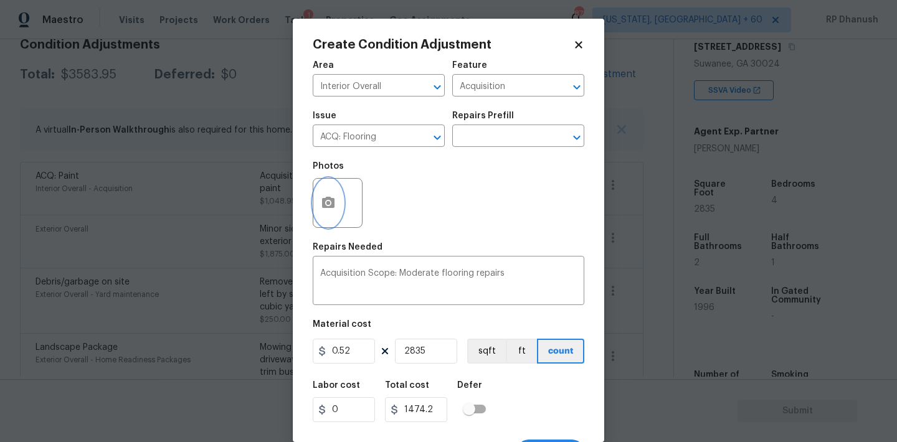
click at [324, 204] on icon "button" at bounding box center [328, 202] width 12 height 11
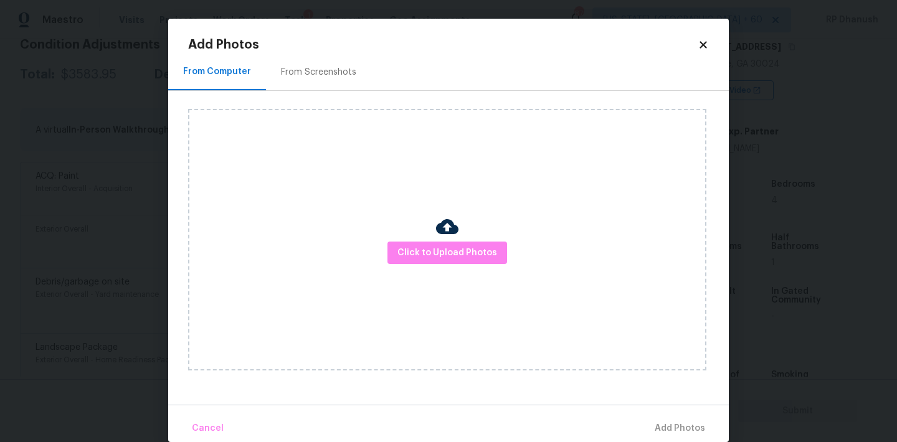
click at [336, 65] on div "From Screenshots" at bounding box center [318, 72] width 105 height 37
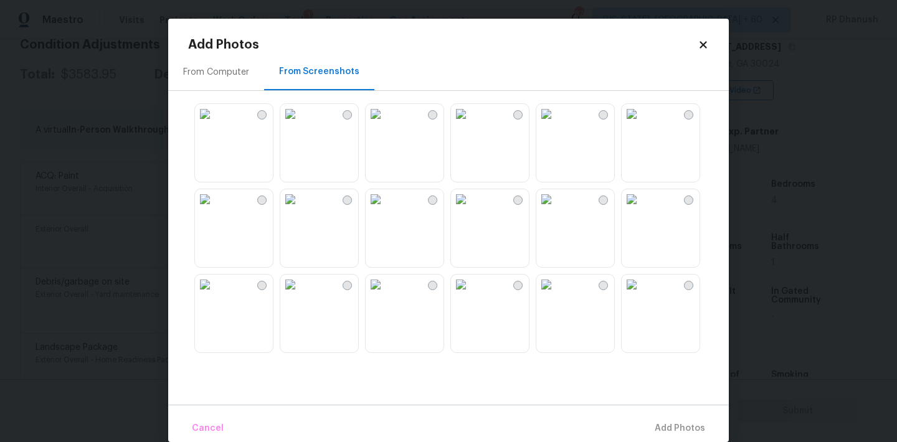
scroll to position [102, 0]
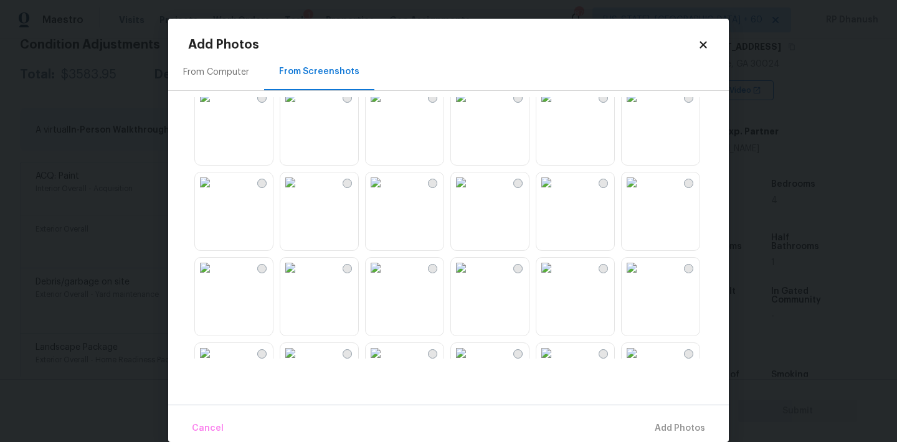
click at [300, 107] on img at bounding box center [290, 97] width 20 height 20
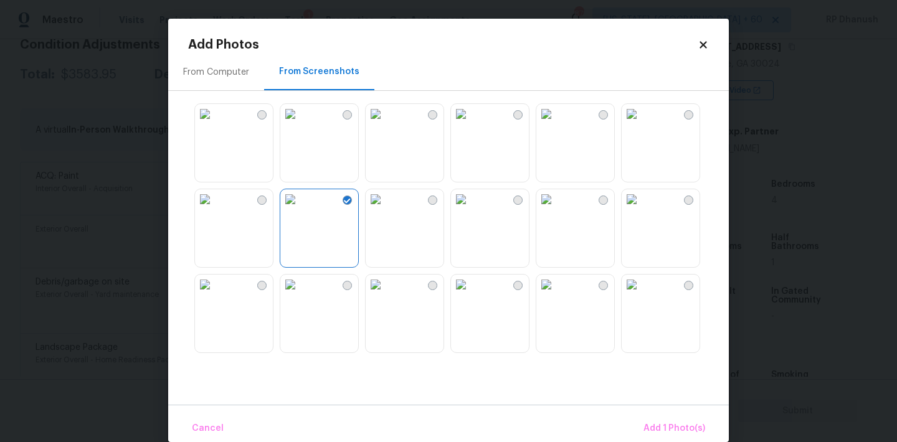
click at [641, 124] on img at bounding box center [631, 114] width 20 height 20
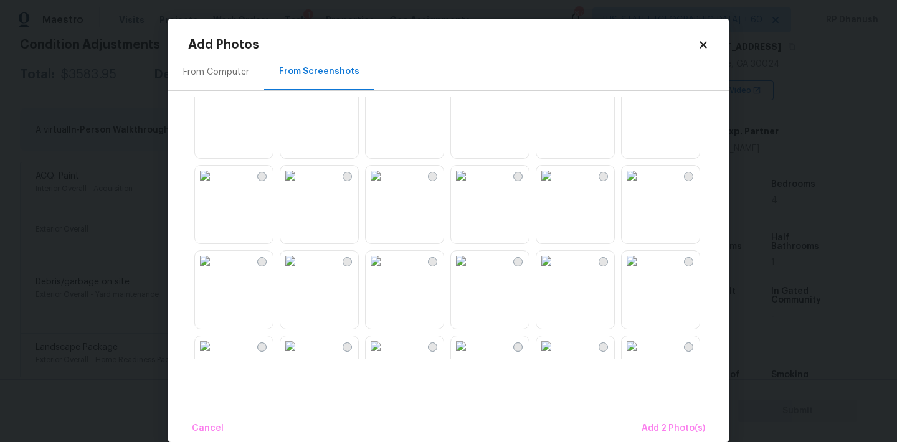
scroll to position [371, 0]
click at [556, 94] on img at bounding box center [546, 84] width 20 height 20
click at [385, 265] on img at bounding box center [375, 255] width 20 height 20
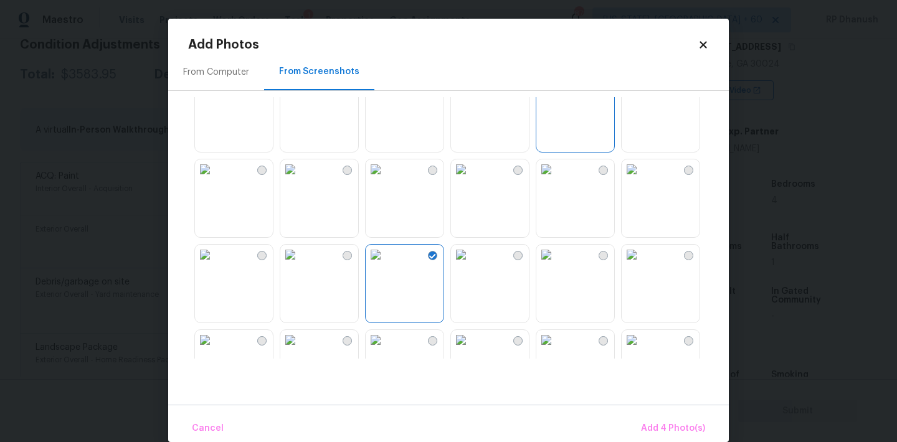
click at [556, 265] on img at bounding box center [546, 255] width 20 height 20
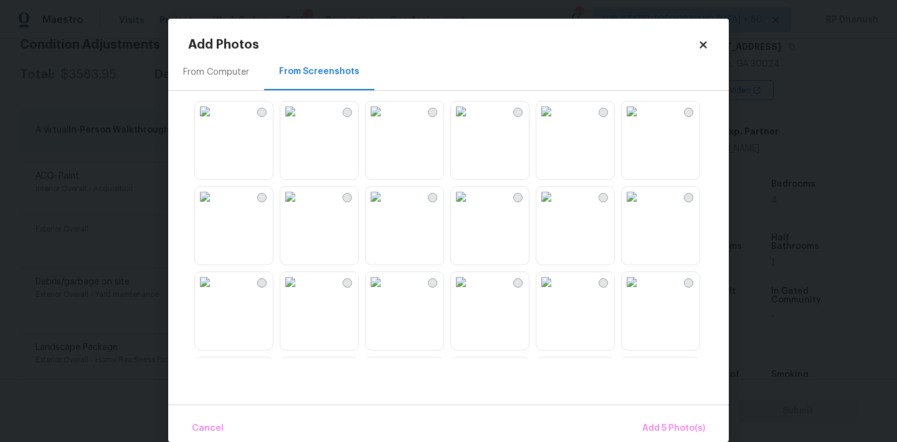
scroll to position [776, 0]
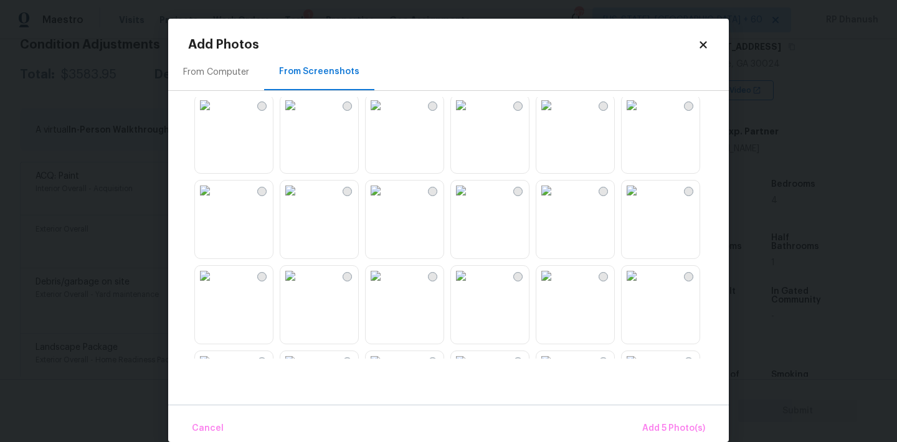
click at [300, 115] on img at bounding box center [290, 105] width 20 height 20
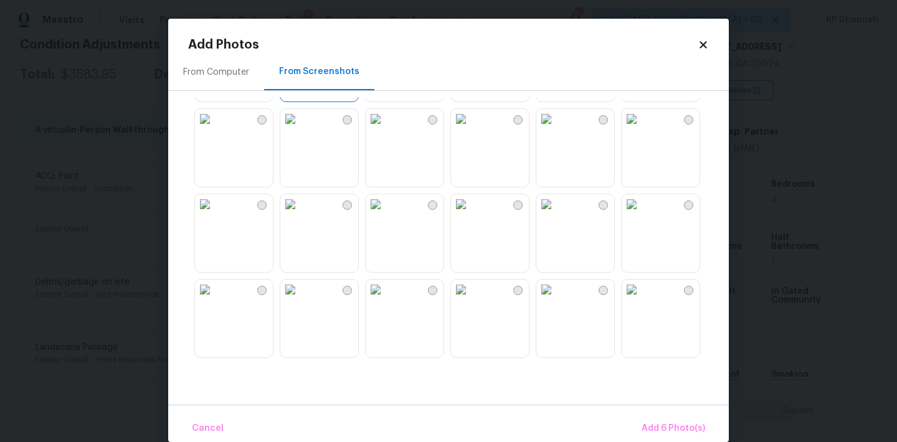
scroll to position [902, 0]
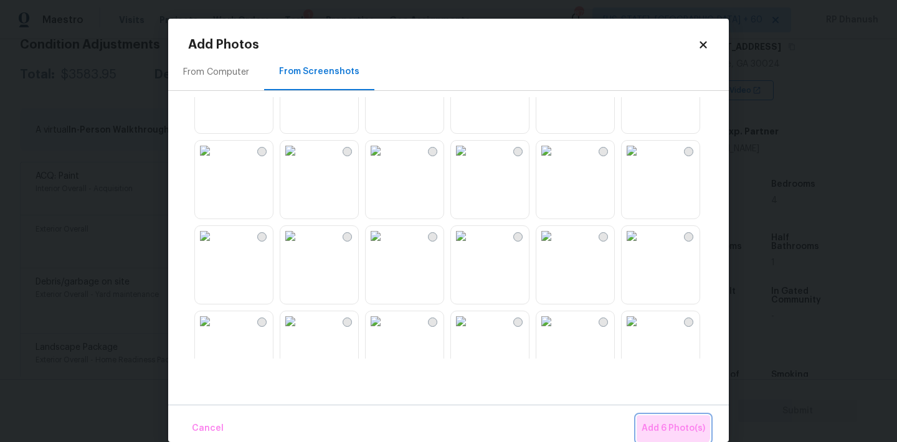
click at [661, 420] on button "Add 6 Photo(s)" at bounding box center [672, 428] width 73 height 27
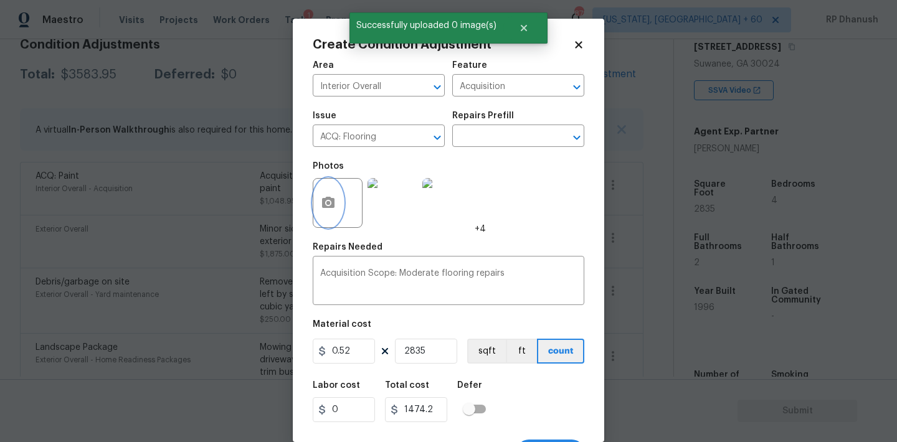
scroll to position [23, 0]
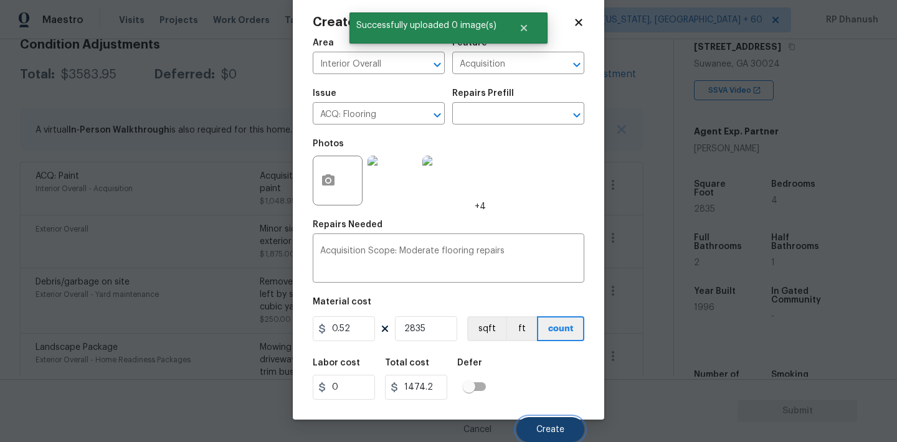
click at [539, 430] on span "Create" at bounding box center [550, 429] width 28 height 9
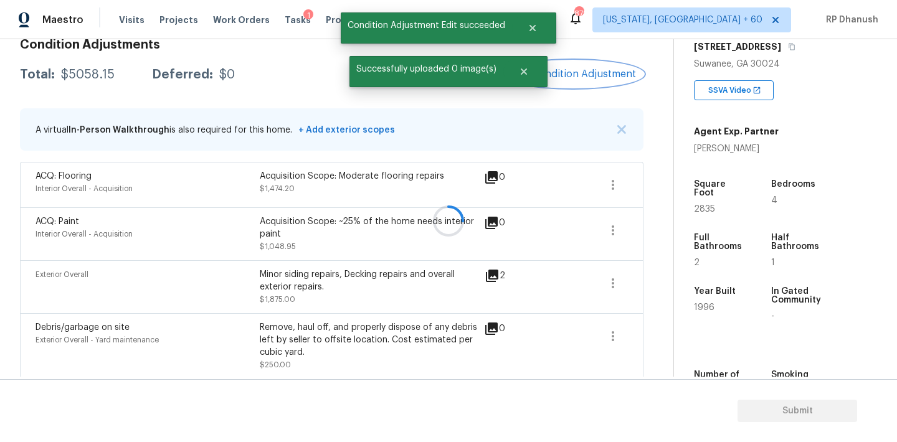
scroll to position [0, 0]
click at [596, 62] on button "Add Condition Adjustment" at bounding box center [572, 74] width 141 height 26
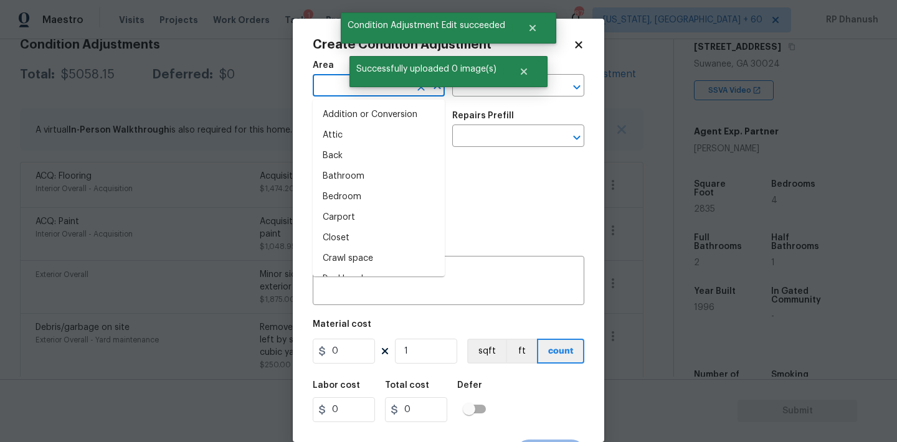
click at [327, 85] on input "text" at bounding box center [361, 86] width 97 height 19
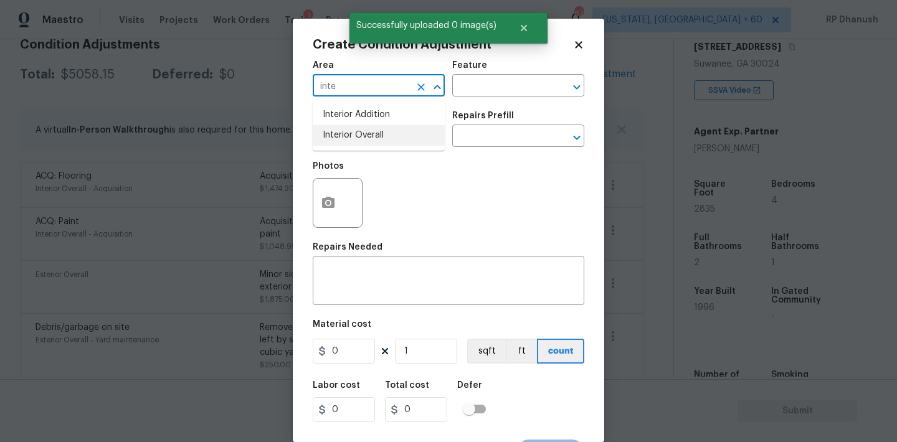
click at [354, 131] on li "Interior Overall" at bounding box center [379, 135] width 132 height 21
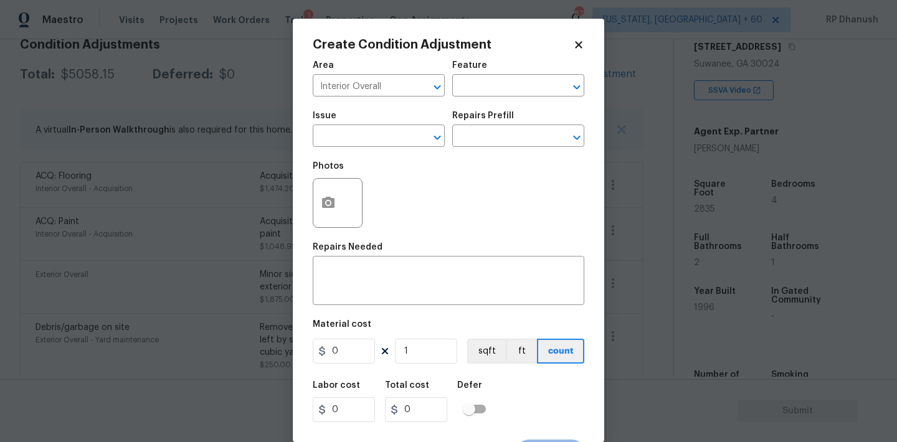
click at [500, 101] on div "Area Interior Overall ​ Feature ​" at bounding box center [448, 79] width 271 height 50
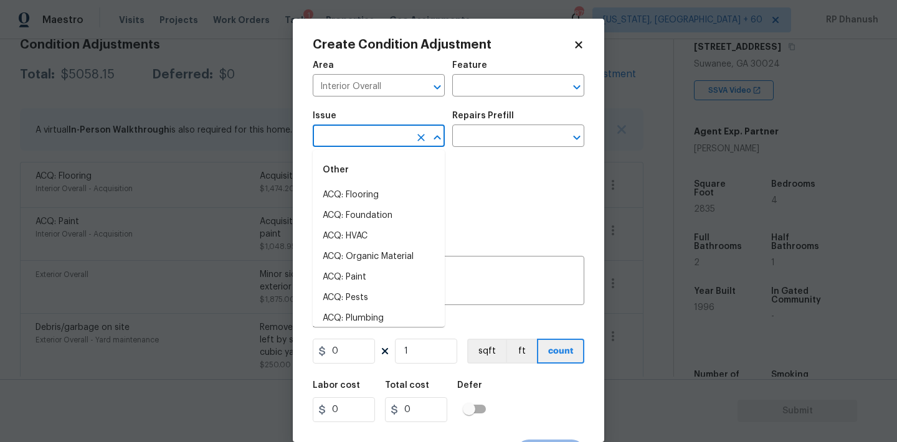
click at [391, 142] on input "text" at bounding box center [361, 137] width 97 height 19
click at [361, 216] on li "Flooring Extras" at bounding box center [379, 215] width 132 height 21
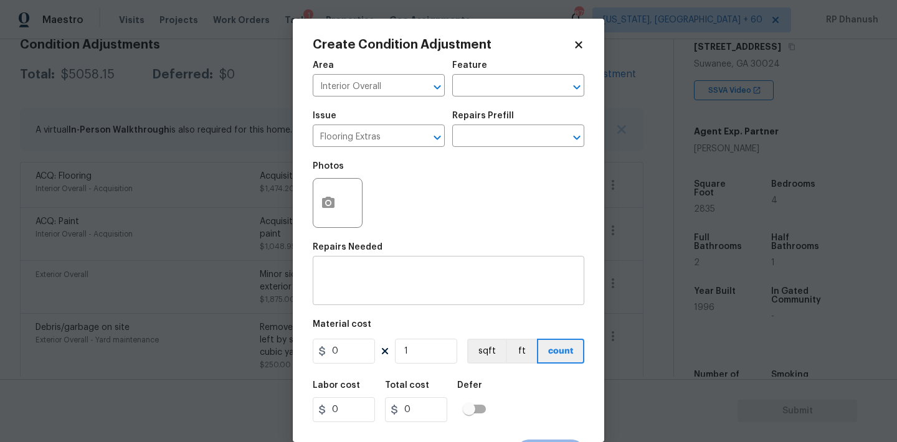
click at [351, 296] on div "x ​" at bounding box center [448, 282] width 271 height 46
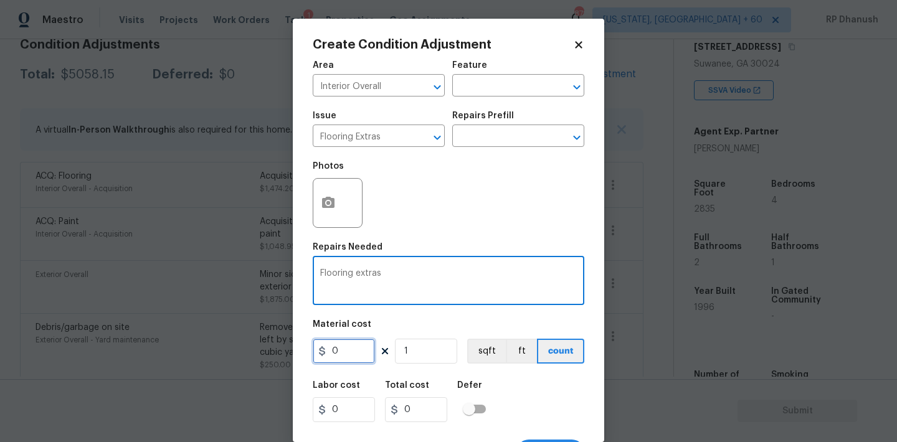
click at [349, 356] on input "0" at bounding box center [344, 351] width 62 height 25
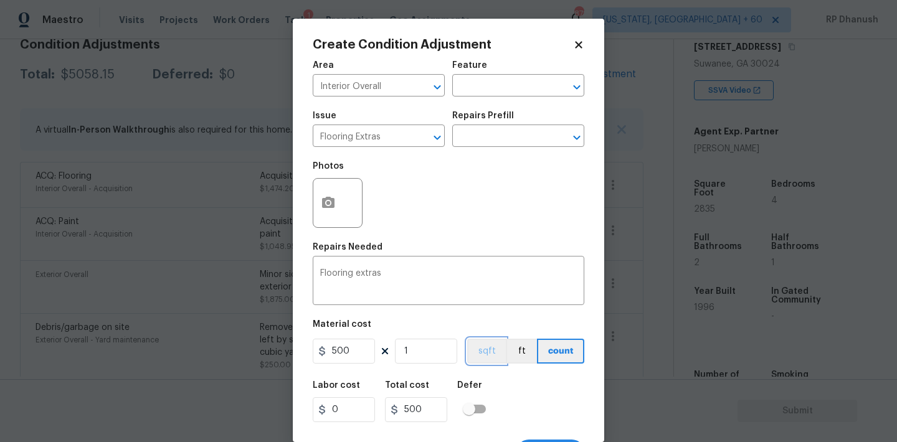
scroll to position [23, 0]
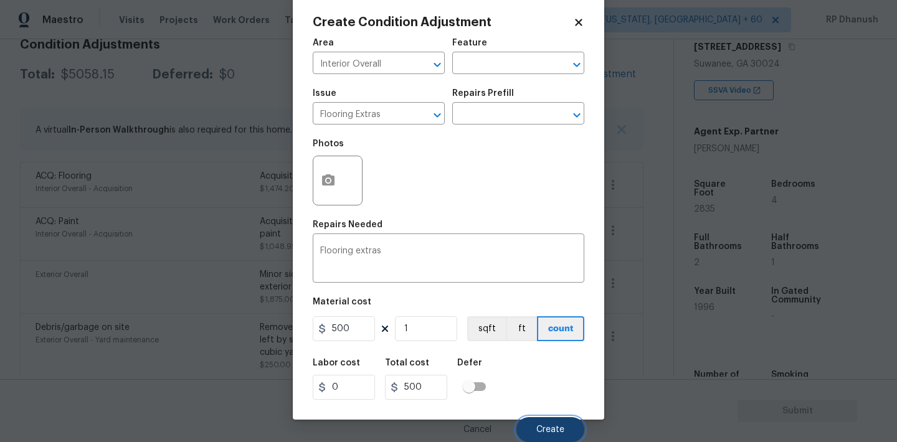
click at [544, 427] on span "Create" at bounding box center [550, 429] width 28 height 9
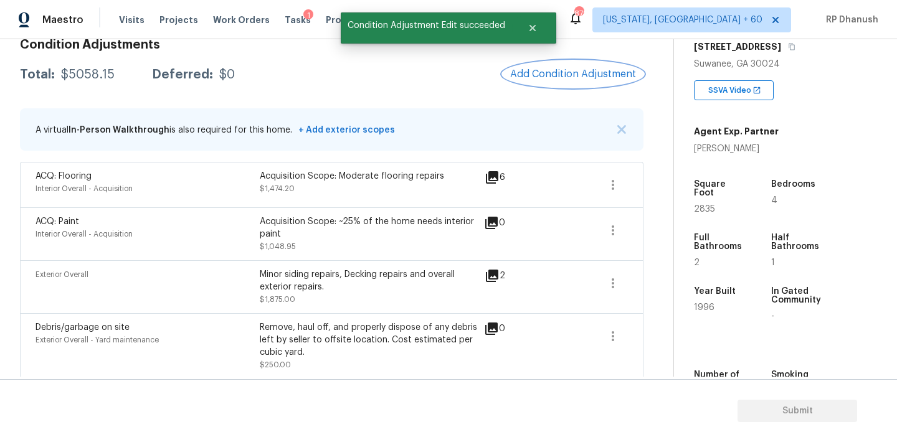
scroll to position [0, 0]
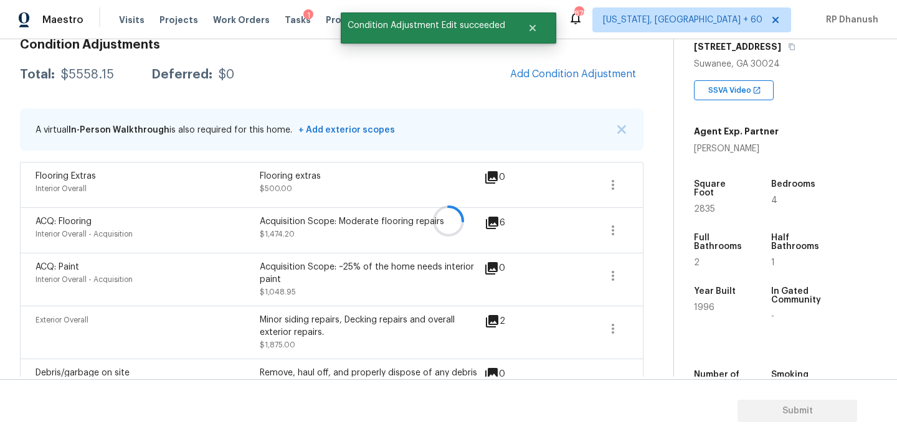
click at [558, 70] on div at bounding box center [448, 221] width 897 height 442
click at [558, 70] on span "Add Condition Adjustment" at bounding box center [573, 73] width 126 height 11
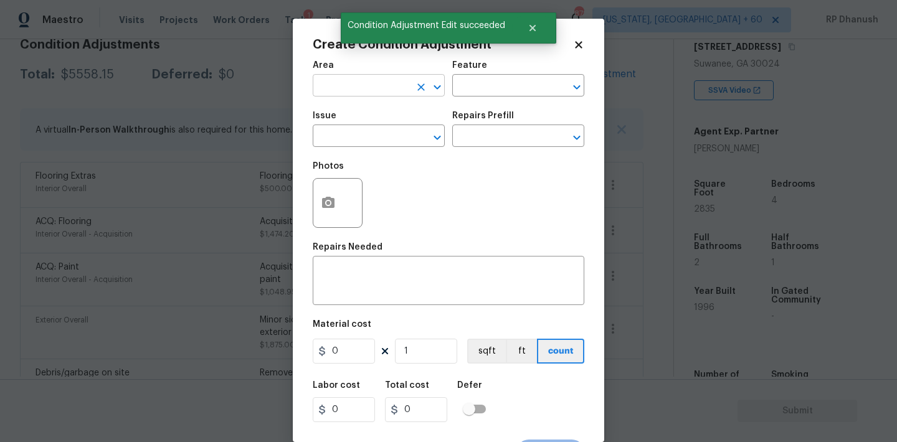
click at [351, 91] on input "text" at bounding box center [361, 86] width 97 height 19
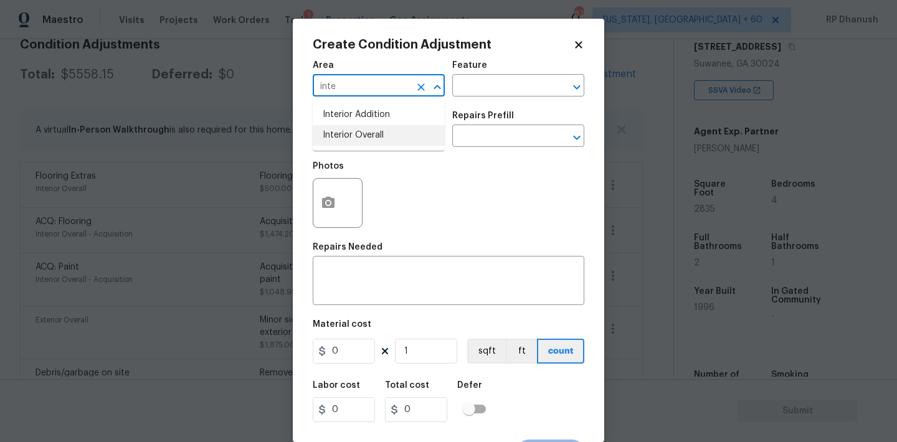
click at [385, 130] on li "Interior Overall" at bounding box center [379, 135] width 132 height 21
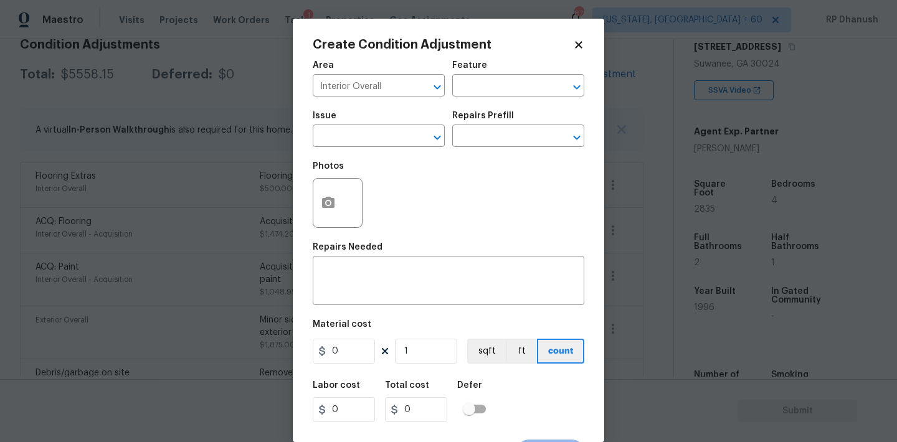
click at [529, 70] on div "Feature" at bounding box center [518, 69] width 132 height 16
click at [516, 90] on input "text" at bounding box center [500, 86] width 97 height 19
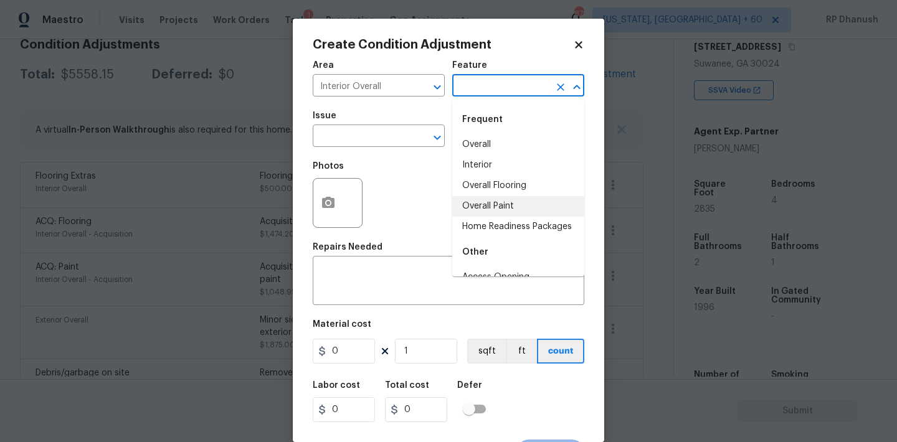
click at [484, 214] on li "Overall Paint" at bounding box center [518, 206] width 132 height 21
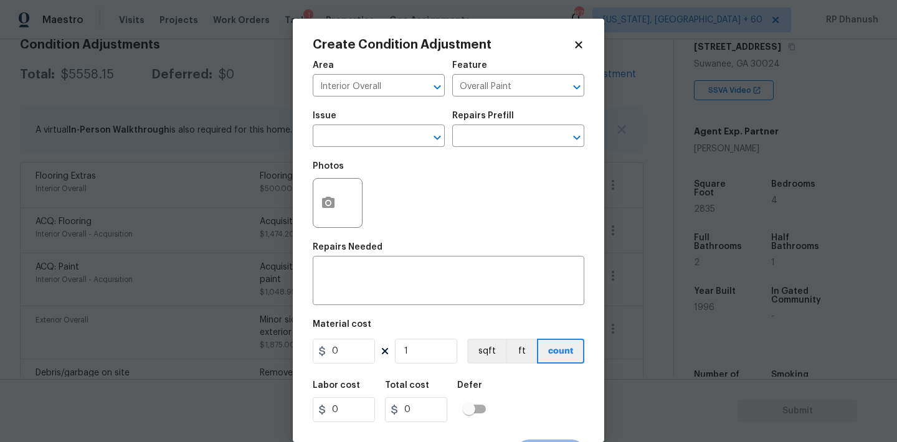
click at [382, 153] on span "Issue ​" at bounding box center [379, 129] width 132 height 50
click at [380, 147] on input "text" at bounding box center [361, 137] width 97 height 19
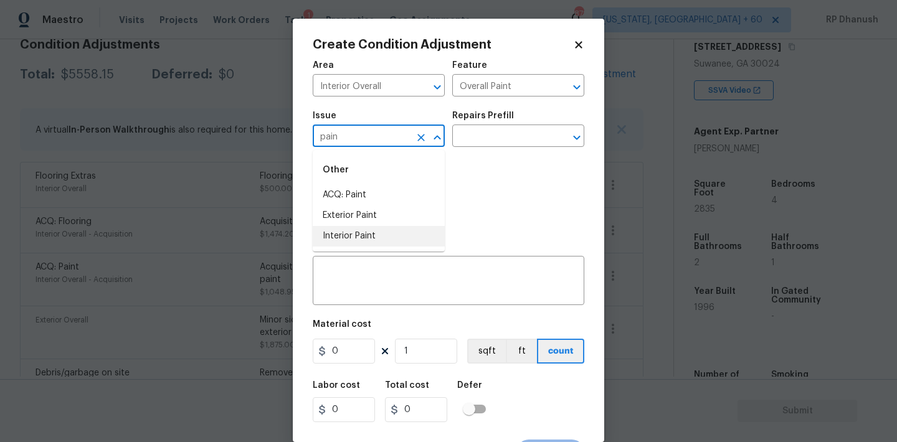
click at [362, 233] on li "Interior Paint" at bounding box center [379, 236] width 132 height 21
click at [545, 145] on input "text" at bounding box center [500, 137] width 97 height 19
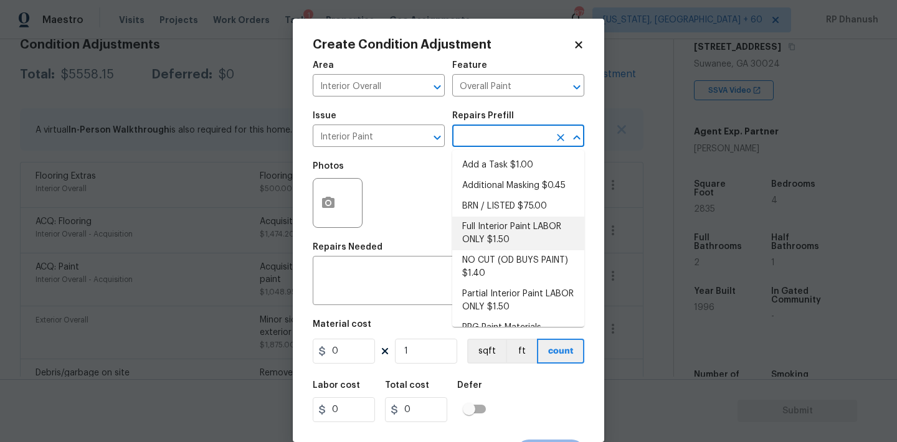
scroll to position [50, 0]
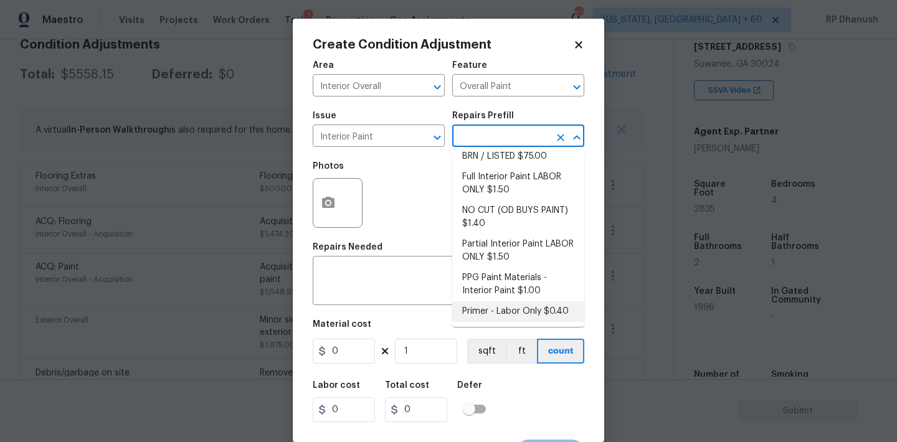
click at [480, 304] on li "Primer - Labor Only $0.40" at bounding box center [518, 311] width 132 height 21
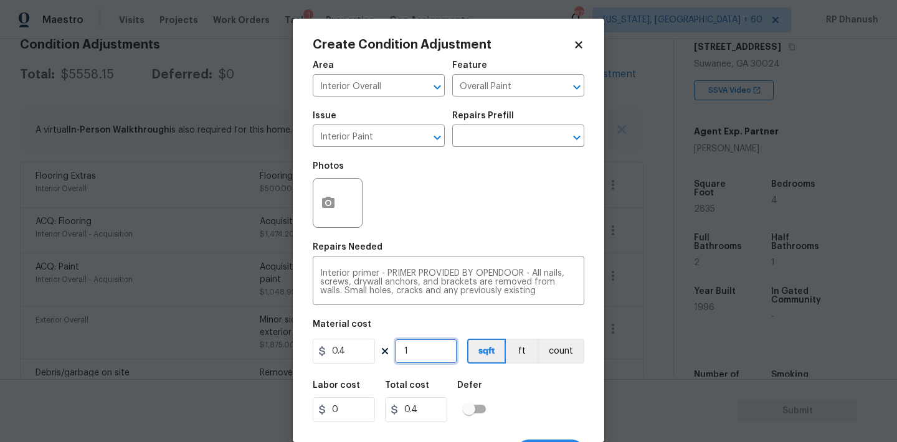
click at [426, 349] on input "1" at bounding box center [426, 351] width 62 height 25
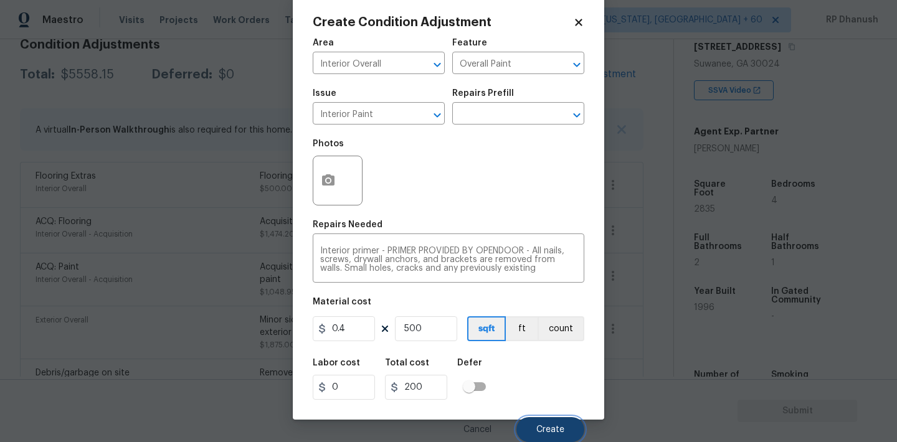
click at [553, 435] on button "Create" at bounding box center [550, 429] width 68 height 25
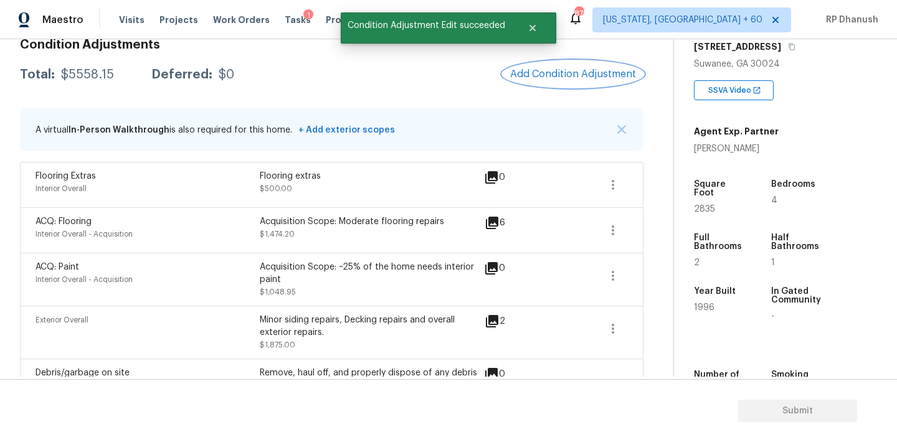
scroll to position [0, 0]
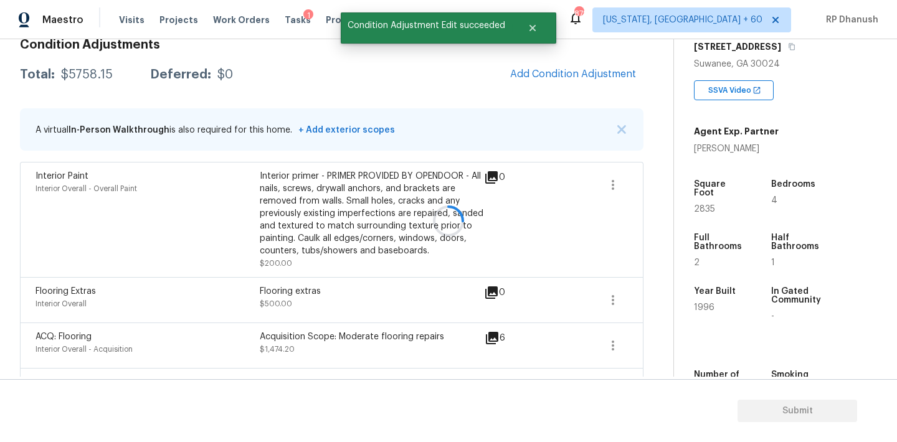
click at [576, 81] on div at bounding box center [448, 221] width 897 height 442
click at [573, 77] on span "Add Condition Adjustment" at bounding box center [573, 73] width 126 height 11
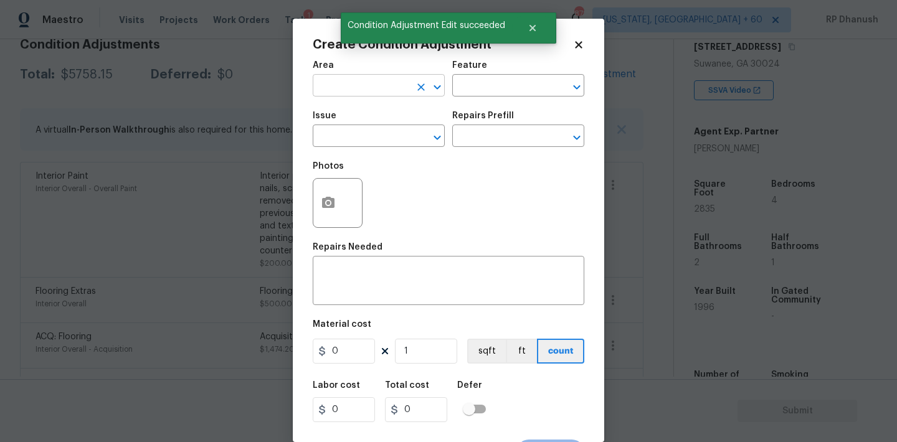
click at [391, 94] on input "text" at bounding box center [361, 86] width 97 height 19
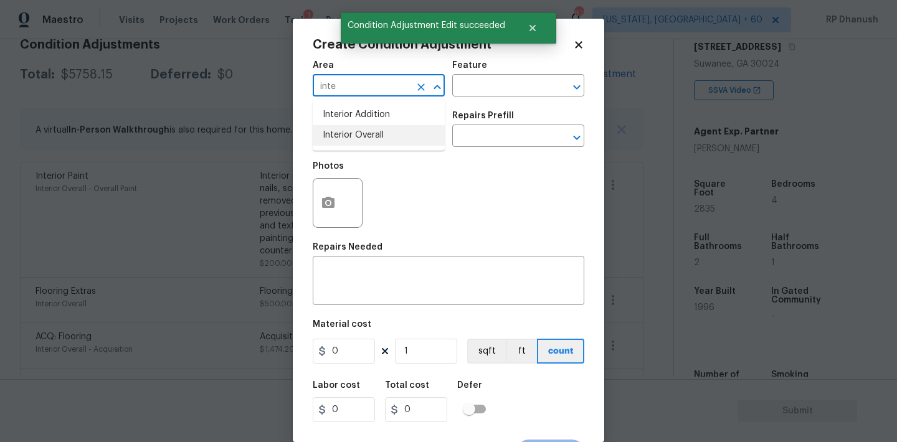
click at [388, 134] on li "Interior Overall" at bounding box center [379, 135] width 132 height 21
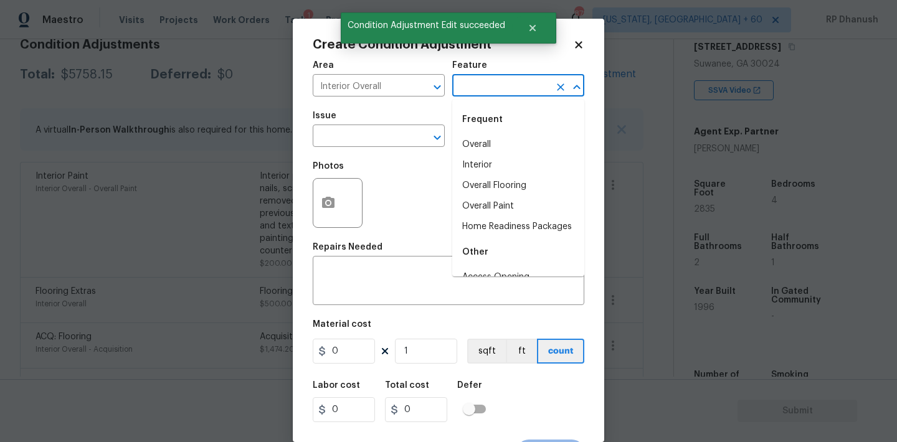
click at [501, 93] on input "text" at bounding box center [500, 86] width 97 height 19
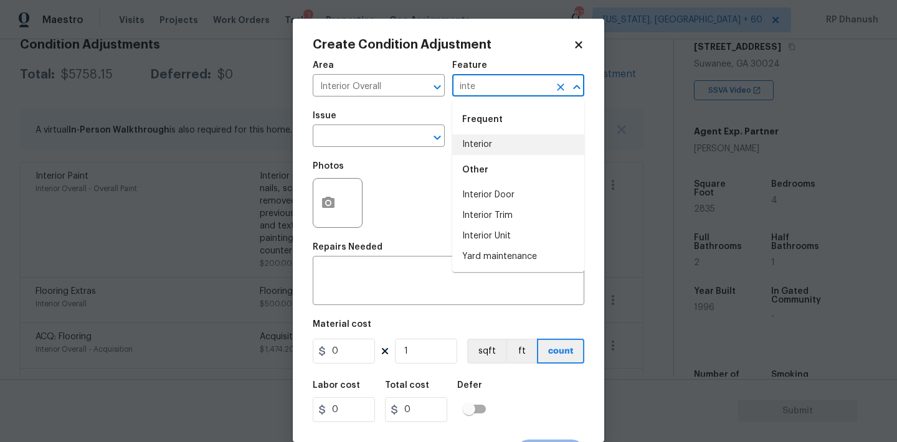
click at [481, 141] on li "Interior" at bounding box center [518, 144] width 132 height 21
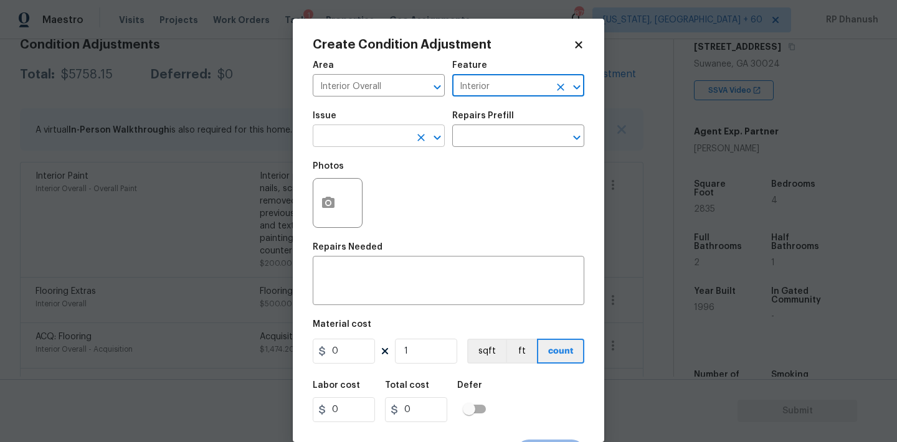
click at [367, 138] on input "text" at bounding box center [361, 137] width 97 height 19
click at [367, 222] on div "Photos" at bounding box center [448, 194] width 271 height 81
click at [398, 144] on input "text" at bounding box center [361, 137] width 97 height 19
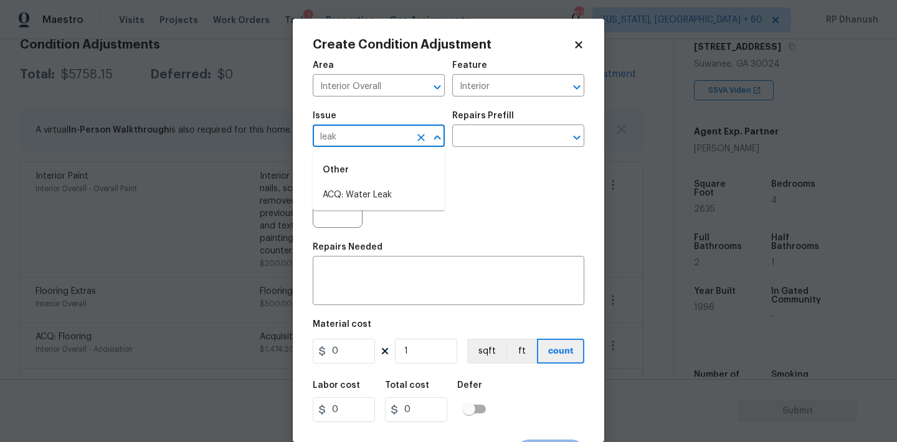
click at [399, 189] on li "ACQ: Water Leak" at bounding box center [379, 195] width 132 height 21
click at [476, 127] on div "Repairs Prefill" at bounding box center [518, 119] width 132 height 16
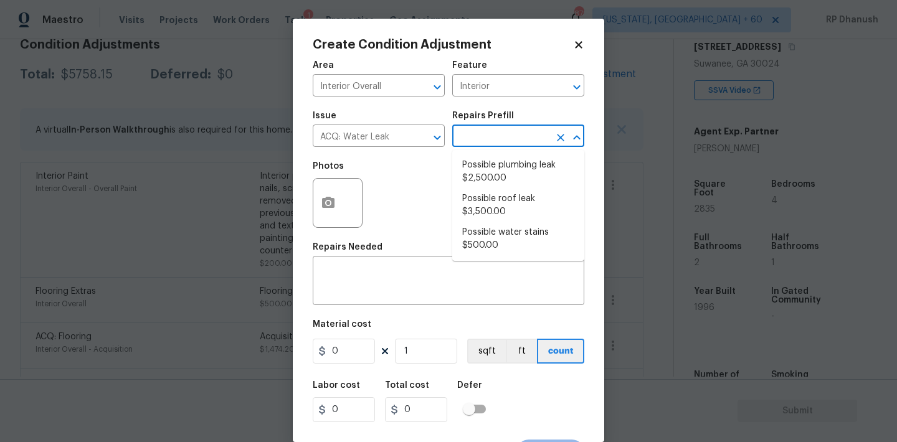
click at [476, 137] on input "text" at bounding box center [500, 137] width 97 height 19
click at [476, 186] on li "Possible plumbing leak $2,500.00" at bounding box center [518, 172] width 132 height 34
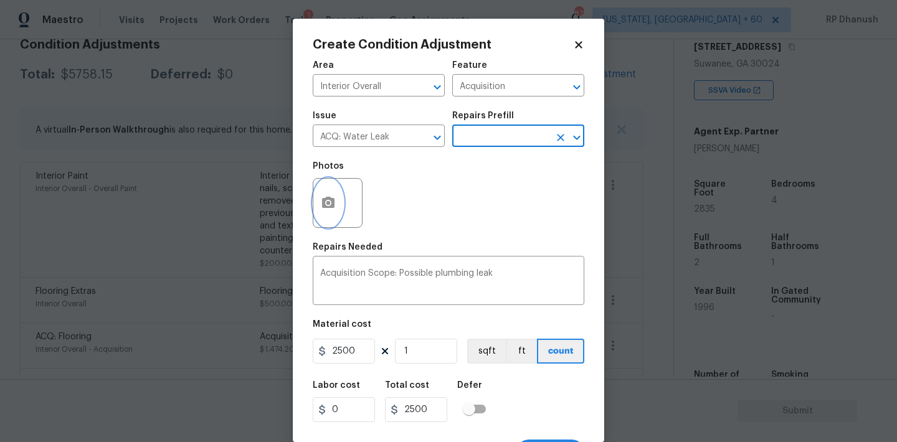
click at [322, 199] on icon "button" at bounding box center [328, 202] width 12 height 11
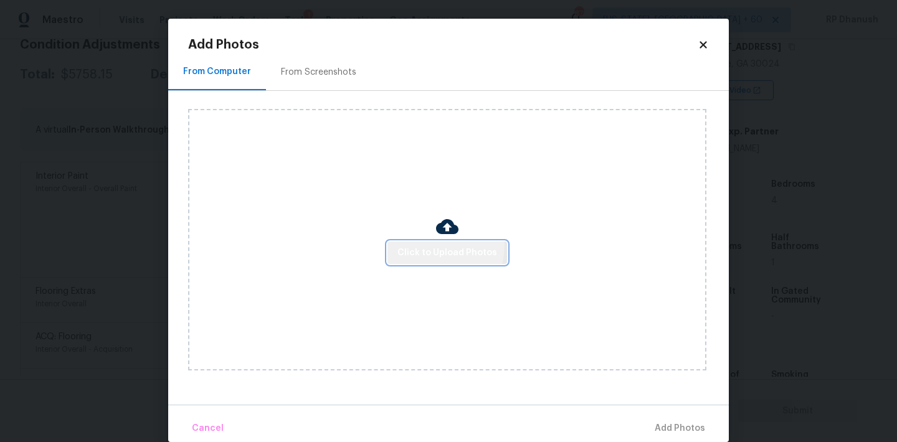
click at [423, 244] on button "Click to Upload Photos" at bounding box center [447, 253] width 120 height 23
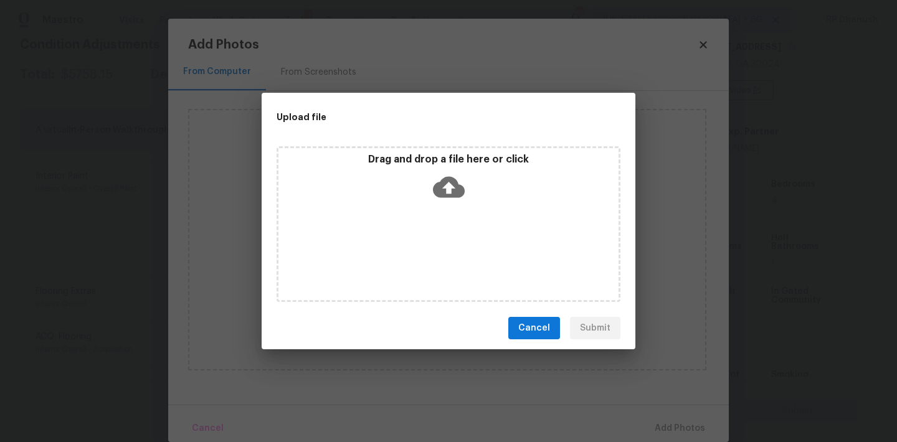
click at [451, 198] on icon at bounding box center [449, 187] width 32 height 32
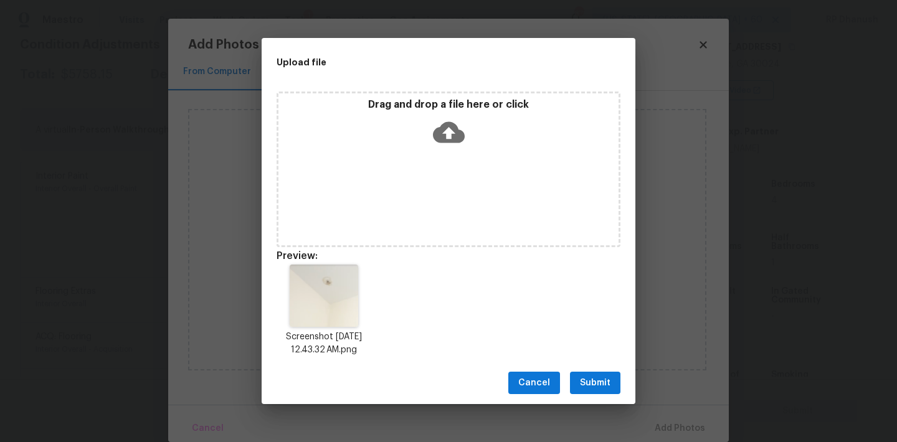
click at [601, 370] on div "Cancel Submit" at bounding box center [449, 383] width 374 height 43
click at [608, 382] on span "Submit" at bounding box center [595, 383] width 31 height 16
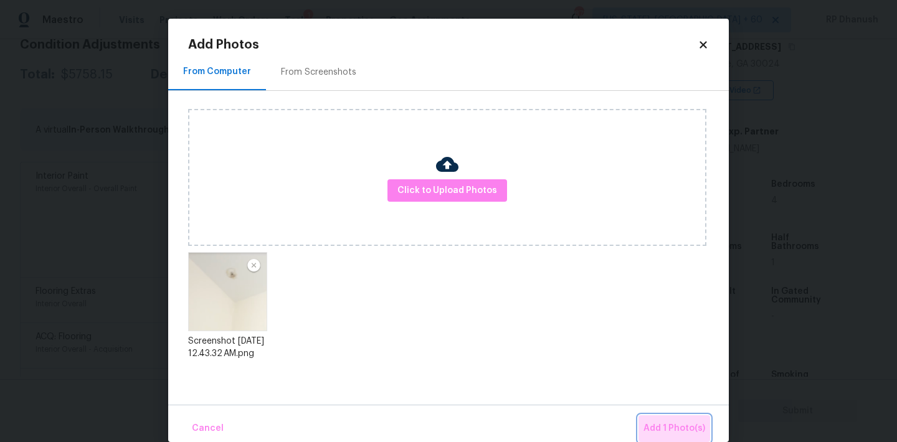
click at [679, 423] on span "Add 1 Photo(s)" at bounding box center [674, 429] width 62 height 16
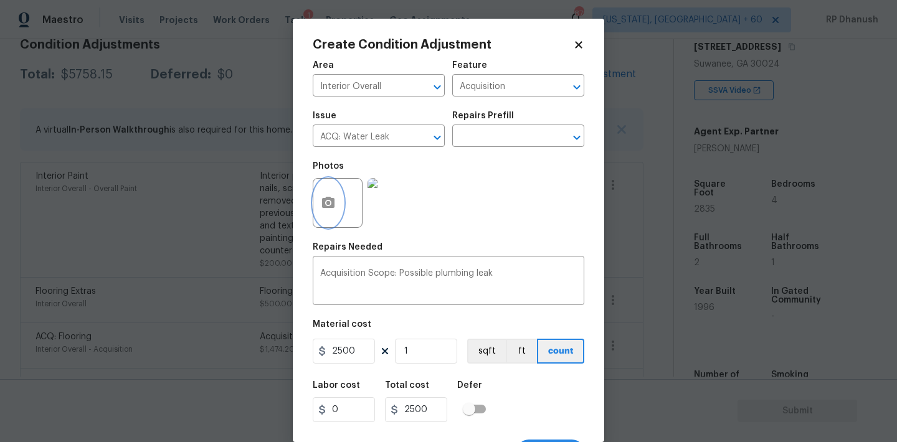
scroll to position [23, 0]
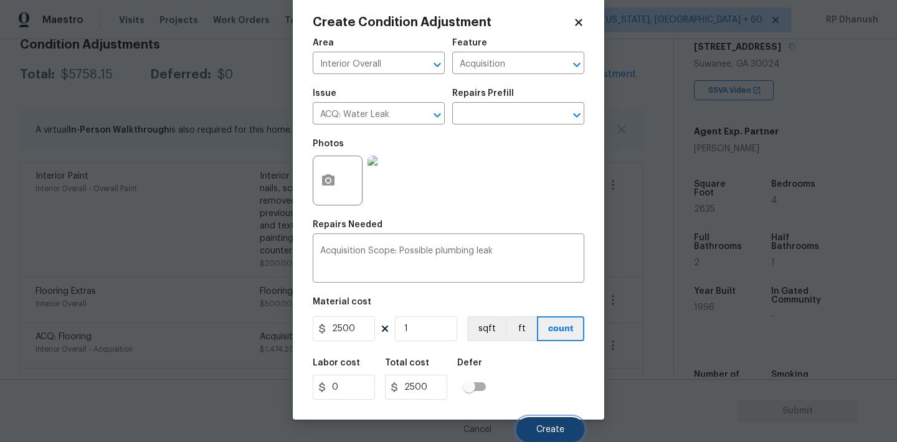
click at [549, 423] on button "Create" at bounding box center [550, 429] width 68 height 25
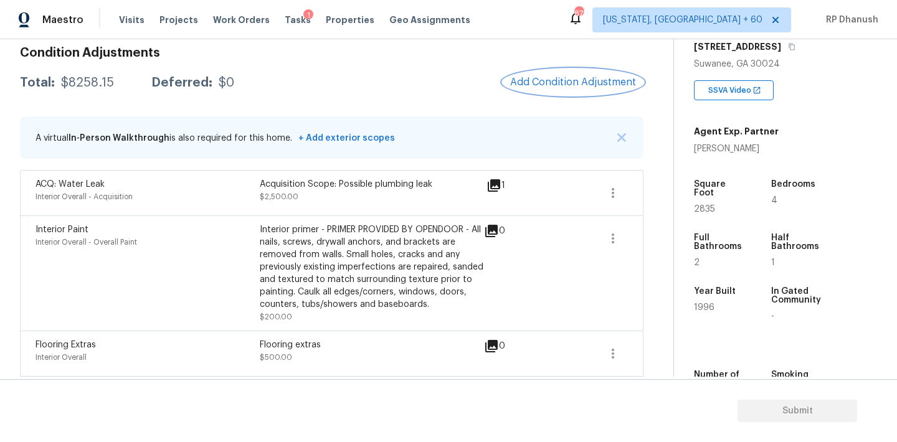
scroll to position [115, 0]
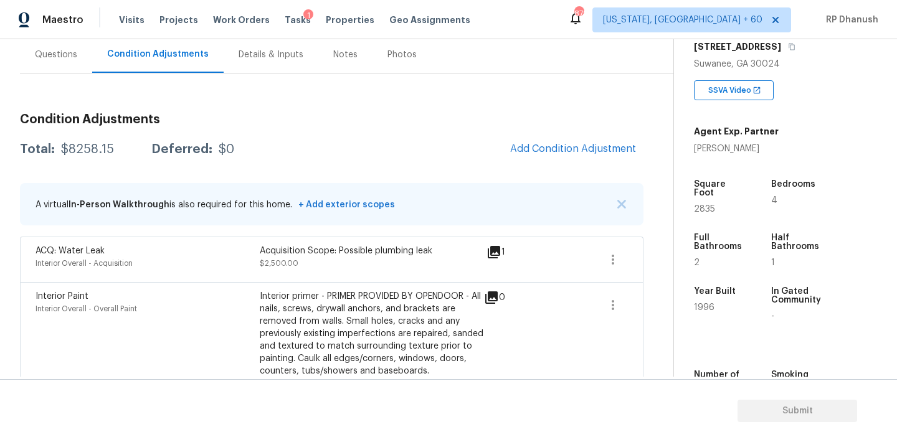
click at [87, 159] on div "Total: $8258.15 Deferred: $0 Add Condition Adjustment" at bounding box center [331, 149] width 623 height 27
copy div "$8258.15"
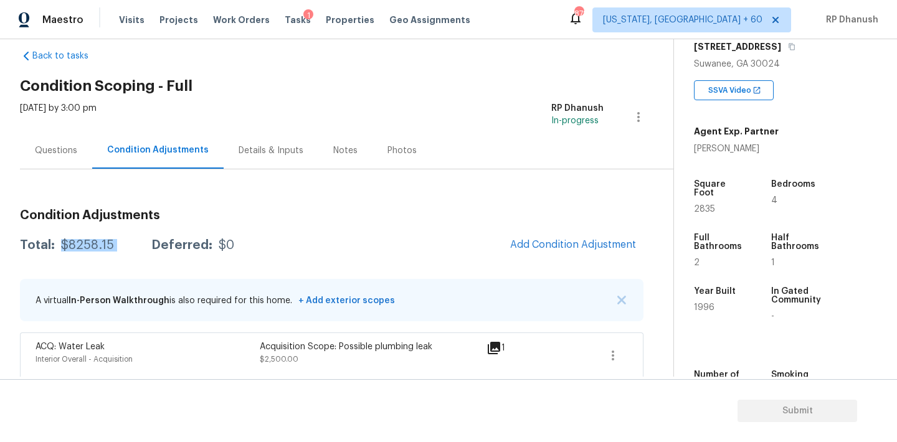
scroll to position [1, 0]
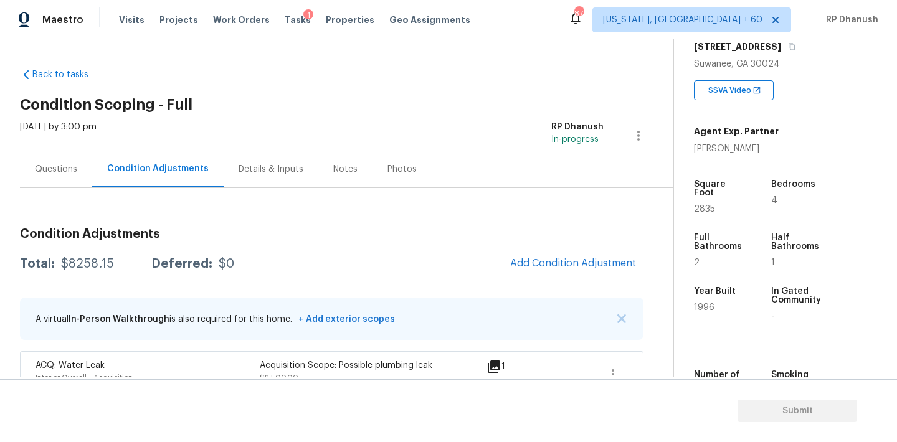
click at [70, 179] on div "Questions" at bounding box center [56, 169] width 72 height 37
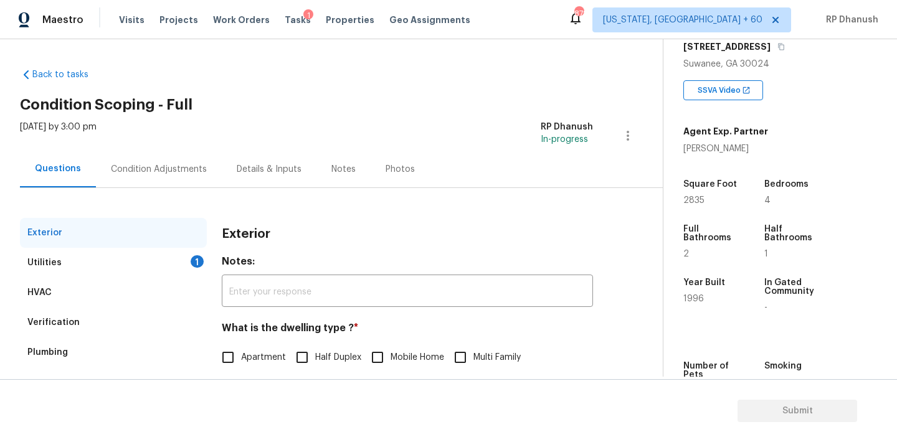
click at [150, 263] on div "Utilities 1" at bounding box center [113, 263] width 187 height 30
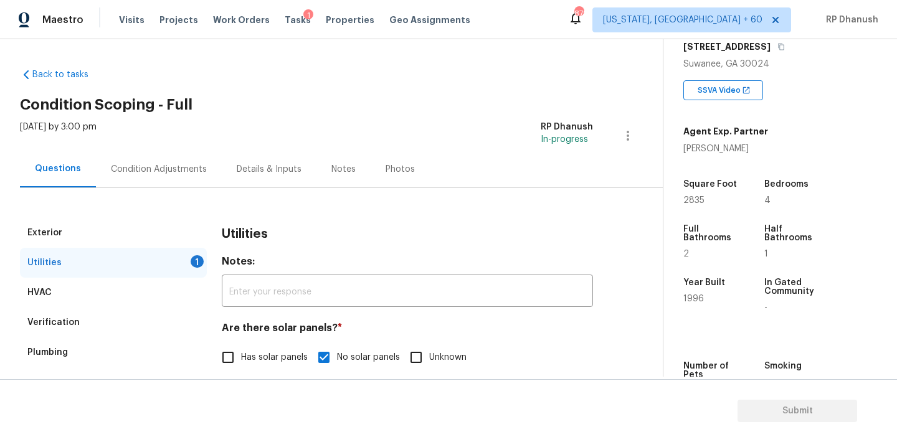
scroll to position [287, 0]
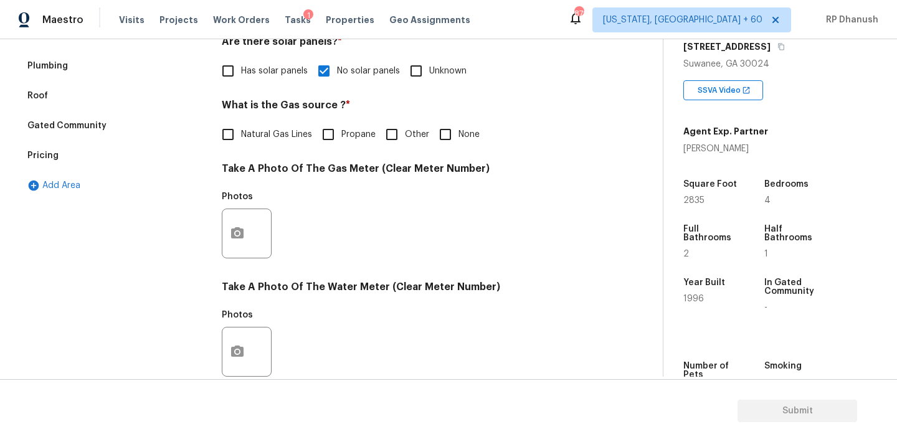
click at [249, 149] on div "Utilities Notes: ​ Are there solar panels? * Has solar panels No solar panels U…" at bounding box center [407, 256] width 371 height 649
click at [271, 145] on label "Natural Gas Lines" at bounding box center [263, 134] width 97 height 26
click at [241, 145] on input "Natural Gas Lines" at bounding box center [228, 134] width 26 height 26
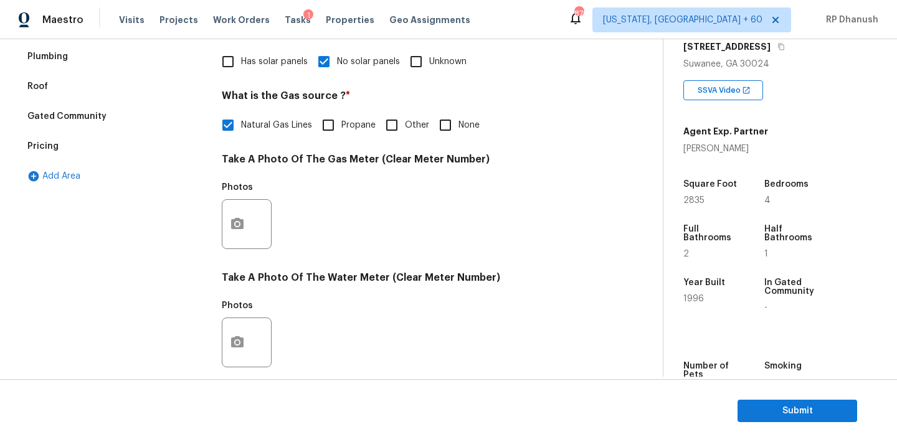
scroll to position [111, 0]
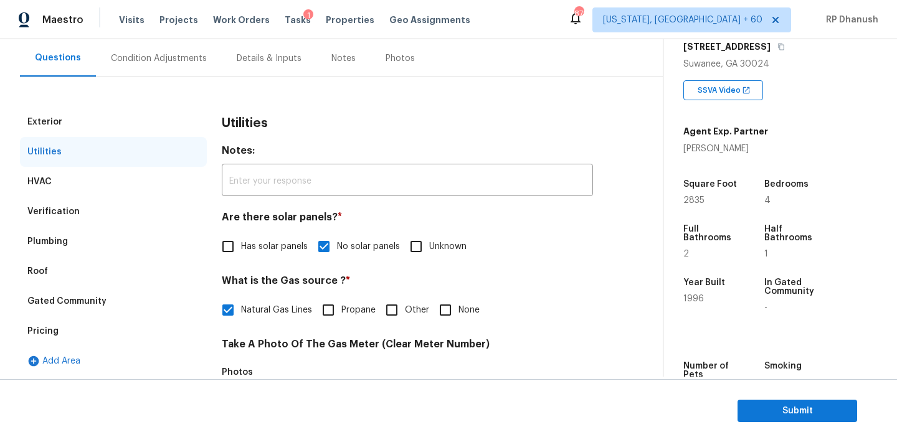
click at [160, 84] on div "Exterior Utilities HVAC Verification Plumbing Roof Gated Community Pricing Add …" at bounding box center [326, 416] width 613 height 679
click at [159, 51] on div "Condition Adjustments" at bounding box center [159, 58] width 126 height 37
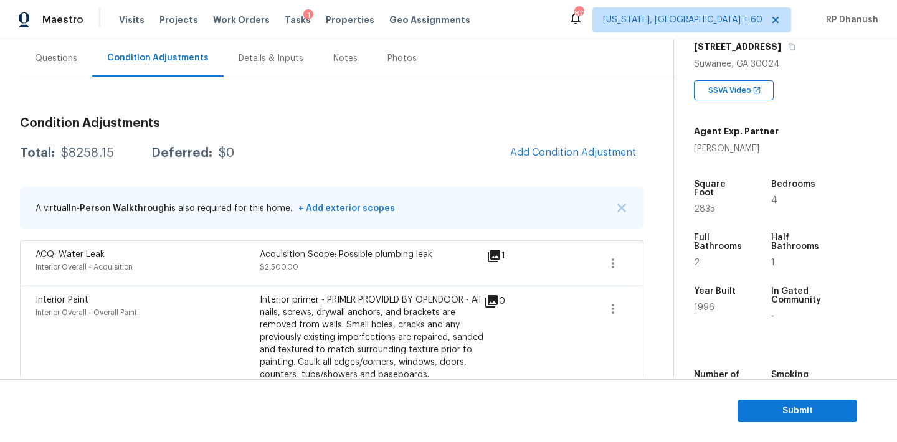
click at [64, 60] on div "Questions" at bounding box center [56, 58] width 42 height 12
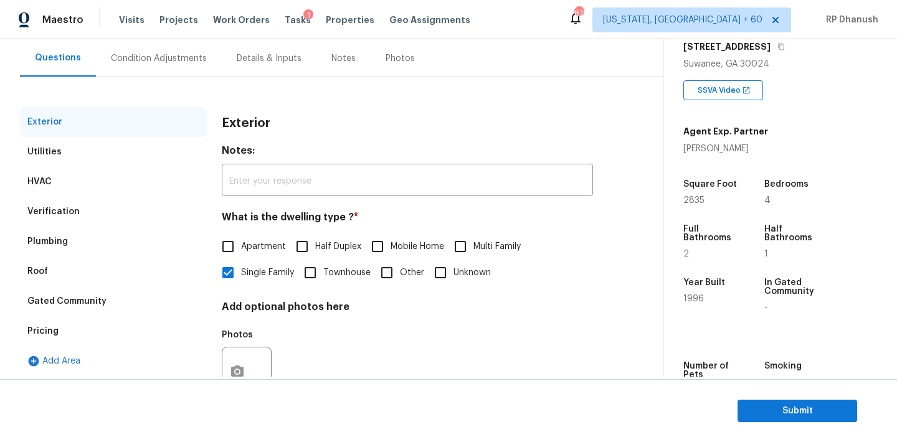
scroll to position [158, 0]
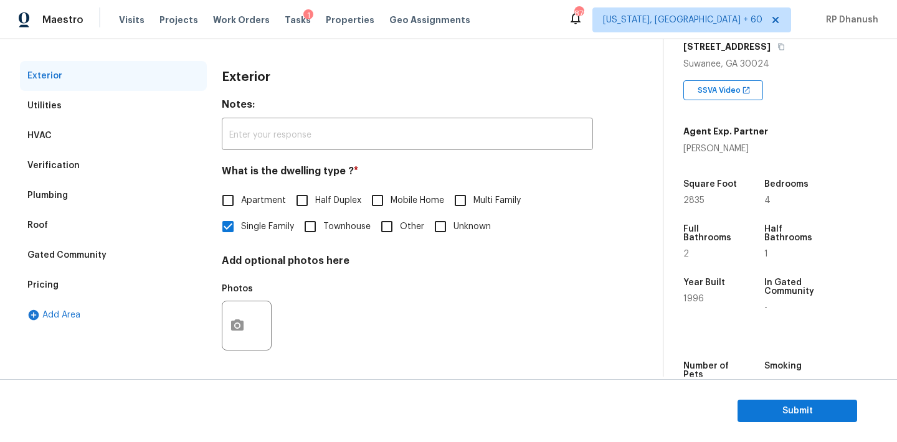
click at [45, 285] on div "Pricing" at bounding box center [42, 285] width 31 height 12
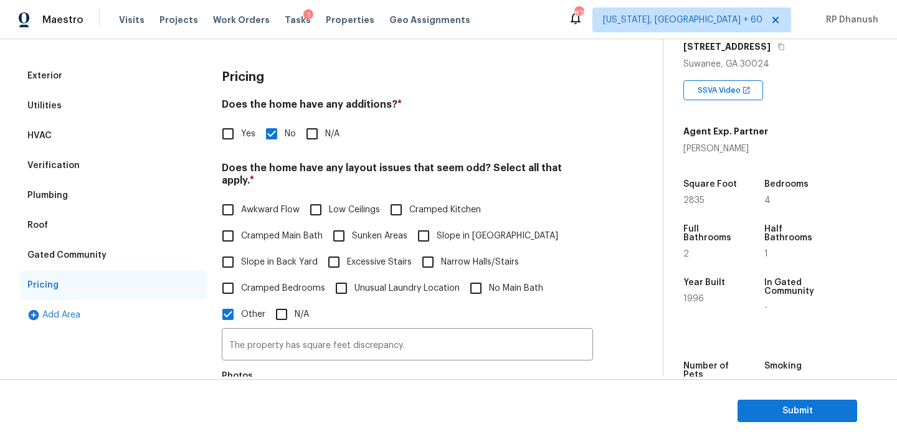
scroll to position [193, 0]
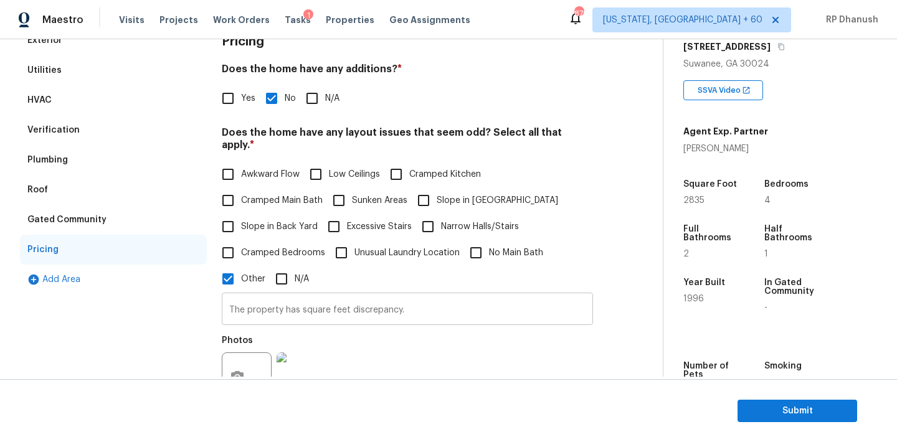
click at [319, 296] on input "The property has square feet discrepancy." at bounding box center [407, 310] width 371 height 29
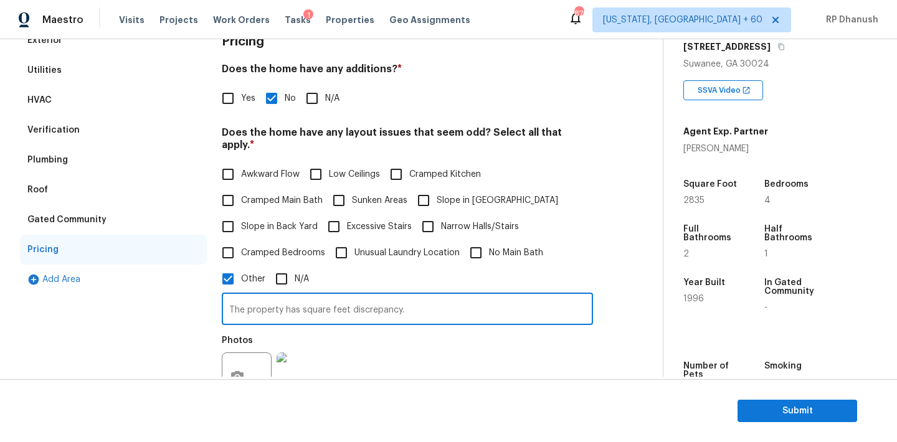
click at [319, 296] on input "The property has square feet discrepancy." at bounding box center [407, 310] width 371 height 29
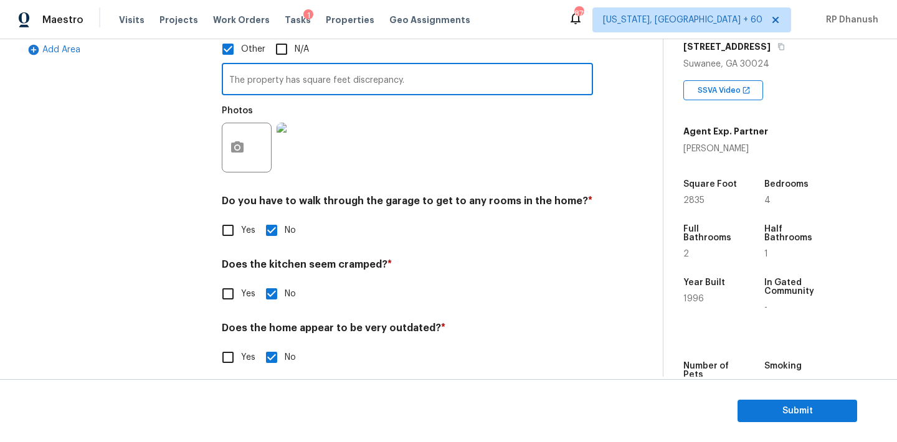
scroll to position [0, 0]
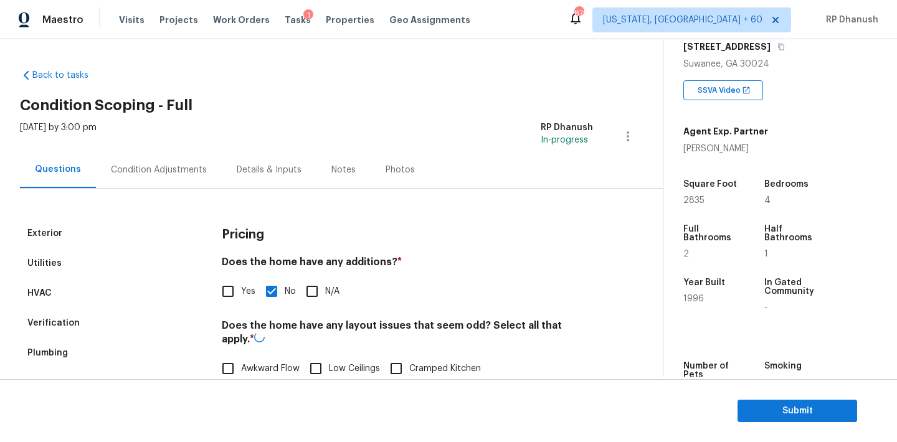
click at [144, 152] on div "Condition Adjustments" at bounding box center [159, 169] width 126 height 37
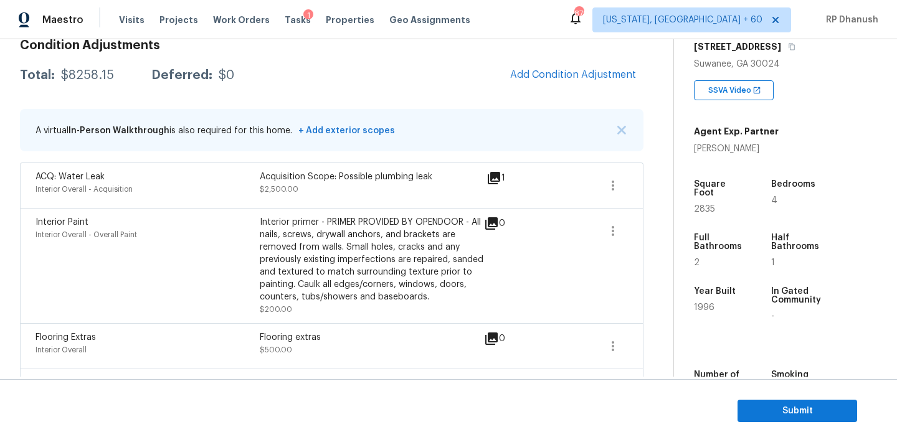
scroll to position [160, 0]
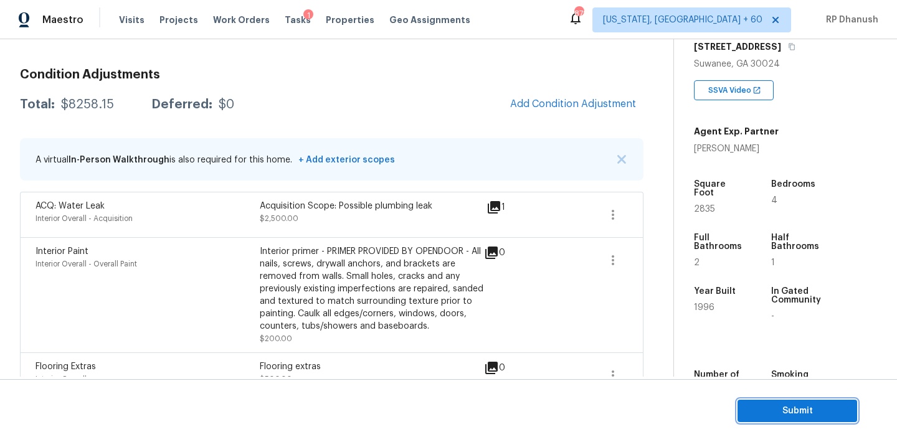
click at [745, 414] on button "Submit" at bounding box center [797, 411] width 120 height 23
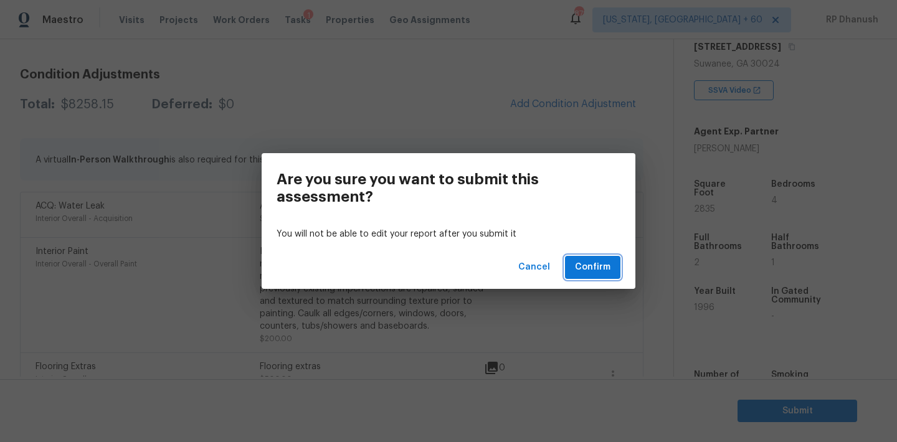
click at [585, 260] on span "Confirm" at bounding box center [592, 268] width 35 height 16
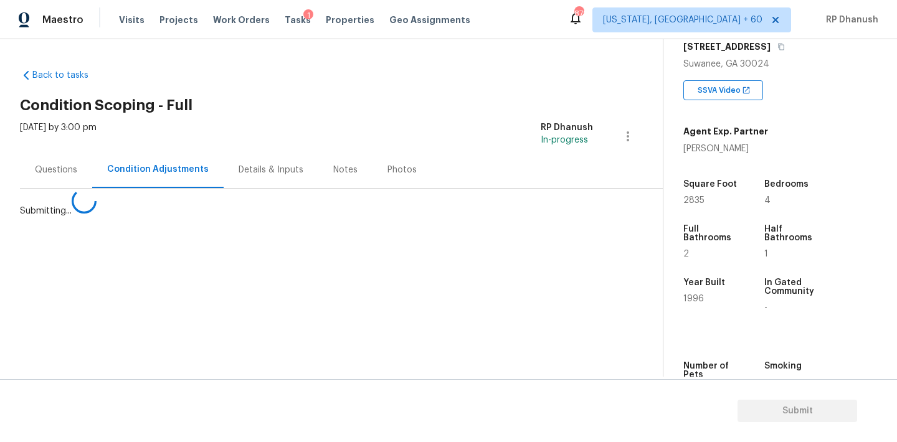
scroll to position [0, 0]
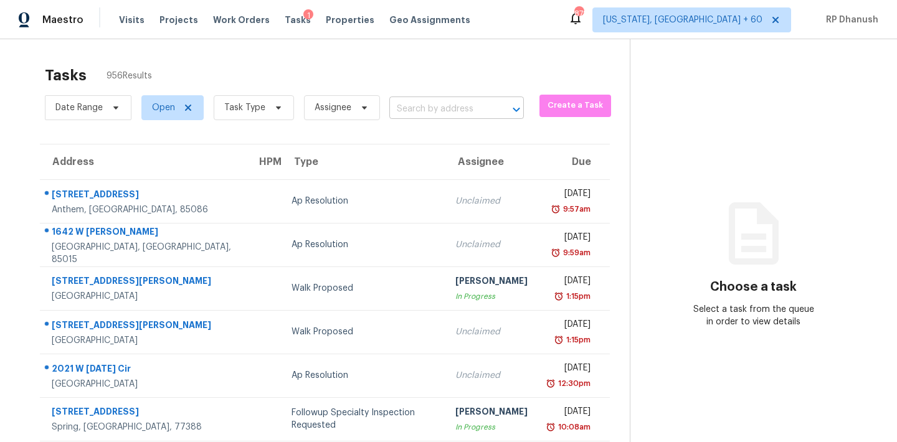
click at [425, 110] on input "text" at bounding box center [439, 109] width 100 height 19
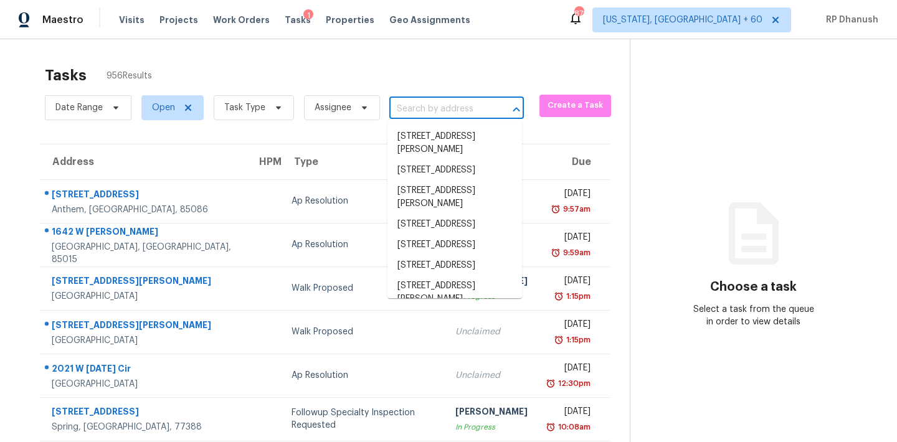
paste input "[STREET_ADDRESS][PERSON_NAME]"
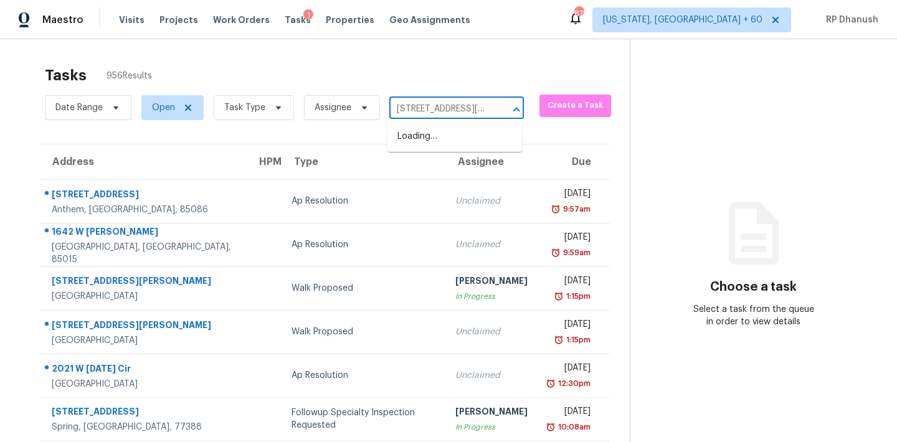
scroll to position [0, 67]
click at [438, 131] on li "[STREET_ADDRESS]" at bounding box center [454, 136] width 134 height 21
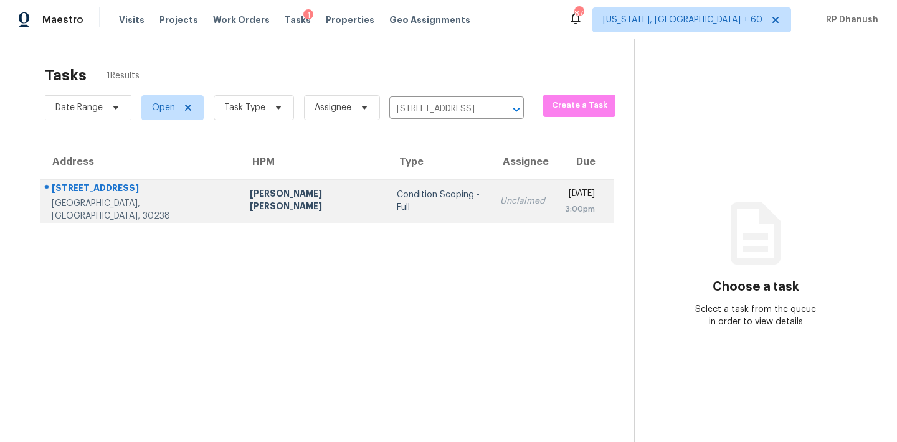
click at [490, 180] on td "Unclaimed" at bounding box center [522, 201] width 65 height 44
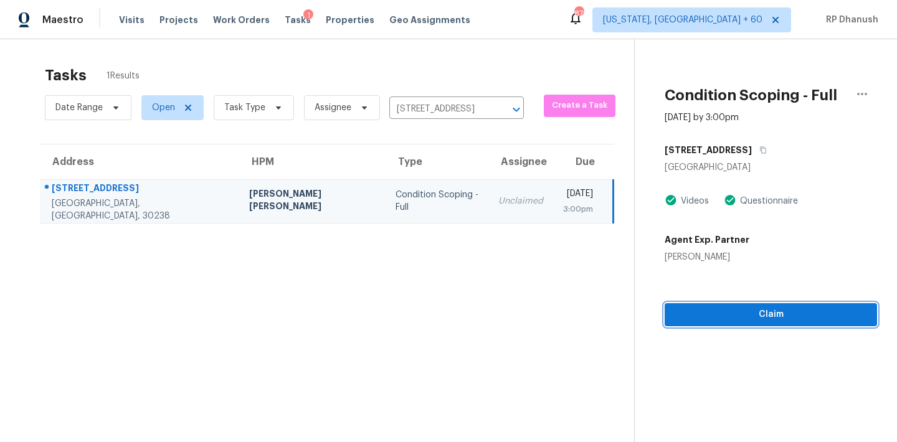
click at [716, 316] on span "Claim" at bounding box center [770, 315] width 192 height 16
click at [716, 316] on span "Start Assessment" at bounding box center [771, 315] width 191 height 16
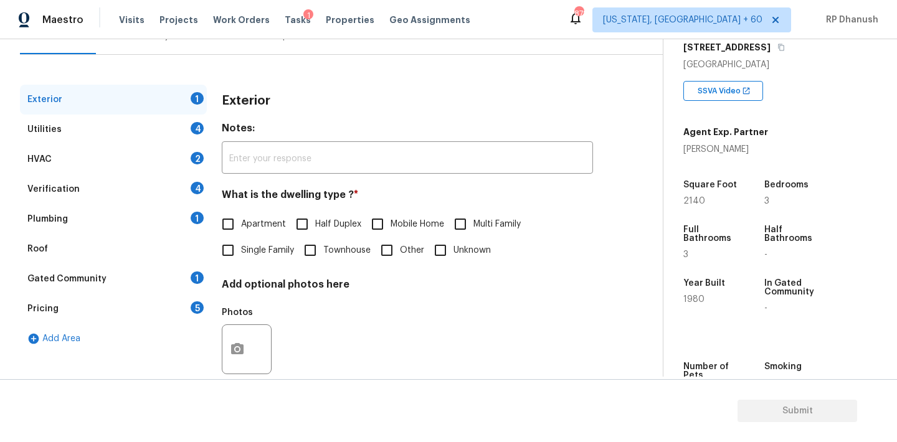
scroll to position [158, 0]
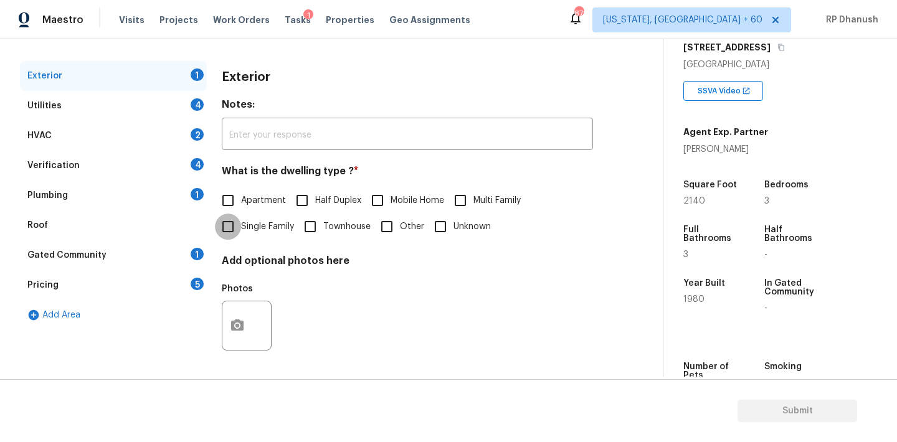
click at [230, 220] on input "Single Family" at bounding box center [228, 227] width 26 height 26
click at [202, 99] on div "4" at bounding box center [197, 104] width 13 height 12
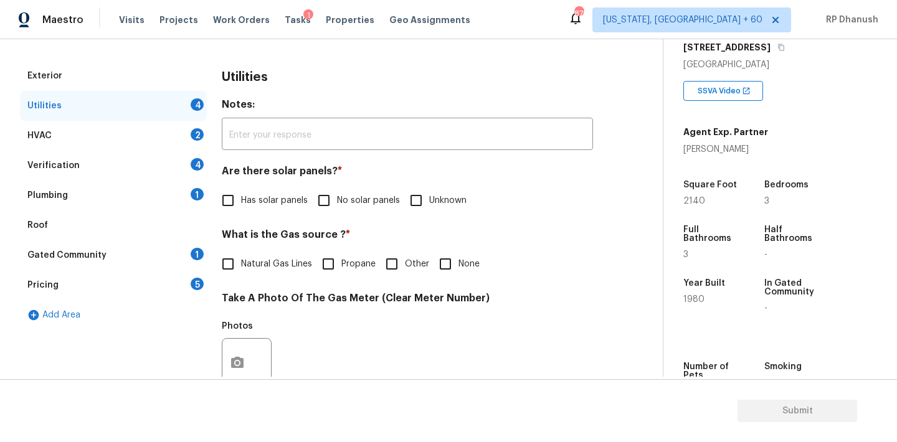
click at [335, 192] on input "No solar panels" at bounding box center [324, 200] width 26 height 26
click at [458, 258] on span "None" at bounding box center [468, 264] width 21 height 13
click at [458, 258] on input "None" at bounding box center [445, 264] width 26 height 26
click at [253, 255] on label "Natural Gas Lines" at bounding box center [263, 265] width 97 height 26
click at [241, 255] on input "Natural Gas Lines" at bounding box center [228, 265] width 26 height 26
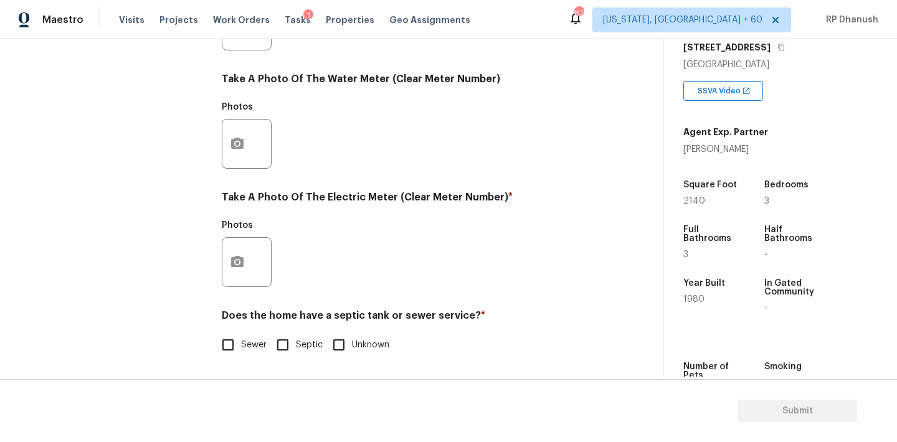
scroll to position [495, 0]
click at [250, 260] on button "button" at bounding box center [237, 262] width 30 height 49
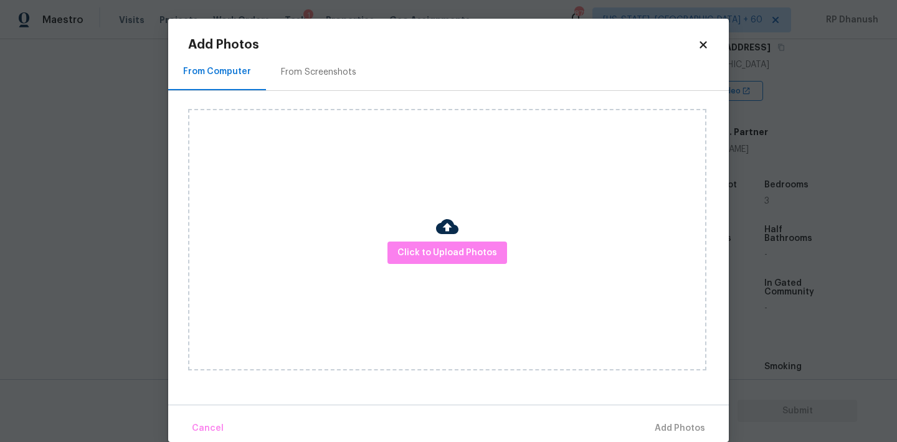
click at [338, 71] on div "From Screenshots" at bounding box center [318, 72] width 75 height 12
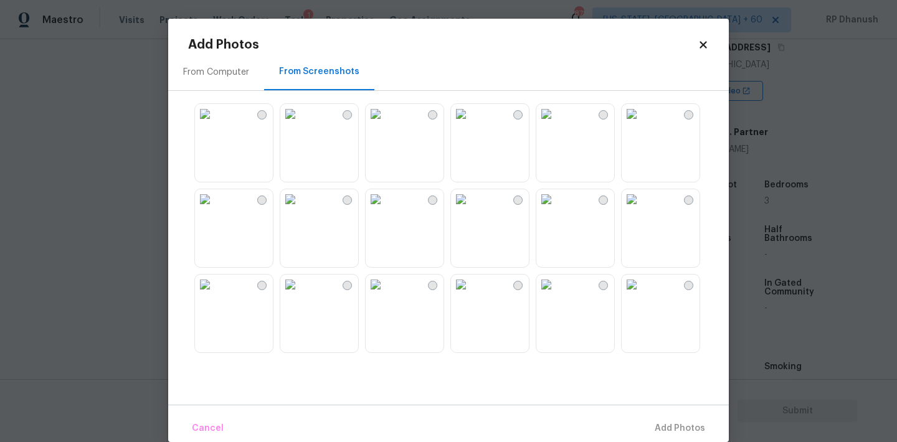
click at [300, 124] on img at bounding box center [290, 114] width 20 height 20
click at [672, 409] on div "Cancel Add 1 Photo(s)" at bounding box center [448, 423] width 560 height 37
click at [671, 429] on span "Add 1 Photo(s)" at bounding box center [674, 429] width 62 height 16
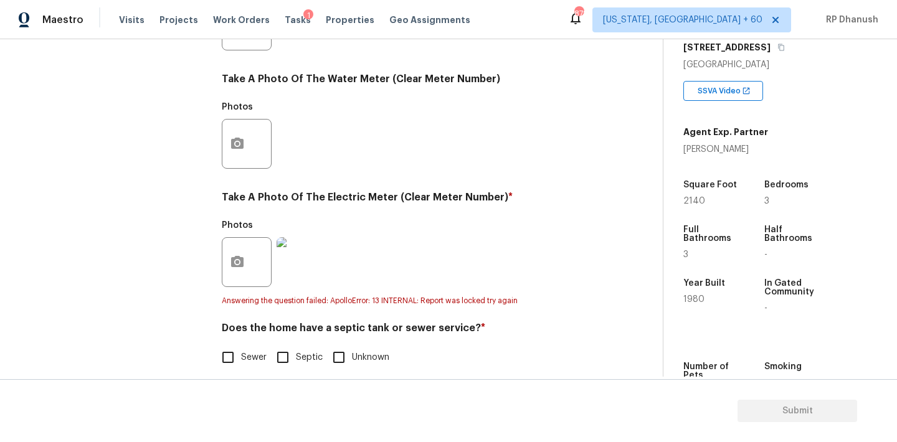
click at [233, 359] on input "Sewer" at bounding box center [228, 357] width 26 height 26
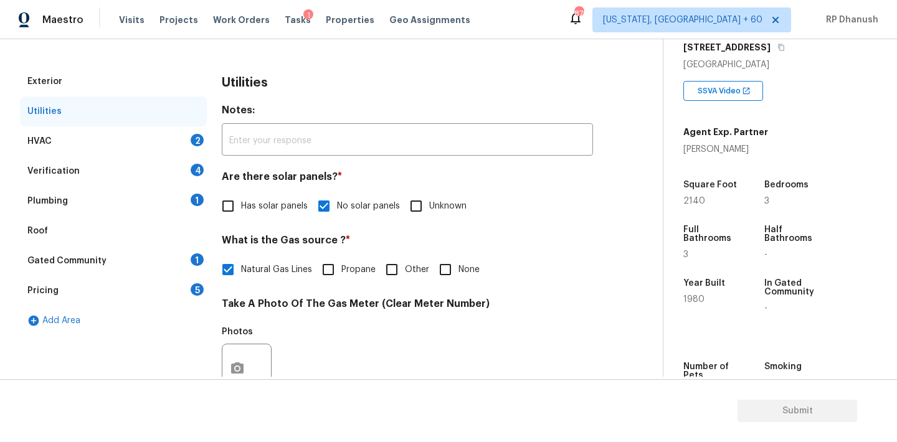
scroll to position [0, 0]
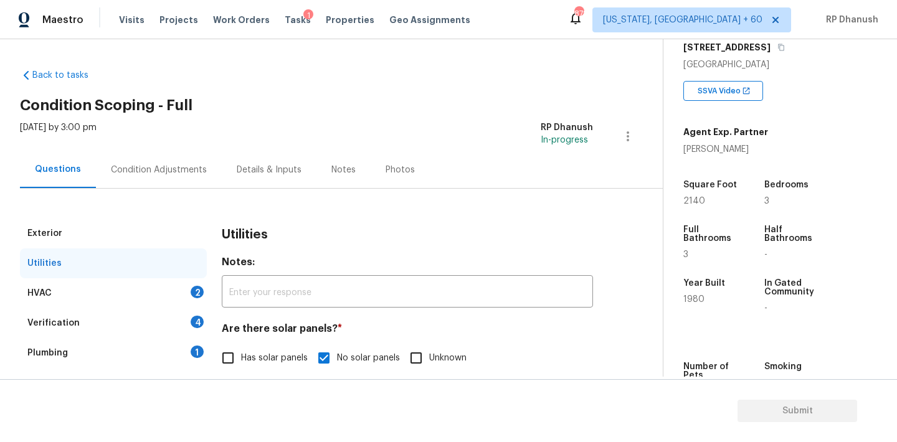
click at [182, 295] on div "HVAC 2" at bounding box center [113, 293] width 187 height 30
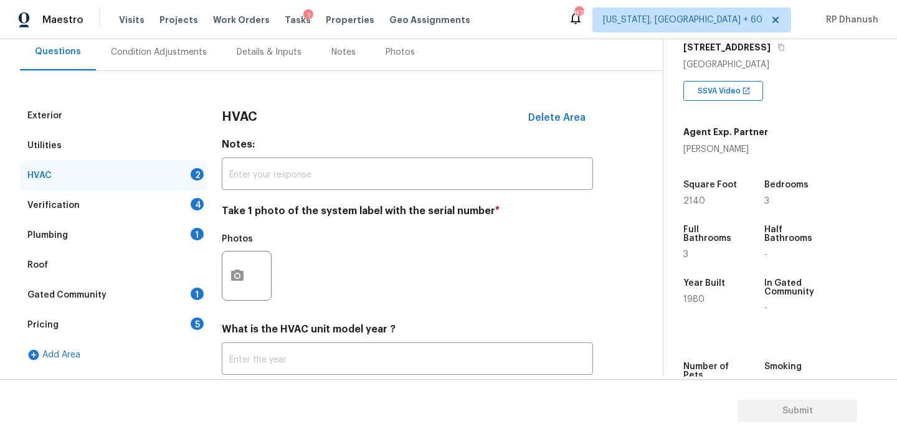
scroll to position [186, 0]
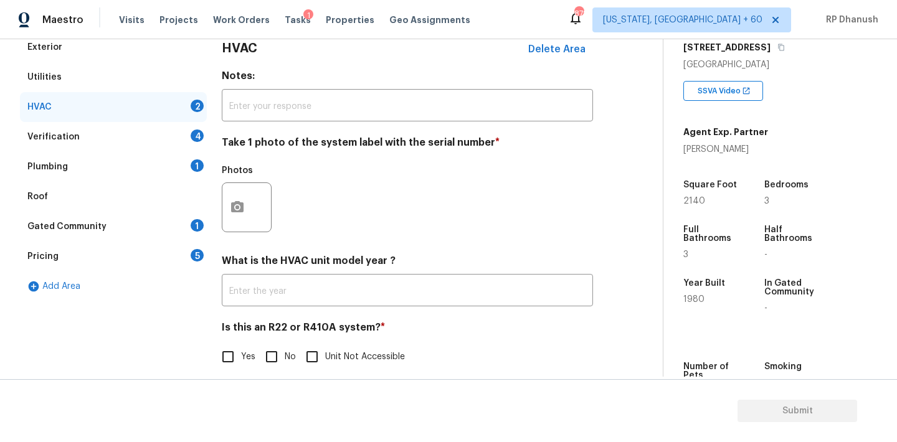
click at [220, 210] on div "Exterior Utilities HVAC 2 Verification 4 Plumbing 1 Roof Gated Community 1 Pric…" at bounding box center [326, 208] width 613 height 352
click at [246, 207] on button "button" at bounding box center [237, 207] width 30 height 49
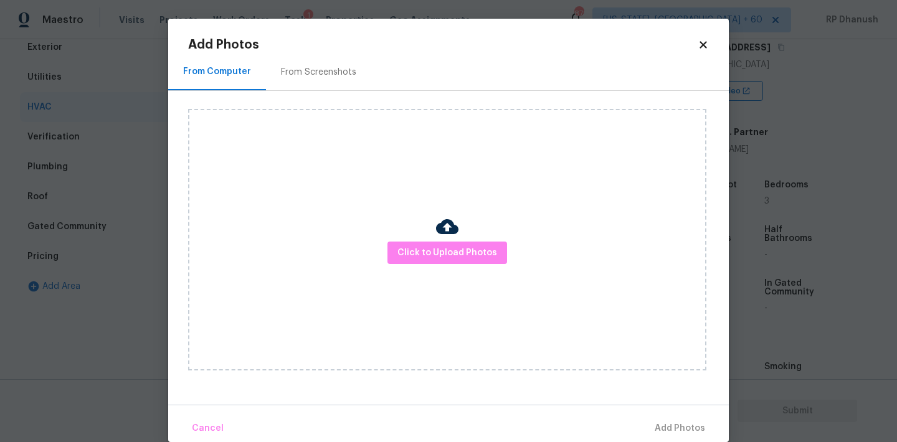
click at [296, 92] on div "Click to Upload Photos" at bounding box center [458, 240] width 540 height 298
click at [352, 67] on div "From Screenshots" at bounding box center [318, 72] width 75 height 12
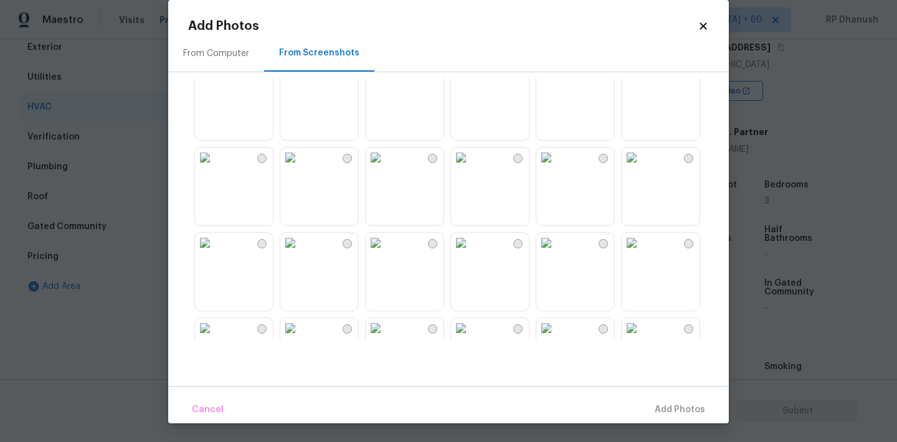
scroll to position [73, 0]
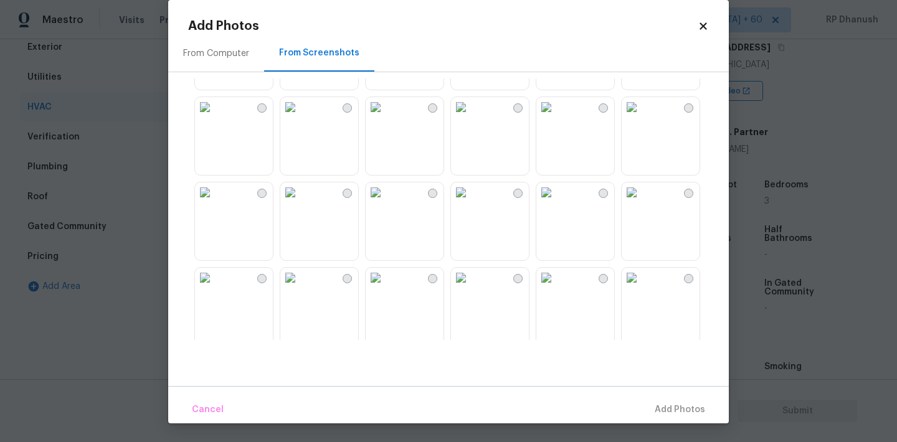
click at [300, 288] on img at bounding box center [290, 278] width 20 height 20
click at [664, 404] on span "Add 1 Photo(s)" at bounding box center [674, 410] width 62 height 16
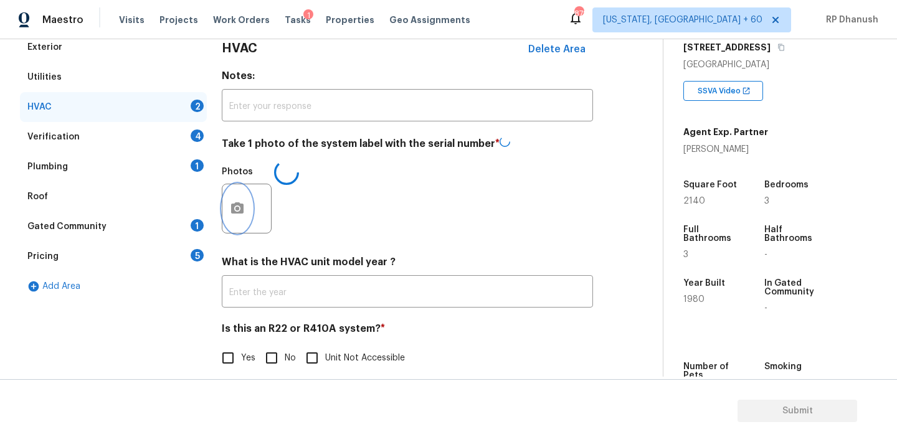
scroll to position [0, 0]
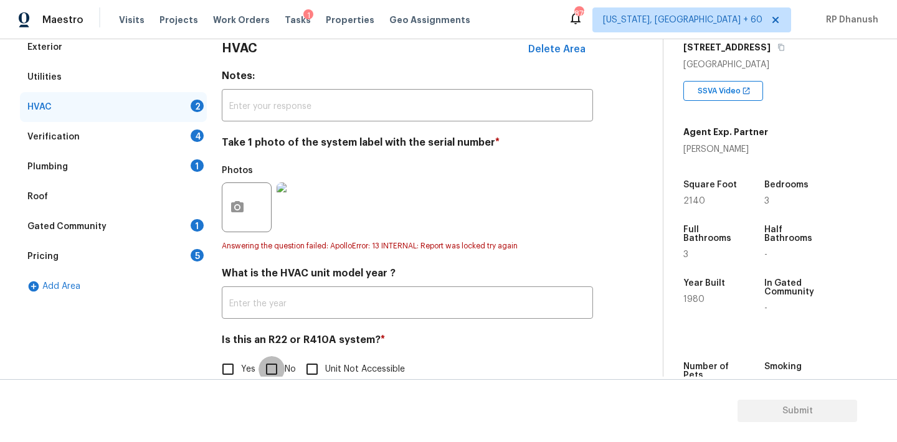
click at [270, 375] on input "No" at bounding box center [271, 369] width 26 height 26
click at [188, 134] on div "Verification 4" at bounding box center [113, 137] width 187 height 30
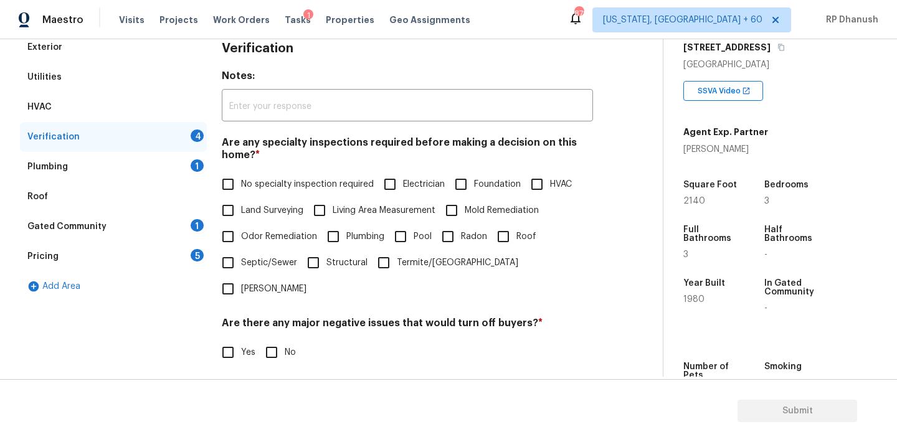
click at [484, 182] on span "Foundation" at bounding box center [497, 184] width 47 height 13
click at [474, 182] on input "Foundation" at bounding box center [461, 184] width 26 height 26
click at [546, 182] on input "HVAC" at bounding box center [537, 184] width 26 height 26
click at [507, 234] on input "Roof" at bounding box center [503, 237] width 26 height 26
click at [341, 265] on span "Structural" at bounding box center [346, 263] width 41 height 13
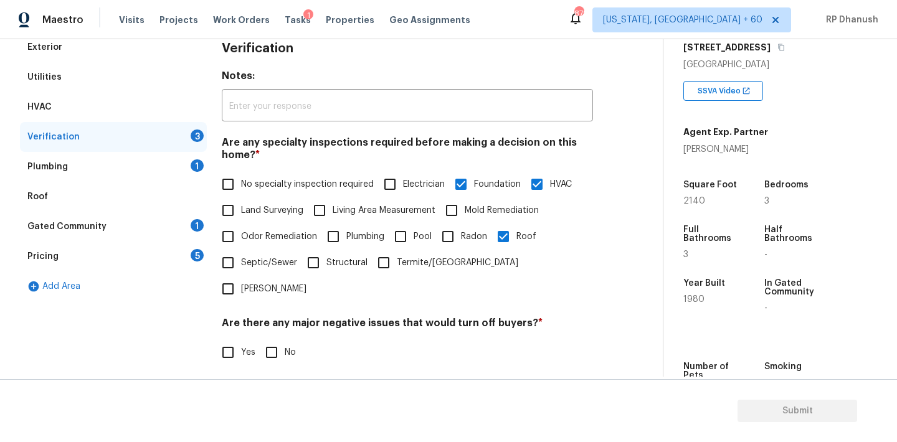
click at [326, 265] on input "Structural" at bounding box center [313, 263] width 26 height 26
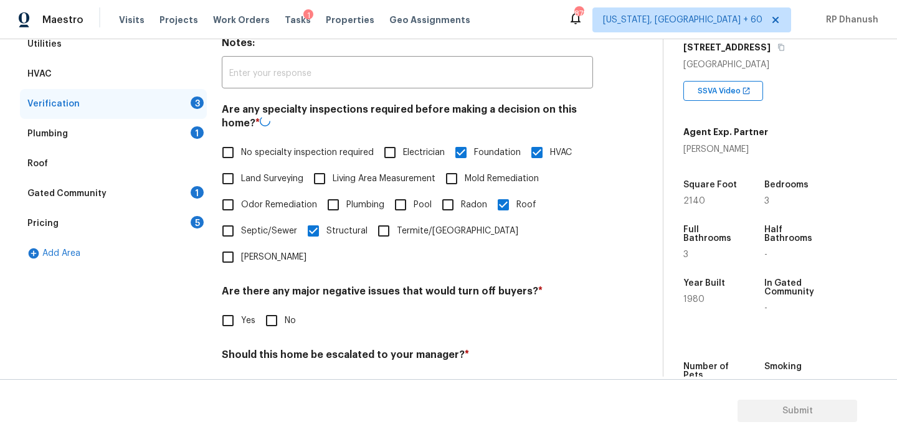
scroll to position [243, 0]
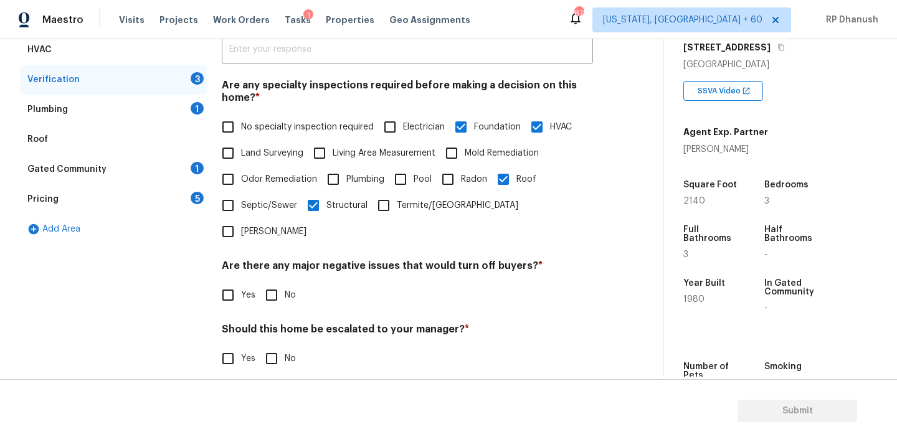
click at [275, 282] on input "No" at bounding box center [271, 295] width 26 height 26
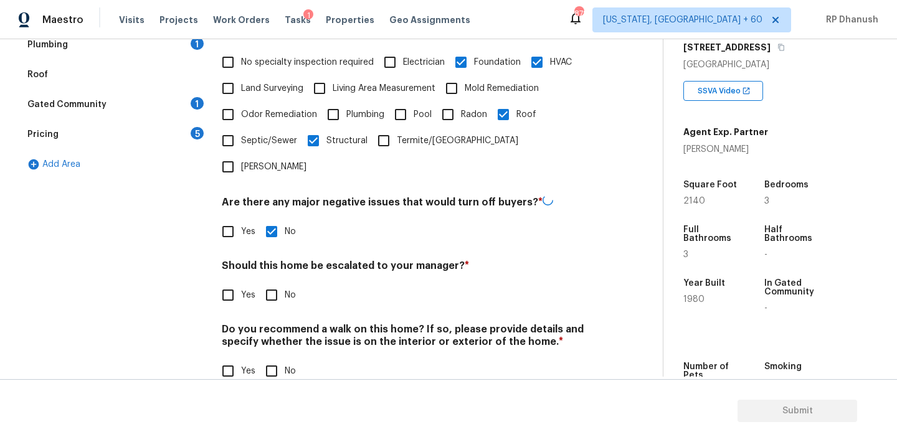
scroll to position [307, 0]
click at [285, 365] on span "No" at bounding box center [290, 371] width 11 height 13
click at [285, 358] on input "No" at bounding box center [271, 371] width 26 height 26
click at [192, 107] on div "1" at bounding box center [197, 104] width 13 height 12
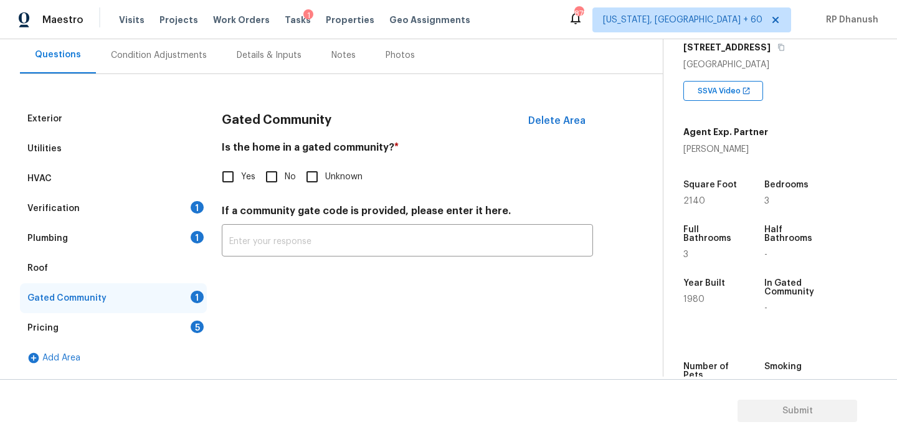
click at [271, 174] on input "No" at bounding box center [271, 177] width 26 height 26
click at [191, 239] on div "1" at bounding box center [197, 237] width 13 height 12
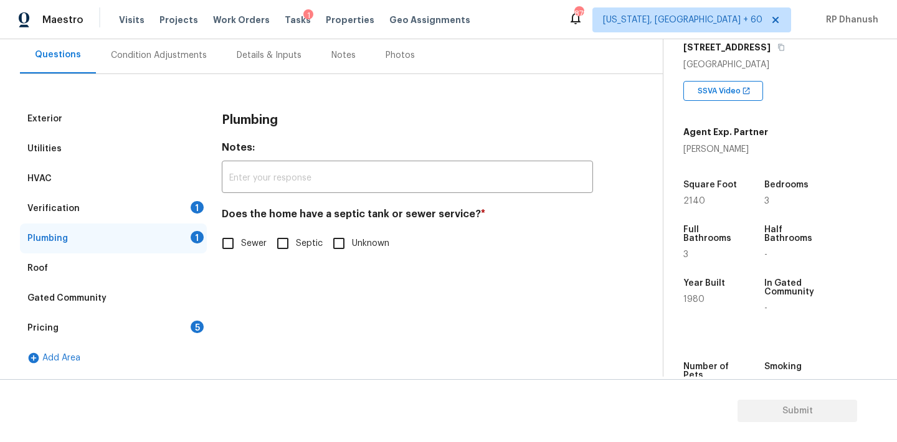
click at [238, 248] on input "Sewer" at bounding box center [228, 243] width 26 height 26
click at [195, 216] on div "Verification 1" at bounding box center [113, 209] width 187 height 30
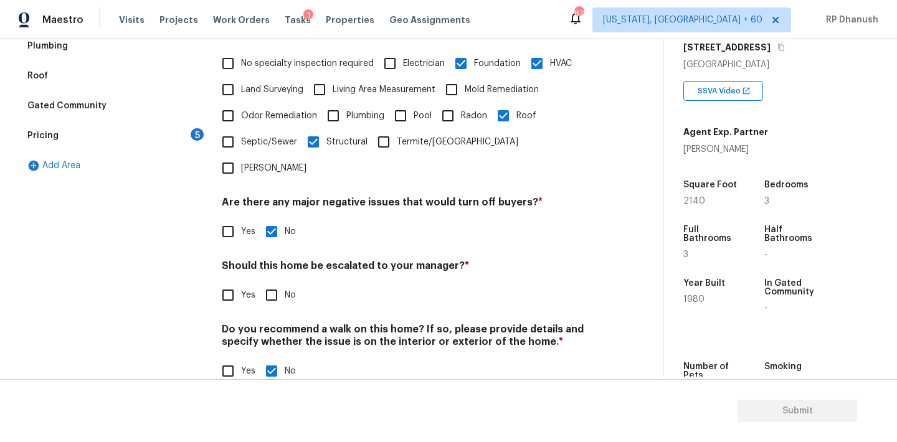
click at [172, 136] on div "Pricing 5" at bounding box center [113, 136] width 187 height 30
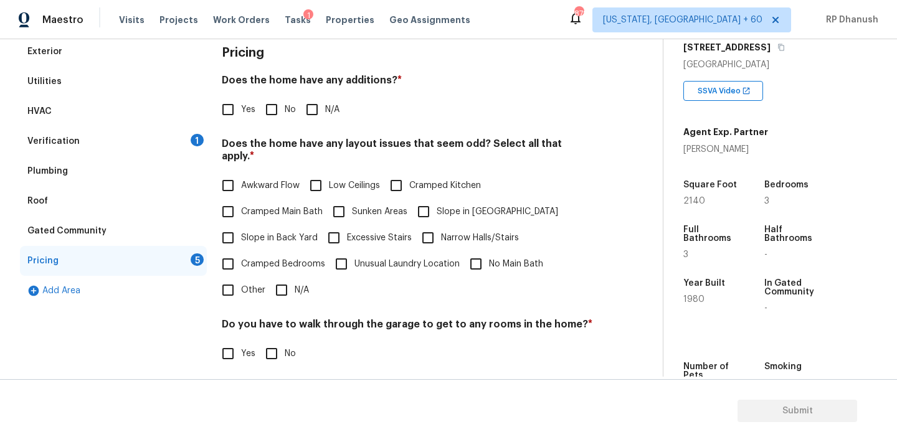
scroll to position [163, 0]
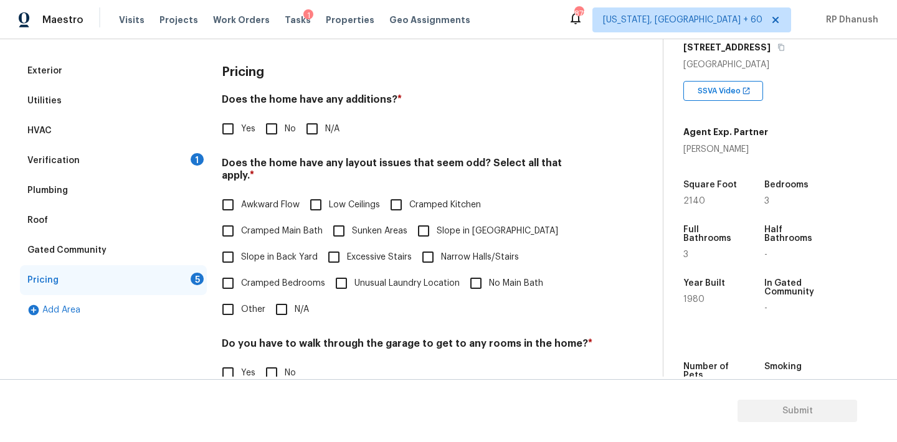
click at [282, 120] on input "No" at bounding box center [271, 129] width 26 height 26
click at [253, 251] on span "Slope in Back Yard" at bounding box center [279, 257] width 77 height 13
click at [241, 246] on input "Slope in Back Yard" at bounding box center [228, 257] width 26 height 26
click at [458, 225] on span "Slope in [GEOGRAPHIC_DATA]" at bounding box center [496, 231] width 121 height 13
click at [436, 219] on input "Slope in [GEOGRAPHIC_DATA]" at bounding box center [423, 231] width 26 height 26
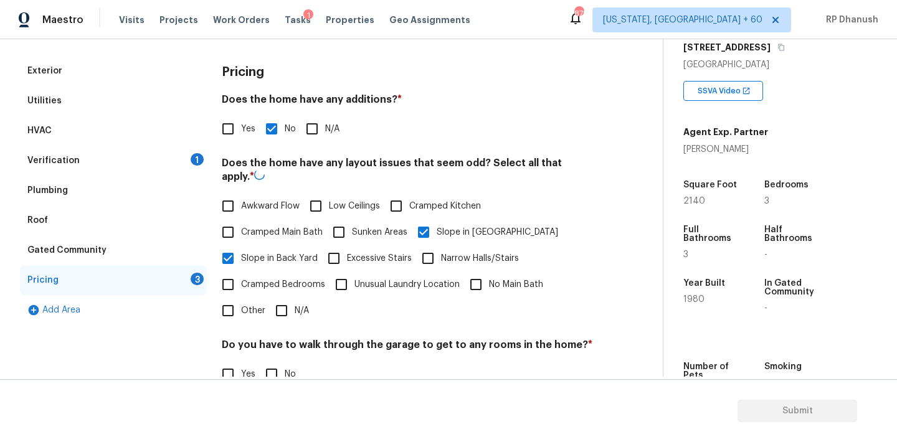
scroll to position [305, 0]
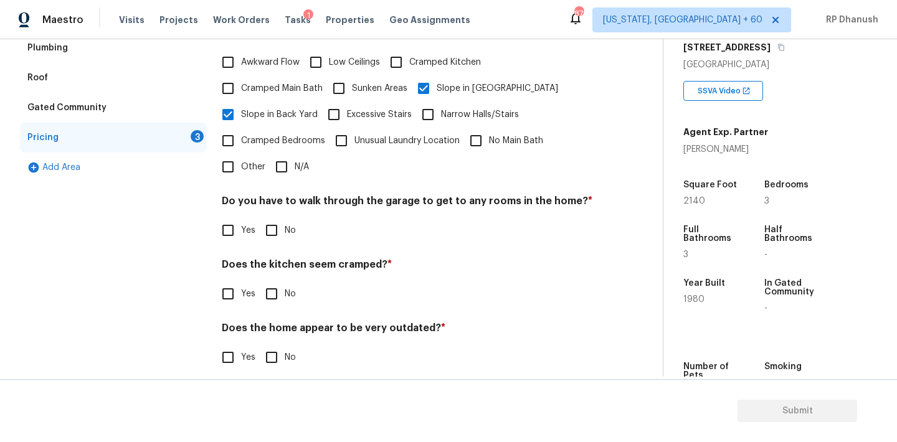
click at [270, 217] on input "No" at bounding box center [271, 230] width 26 height 26
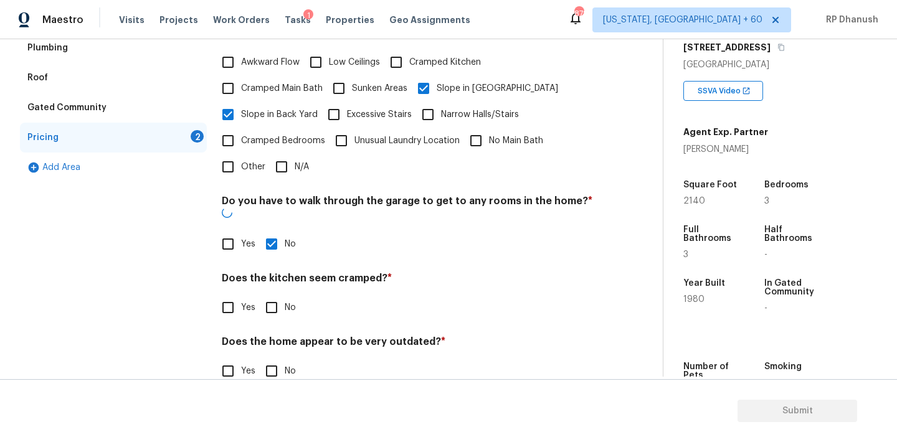
click at [270, 295] on input "No" at bounding box center [271, 308] width 26 height 26
click at [270, 359] on input "No" at bounding box center [271, 372] width 26 height 26
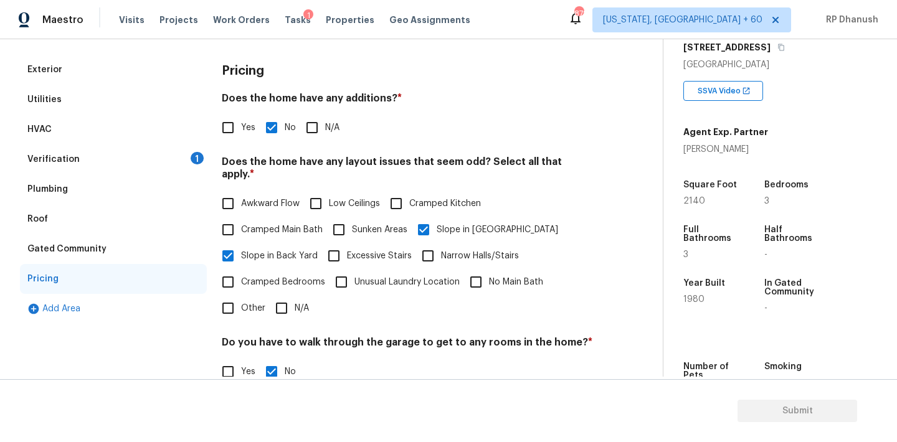
scroll to position [151, 0]
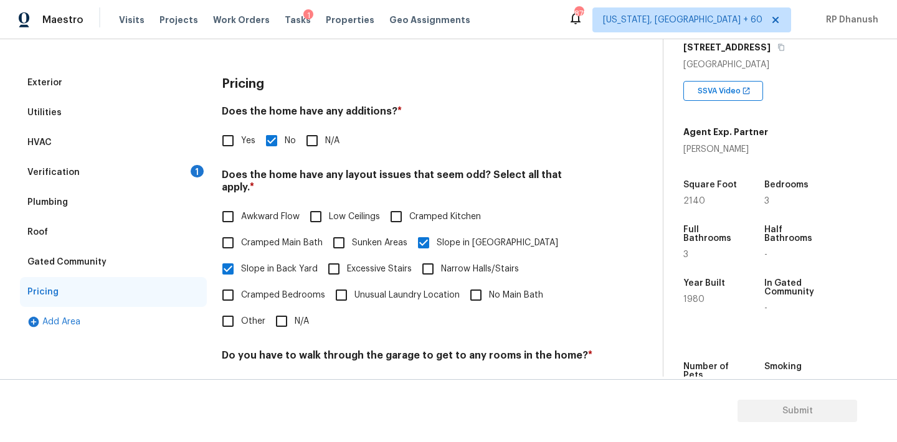
click at [421, 204] on label "Cramped Kitchen" at bounding box center [432, 217] width 98 height 26
click at [409, 204] on input "Cramped Kitchen" at bounding box center [396, 217] width 26 height 26
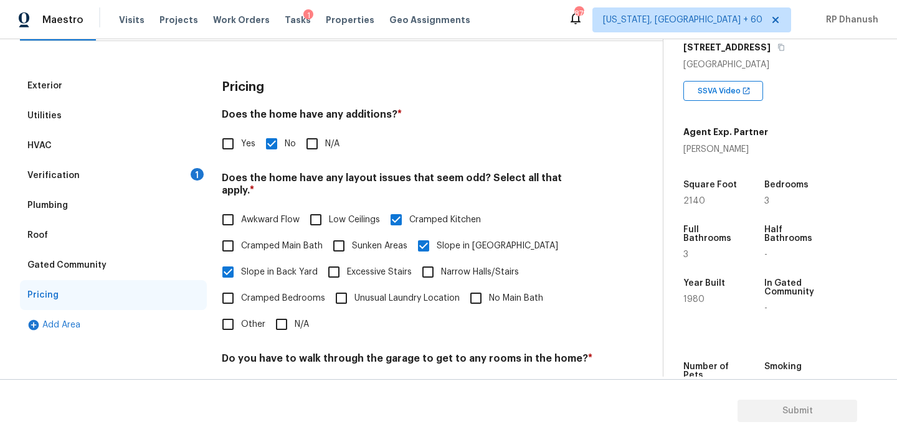
click at [243, 214] on span "Awkward Flow" at bounding box center [270, 220] width 59 height 13
click at [241, 207] on input "Awkward Flow" at bounding box center [228, 220] width 26 height 26
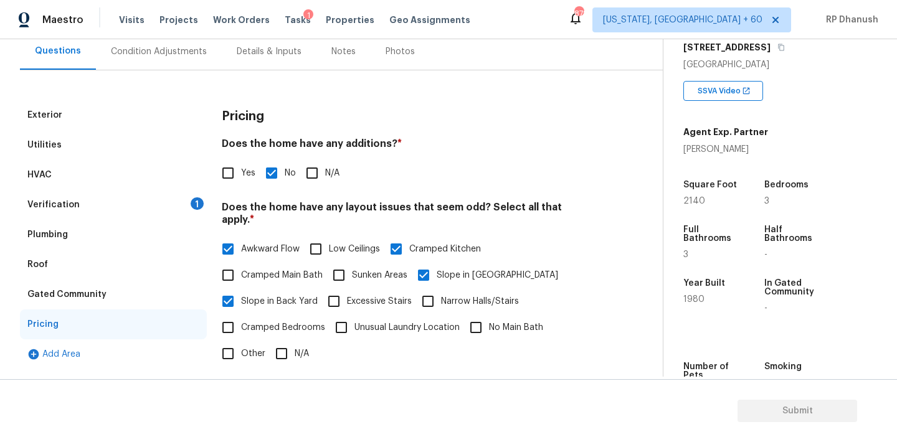
click at [177, 219] on div "Verification 1" at bounding box center [113, 205] width 187 height 30
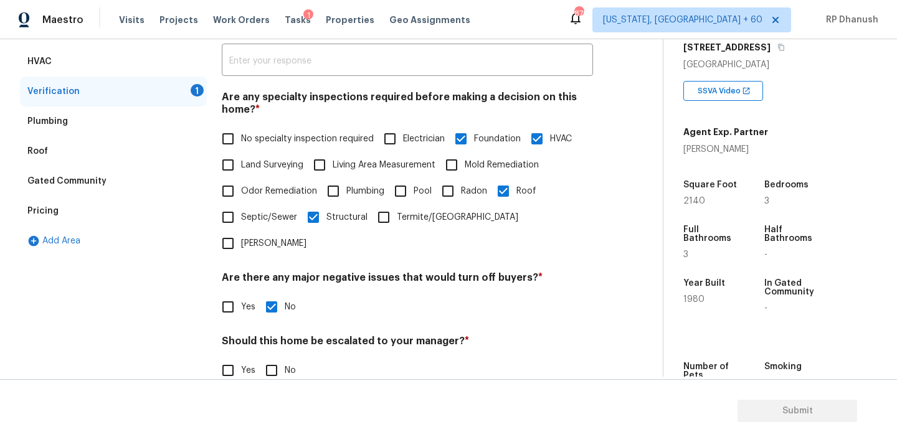
scroll to position [307, 0]
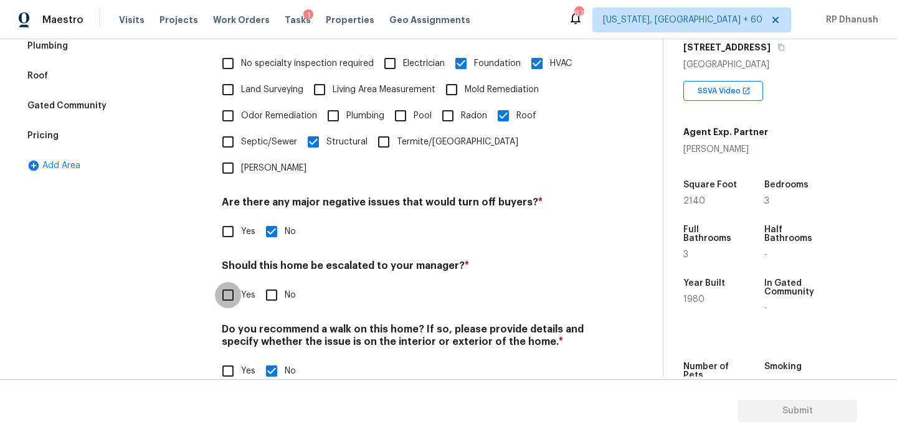
click at [240, 282] on input "Yes" at bounding box center [228, 295] width 26 height 26
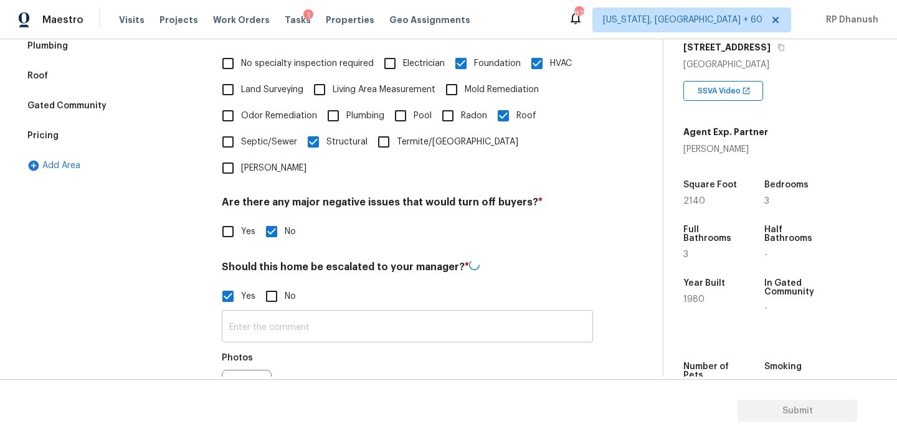
click at [245, 313] on input "text" at bounding box center [407, 327] width 371 height 29
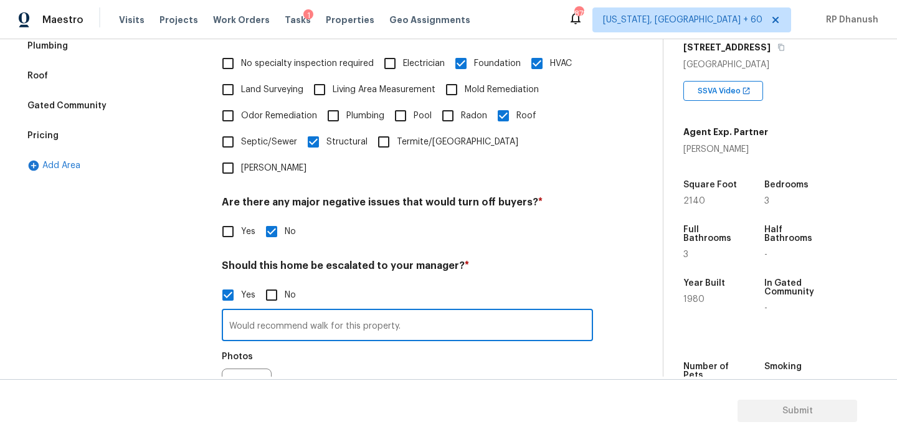
paste input "[STREET_ADDRESS][PERSON_NAME]"
paste input "The roof is aged with heavy discoloration and [PERSON_NAME] buildup."
click at [501, 312] on input "Would recommend walk for this property. The roof is aged with heavy discolorati…" at bounding box center [407, 326] width 371 height 29
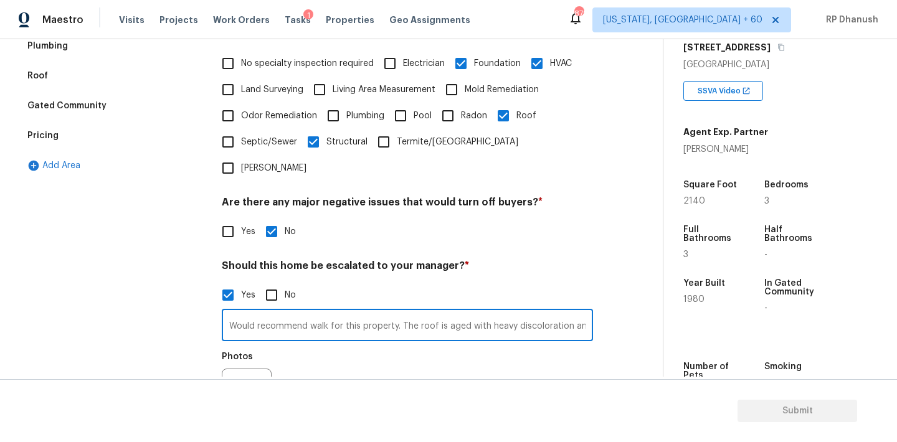
click at [547, 312] on input "Would recommend walk for this property. The roof is aged with heavy discolorati…" at bounding box center [407, 326] width 371 height 29
click at [587, 312] on input "Would recommend walk for this property. The roof is aged with heavy discolorati…" at bounding box center [407, 326] width 371 height 29
paste input "Trash and debris piled against exterior fence, poor maintenance noted"
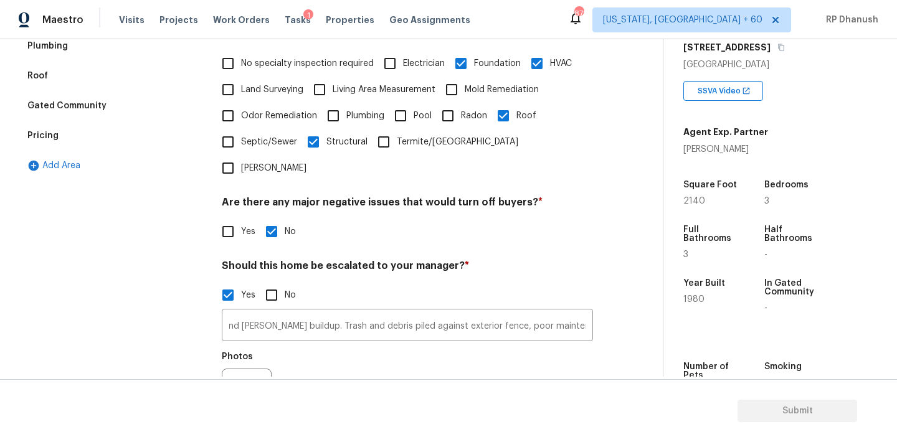
scroll to position [0, 0]
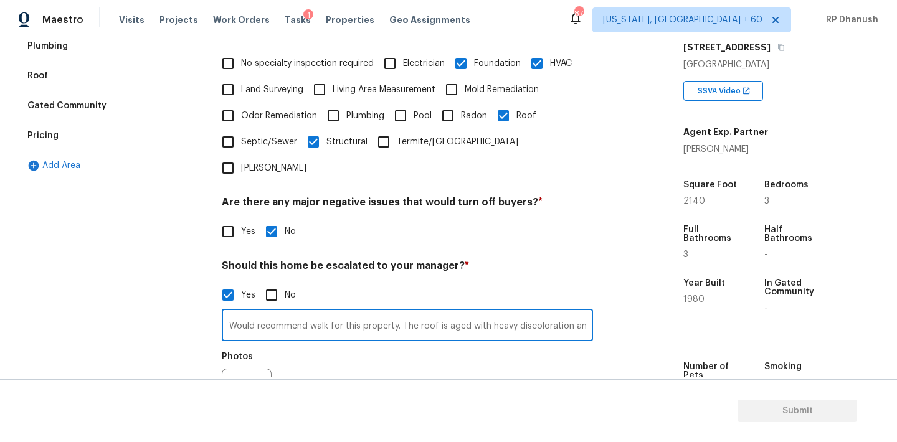
click at [534, 312] on input "Would recommend walk for this property. The roof is aged with heavy discolorati…" at bounding box center [407, 326] width 371 height 29
click at [568, 311] on input "Would recommend walk for this property. The roof is aged with heavy discolorati…" at bounding box center [407, 325] width 371 height 29
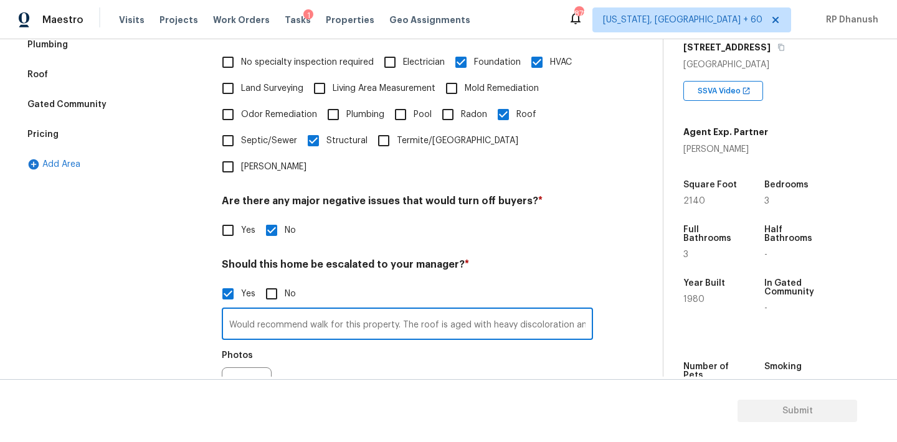
click at [542, 311] on input "Would recommend walk for this property. The roof is aged with heavy discolorati…" at bounding box center [407, 325] width 371 height 29
click at [539, 311] on input "Would recommend walk for this property. The roof is aged with heavy discolorati…" at bounding box center [407, 325] width 371 height 29
click at [591, 311] on input "Would recommend walk for this property. The roof is aged with heavy discolorati…" at bounding box center [407, 325] width 371 height 29
paste input "Siding shows patchwork repairs, damage, and deterioration."
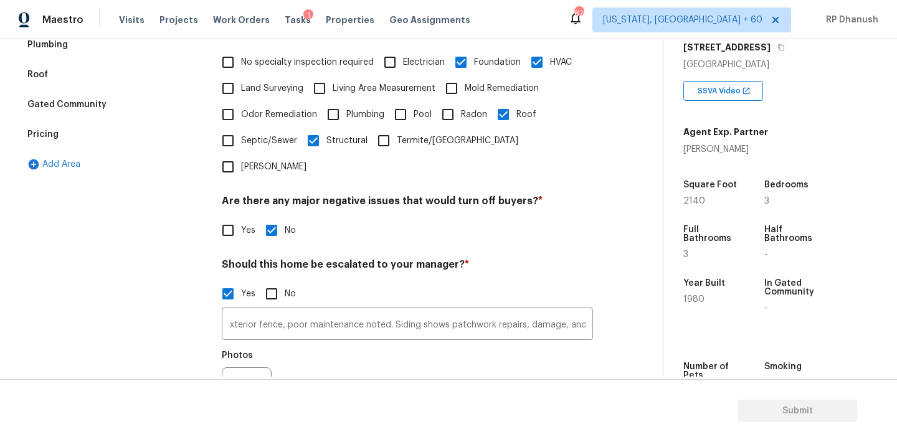
scroll to position [0, 0]
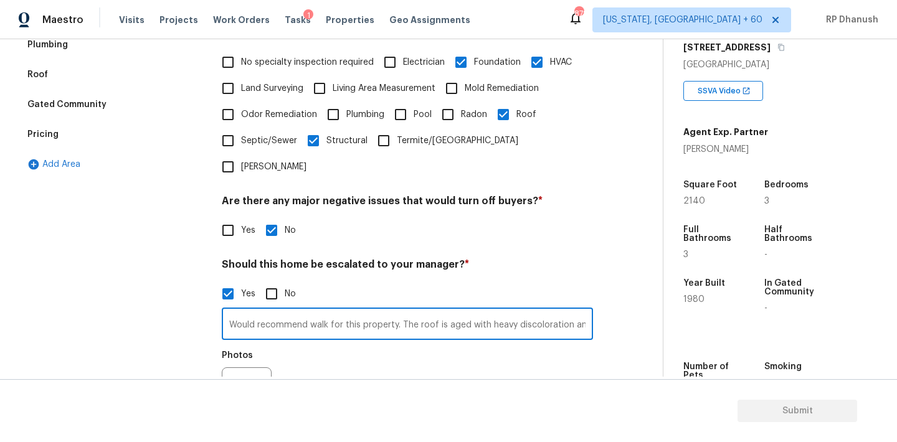
click at [549, 311] on input "Would recommend walk for this property. The roof is aged with heavy discolorati…" at bounding box center [407, 325] width 371 height 29
click at [562, 310] on input "Would recommend walk for this property. The roof is aged with heavy discolorati…" at bounding box center [407, 324] width 371 height 29
click at [569, 310] on input "Would recommend walk for this property. The roof is aged with heavy discolorati…" at bounding box center [407, 324] width 371 height 29
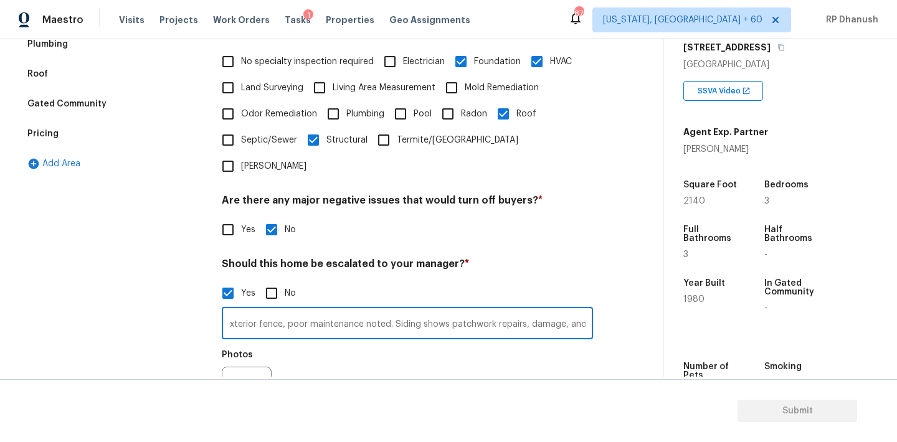
click at [584, 310] on input "Would recommend walk for this property. The roof is aged with heavy discolorati…" at bounding box center [407, 324] width 371 height 29
paste input "Downspout damaged with visible cracks and improper drainage."
click at [505, 310] on input "Would recommend walk for this property. The roof is aged with heavy discolorati…" at bounding box center [407, 324] width 371 height 29
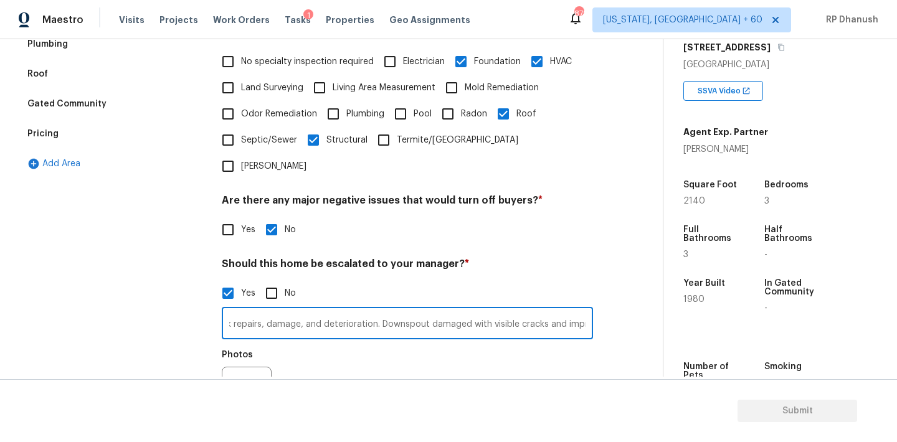
click at [590, 310] on input "Would recommend walk for this property. The roof is aged with heavy discolorati…" at bounding box center [407, 324] width 371 height 29
paste input "Backyard fence leaning and partially collapsed."
click at [498, 310] on input "Would recommend walk for this property. The roof is aged with heavy discolorati…" at bounding box center [407, 324] width 371 height 29
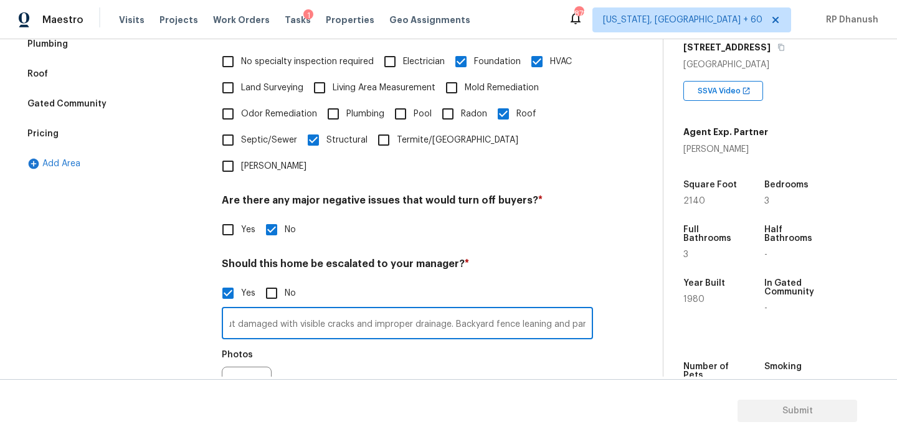
click at [590, 310] on input "Would recommend walk for this property. The roof is aged with heavy discolorati…" at bounding box center [407, 324] width 371 height 29
paste input "Tree branches and debris piled near HVAC unit, obstructing area."
click at [540, 310] on input "Would recommend walk for this property. The roof is aged with heavy discolorati…" at bounding box center [407, 324] width 371 height 29
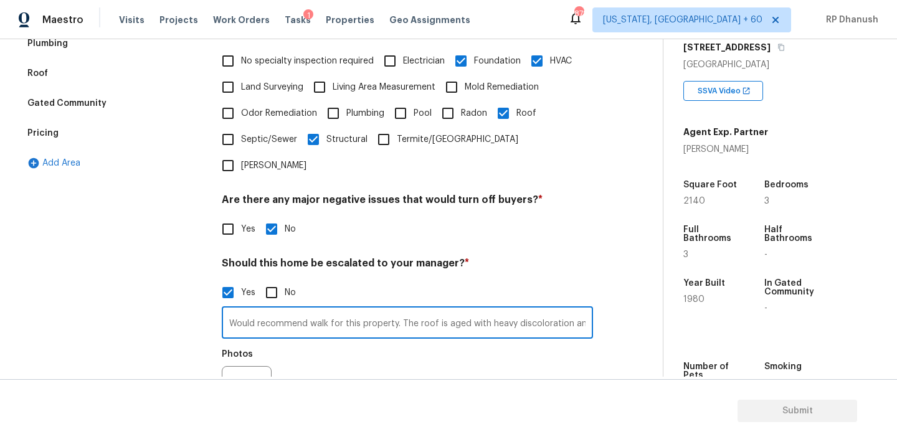
click at [540, 309] on input "Would recommend walk for this property. The roof is aged with heavy discolorati…" at bounding box center [407, 323] width 371 height 29
click at [578, 309] on input "Would recommend walk for this property. The roof is aged with heavy discolorati…" at bounding box center [407, 323] width 371 height 29
click at [591, 309] on input "Would recommend walk for this property. The roof is aged with heavy discolorati…" at bounding box center [407, 323] width 371 height 29
paste input "Rear deck structure severely deteriorated with broken and unsafe boards."
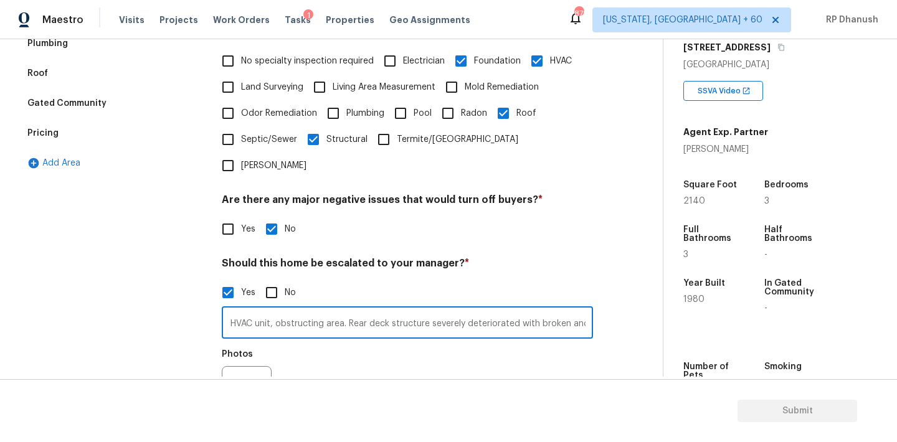
scroll to position [0, 0]
click at [548, 309] on input "Would recommend walk for this property. The roof is aged with heavy discolorati…" at bounding box center [407, 323] width 371 height 29
click at [586, 309] on input "Would recommend walk for this property. The roof is aged with heavy discolorati…" at bounding box center [407, 323] width 371 height 29
click at [560, 309] on input "Would recommend walk for this property. The roof is aged with heavy discolorati…" at bounding box center [407, 323] width 371 height 29
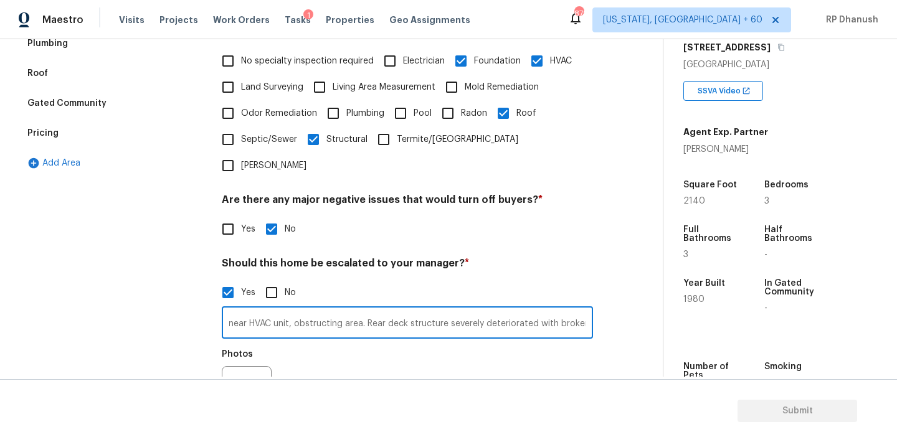
scroll to position [0, 1629]
click at [583, 309] on input "Would recommend walk for this property. The roof is aged with heavy discolorati…" at bounding box center [407, 323] width 371 height 29
paste input "Stairs stripped of flooring, covered in debris, railing damaged."
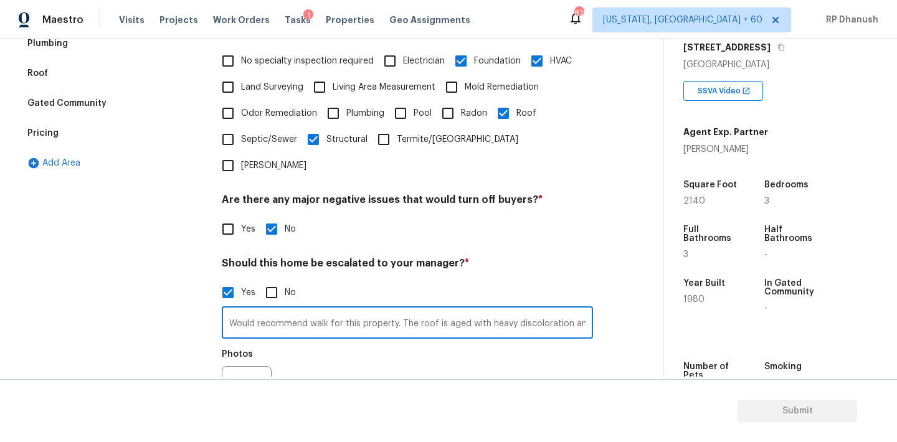
click at [551, 309] on input "Would recommend walk for this property. The roof is aged with heavy discolorati…" at bounding box center [407, 323] width 371 height 29
click at [563, 309] on input "Would recommend walk for this property. The roof is aged with heavy discolorati…" at bounding box center [407, 323] width 371 height 29
click at [586, 309] on input "Would recommend walk for this property. The roof is aged with heavy discolorati…" at bounding box center [407, 323] width 371 height 29
paste input "Ceiling shows visible water stains and possible past leaks."
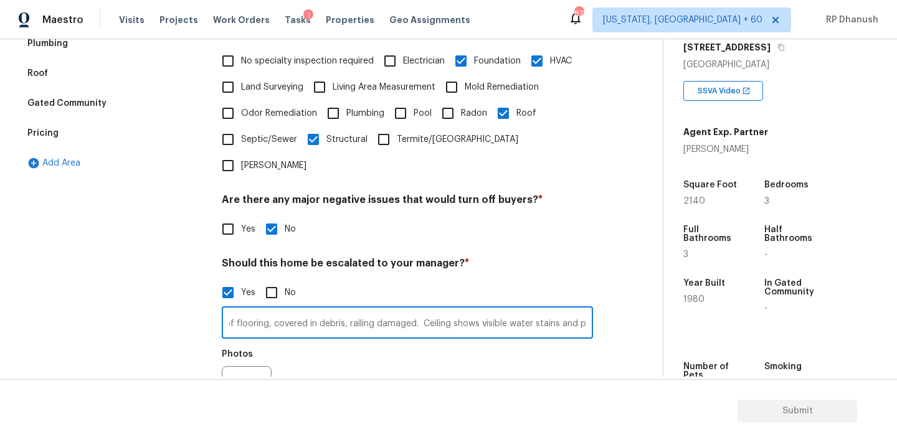
scroll to position [0, 0]
click at [542, 309] on input "Would recommend walk for this property. The roof is aged with heavy discolorati…" at bounding box center [407, 323] width 371 height 29
click at [582, 309] on input "Would recommend walk for this property. The roof is aged with heavy discolorati…" at bounding box center [407, 323] width 371 height 29
click at [590, 309] on input "Would recommend walk for this property. The roof is aged with heavy discolorati…" at bounding box center [407, 323] width 371 height 29
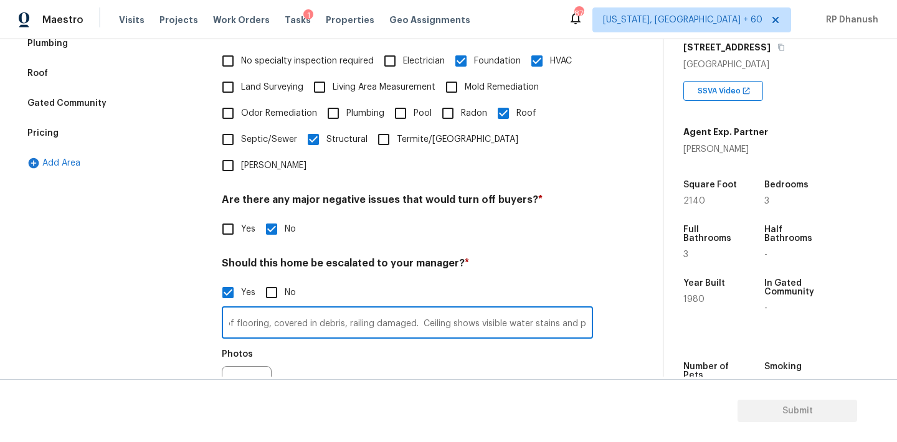
paste input "Living area cluttered with trash, furniture, and heavy debris, poor condition."
click at [553, 309] on input "Would recommend walk for this property. The roof is aged with heavy discolorati…" at bounding box center [407, 323] width 371 height 29
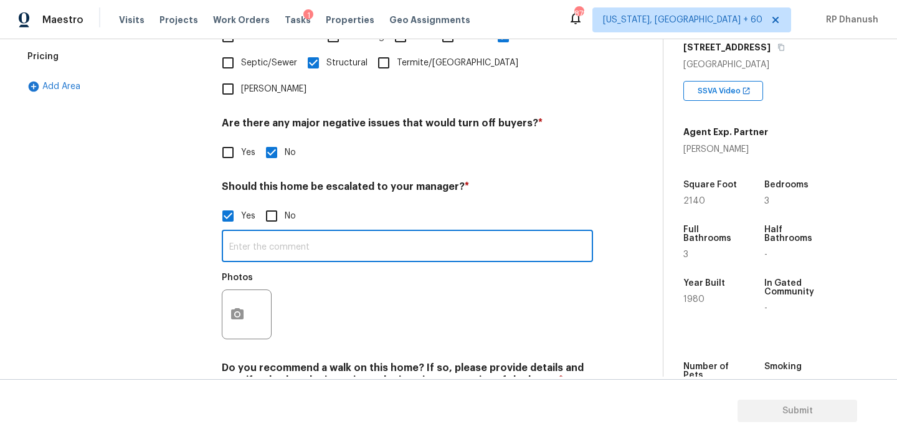
scroll to position [398, 0]
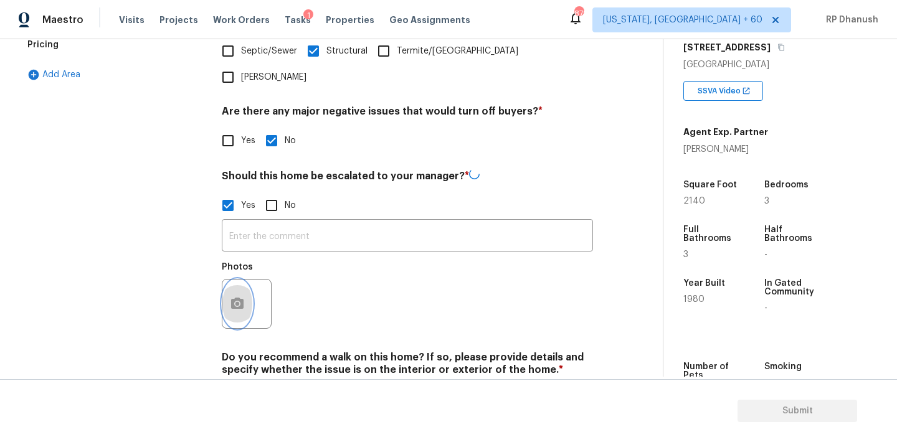
click at [237, 296] on button "button" at bounding box center [237, 304] width 30 height 49
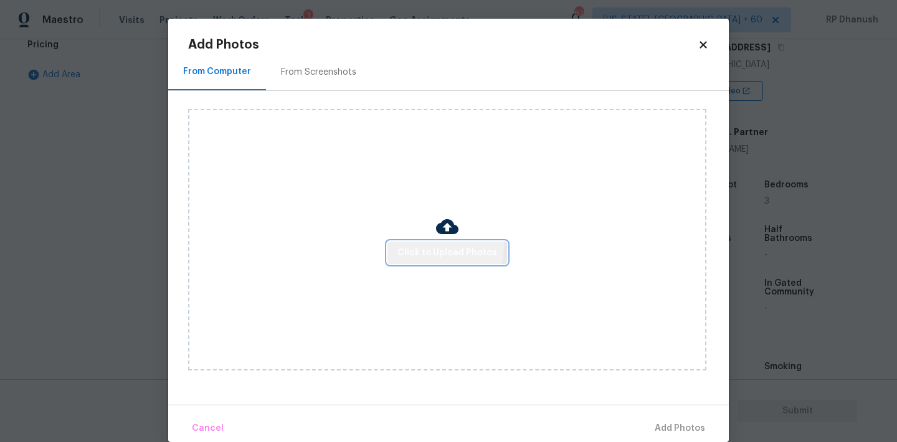
click at [413, 245] on span "Click to Upload Photos" at bounding box center [447, 253] width 100 height 16
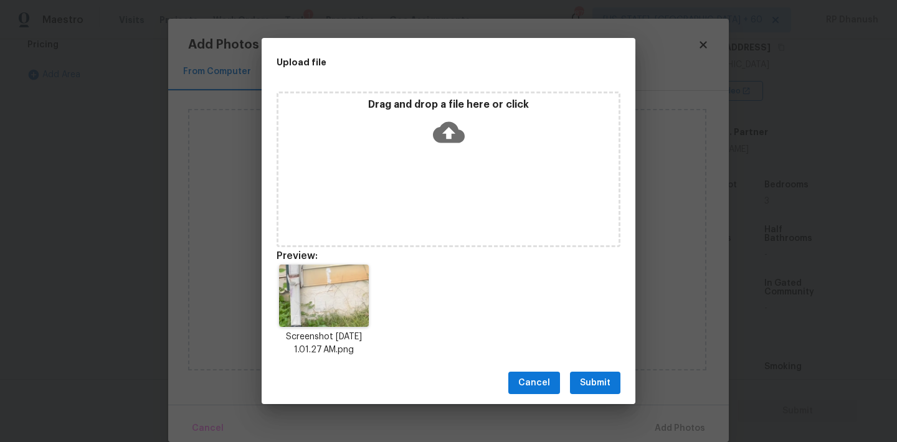
click at [600, 375] on span "Submit" at bounding box center [595, 383] width 31 height 16
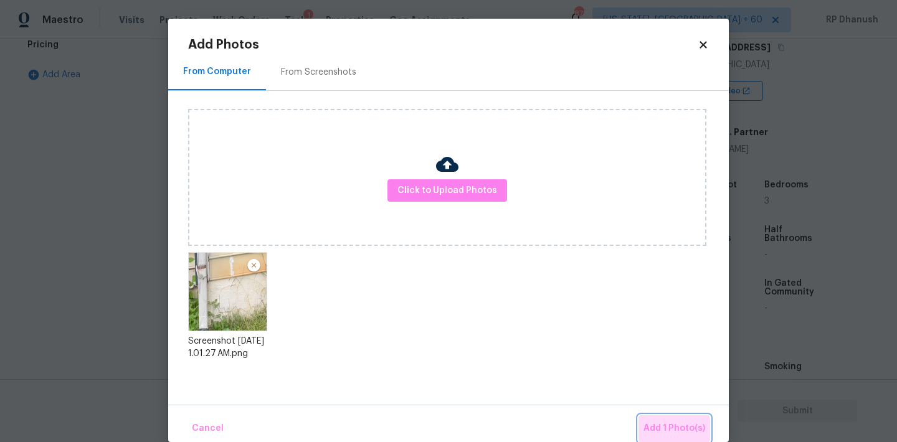
click at [662, 431] on span "Add 1 Photo(s)" at bounding box center [674, 429] width 62 height 16
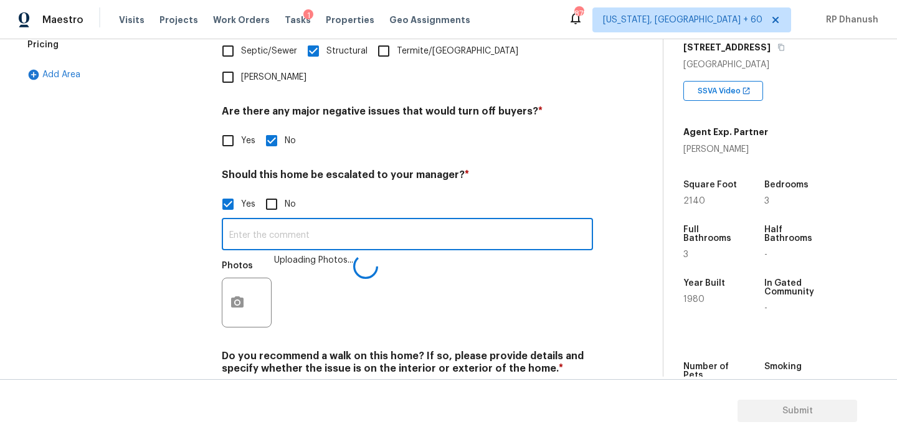
click at [306, 221] on input "text" at bounding box center [407, 235] width 371 height 29
click at [229, 221] on input "1:56" at bounding box center [407, 235] width 371 height 29
click at [232, 221] on input "@ 1:56" at bounding box center [407, 235] width 371 height 29
click at [340, 221] on input "The property has foundatio issues @ 1:56" at bounding box center [407, 235] width 371 height 29
click at [441, 221] on input "The property has foundation issues @ 1:56" at bounding box center [407, 235] width 371 height 29
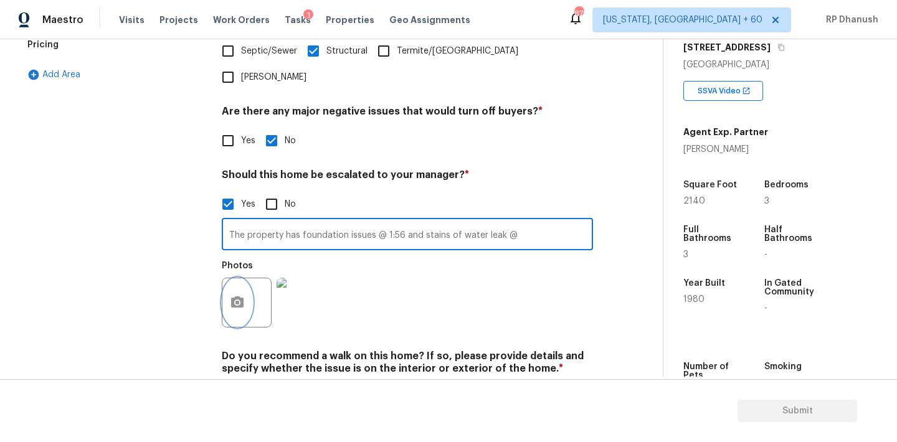
click at [243, 295] on icon "button" at bounding box center [237, 302] width 15 height 15
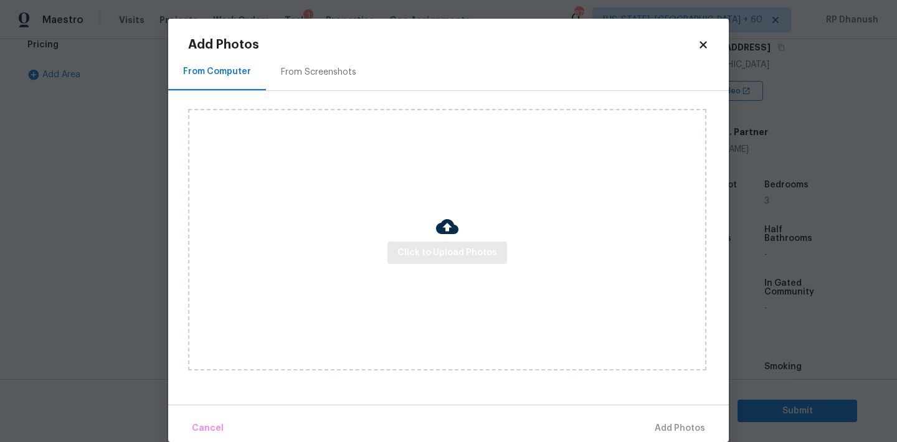
click at [424, 264] on div "Click to Upload Photos" at bounding box center [447, 240] width 518 height 262
click at [447, 186] on div "Click to Upload Photos" at bounding box center [447, 240] width 518 height 262
click at [410, 242] on button "Click to Upload Photos" at bounding box center [447, 253] width 120 height 23
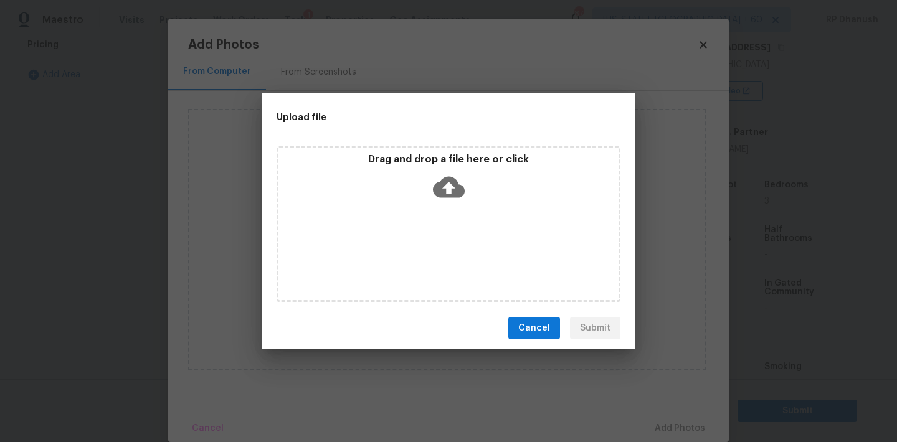
click at [444, 196] on icon at bounding box center [449, 187] width 32 height 21
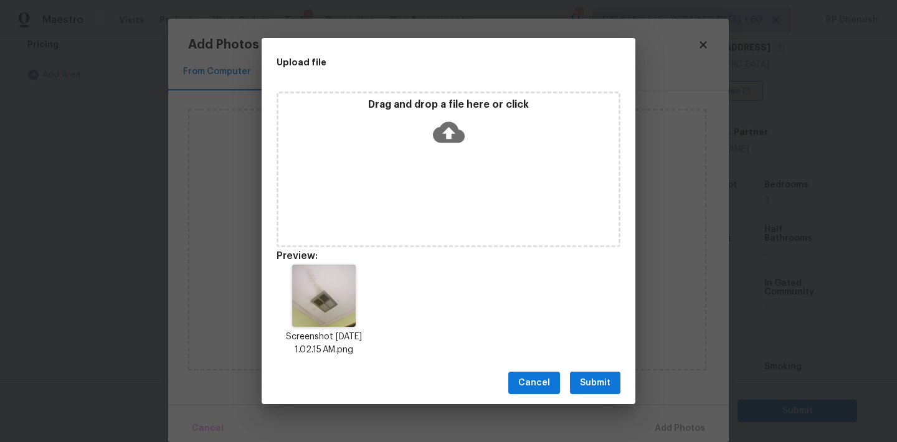
click at [596, 369] on div "Cancel Submit" at bounding box center [449, 383] width 374 height 43
click at [599, 379] on span "Submit" at bounding box center [595, 383] width 31 height 16
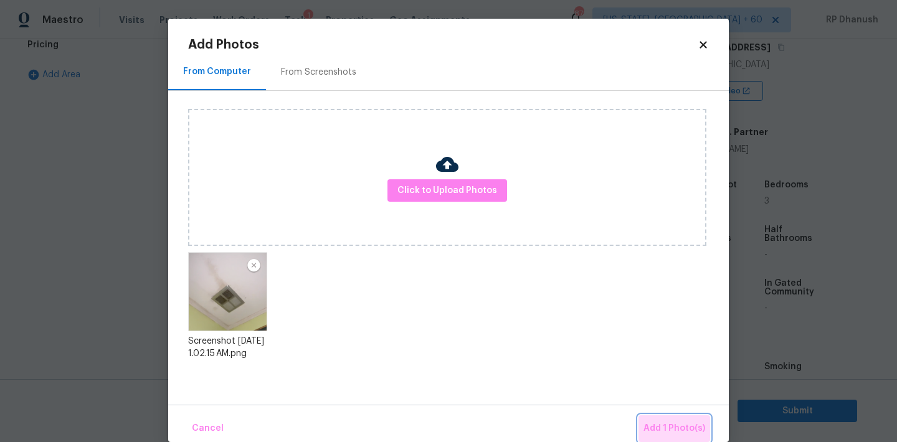
click at [681, 419] on button "Add 1 Photo(s)" at bounding box center [674, 428] width 72 height 27
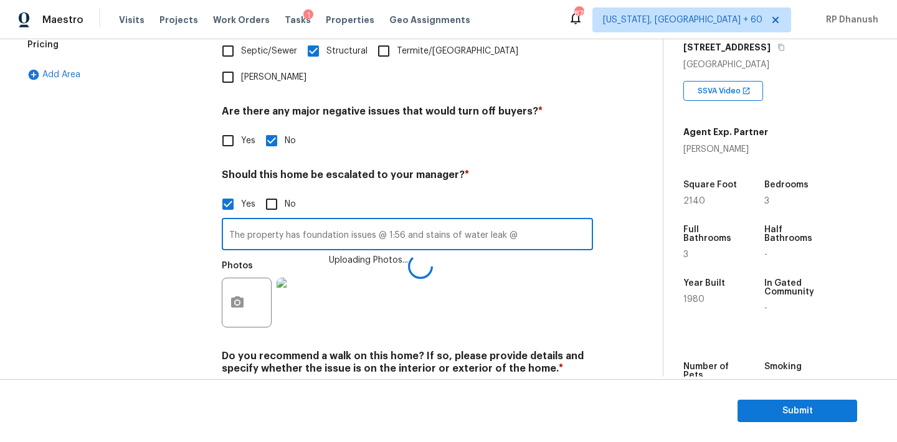
click at [522, 221] on input "The property has foundation issues @ 1:56 and stains of water leak @" at bounding box center [407, 235] width 371 height 29
click at [236, 280] on button "button" at bounding box center [237, 304] width 30 height 49
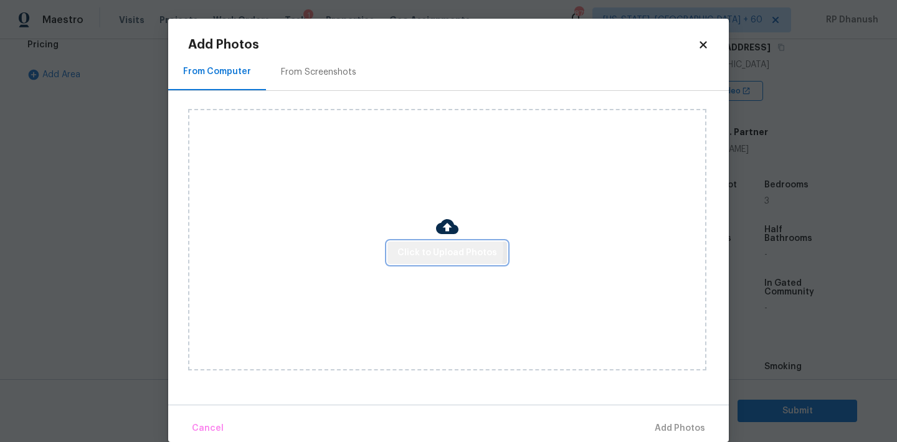
click at [408, 249] on span "Click to Upload Photos" at bounding box center [447, 253] width 100 height 16
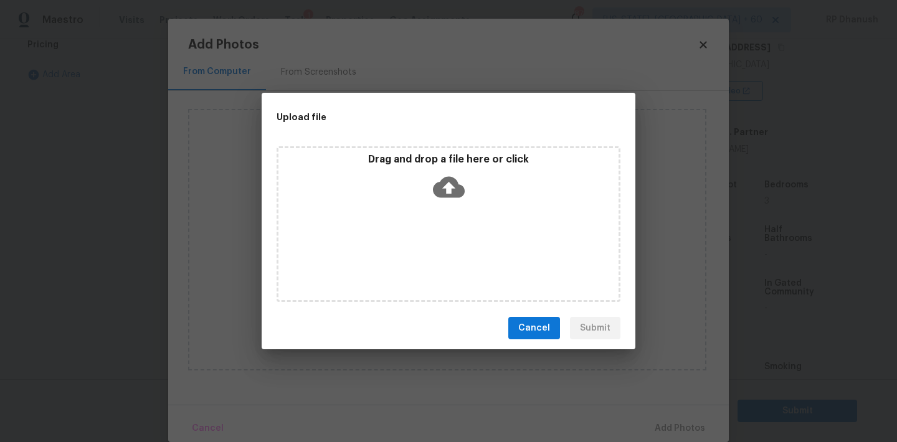
click at [440, 176] on icon at bounding box center [449, 187] width 32 height 32
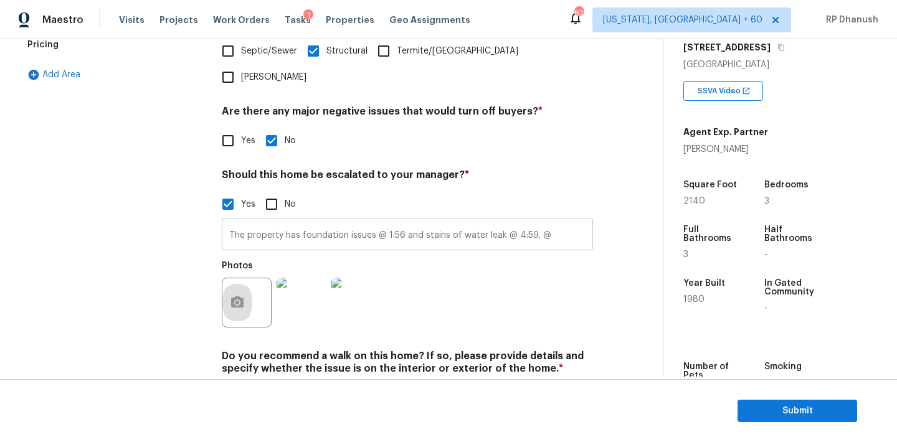
click at [558, 221] on input "The property has foundation issues @ 1:56 and stains of water leak @ 4:59, @" at bounding box center [407, 235] width 371 height 29
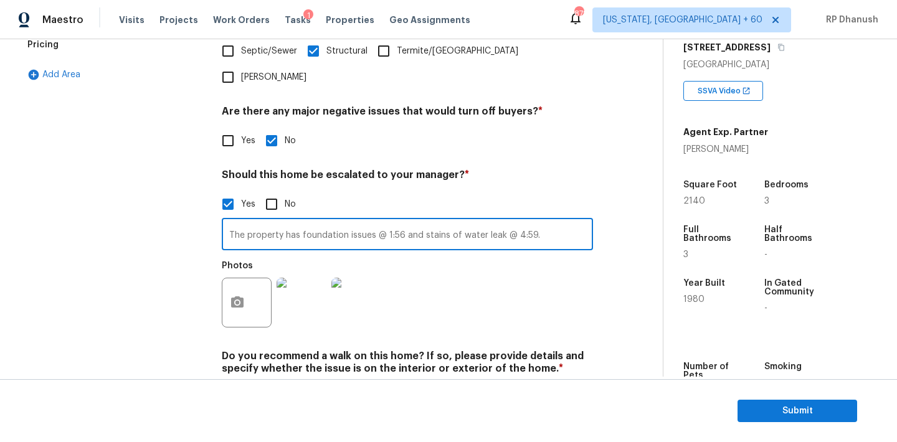
click at [229, 221] on input "The property has foundation issues @ 1:56 and stains of water leak @ 4:59." at bounding box center [407, 235] width 371 height 29
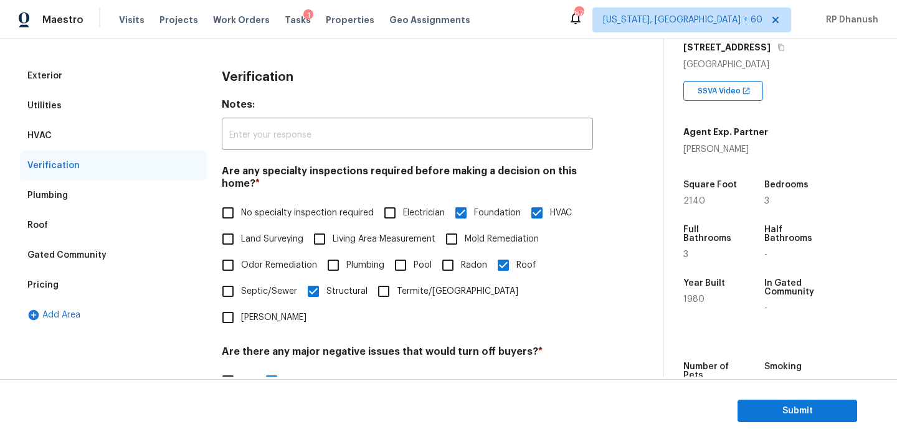
scroll to position [425, 0]
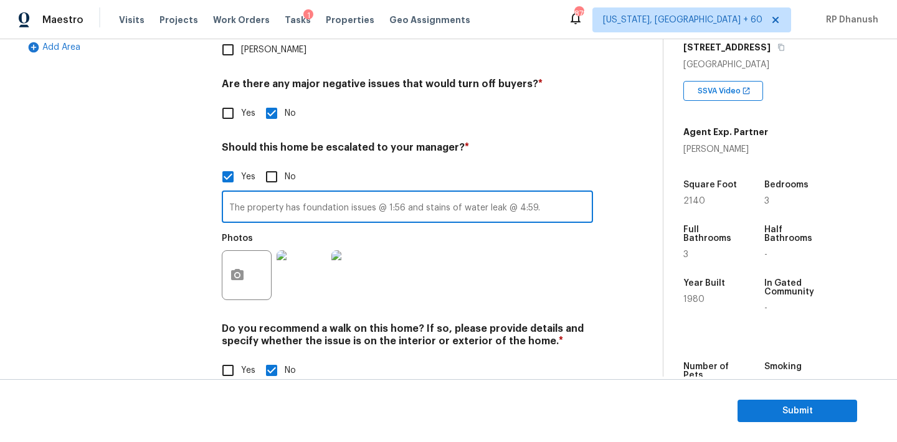
click at [562, 194] on input "The property has foundation issues @ 1:56 and stains of water leak @ 4:59." at bounding box center [407, 208] width 371 height 29
click at [228, 194] on input "The property has foundation issues @ 1:56 and stains of water leak @ 4:59." at bounding box center [407, 208] width 371 height 29
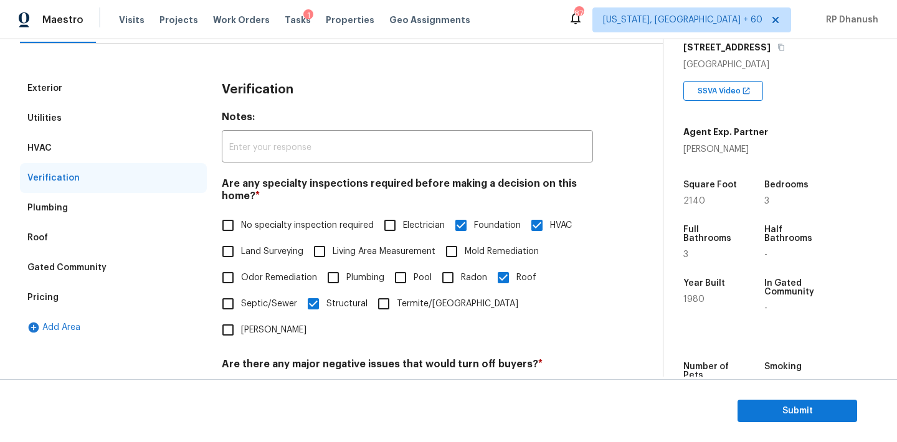
scroll to position [98, 0]
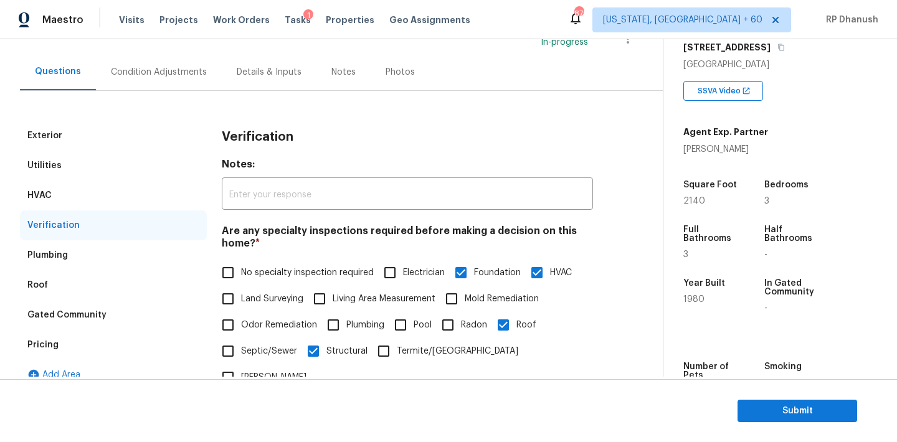
click at [141, 85] on div "Condition Adjustments" at bounding box center [159, 72] width 126 height 37
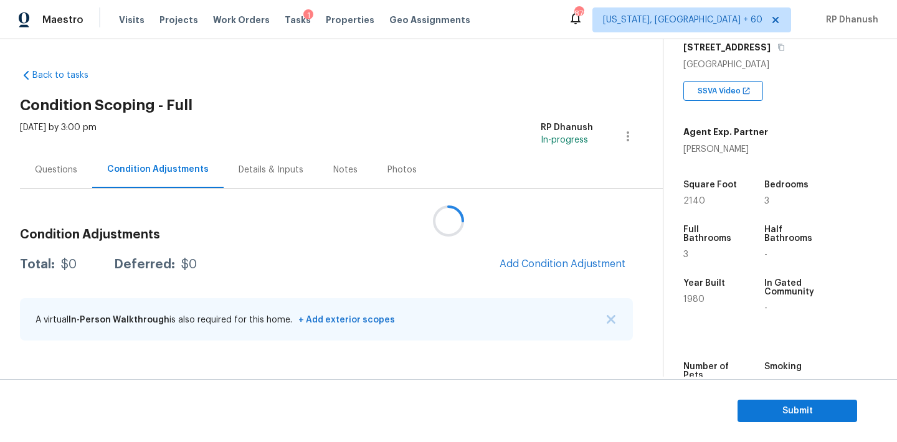
click at [564, 265] on div at bounding box center [448, 221] width 897 height 442
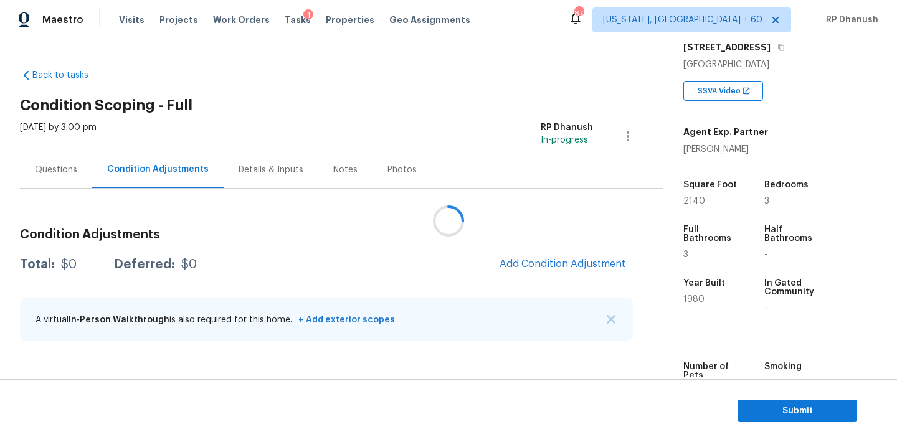
click at [563, 263] on div at bounding box center [448, 221] width 897 height 442
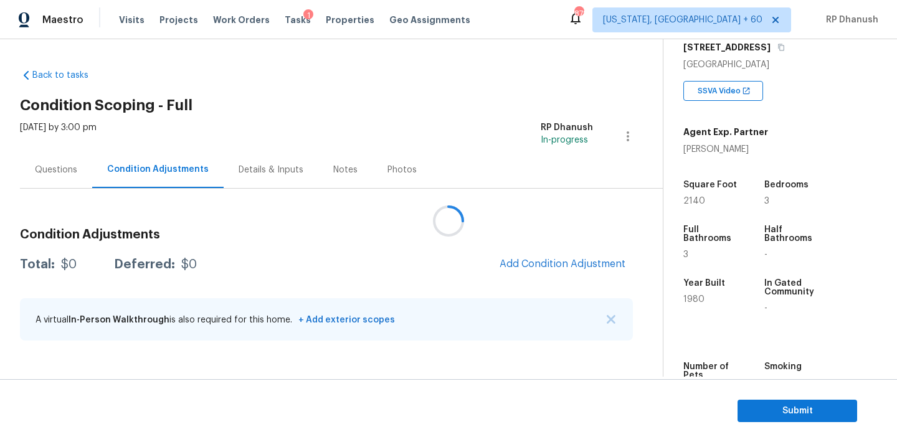
click at [563, 263] on div at bounding box center [448, 221] width 897 height 442
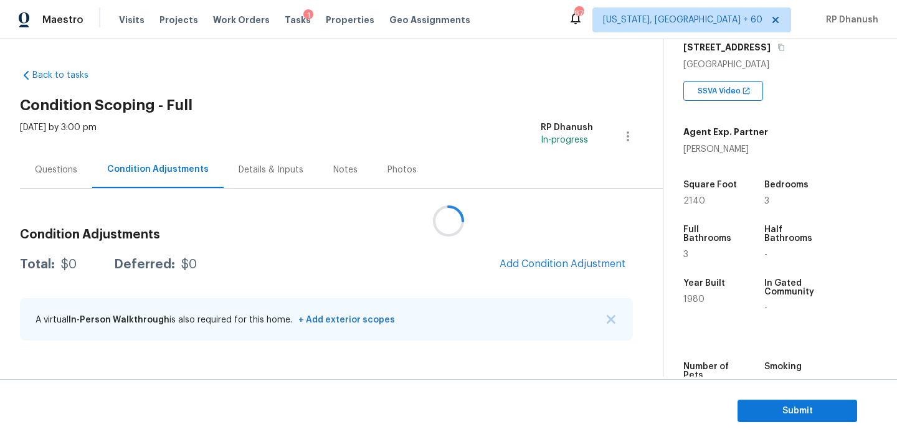
click at [563, 263] on div at bounding box center [448, 221] width 897 height 442
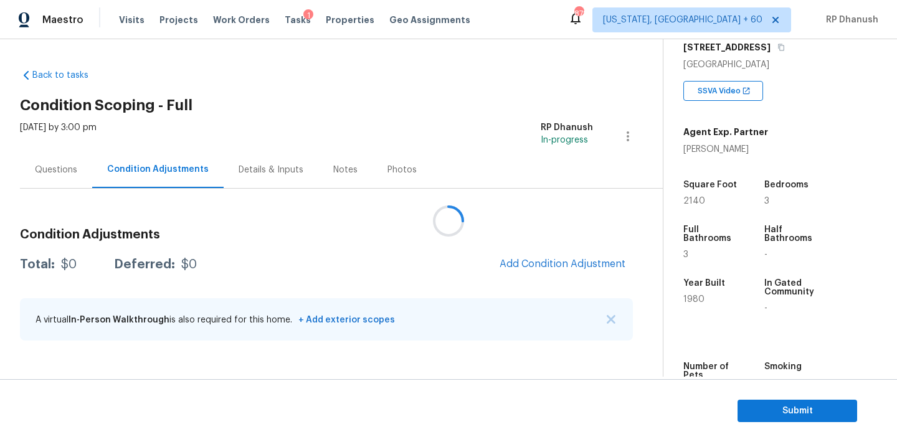
click at [563, 263] on div at bounding box center [448, 221] width 897 height 442
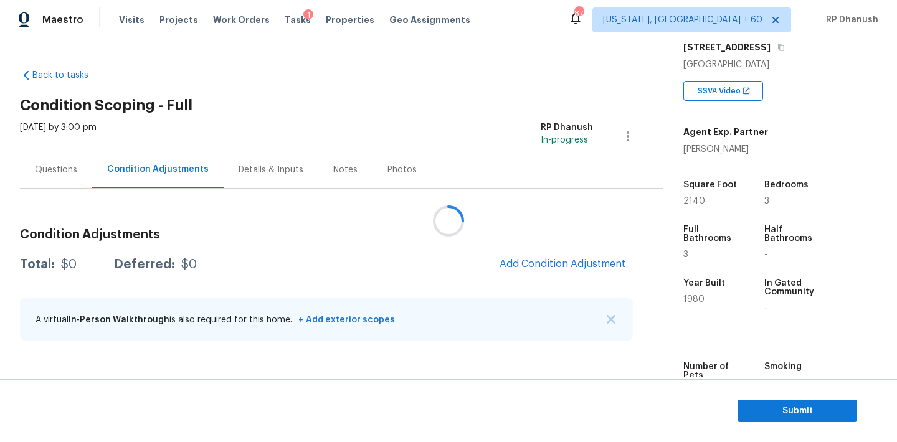
click at [563, 263] on div at bounding box center [448, 221] width 897 height 442
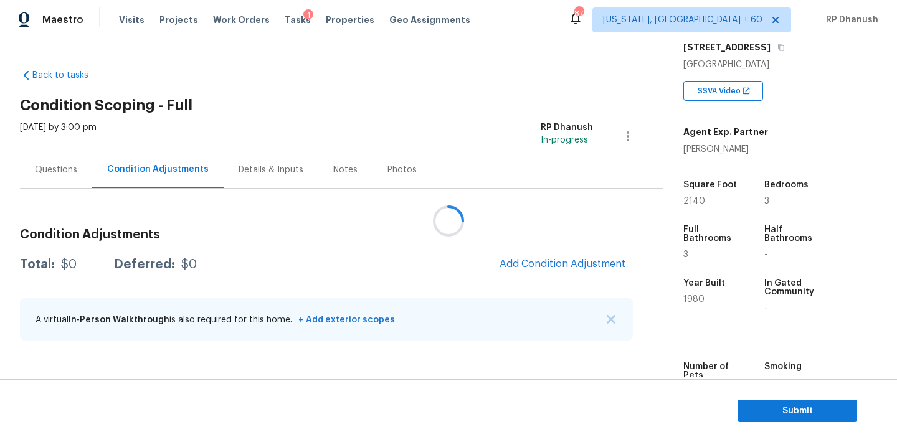
click at [565, 263] on div at bounding box center [448, 221] width 897 height 442
click at [563, 262] on span "Add Condition Adjustment" at bounding box center [562, 263] width 126 height 11
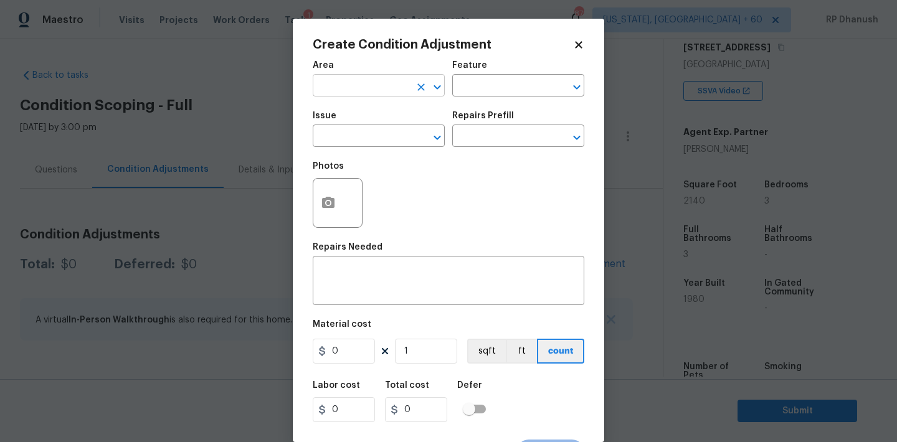
click at [375, 95] on input "text" at bounding box center [361, 86] width 97 height 19
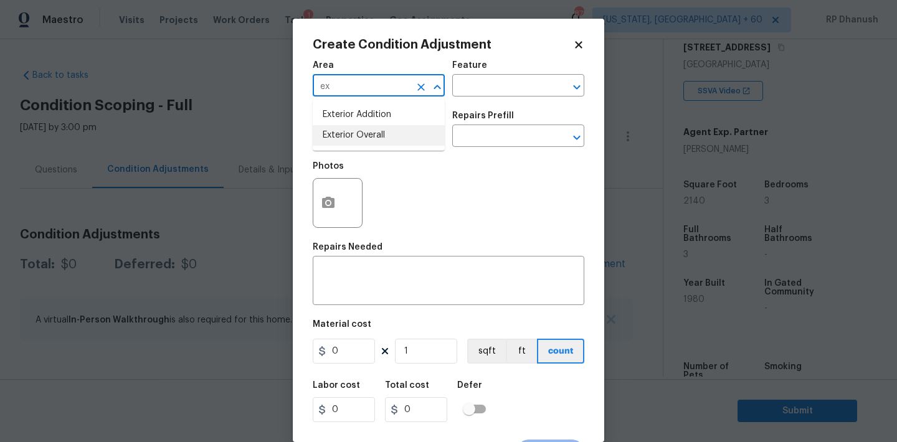
click at [344, 134] on li "Exterior Overall" at bounding box center [379, 135] width 132 height 21
click at [344, 275] on textarea at bounding box center [448, 282] width 257 height 26
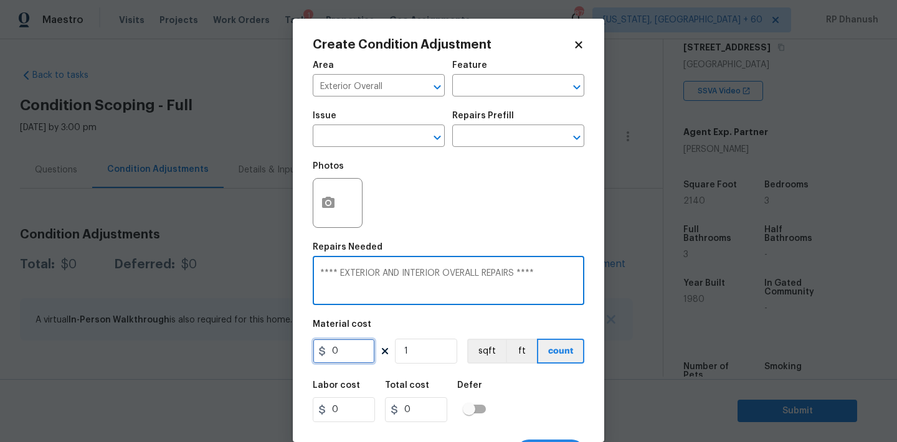
click at [358, 357] on input "0" at bounding box center [344, 351] width 62 height 25
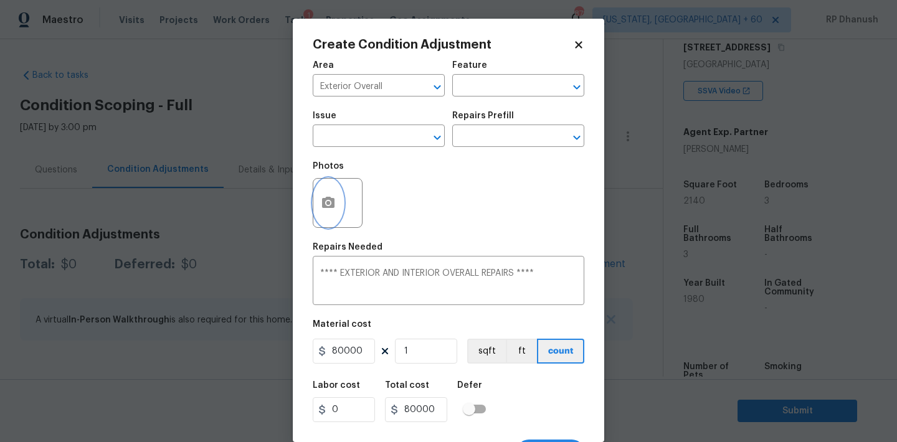
click at [334, 199] on icon "button" at bounding box center [328, 202] width 12 height 11
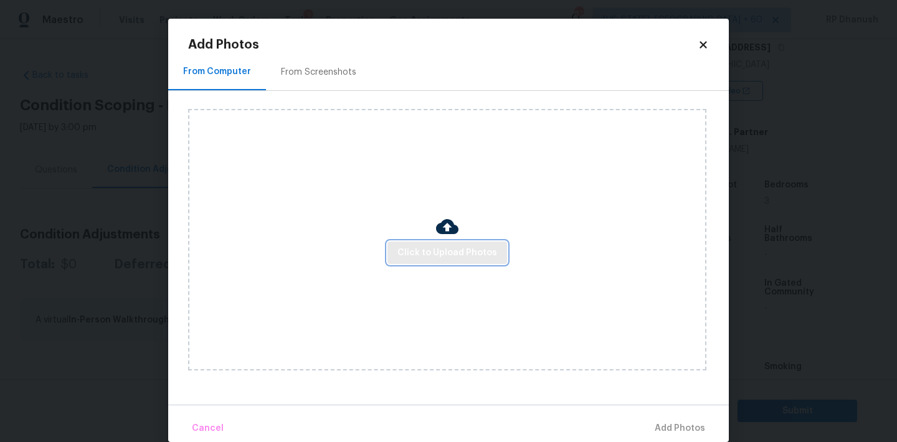
click at [428, 255] on span "Click to Upload Photos" at bounding box center [447, 253] width 100 height 16
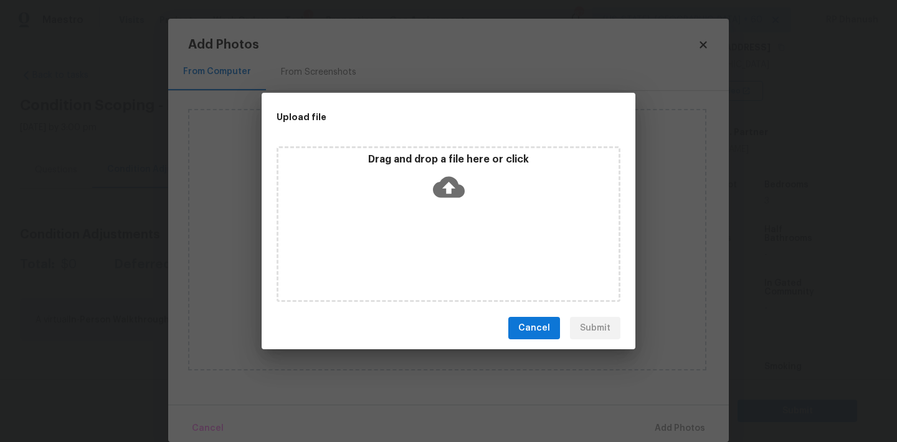
click at [438, 199] on icon at bounding box center [449, 187] width 32 height 32
